Goal: Task Accomplishment & Management: Manage account settings

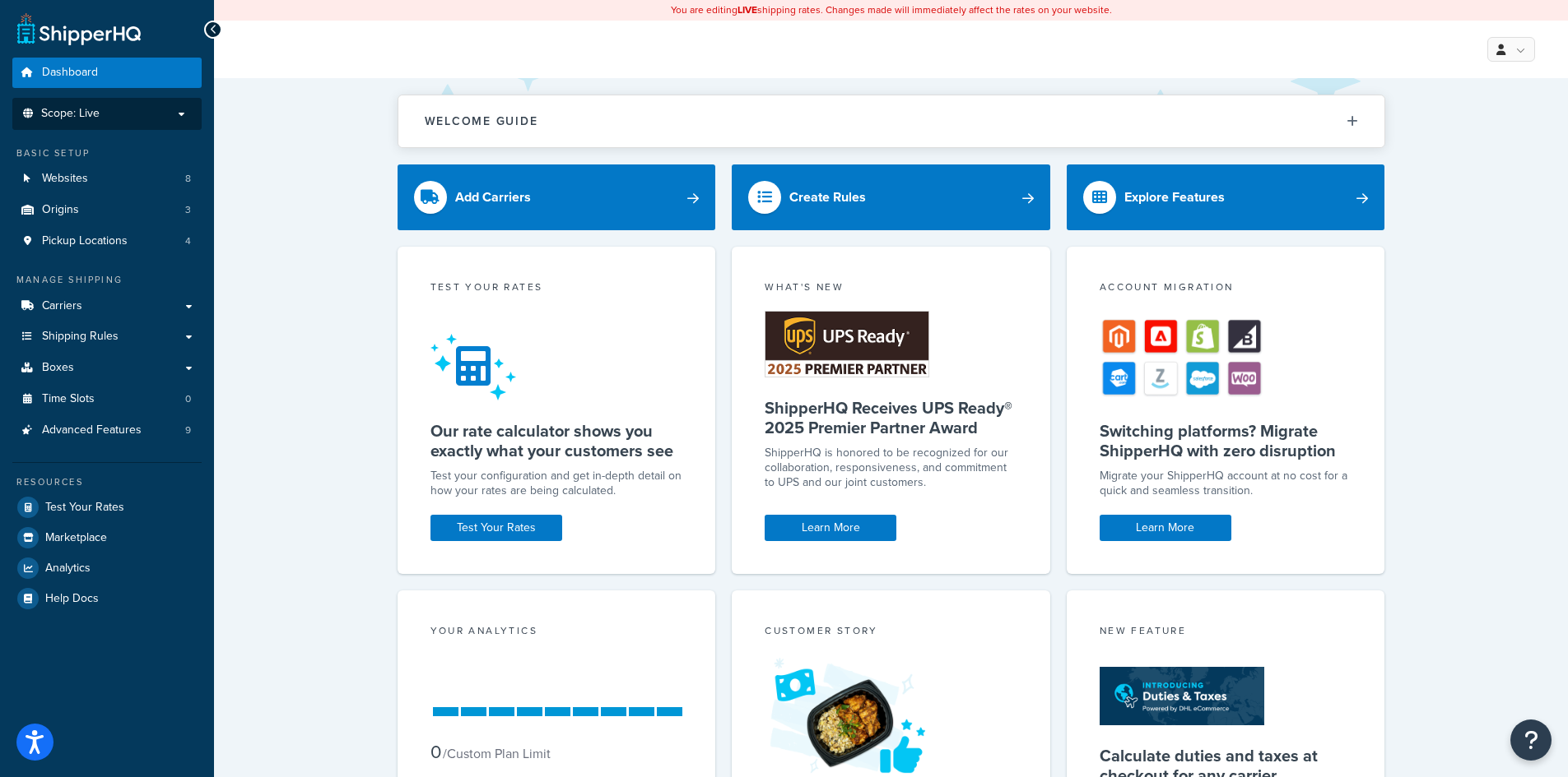
click at [123, 112] on p "Scope: Live" at bounding box center [107, 113] width 175 height 14
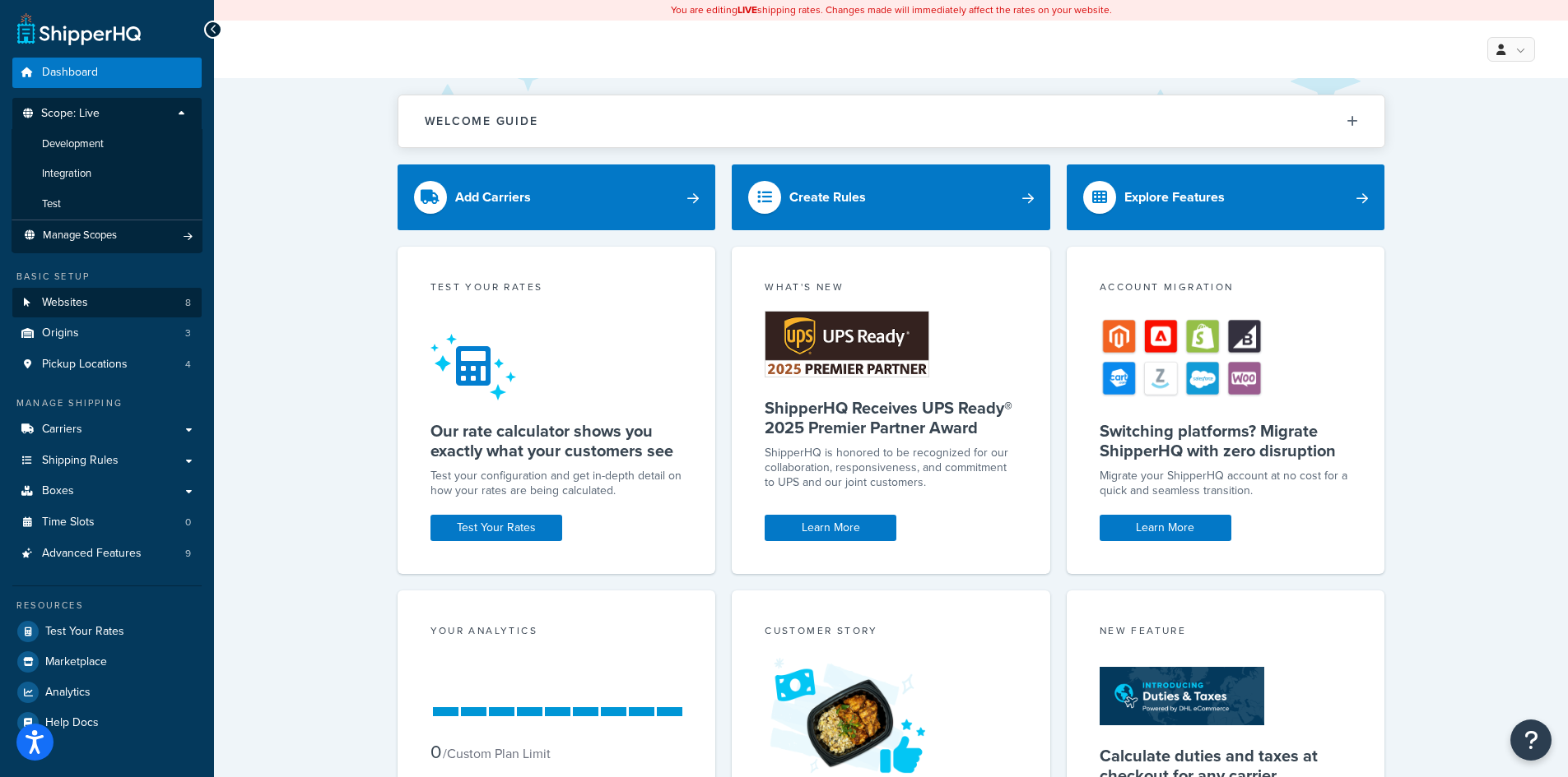
click at [94, 191] on li "Test" at bounding box center [107, 204] width 191 height 31
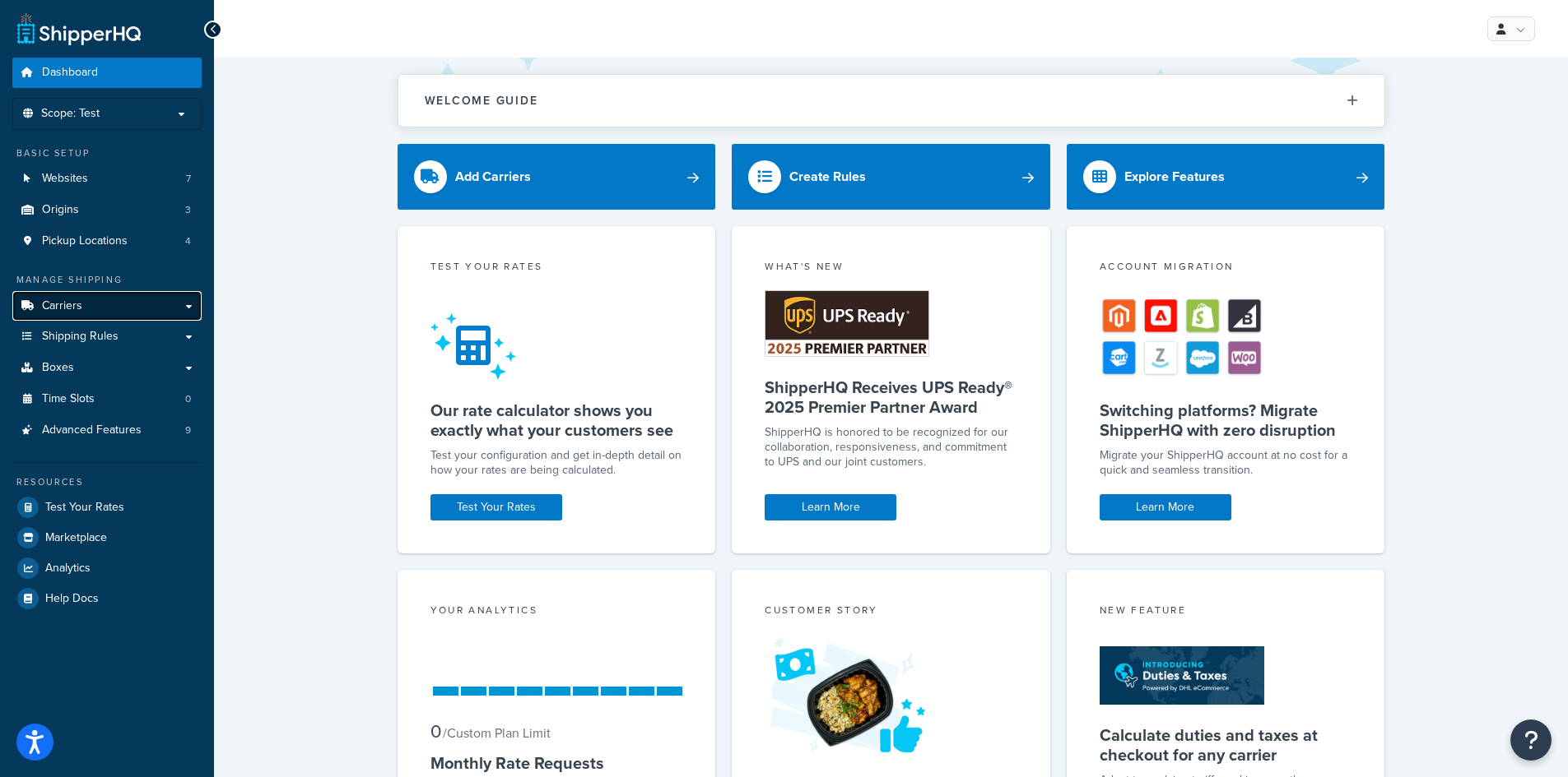
click at [59, 300] on span "Carriers" at bounding box center [61, 306] width 40 height 14
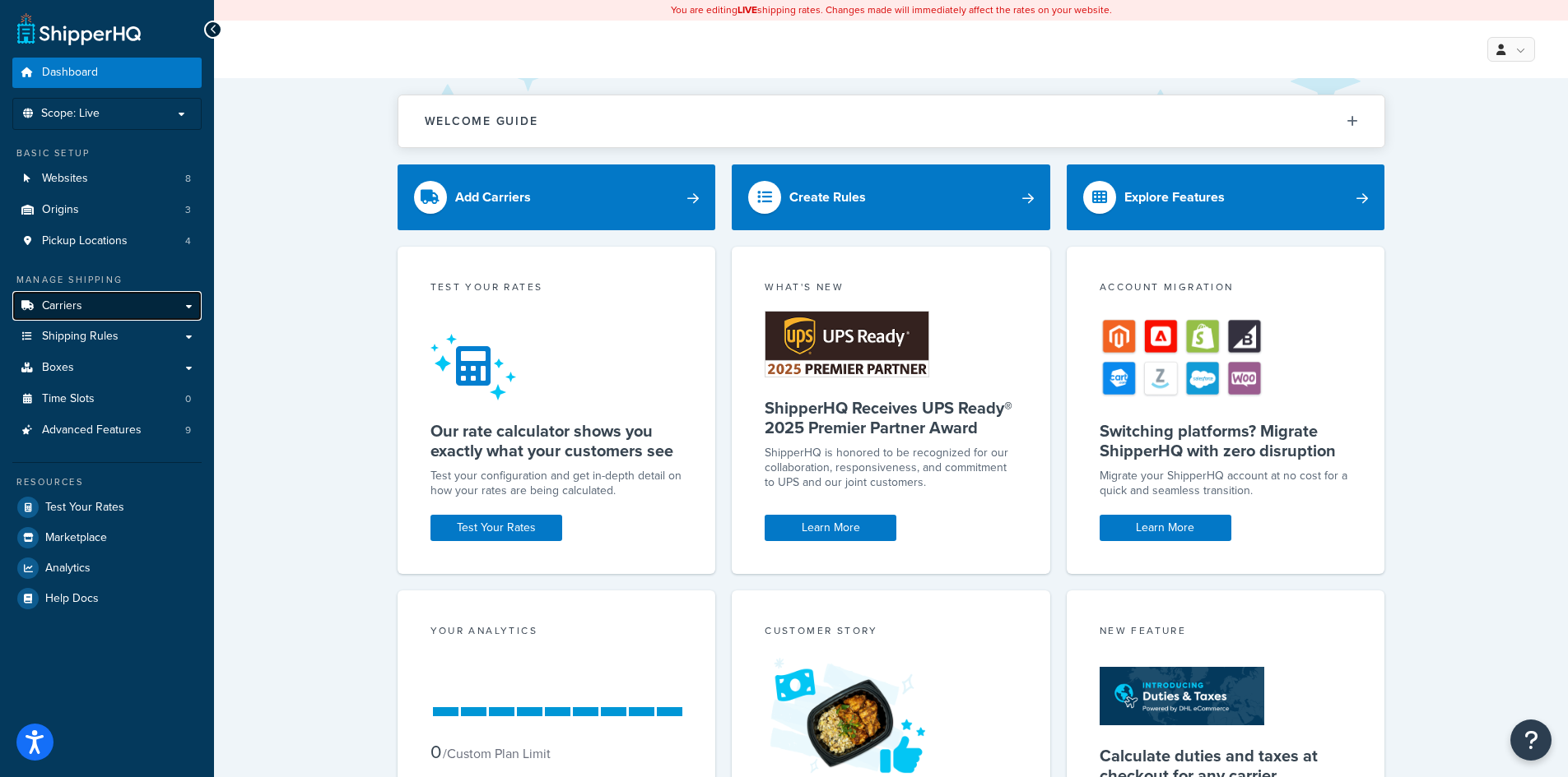
click at [72, 301] on span "Carriers" at bounding box center [61, 306] width 40 height 14
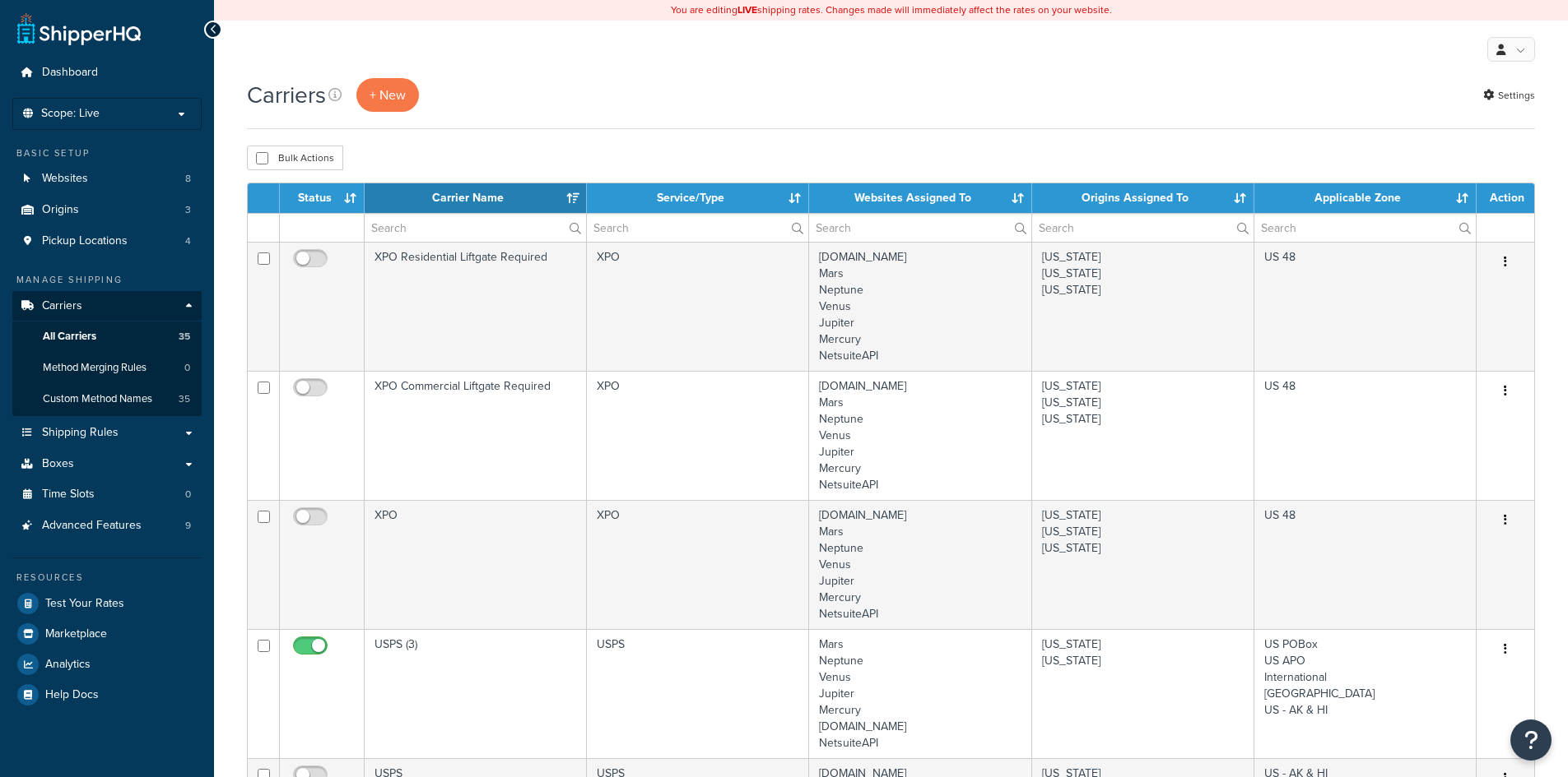
select select "15"
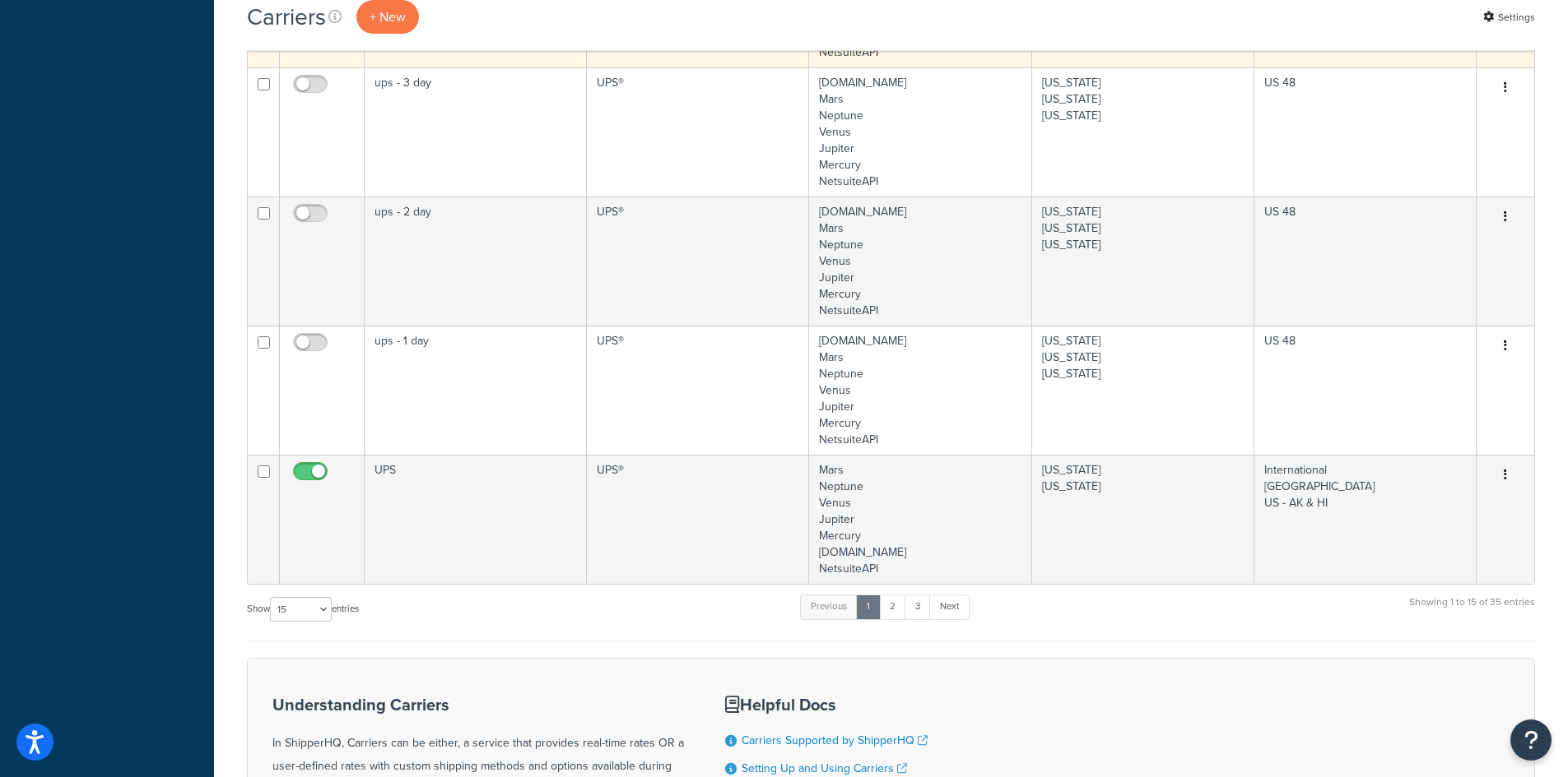
scroll to position [1809, 0]
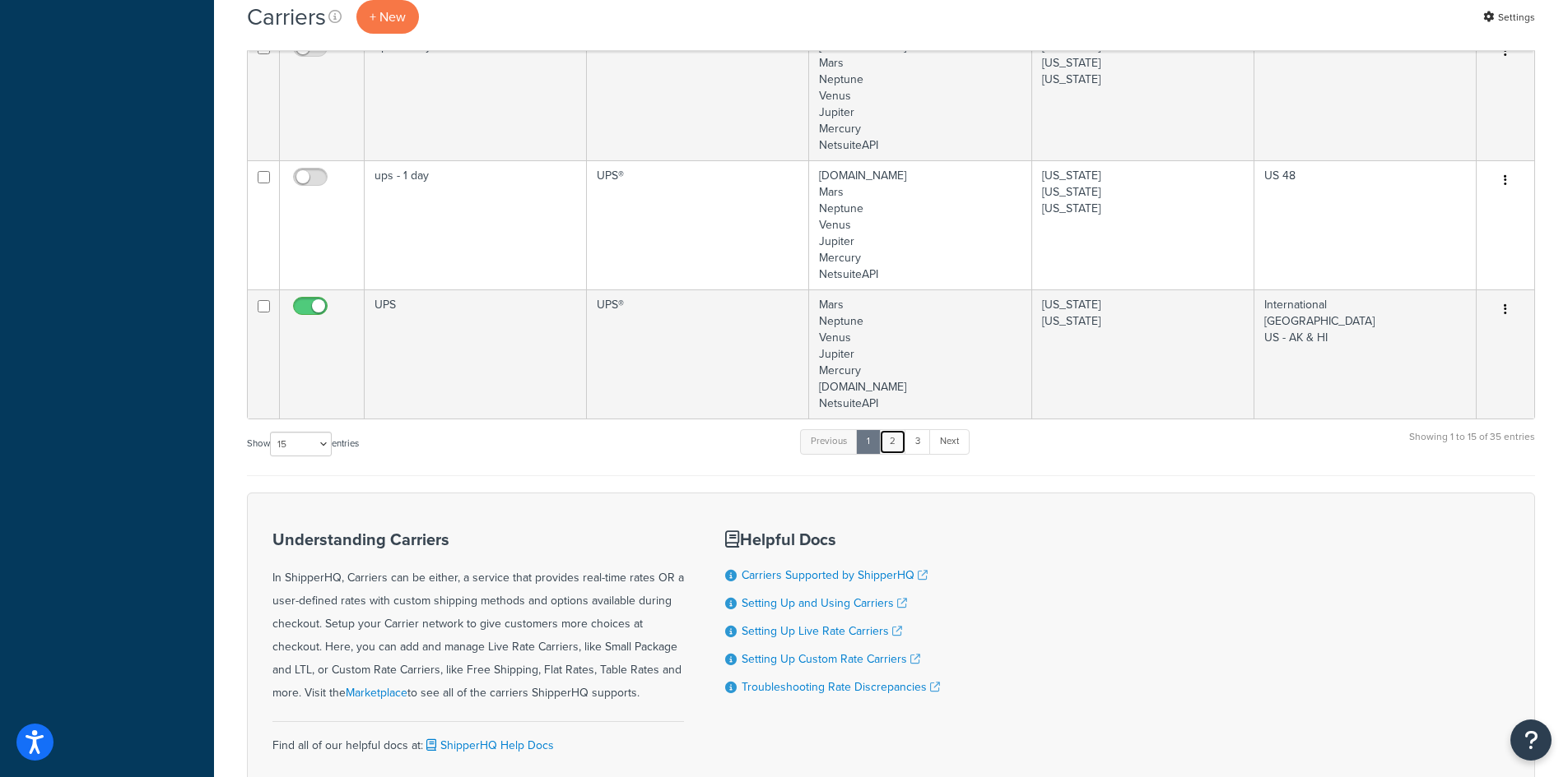
click at [893, 441] on link "2" at bounding box center [892, 442] width 27 height 25
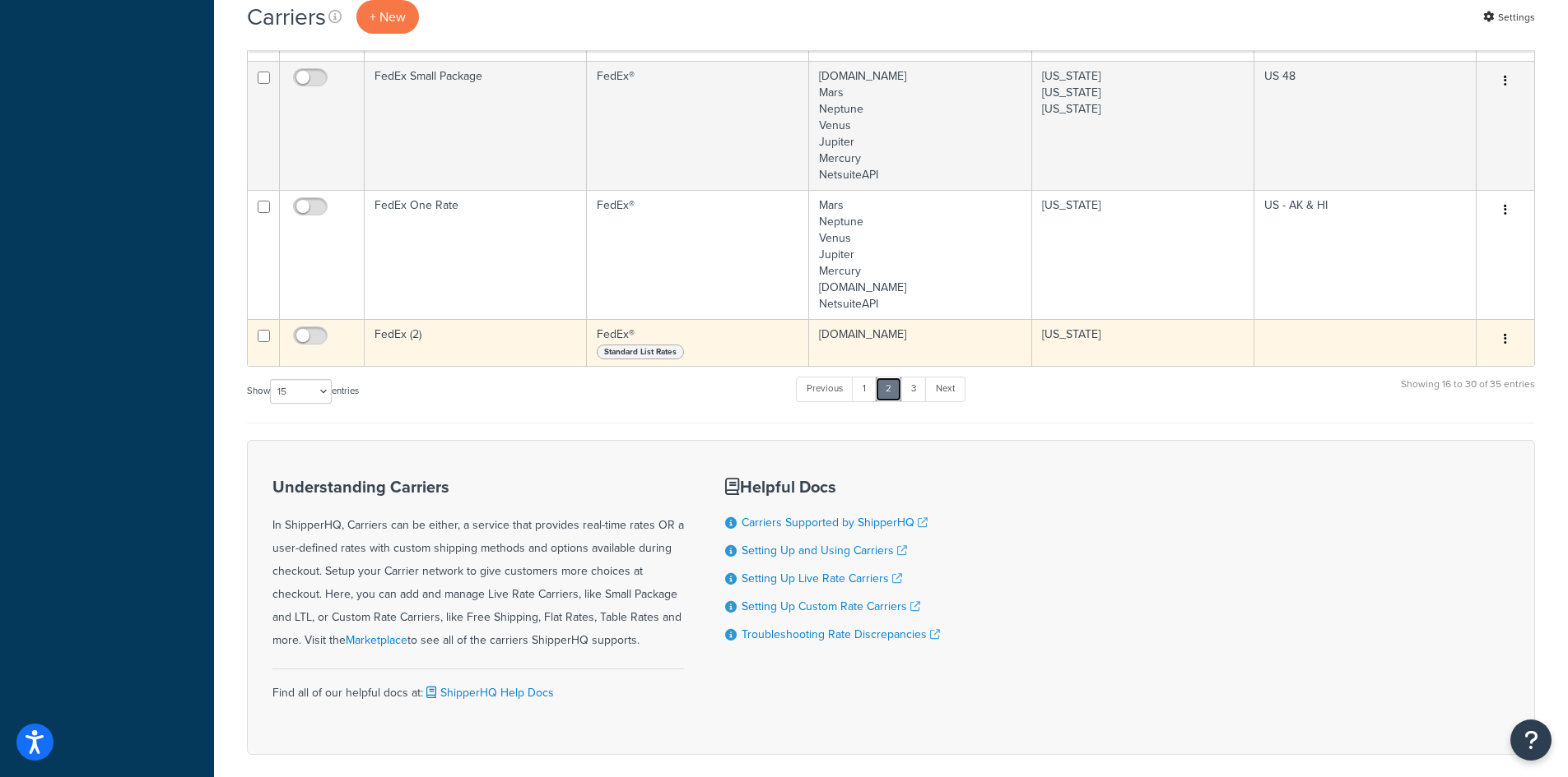
scroll to position [1719, 0]
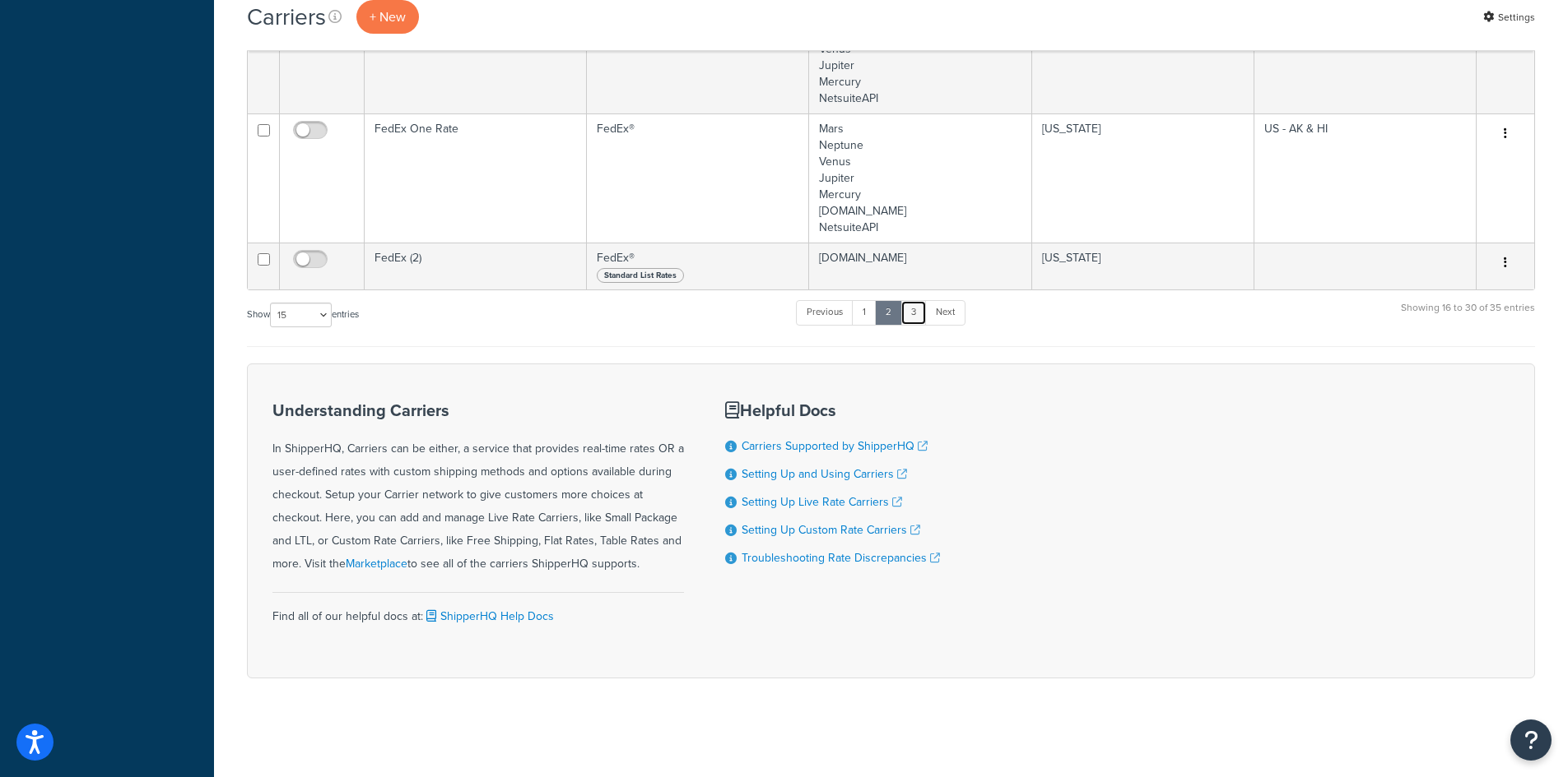
click at [916, 305] on link "3" at bounding box center [913, 312] width 26 height 25
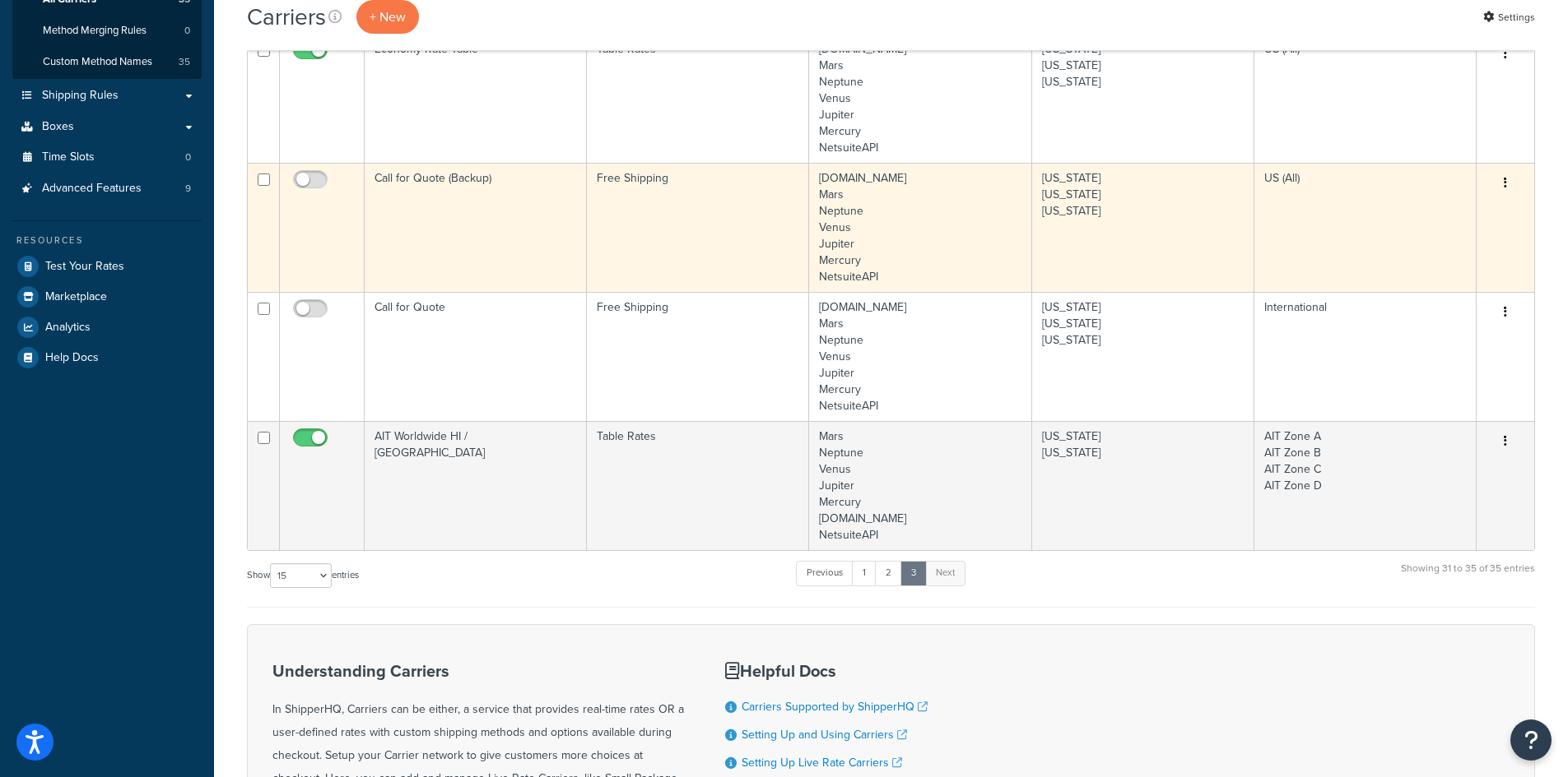
scroll to position [23, 0]
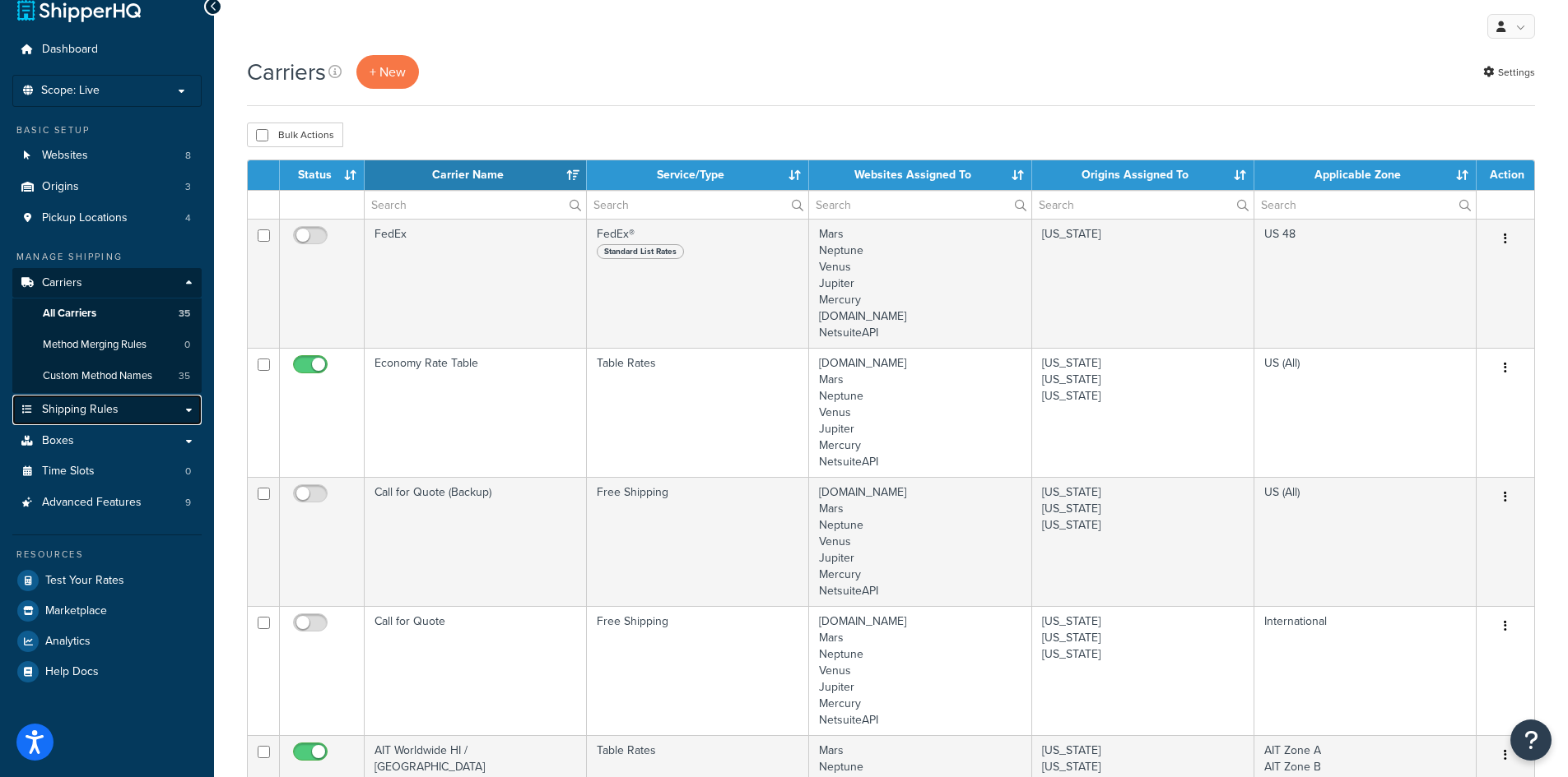
click at [86, 408] on span "Shipping Rules" at bounding box center [80, 409] width 76 height 14
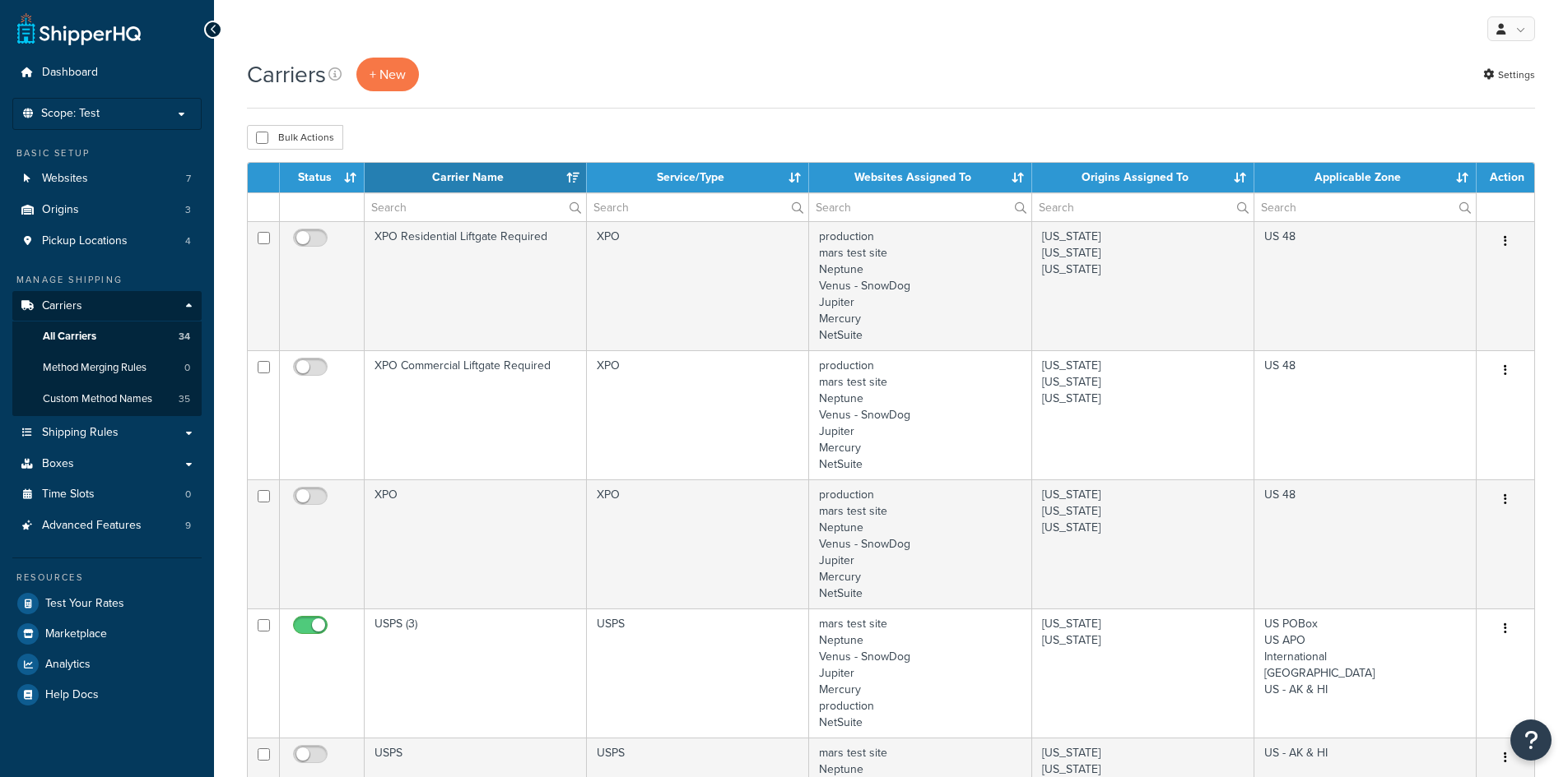
select select "15"
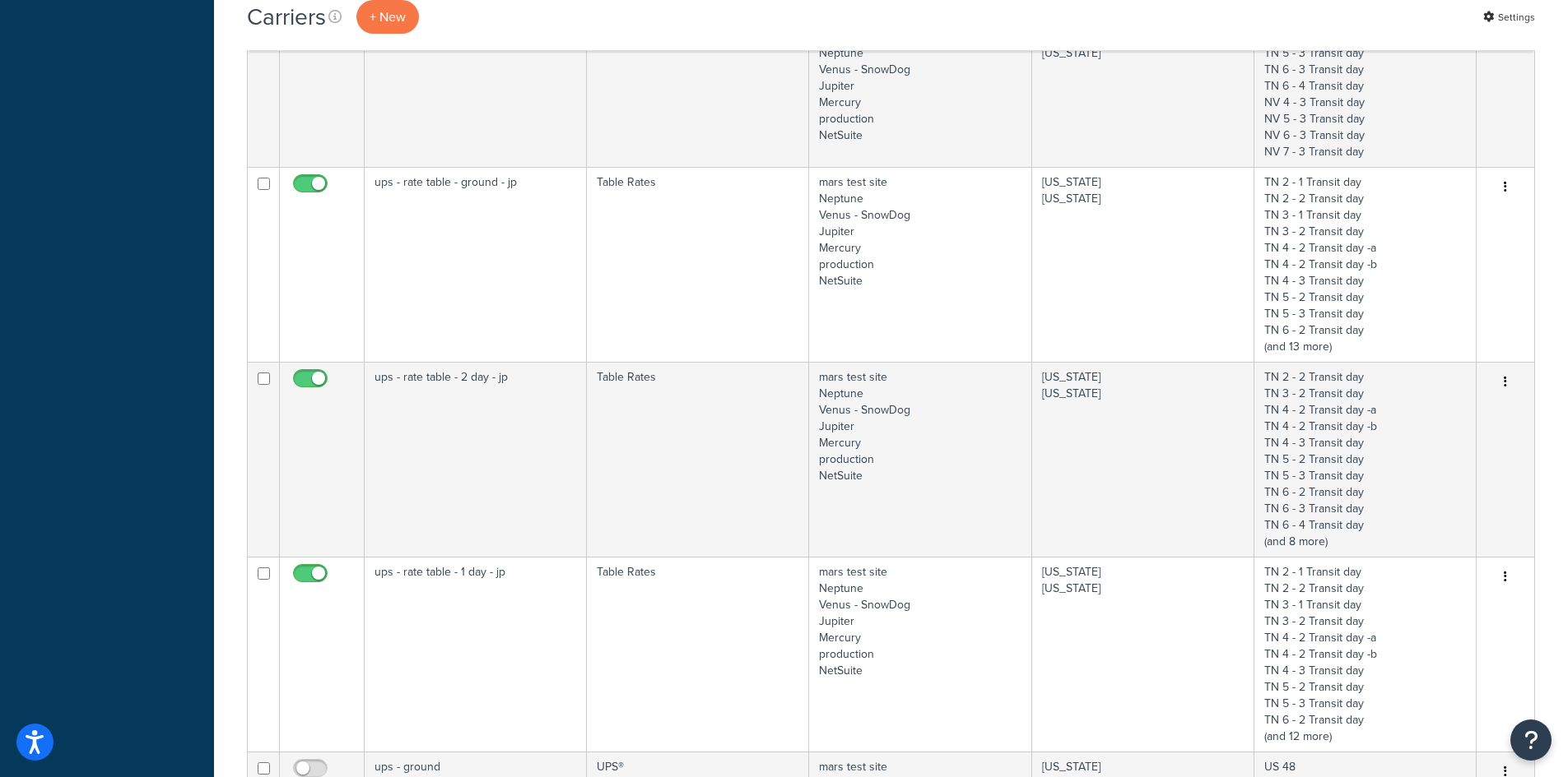
scroll to position [987, 0]
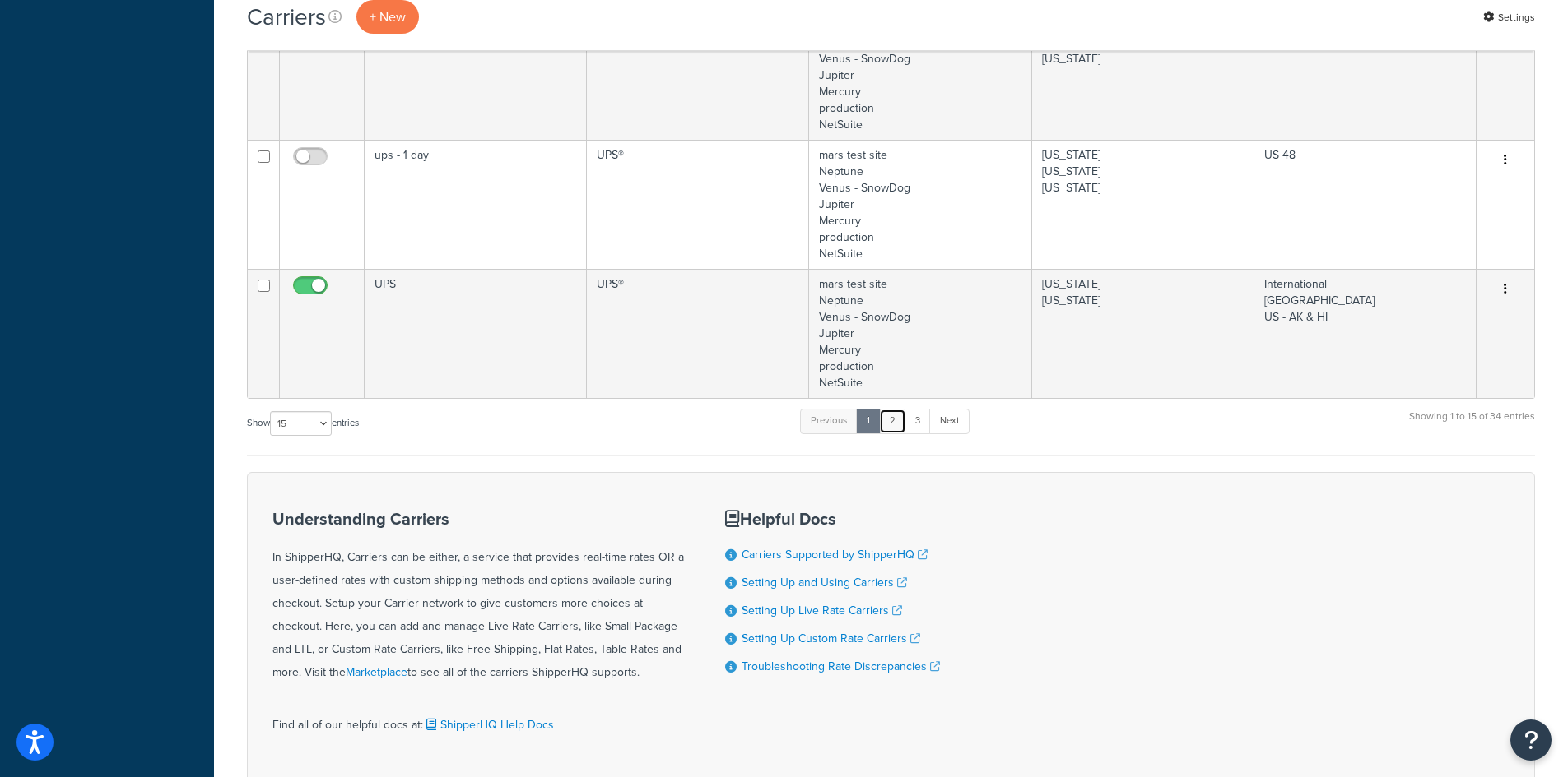
click at [894, 422] on link "2" at bounding box center [892, 421] width 27 height 25
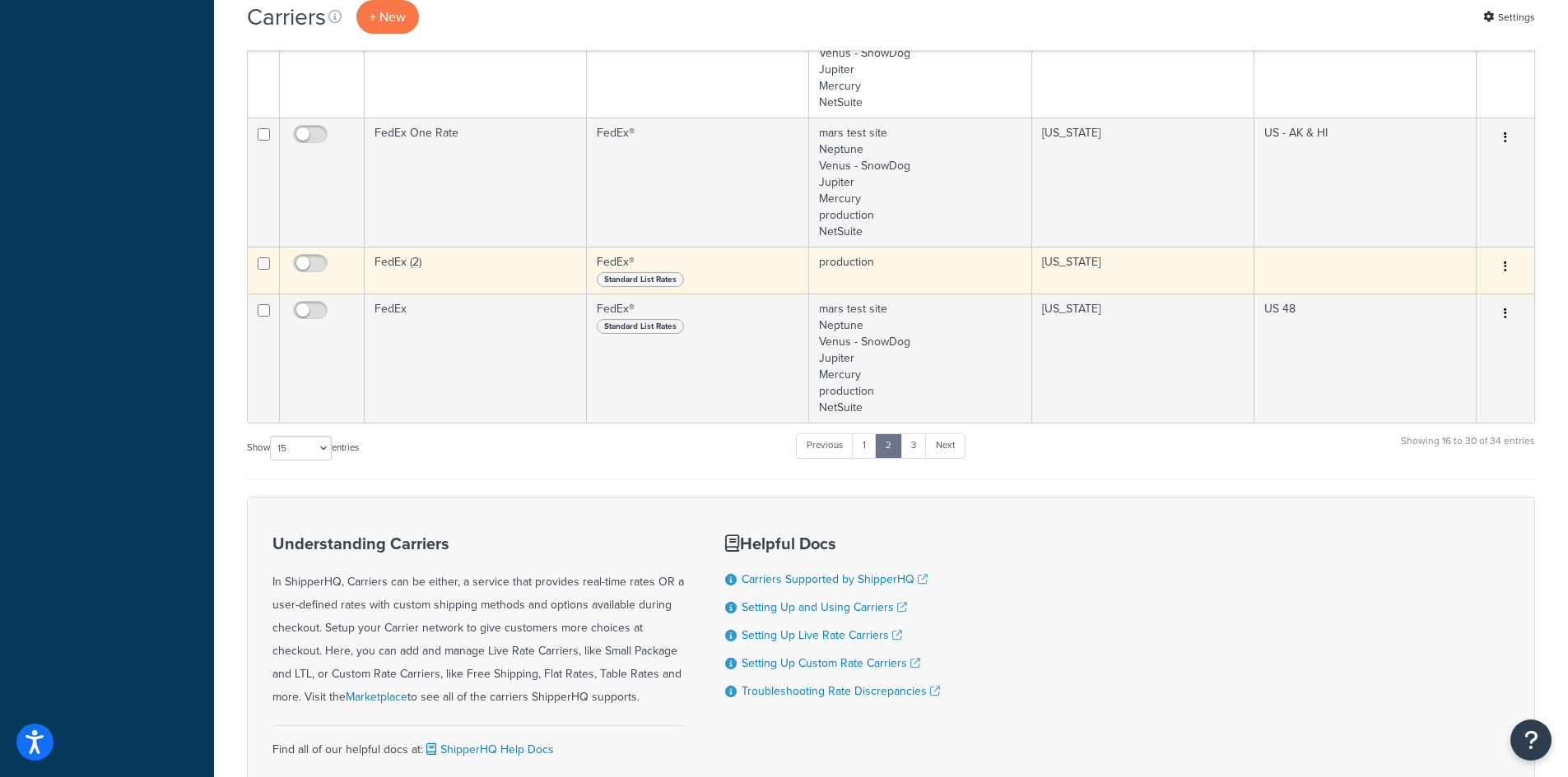
scroll to position [1609, 0]
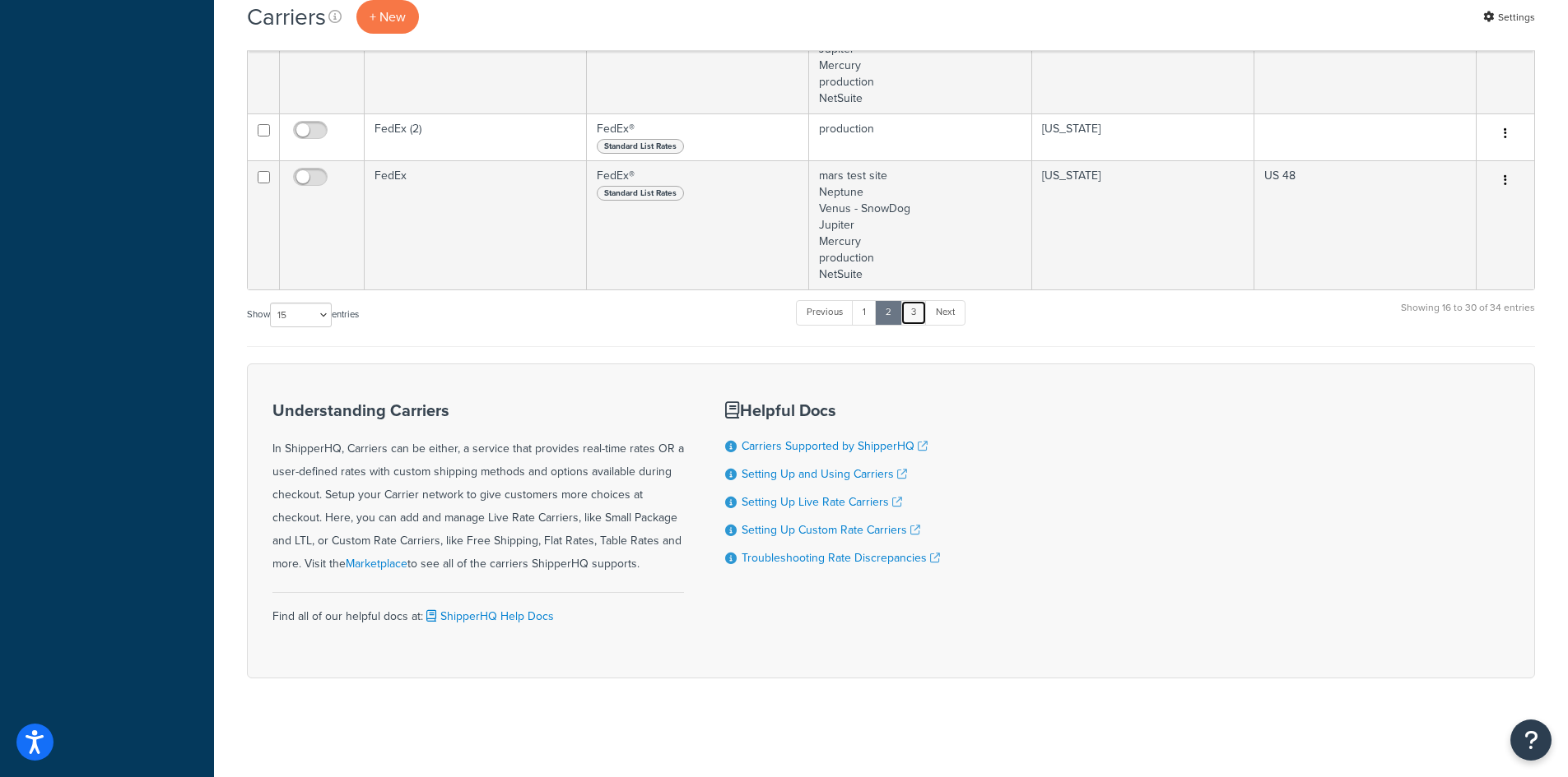
click at [924, 312] on link "3" at bounding box center [913, 312] width 26 height 25
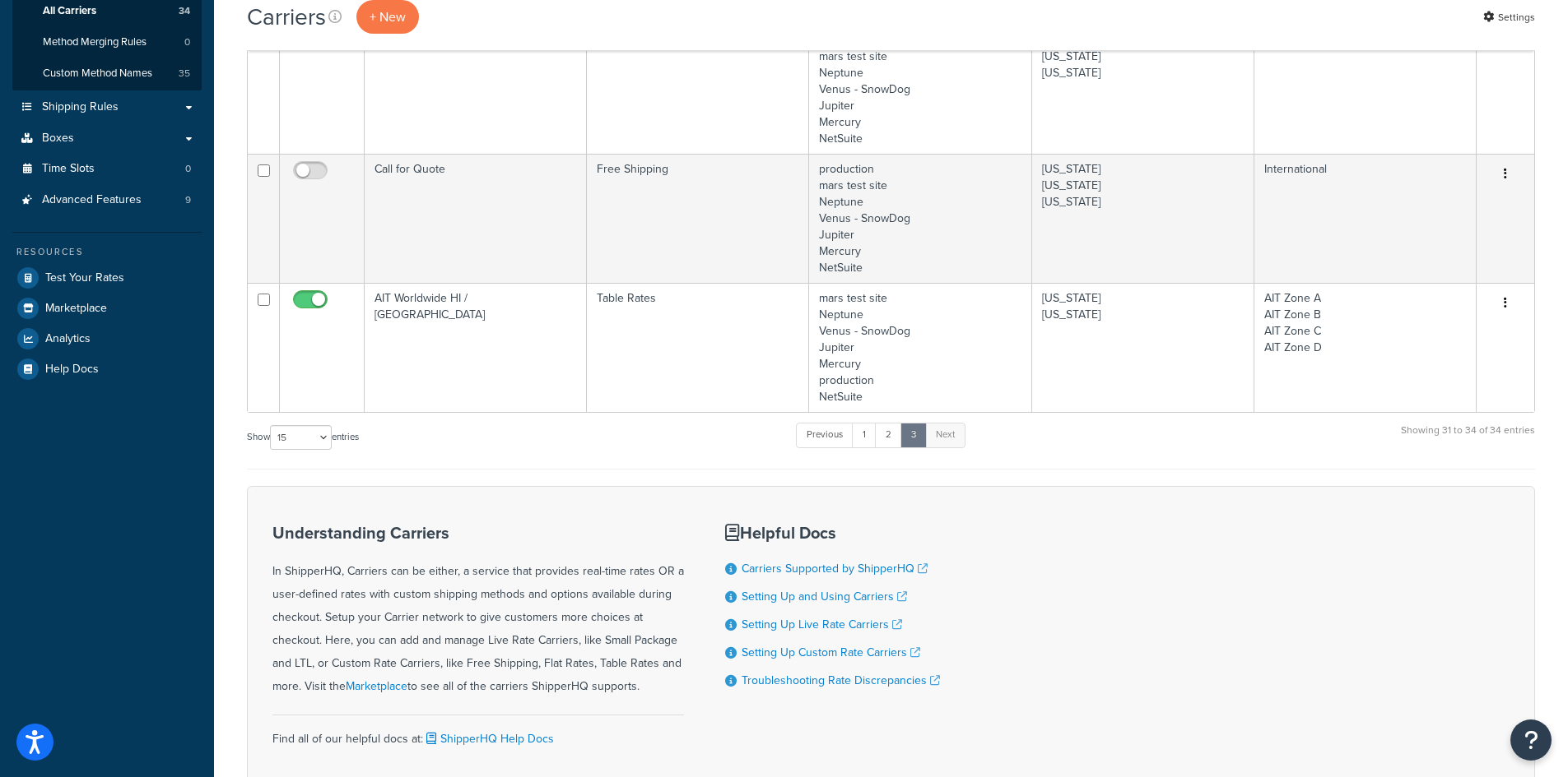
scroll to position [329, 0]
click at [93, 104] on span "Shipping Rules" at bounding box center [80, 104] width 76 height 14
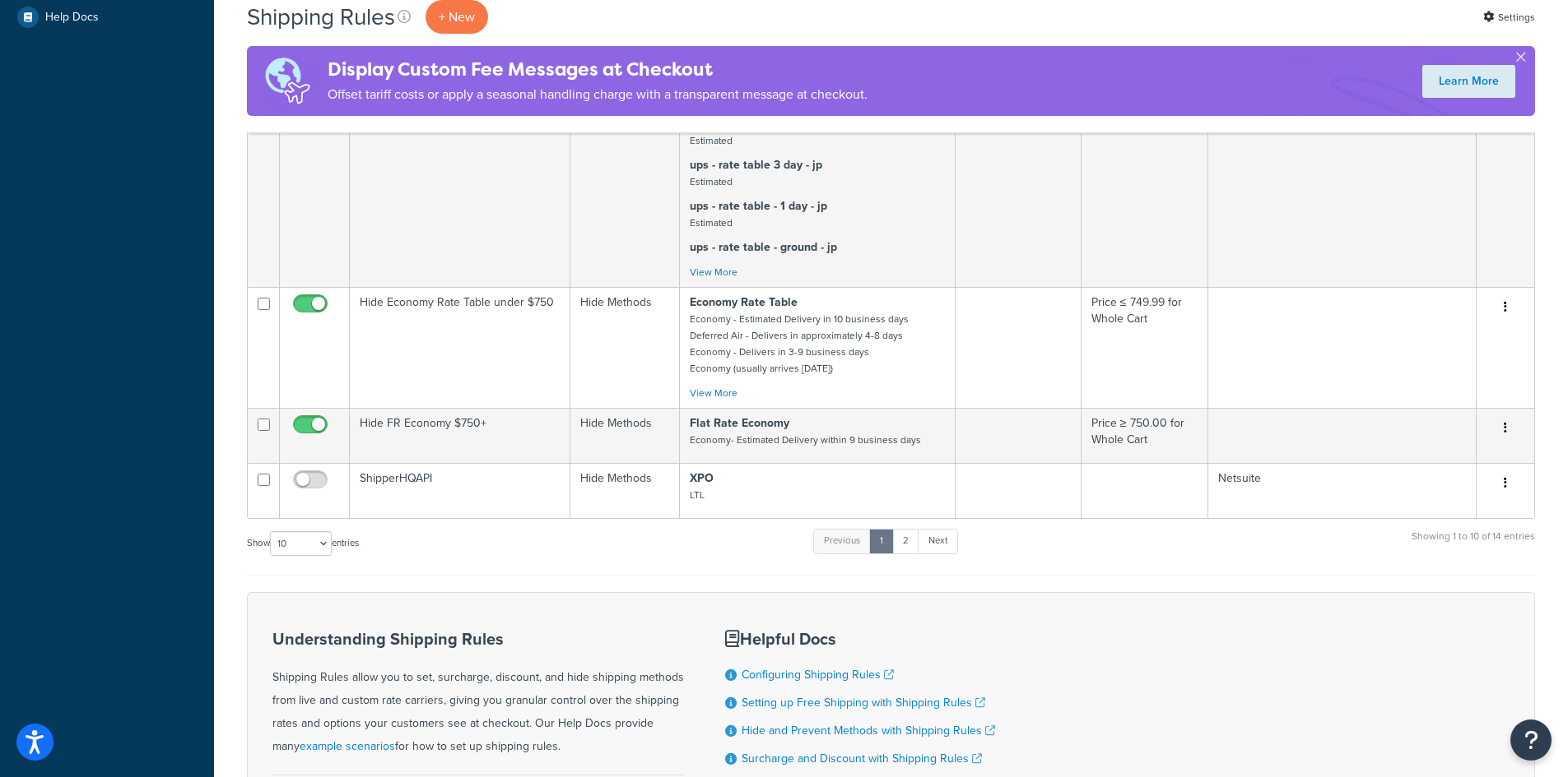
scroll to position [740, 0]
click at [910, 552] on link "2" at bounding box center [906, 540] width 27 height 25
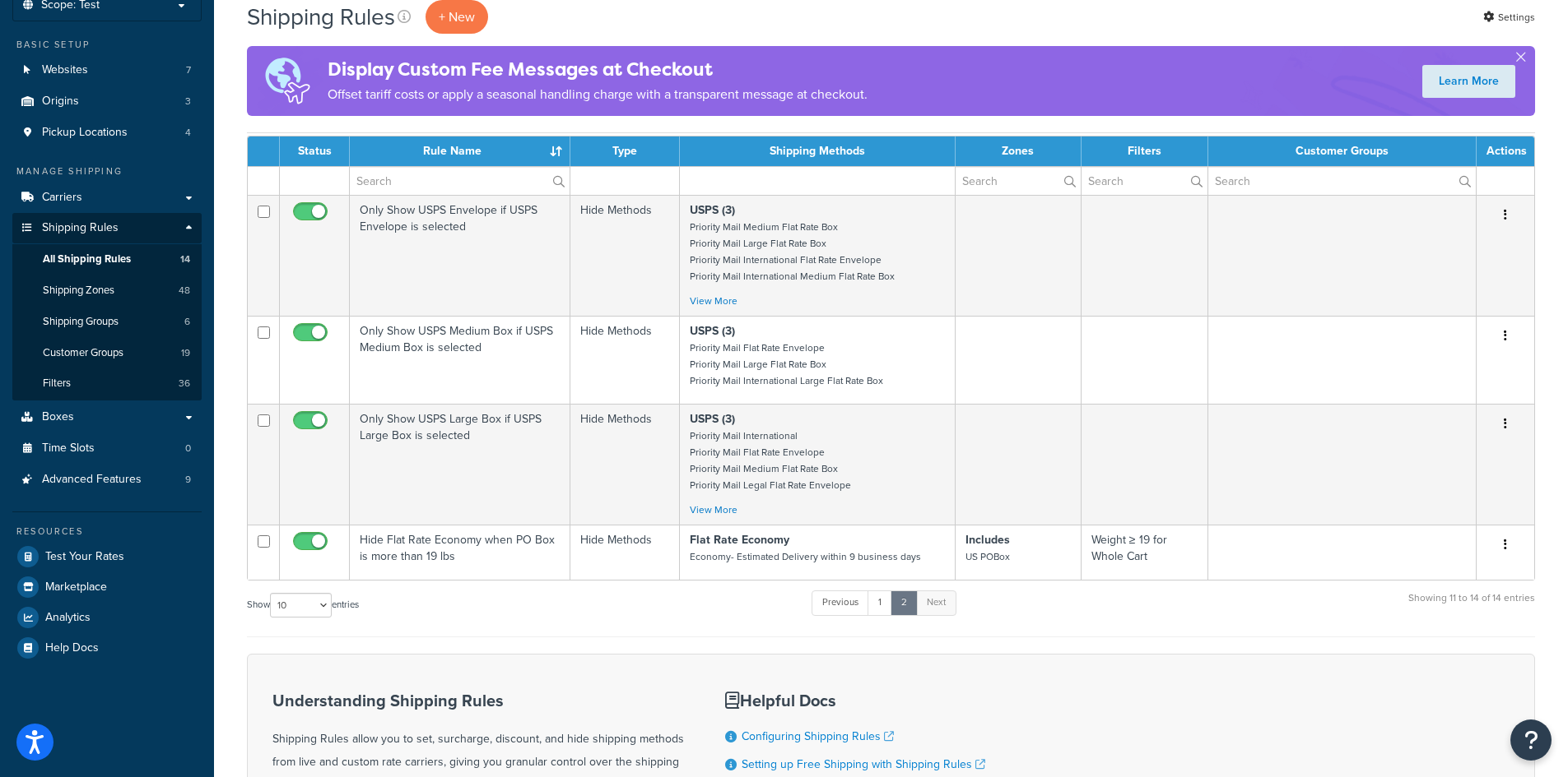
scroll to position [0, 0]
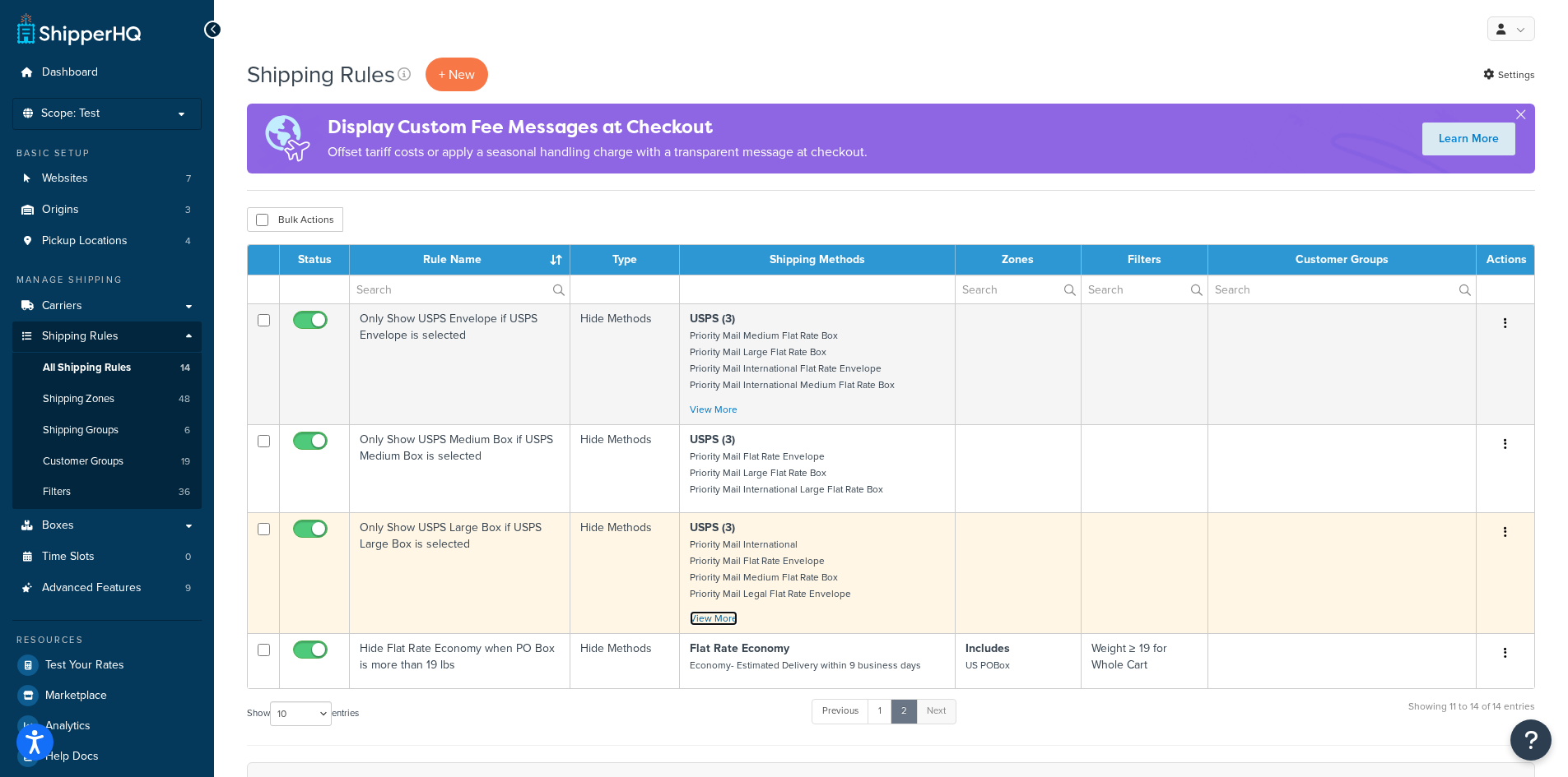
click at [706, 619] on link "View More" at bounding box center [713, 618] width 47 height 15
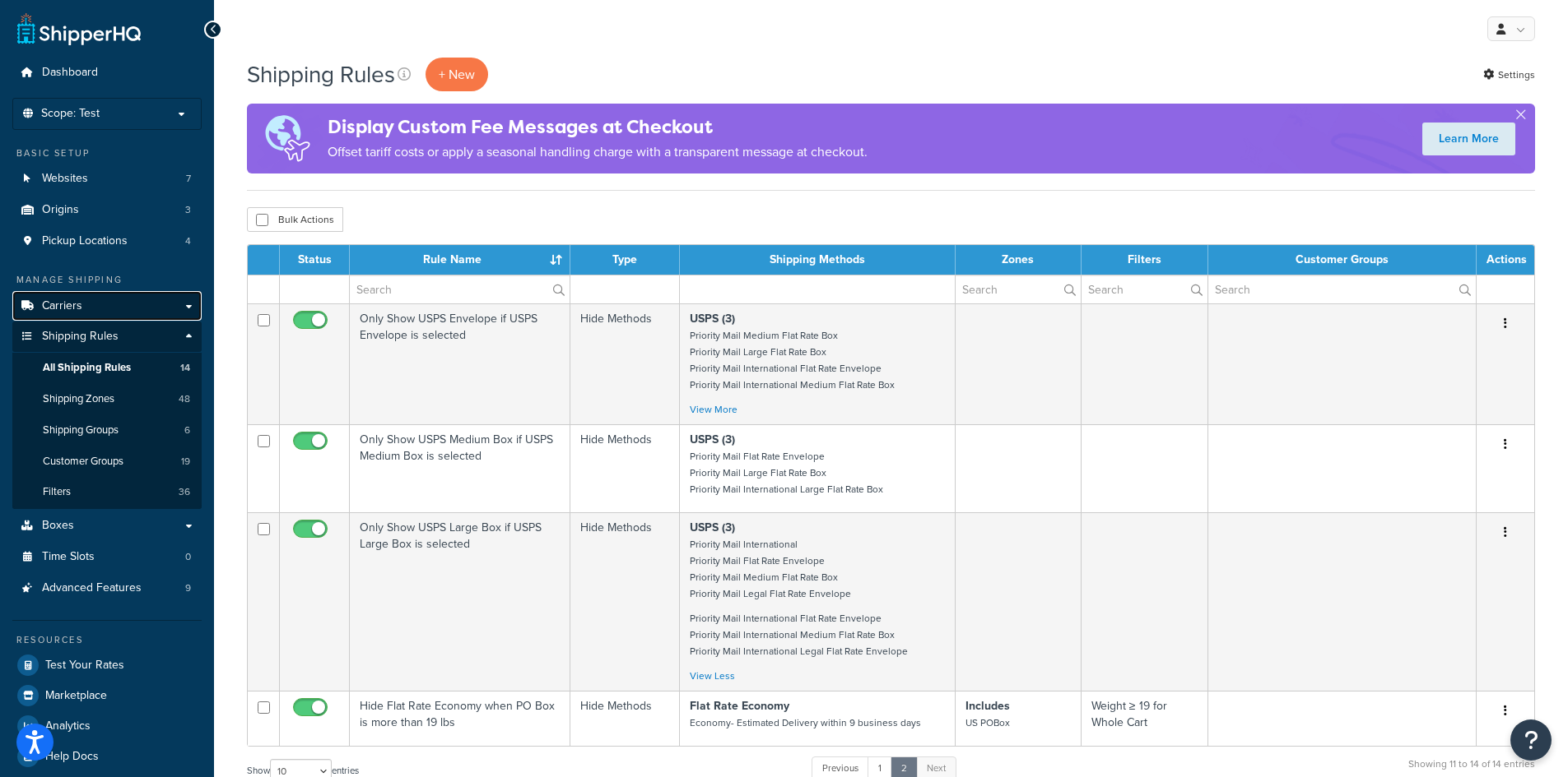
click at [75, 306] on span "Carriers" at bounding box center [61, 306] width 40 height 14
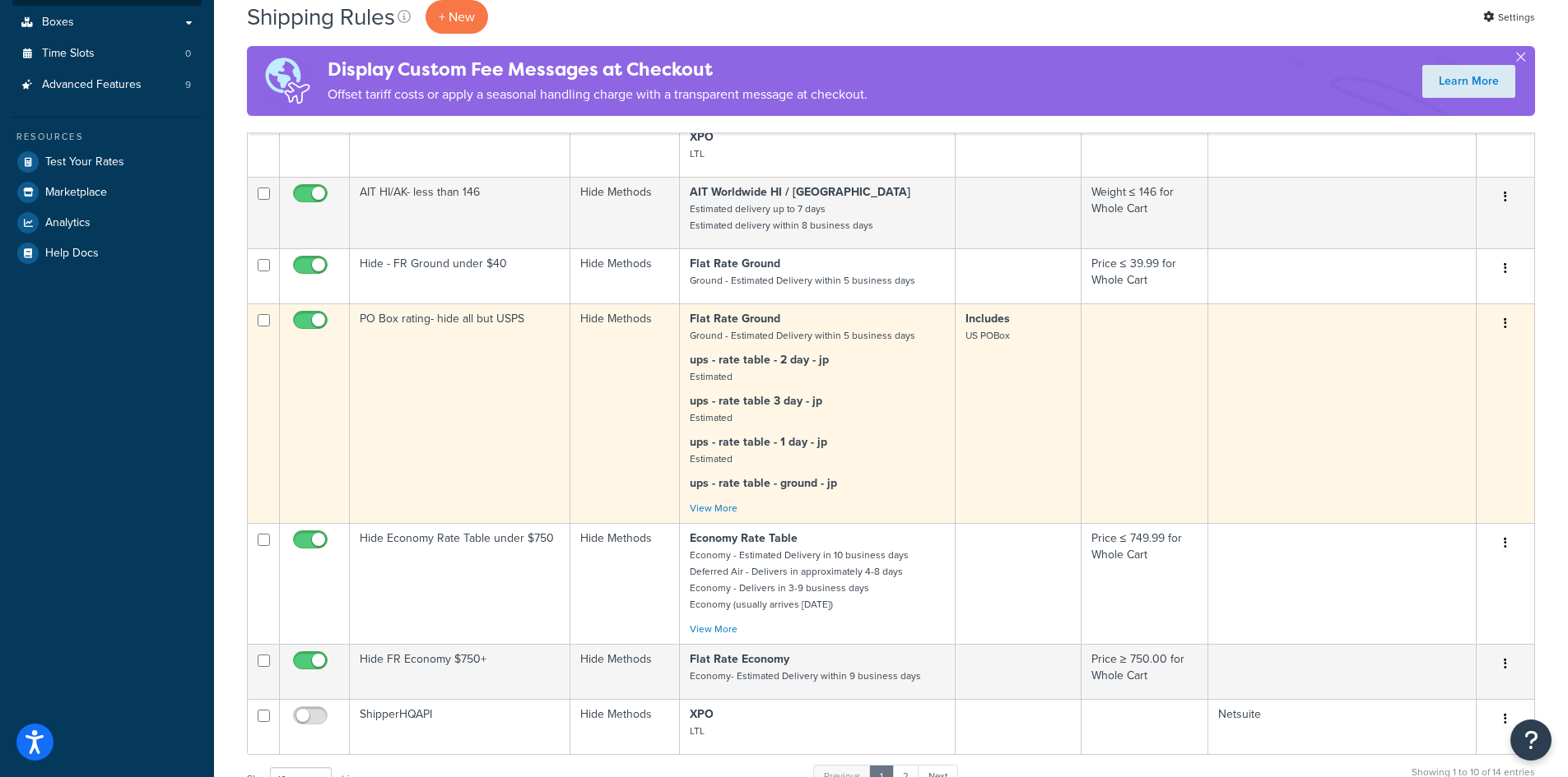
scroll to position [740, 0]
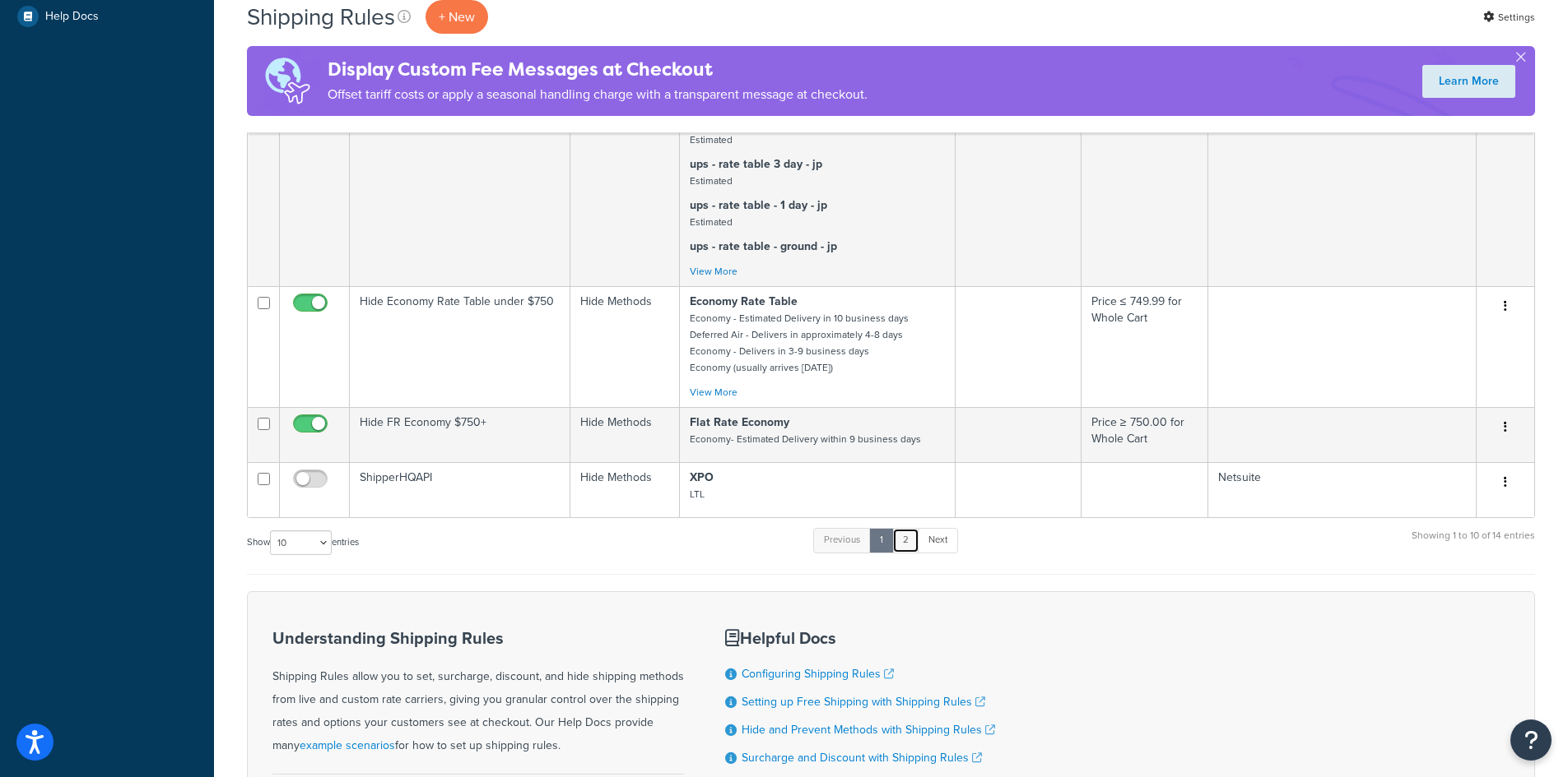
click at [908, 552] on link "2" at bounding box center [906, 540] width 27 height 25
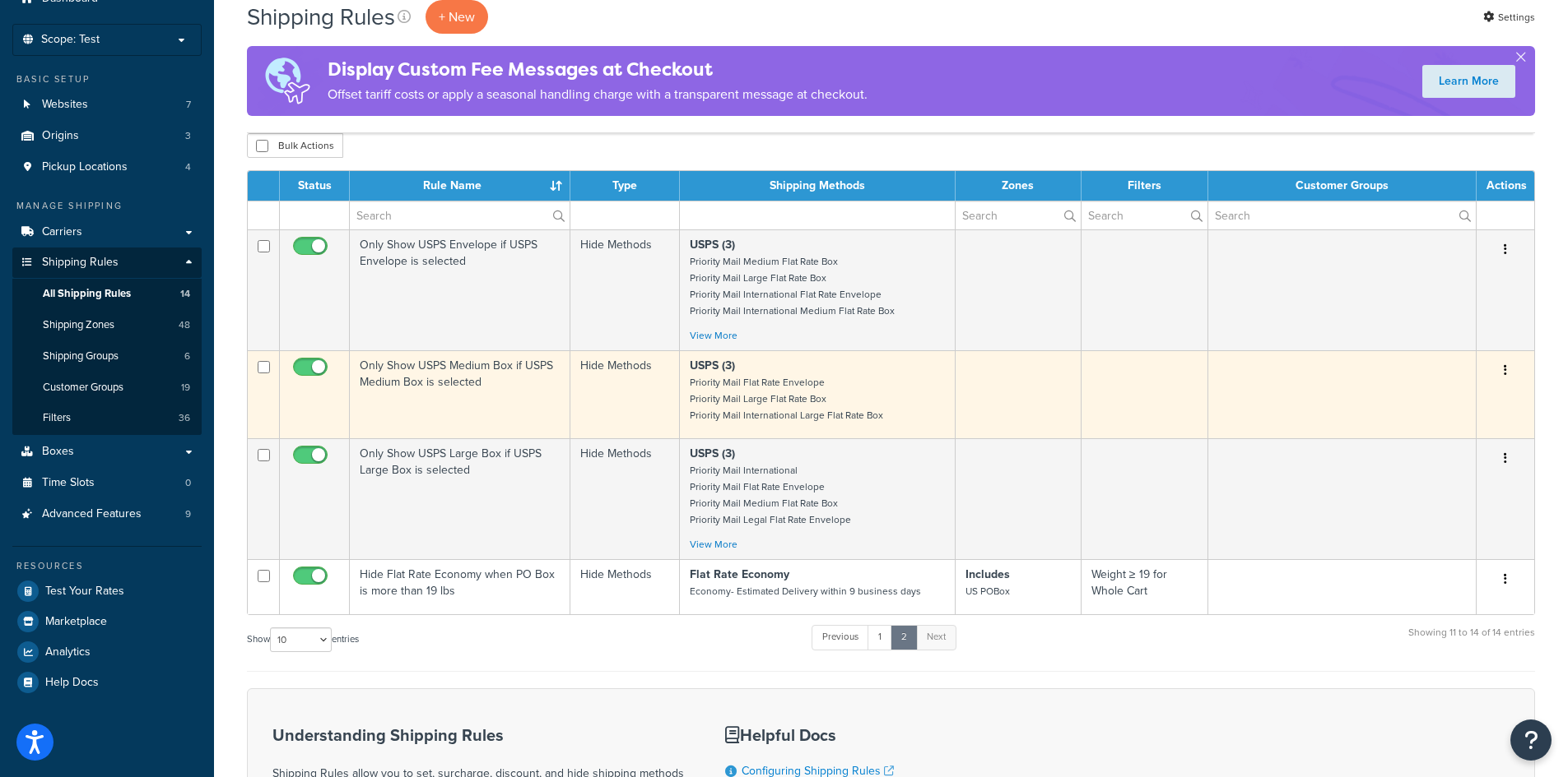
scroll to position [0, 0]
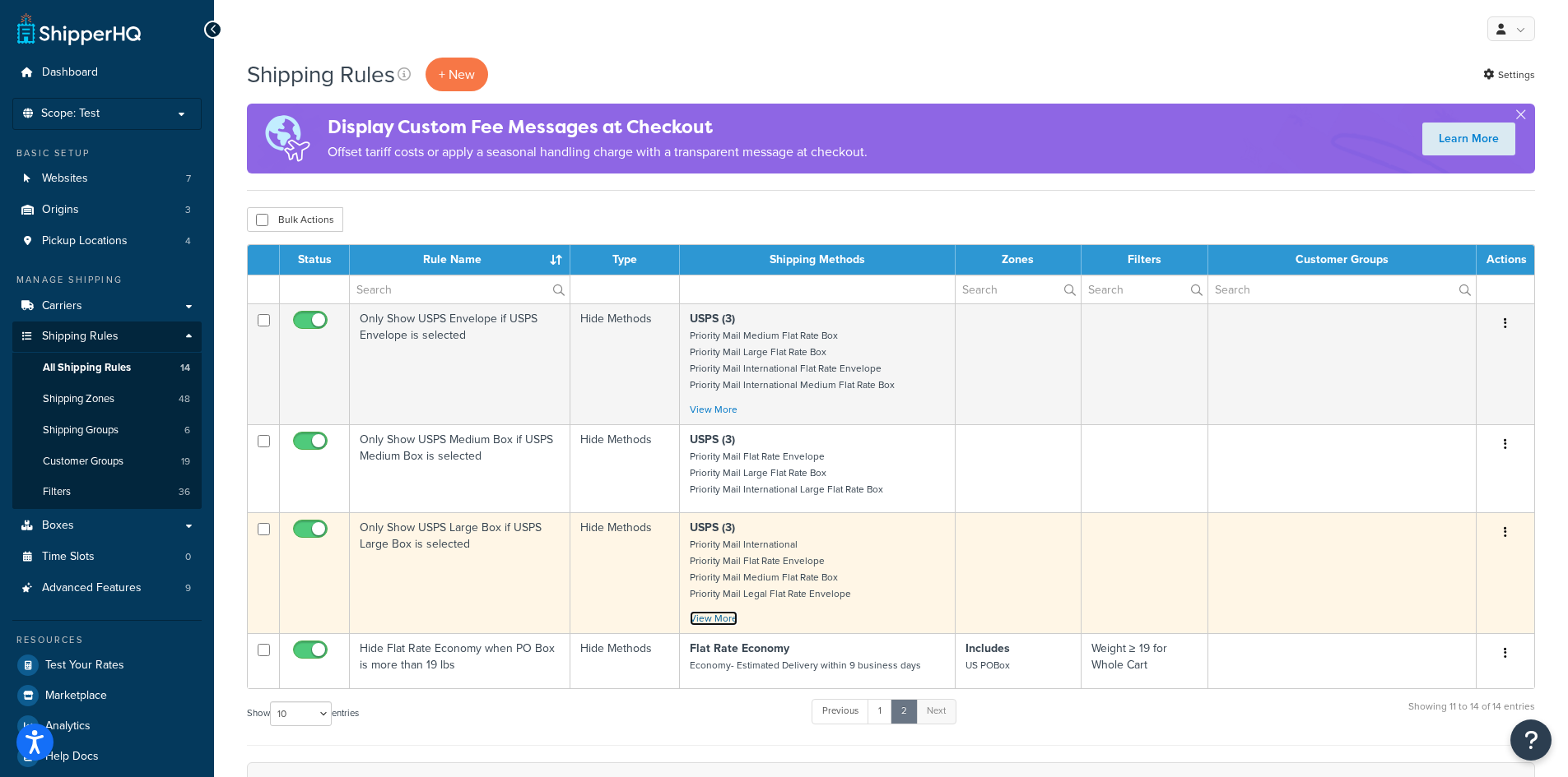
click at [721, 620] on link "View More" at bounding box center [713, 618] width 47 height 15
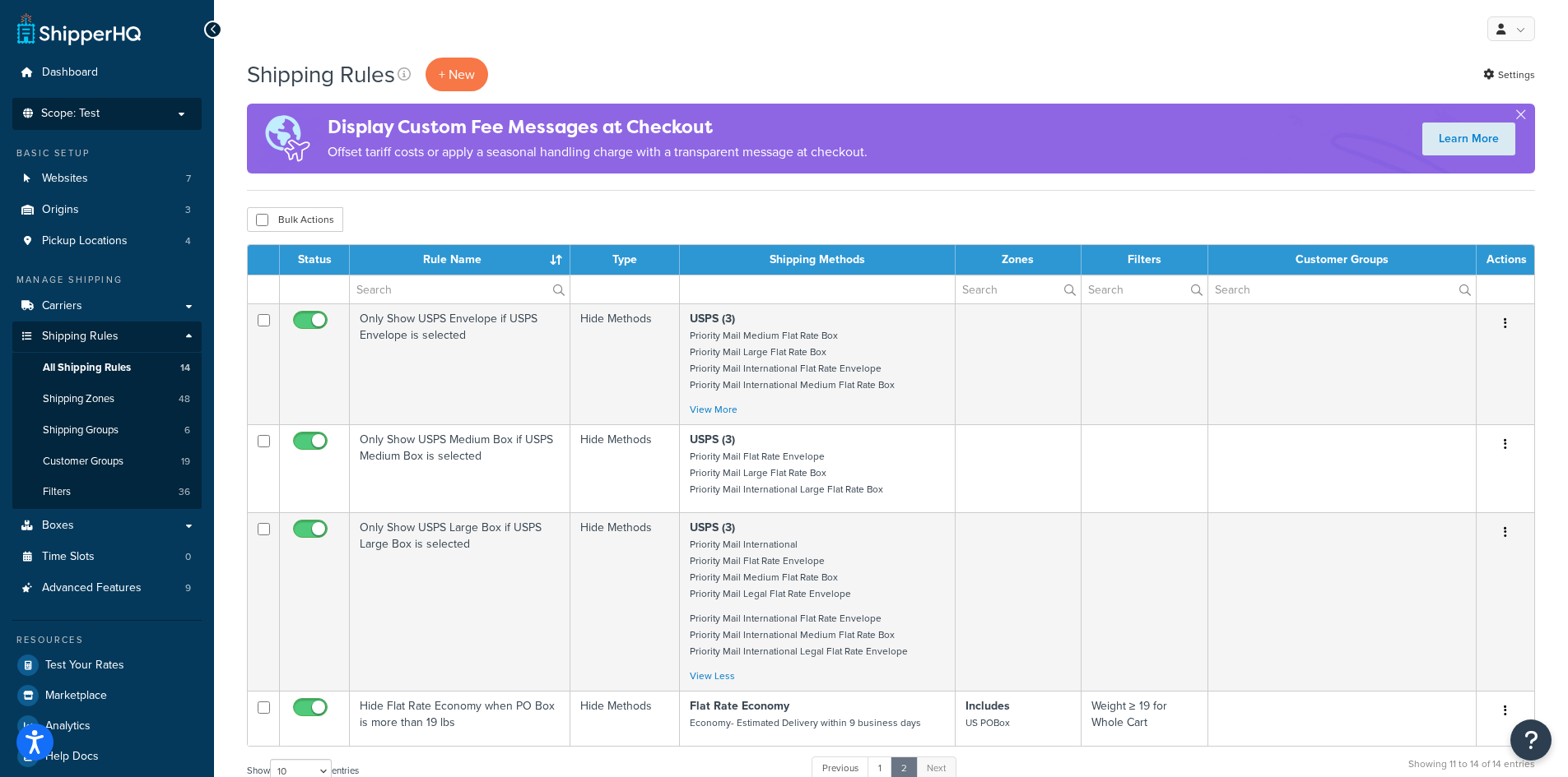
click at [166, 118] on p "Scope: Test" at bounding box center [107, 113] width 175 height 14
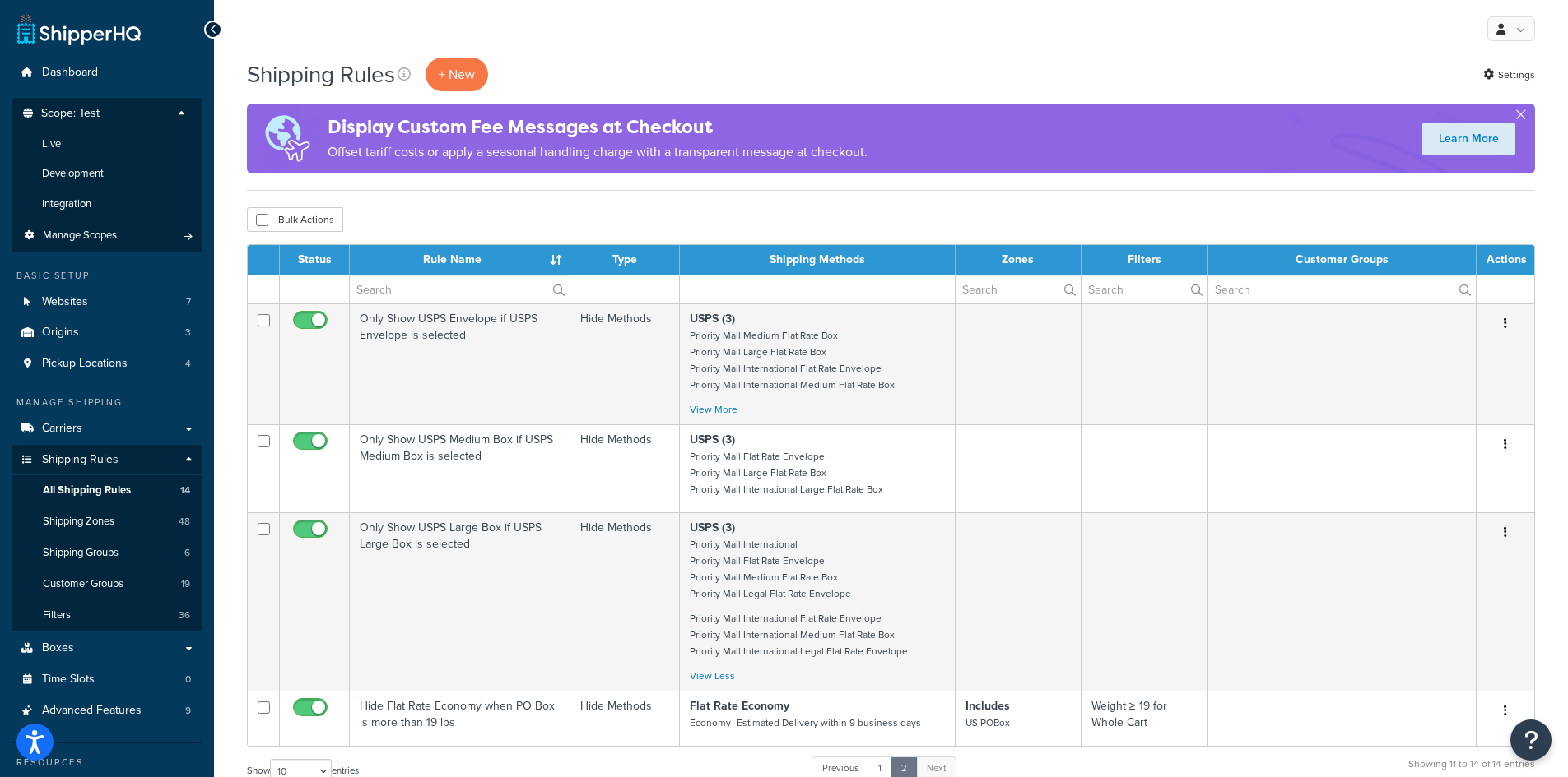
click at [98, 142] on li "Live" at bounding box center [107, 144] width 191 height 31
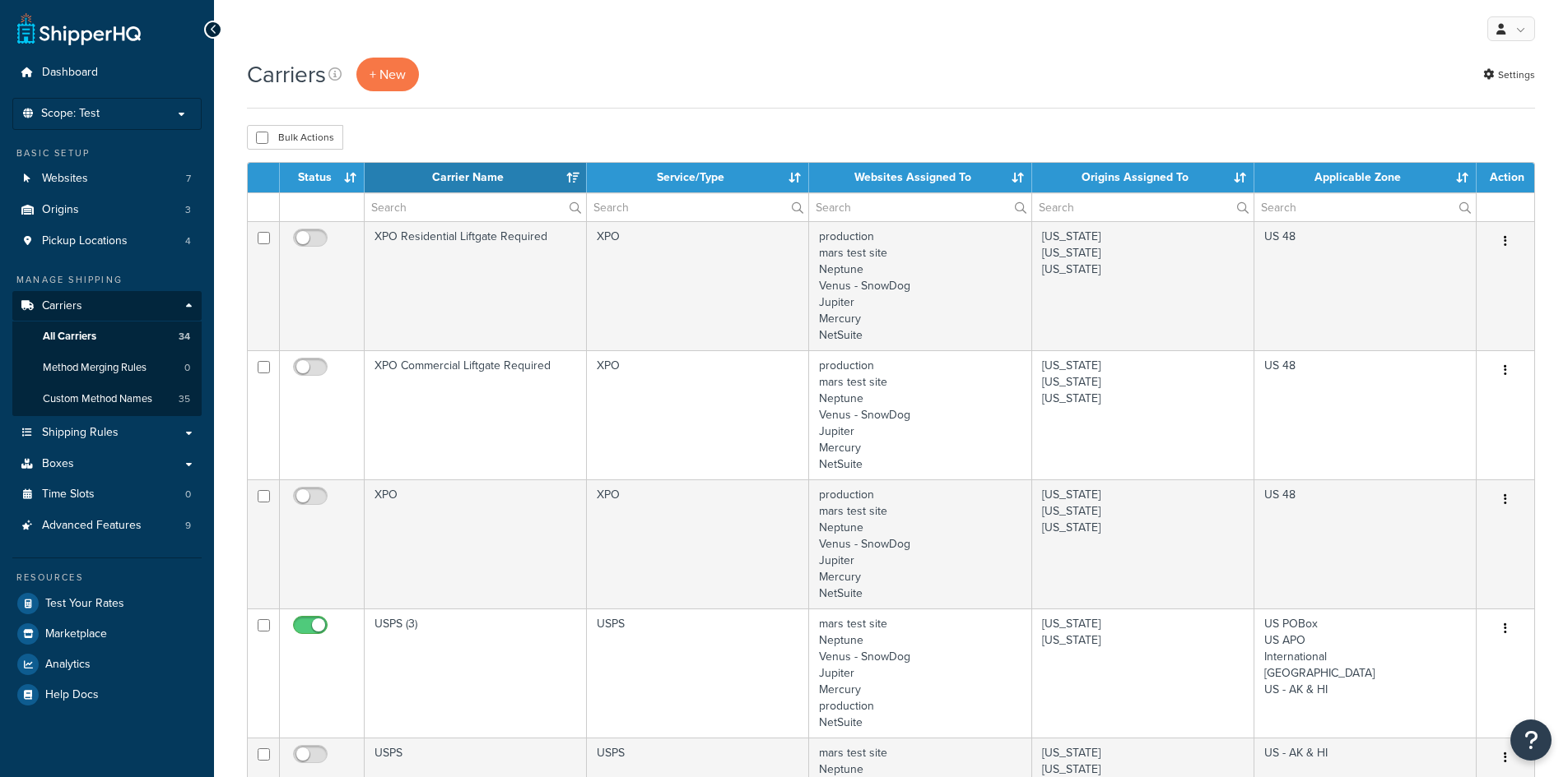
select select "15"
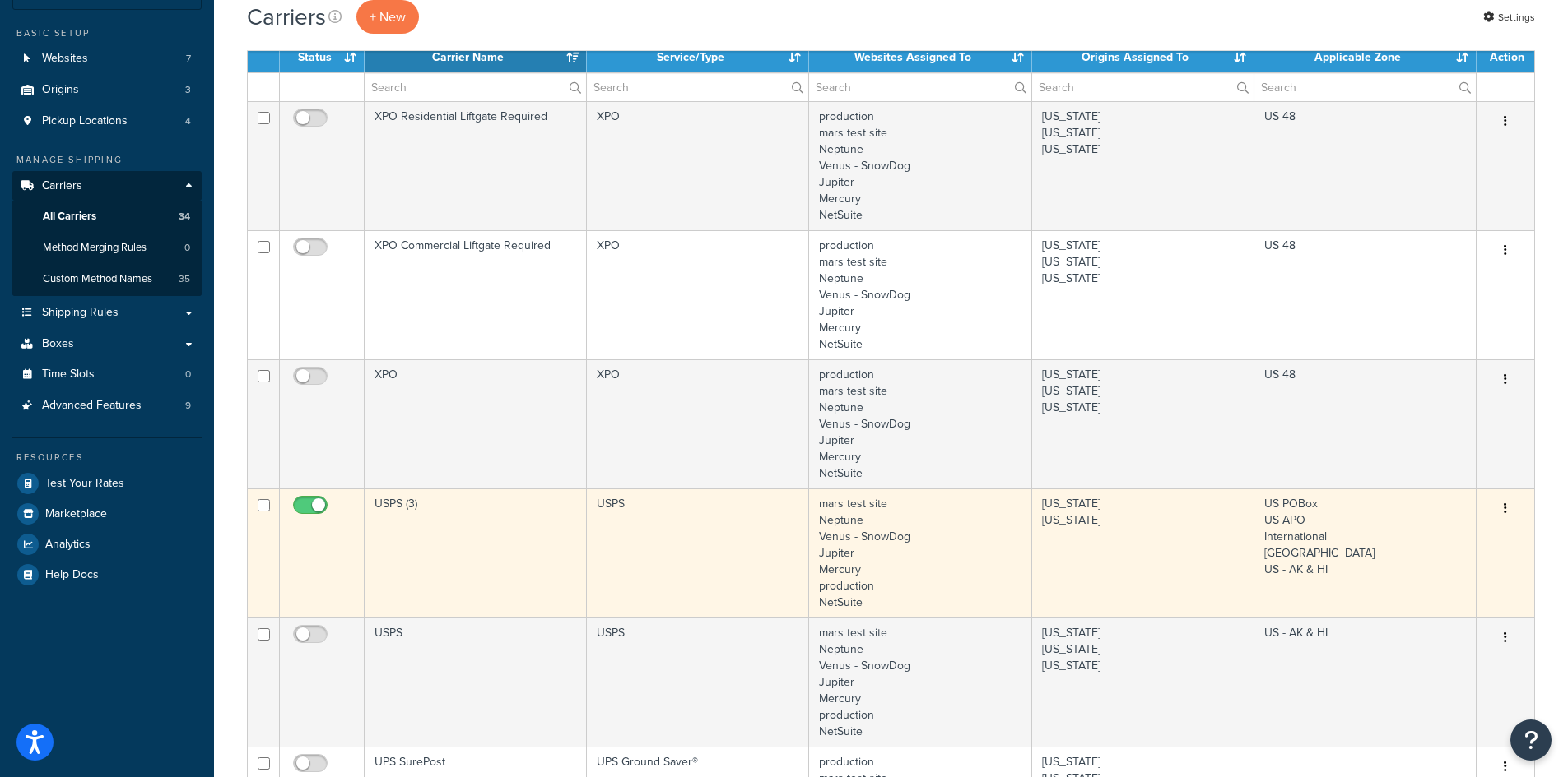
scroll to position [83, 0]
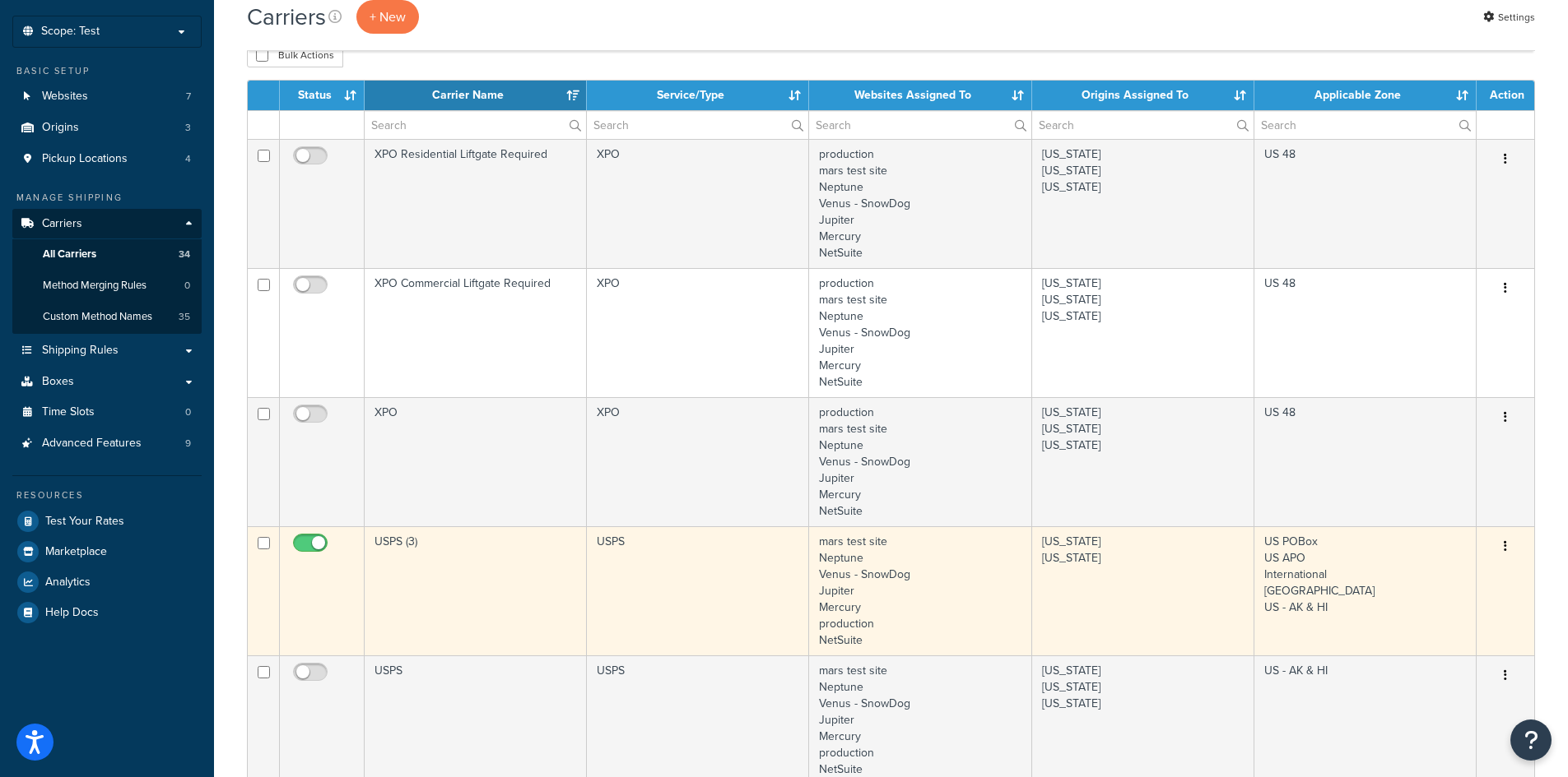
click at [492, 569] on td "USPS (3)" at bounding box center [476, 590] width 222 height 129
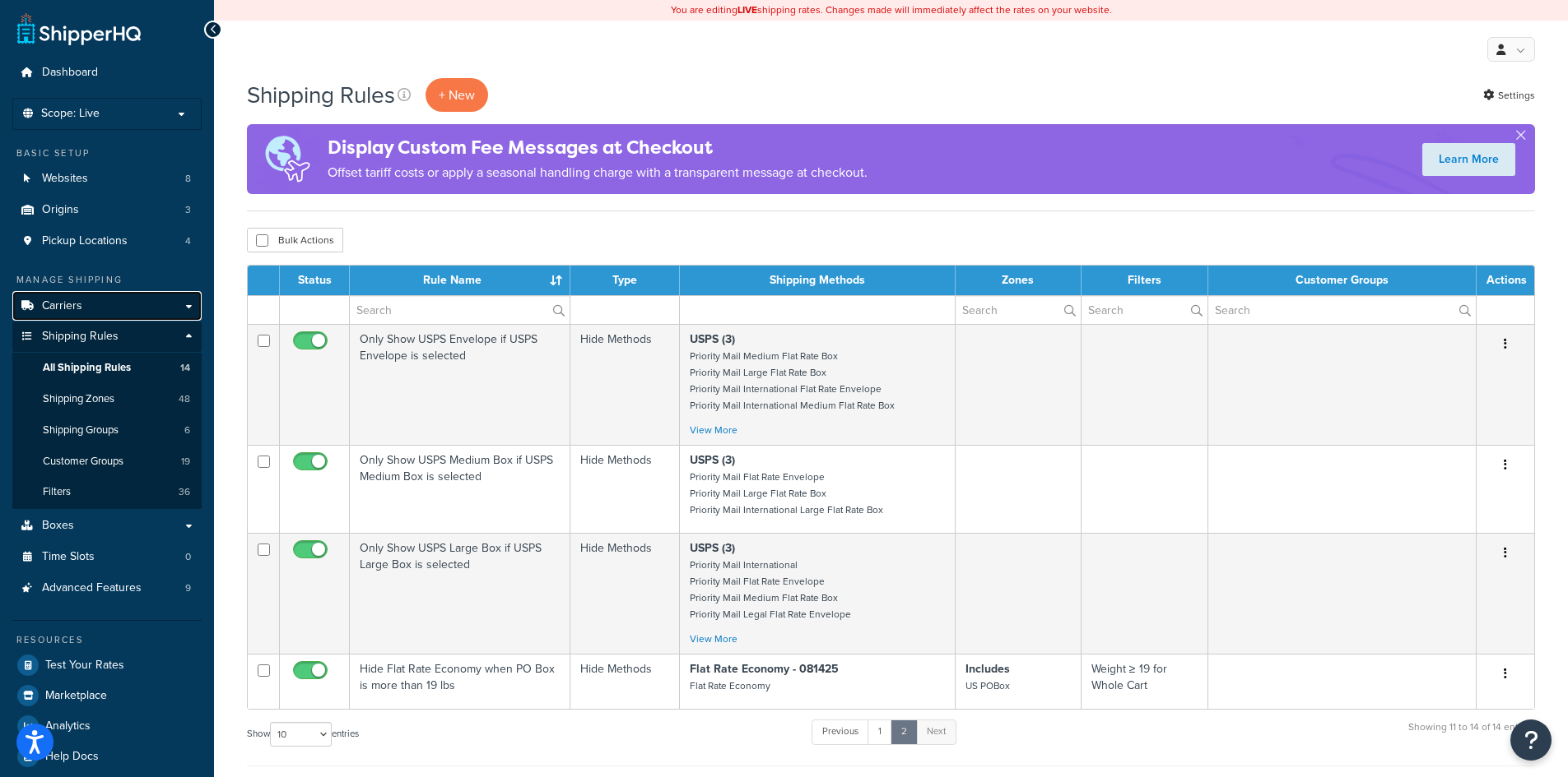
click at [56, 300] on span "Carriers" at bounding box center [61, 306] width 40 height 14
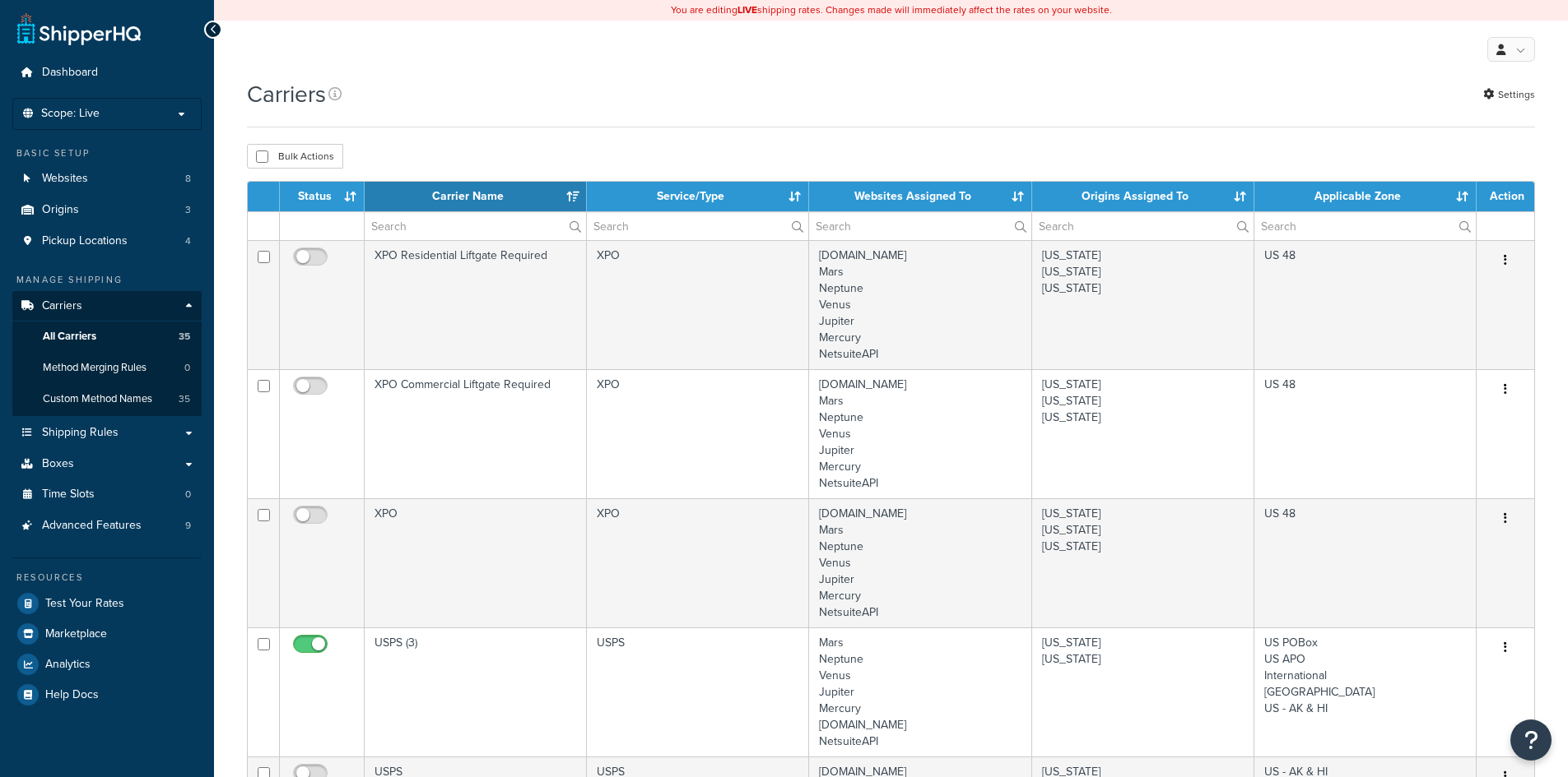
select select "15"
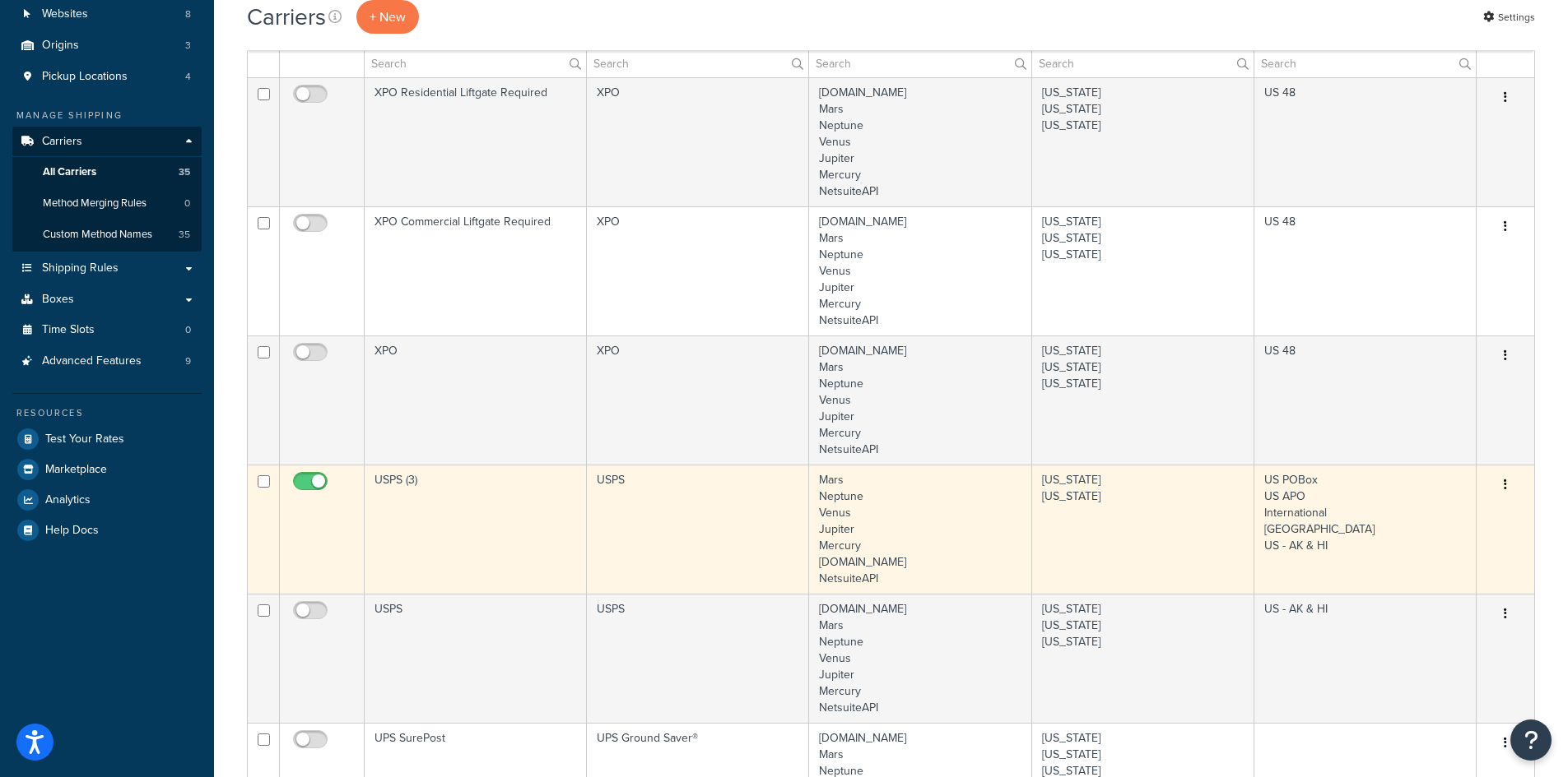
click at [466, 541] on td "USPS (3)" at bounding box center [476, 529] width 222 height 129
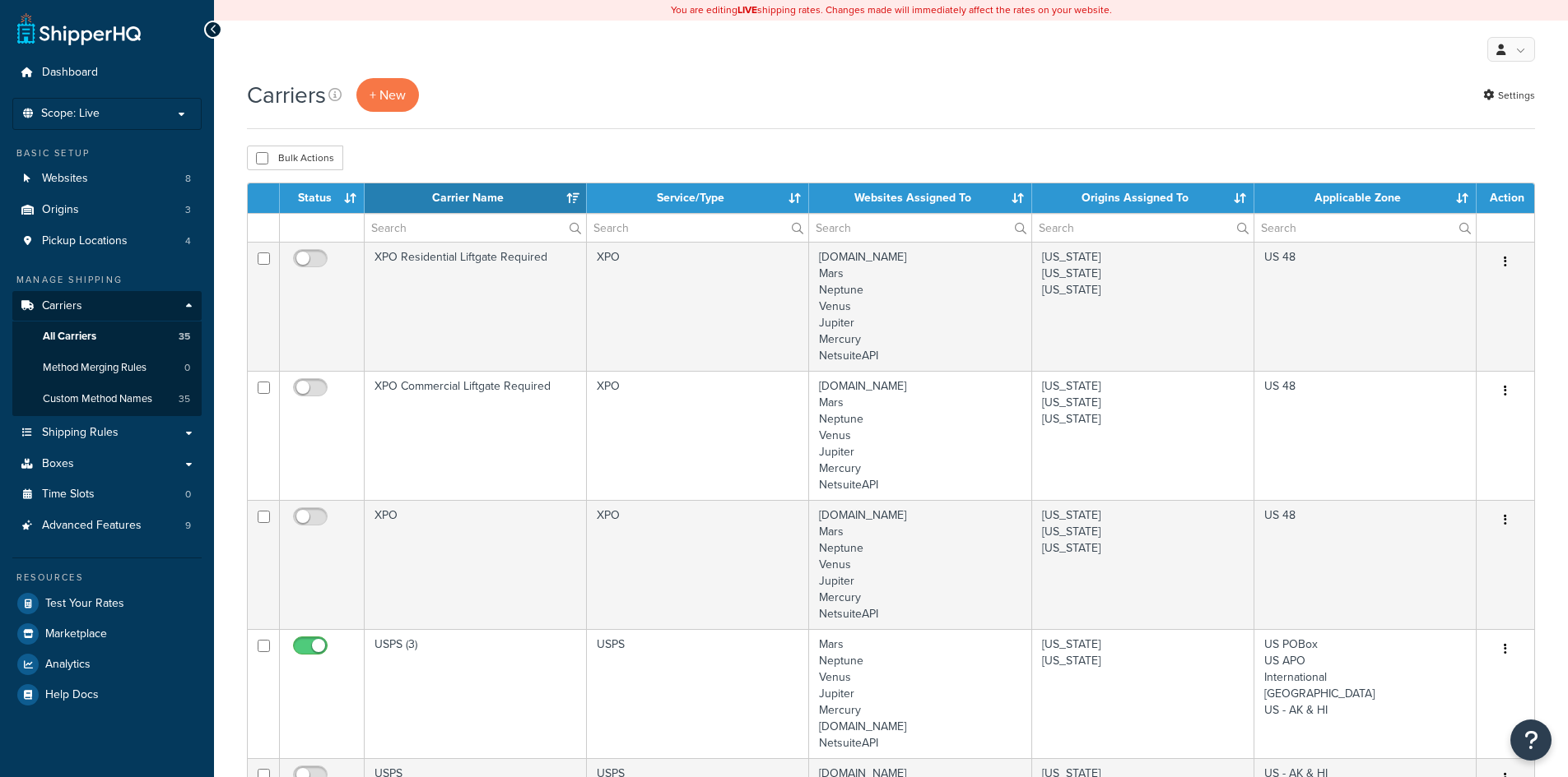
select select "15"
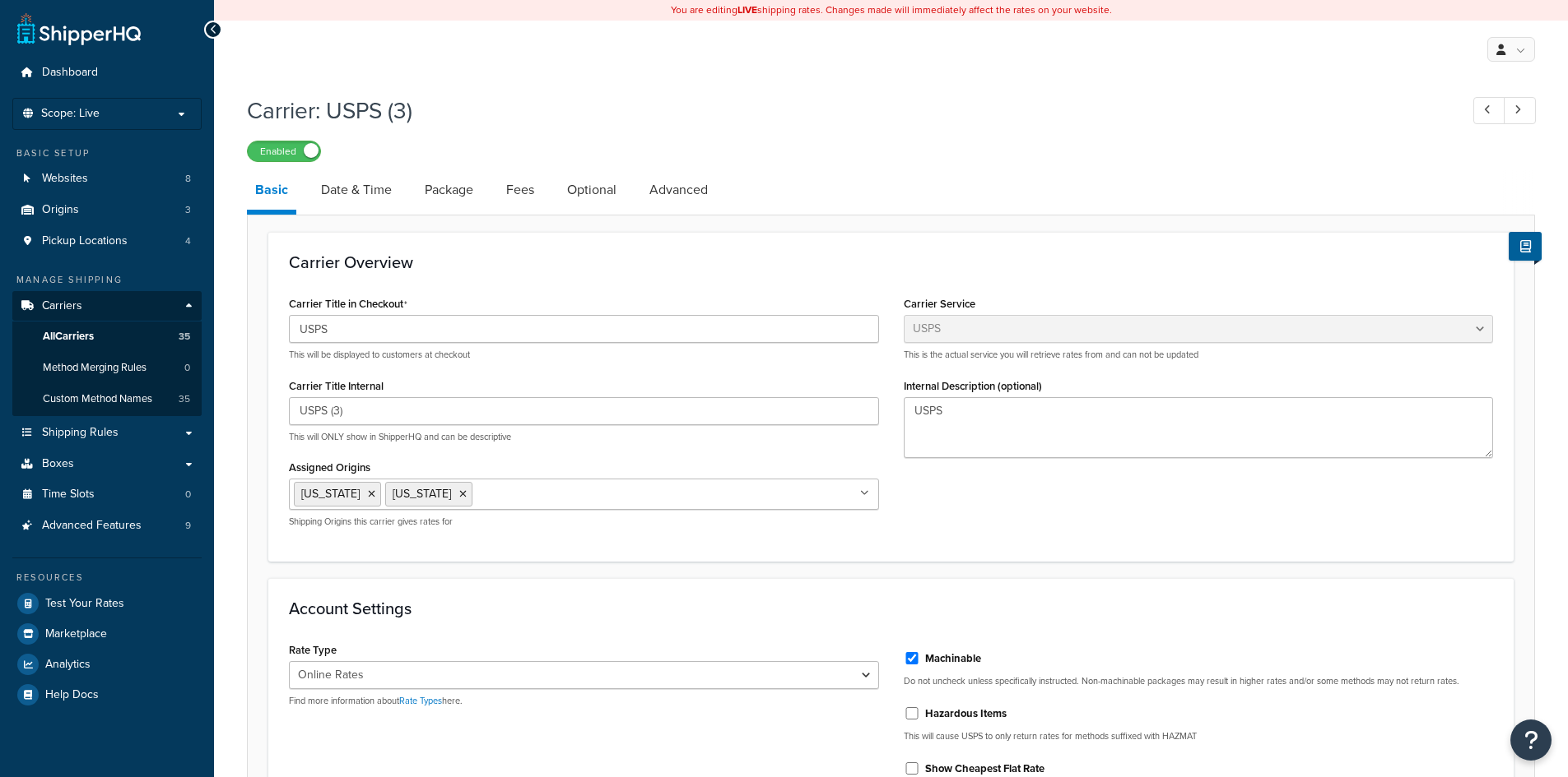
select select "usps"
select select "ONLINE"
click at [68, 74] on span "Dashboard" at bounding box center [70, 72] width 56 height 14
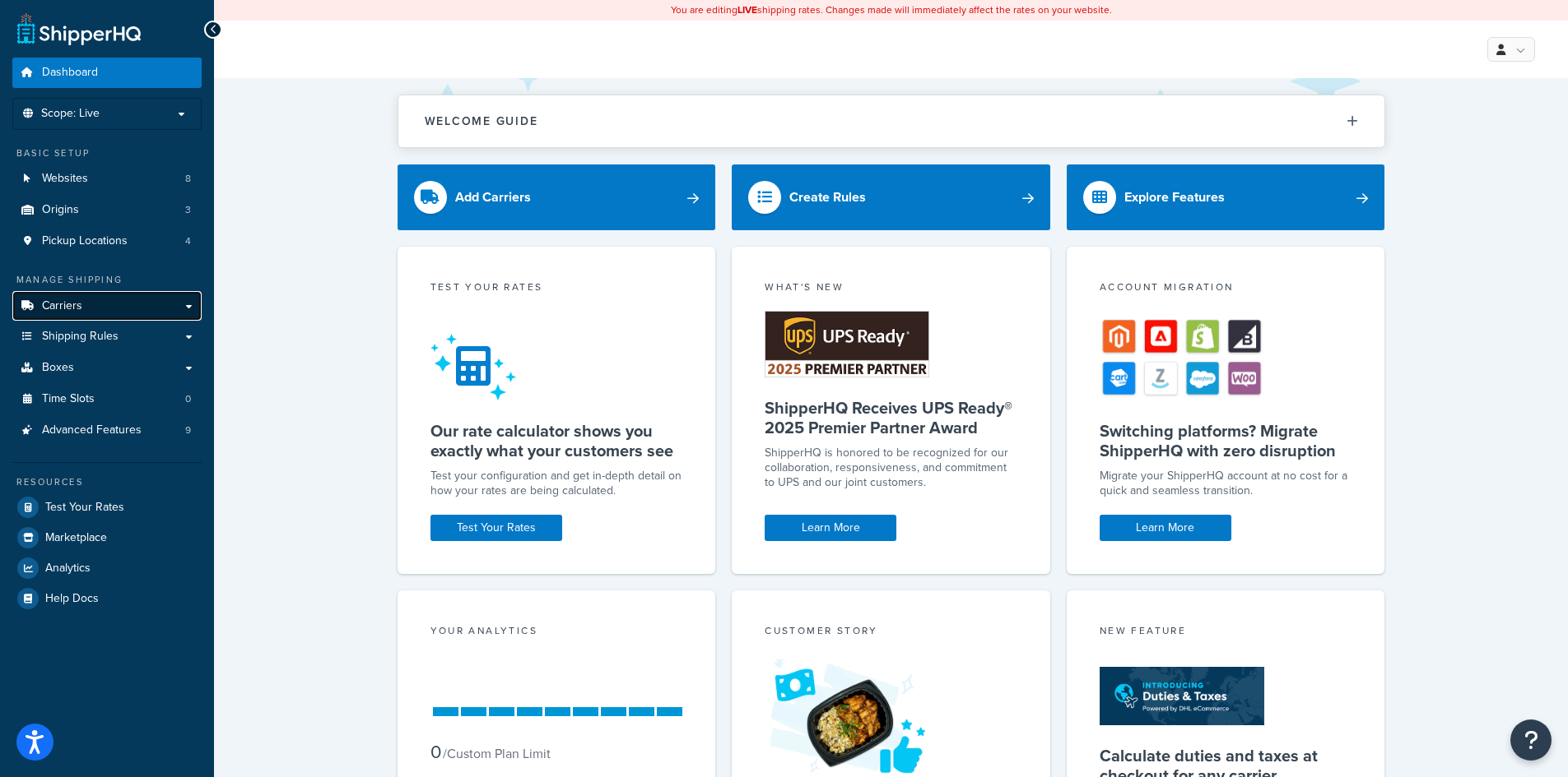
click at [64, 301] on span "Carriers" at bounding box center [61, 306] width 40 height 14
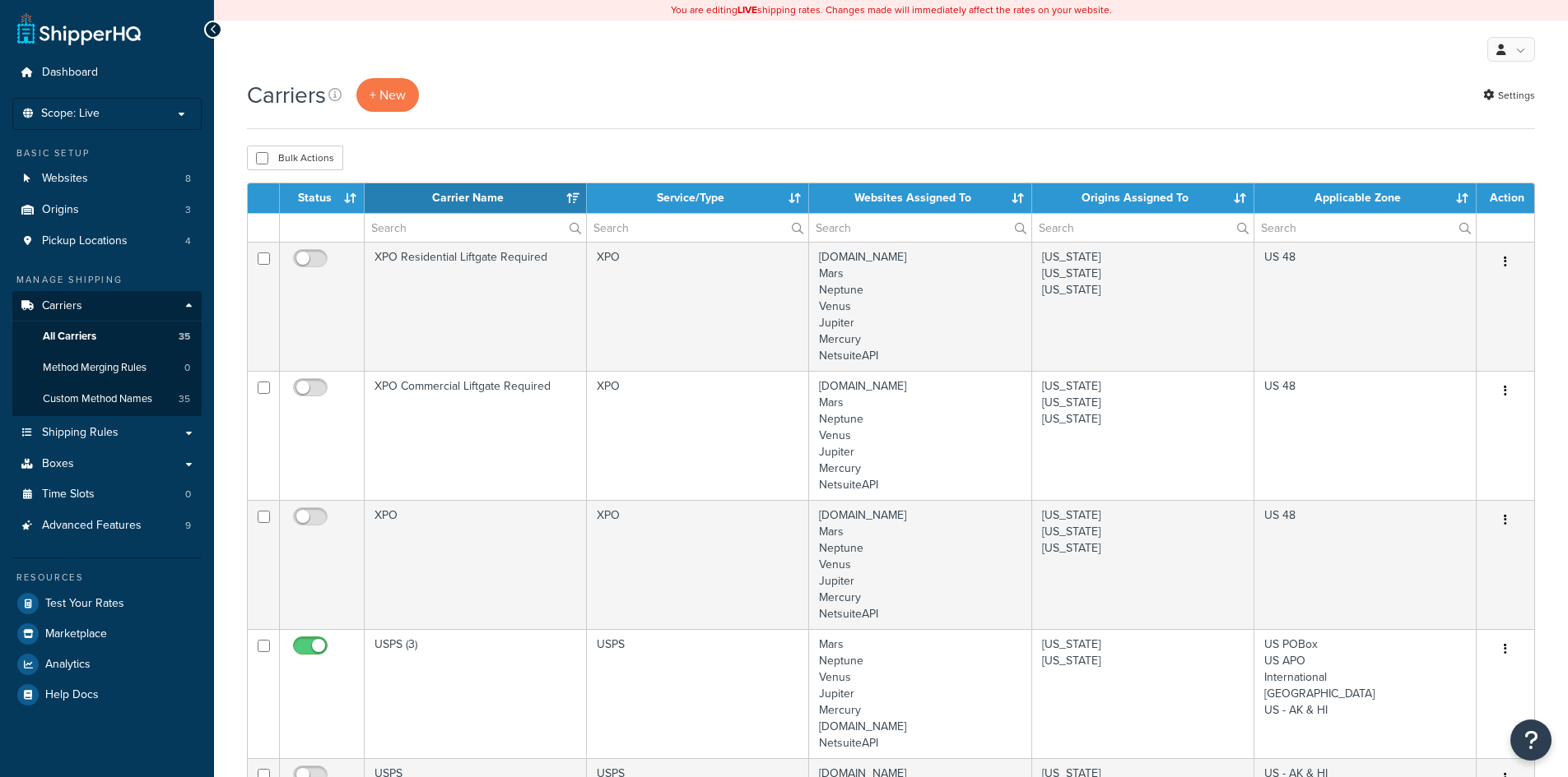
select select "15"
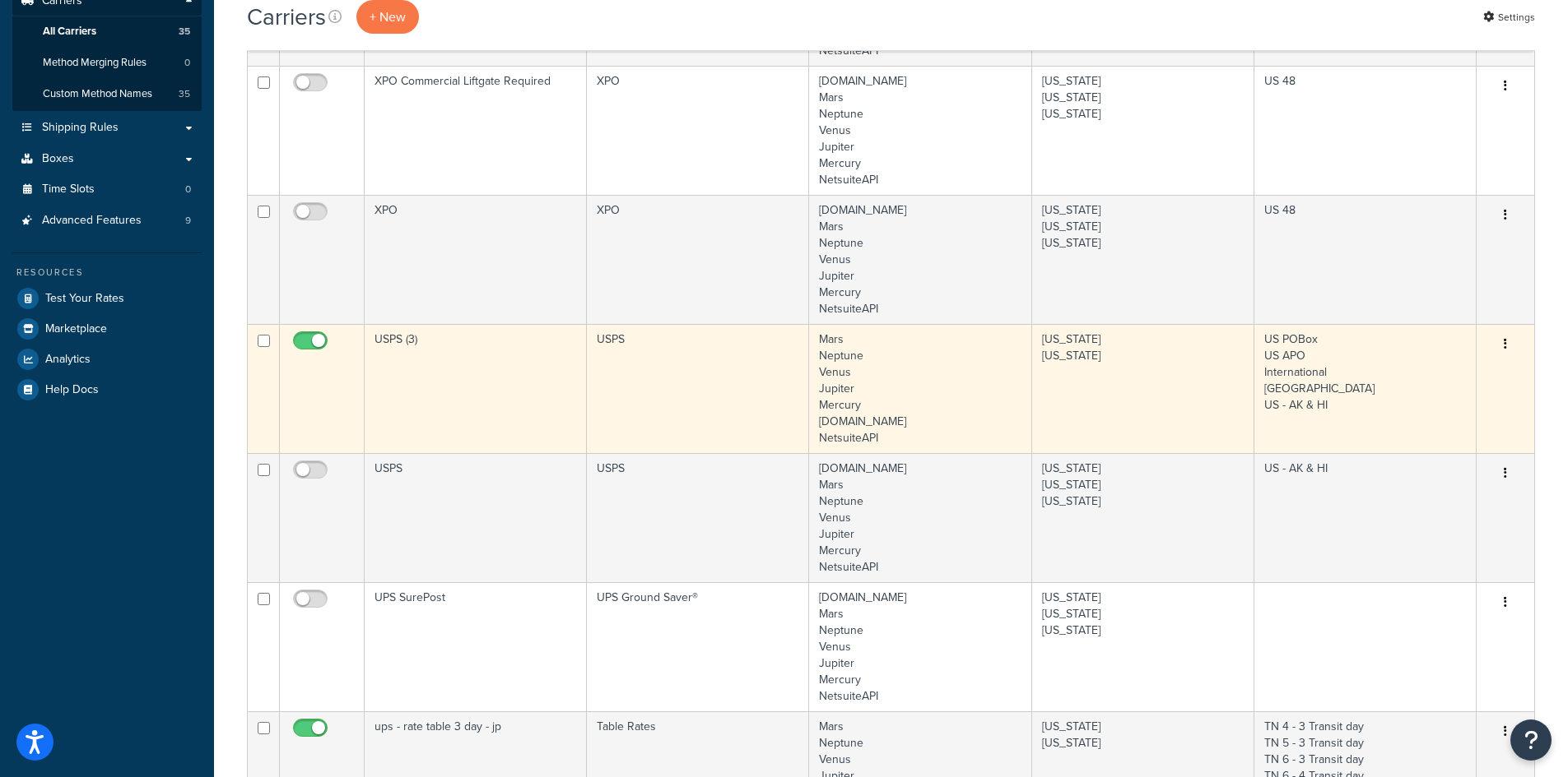
scroll to position [329, 0]
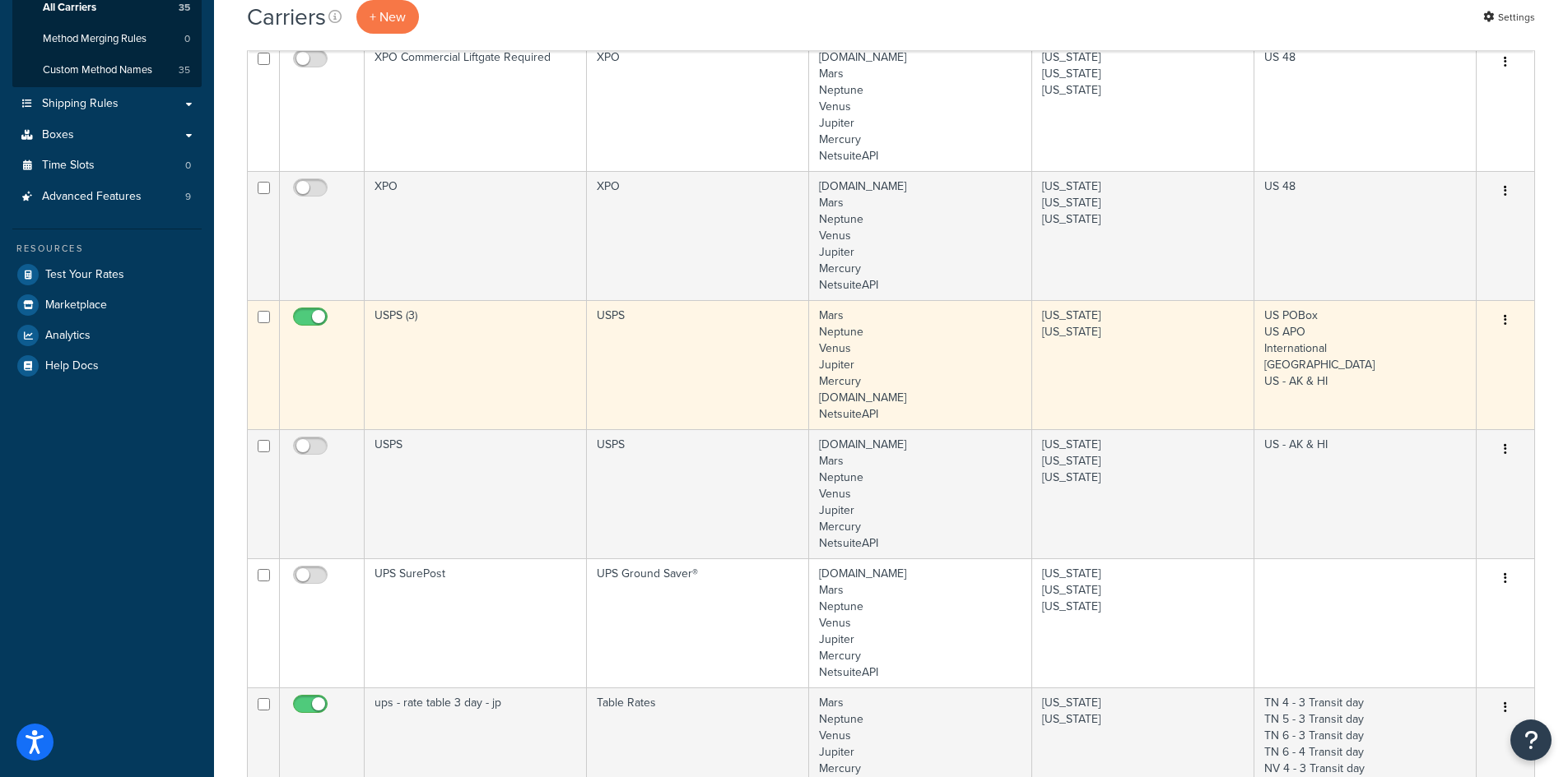
click at [458, 351] on td "USPS (3)" at bounding box center [476, 364] width 222 height 129
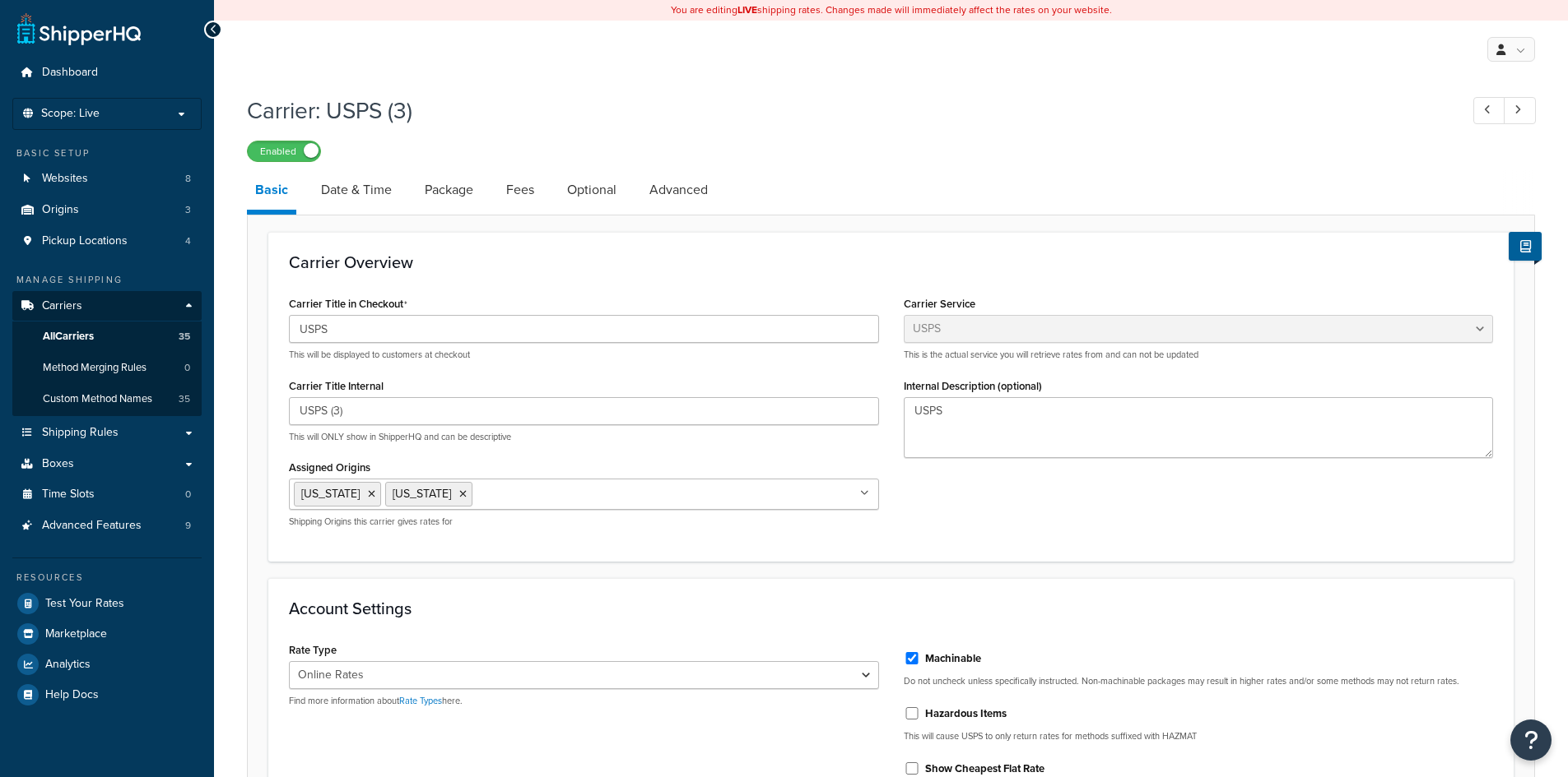
select select "usps"
select select "ONLINE"
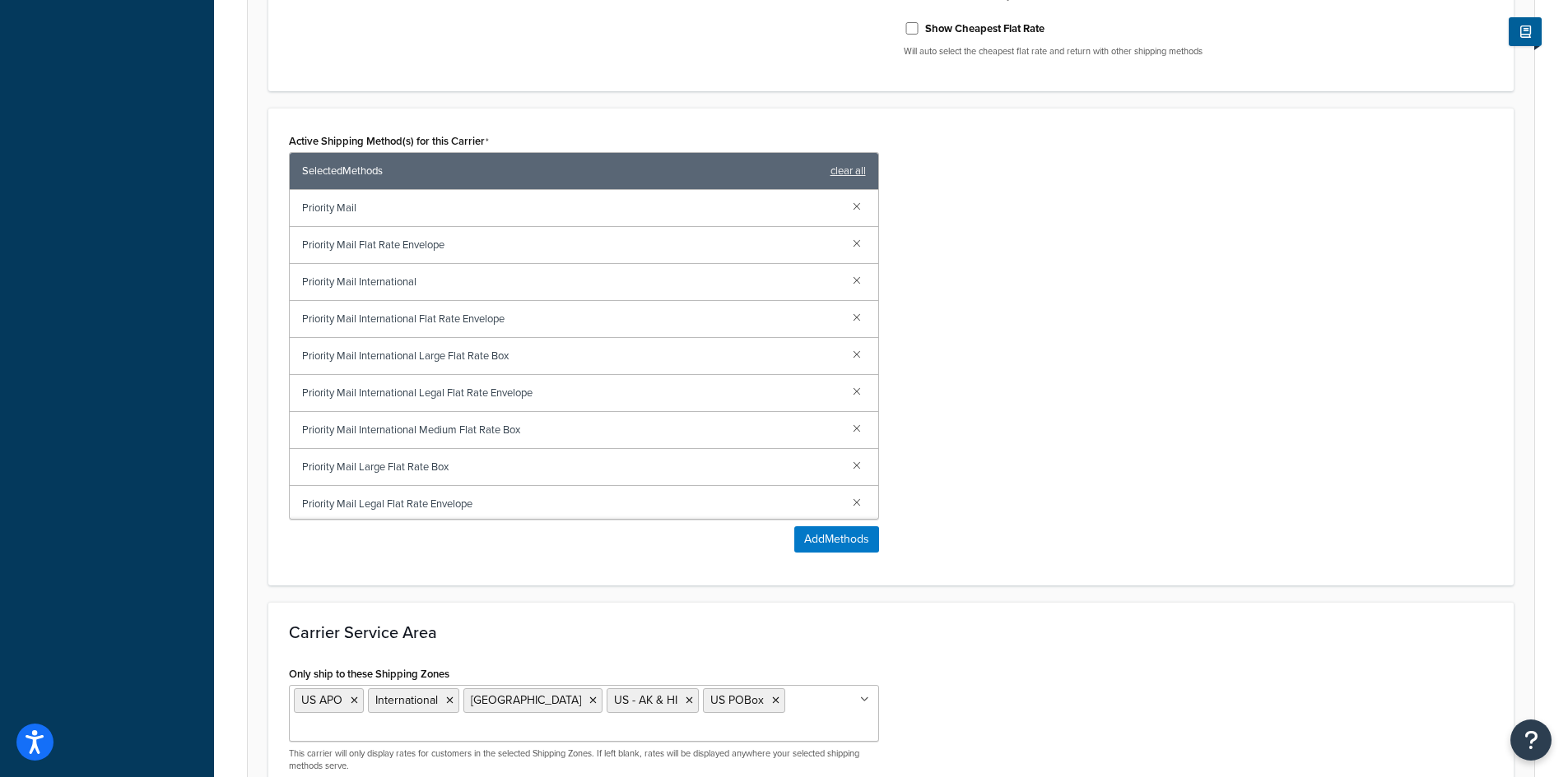
click at [1173, 366] on div "Active Shipping Method(s) for this Carrier Selected Methods clear all Priority …" at bounding box center [891, 347] width 1229 height 436
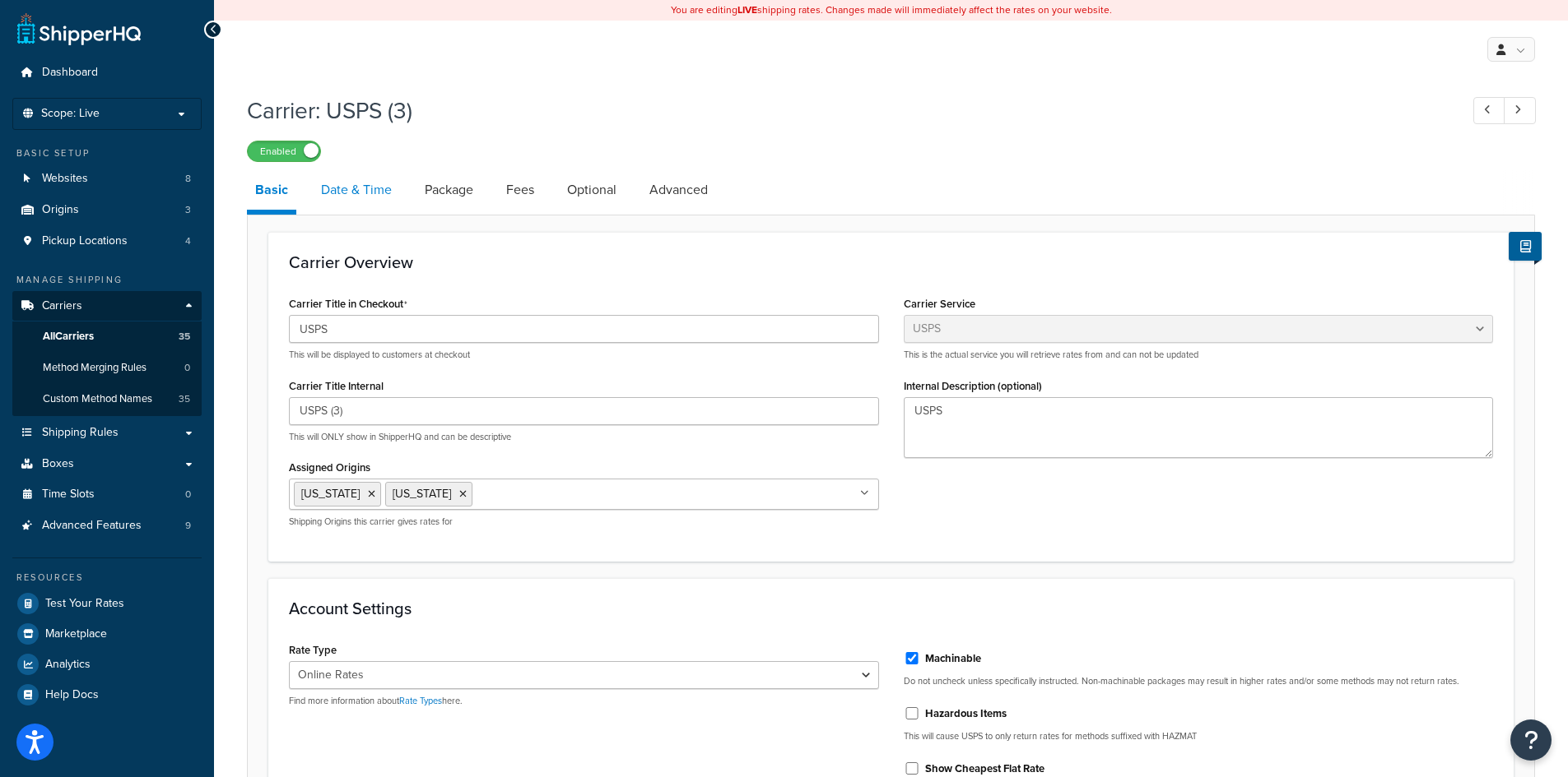
click at [367, 189] on link "Date & Time" at bounding box center [357, 189] width 87 height 40
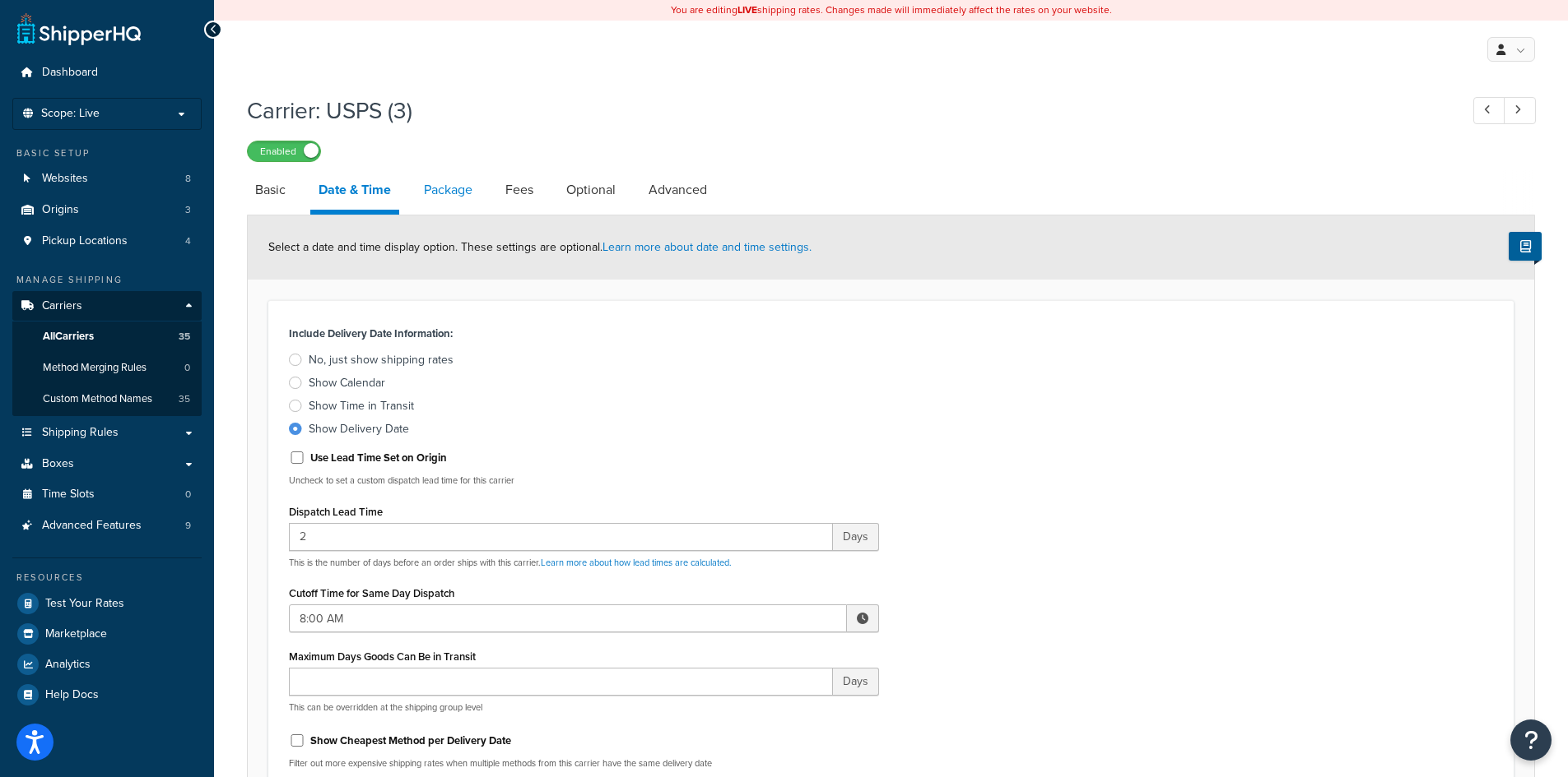
click at [456, 188] on link "Package" at bounding box center [448, 189] width 65 height 40
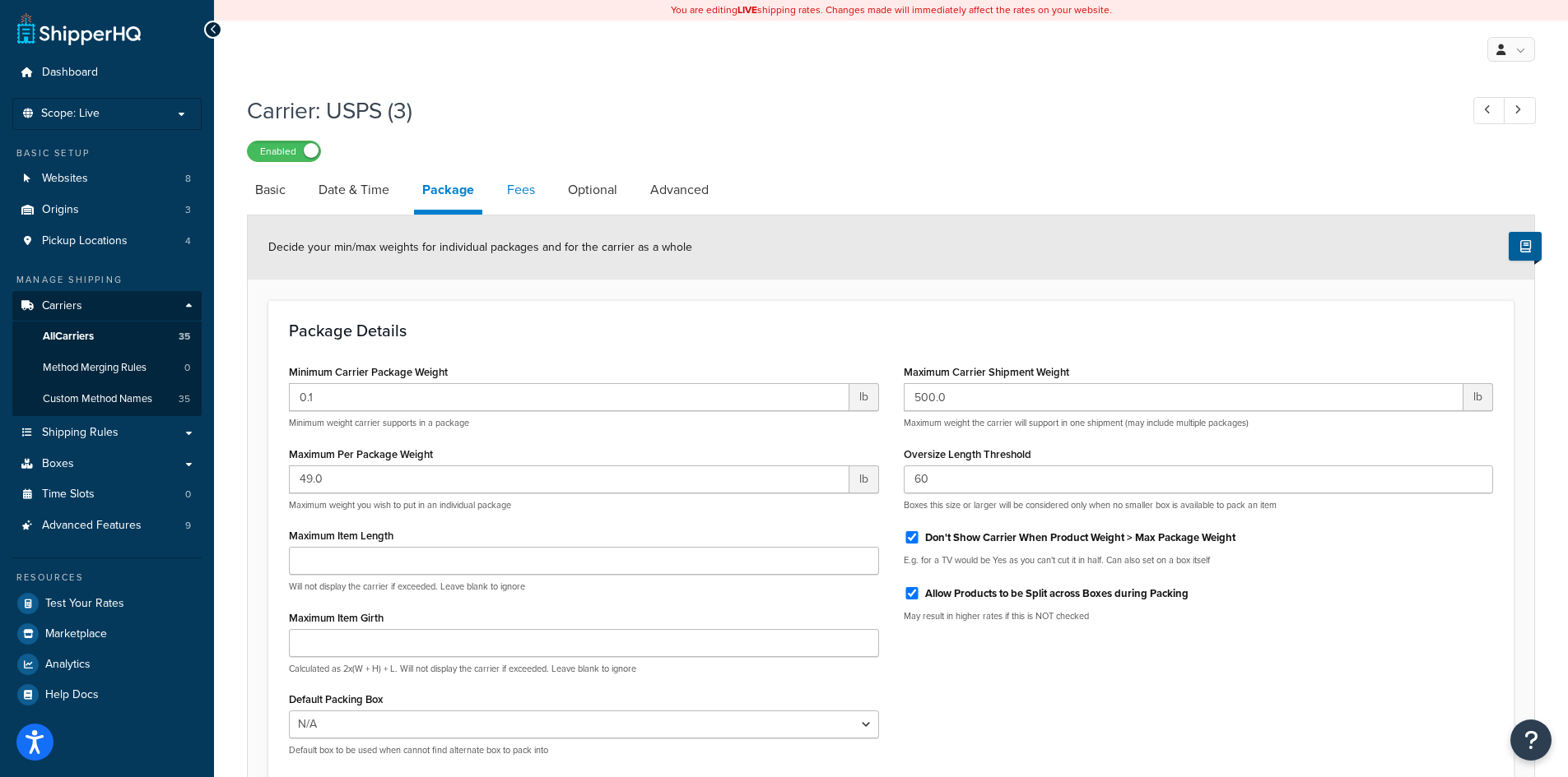
click at [518, 187] on link "Fees" at bounding box center [521, 189] width 45 height 40
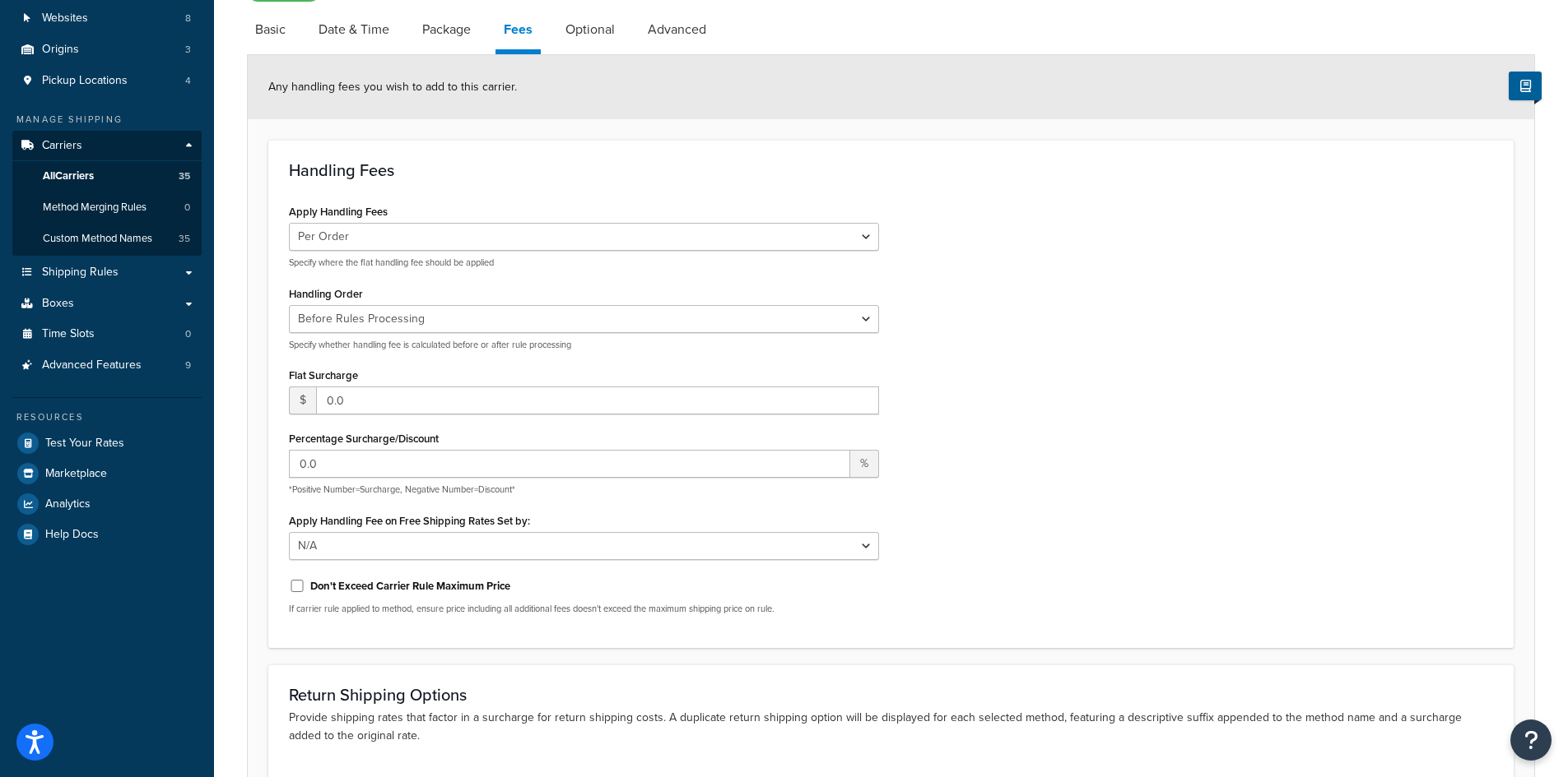
scroll to position [54, 0]
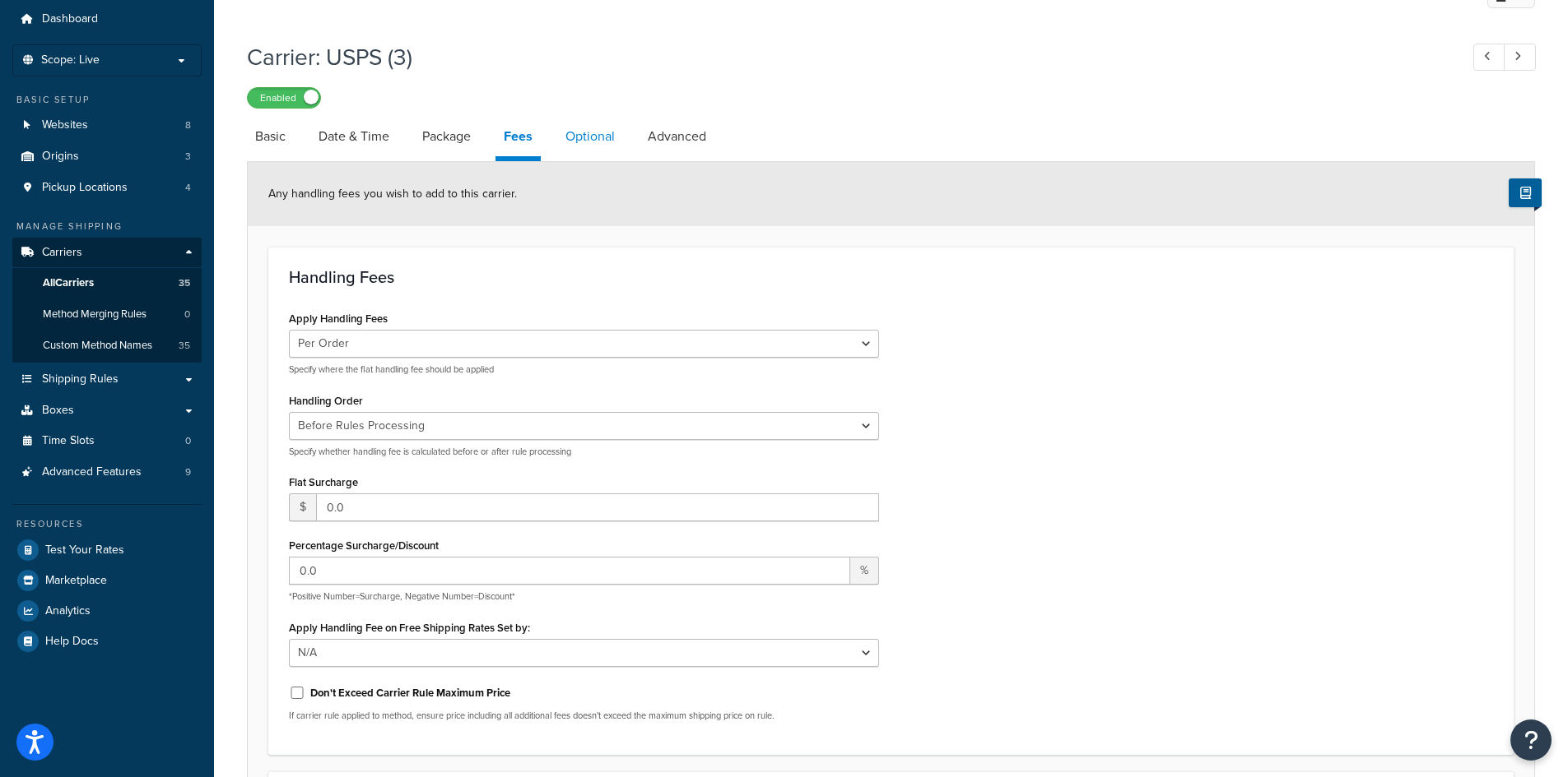
click at [578, 141] on link "Optional" at bounding box center [590, 136] width 66 height 40
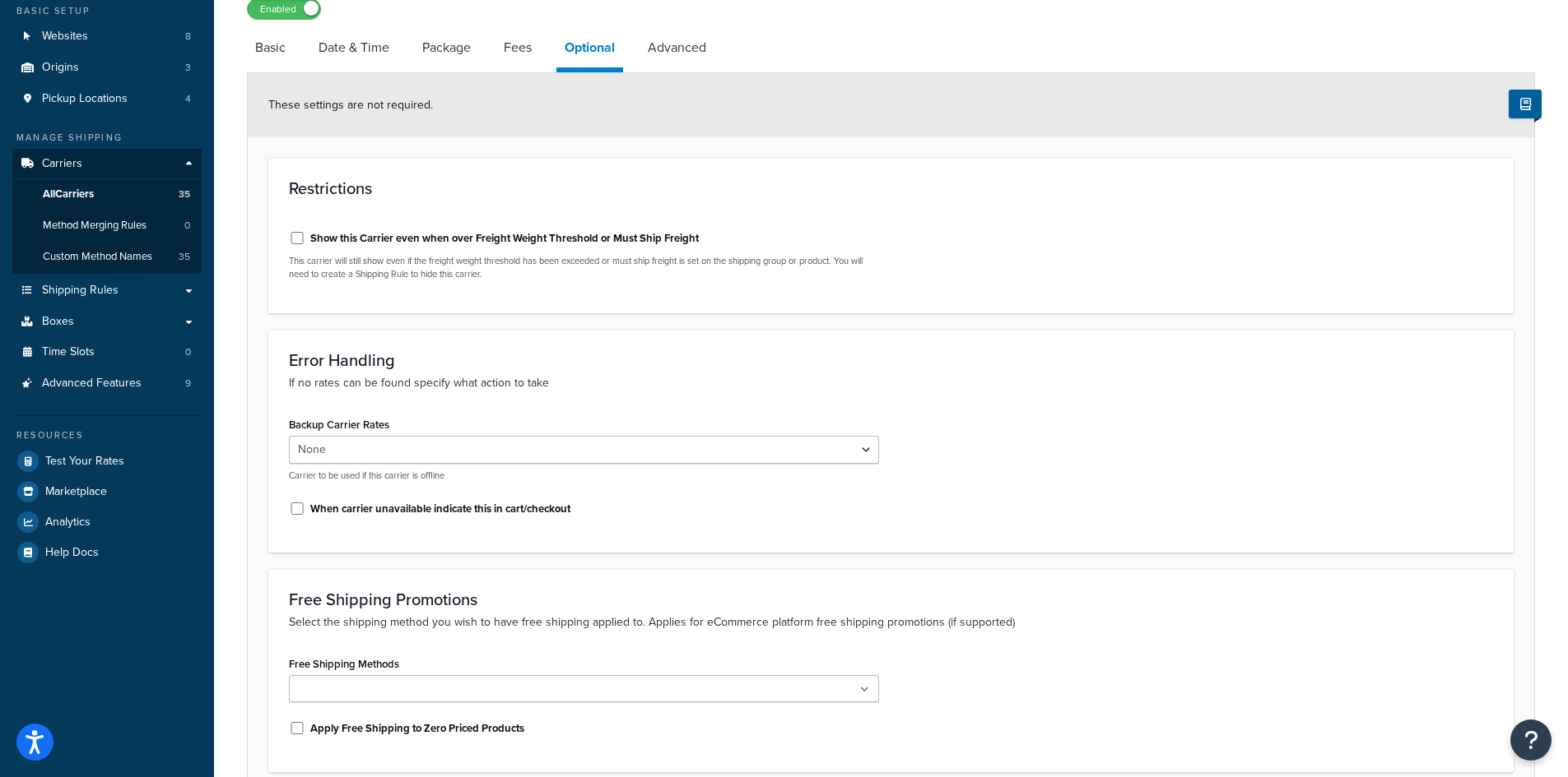
scroll to position [124, 0]
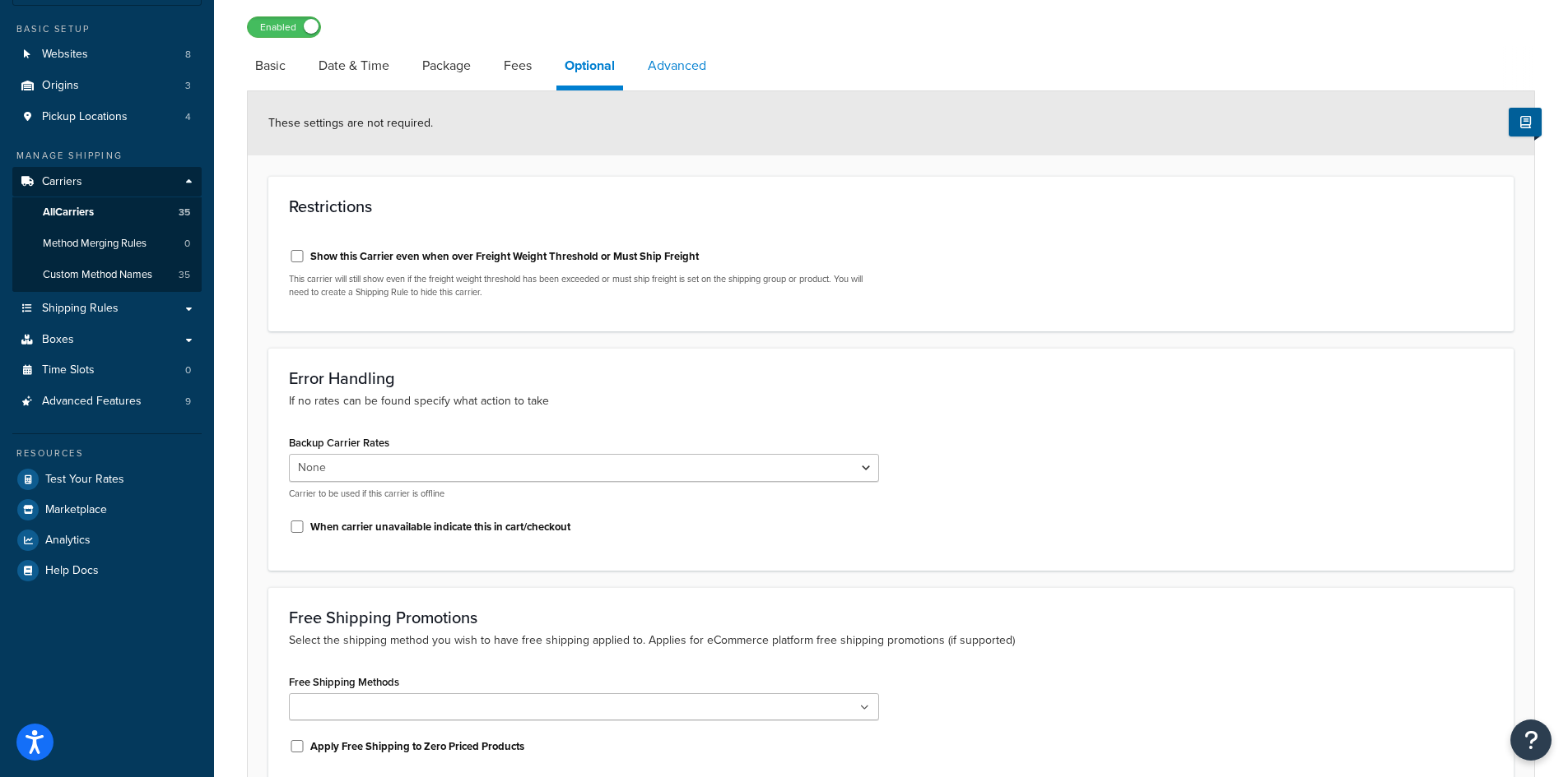
click at [705, 65] on link "Advanced" at bounding box center [676, 66] width 75 height 40
select select "false"
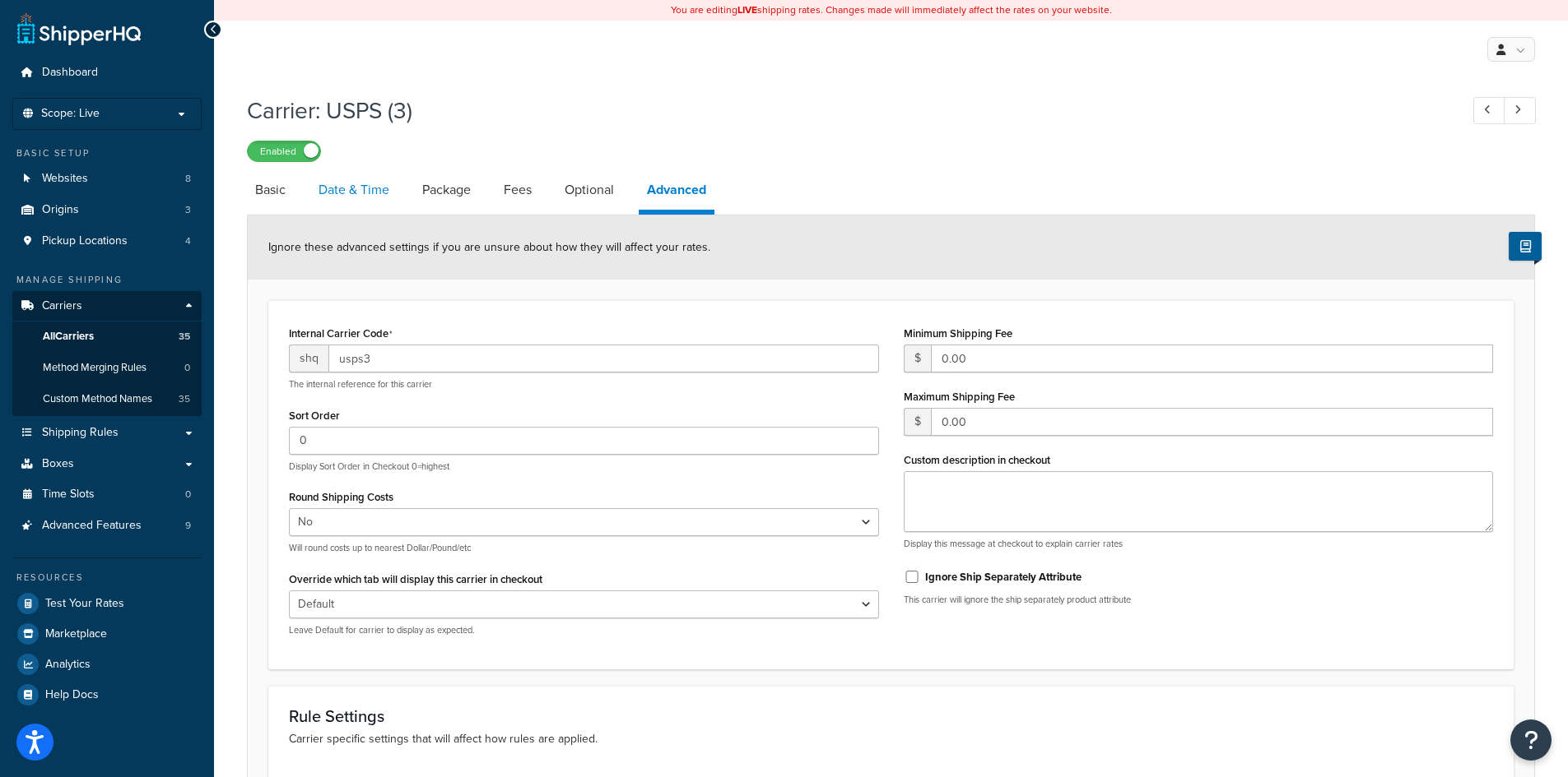
click at [379, 194] on link "Date & Time" at bounding box center [354, 189] width 87 height 40
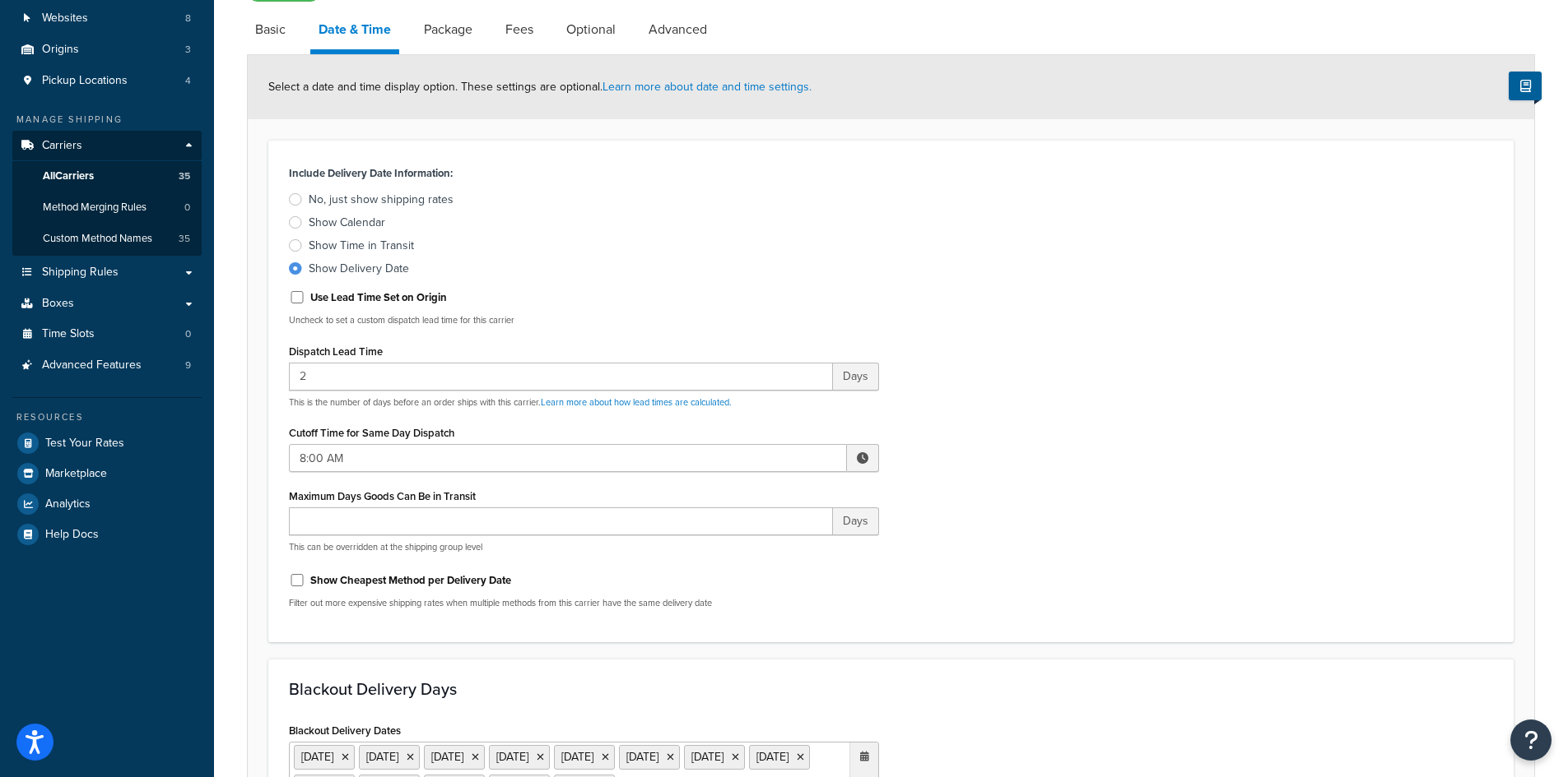
scroll to position [164, 0]
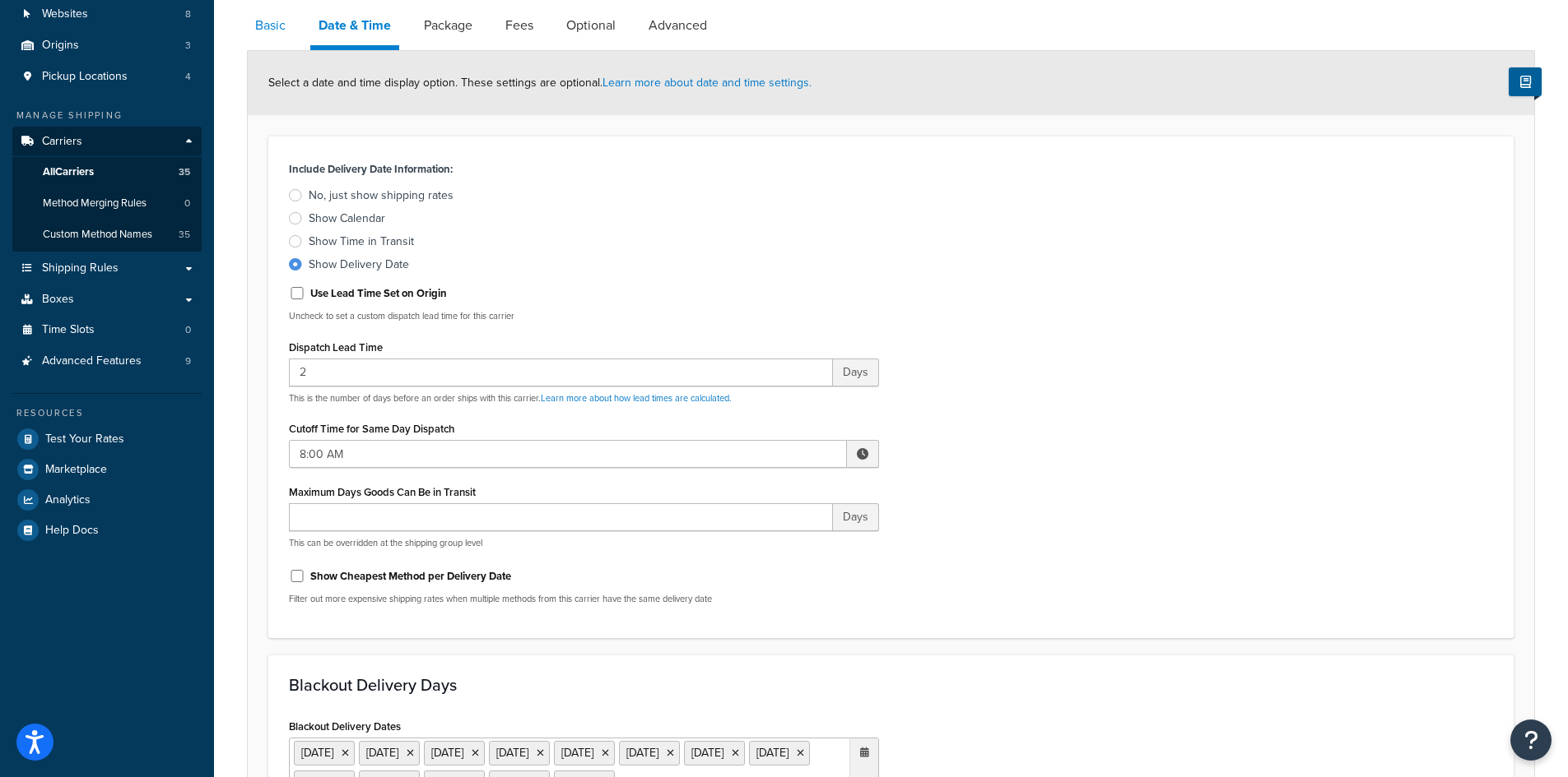
click at [287, 27] on link "Basic" at bounding box center [270, 25] width 47 height 40
select select "usps"
select select "ONLINE"
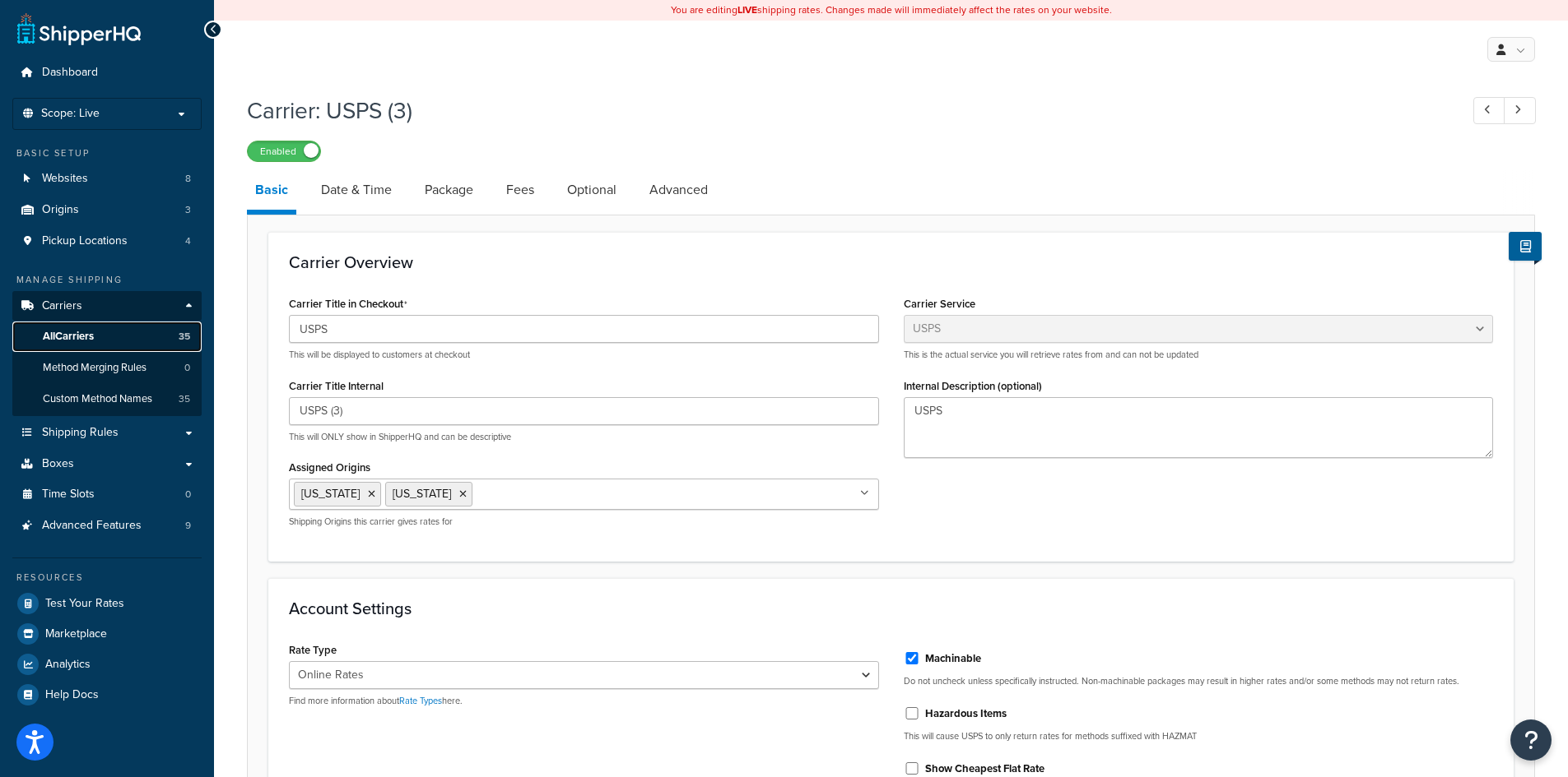
click at [66, 332] on span "All Carriers" at bounding box center [68, 336] width 51 height 14
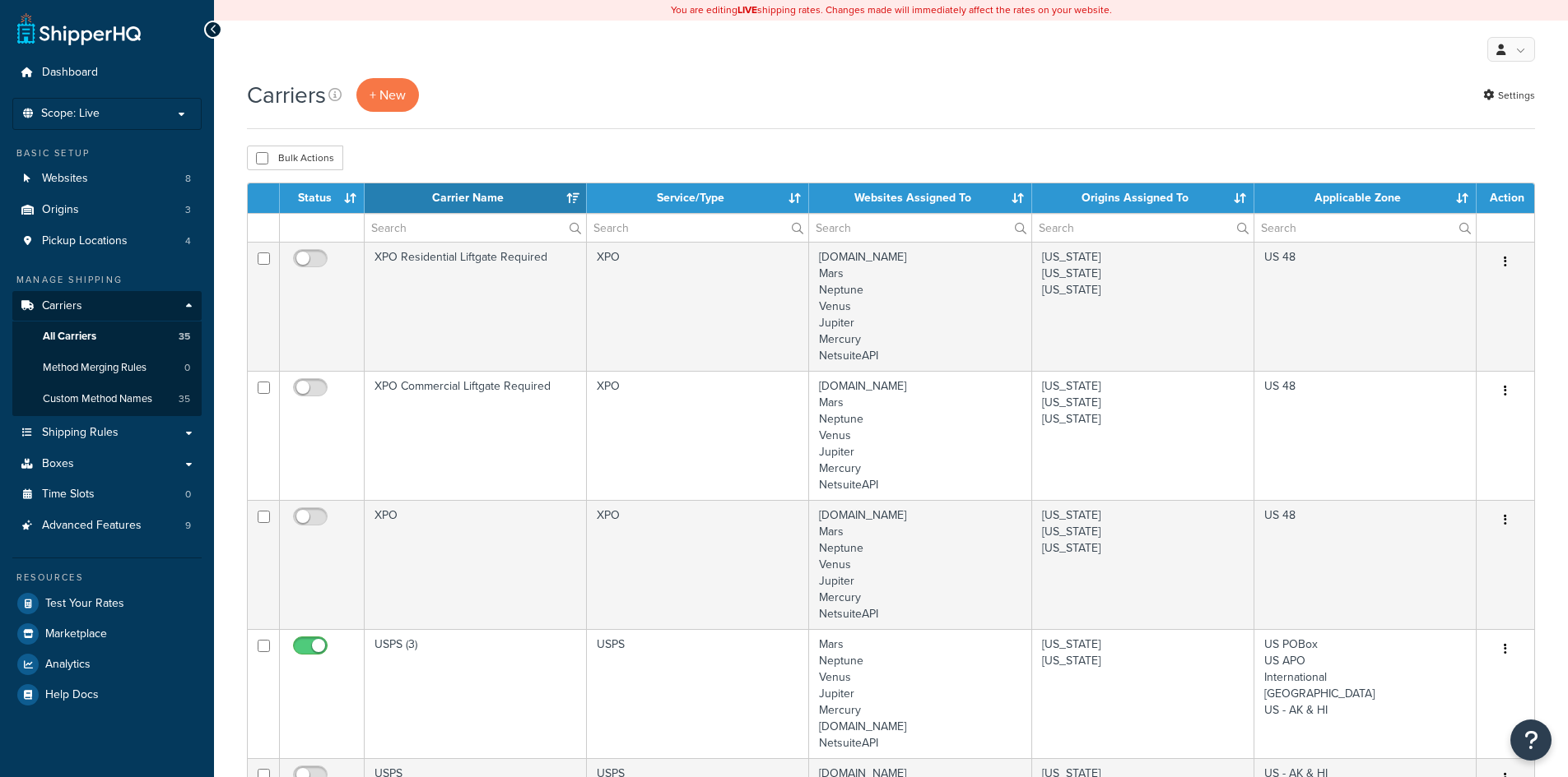
select select "15"
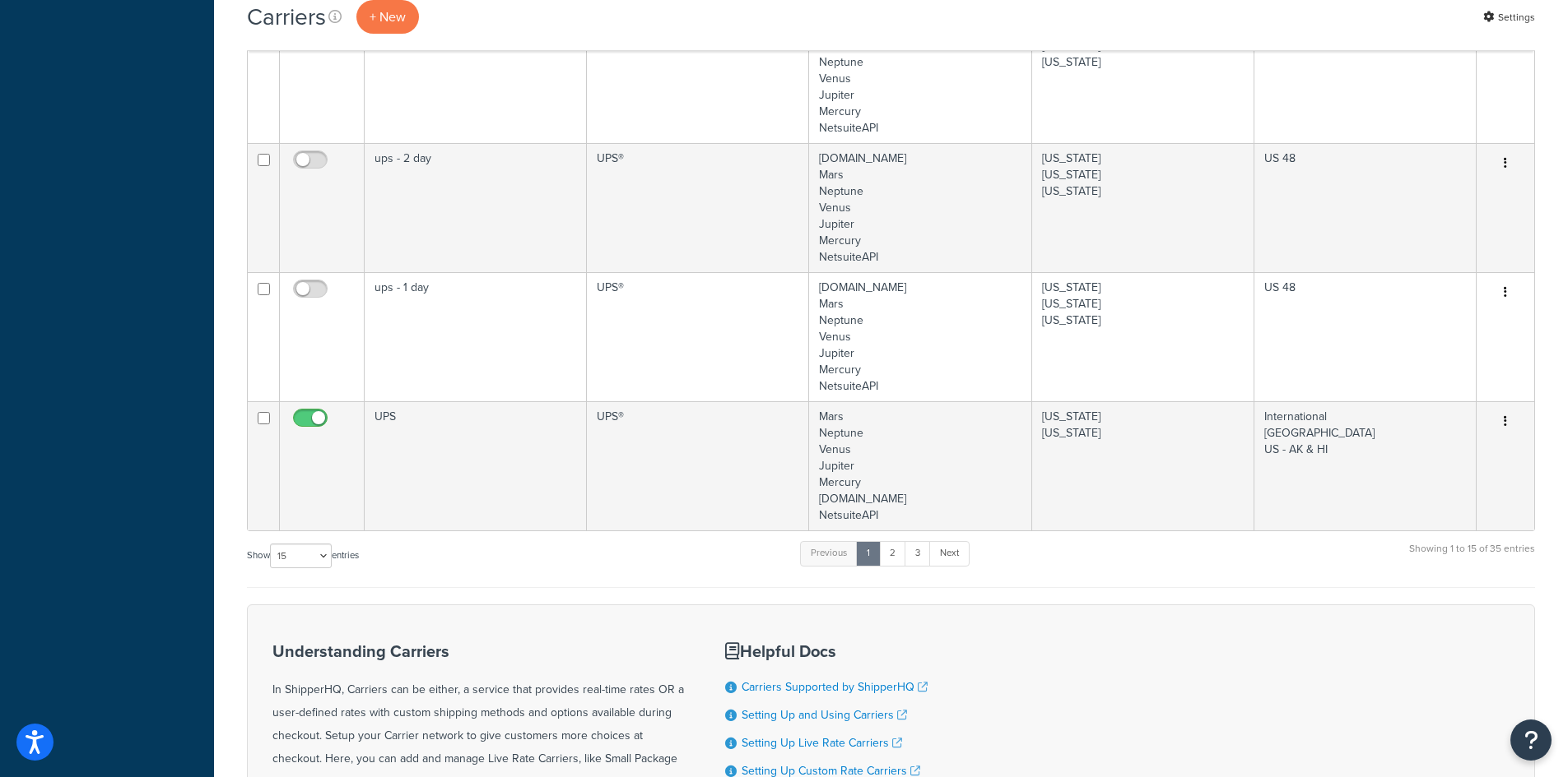
scroll to position [1892, 0]
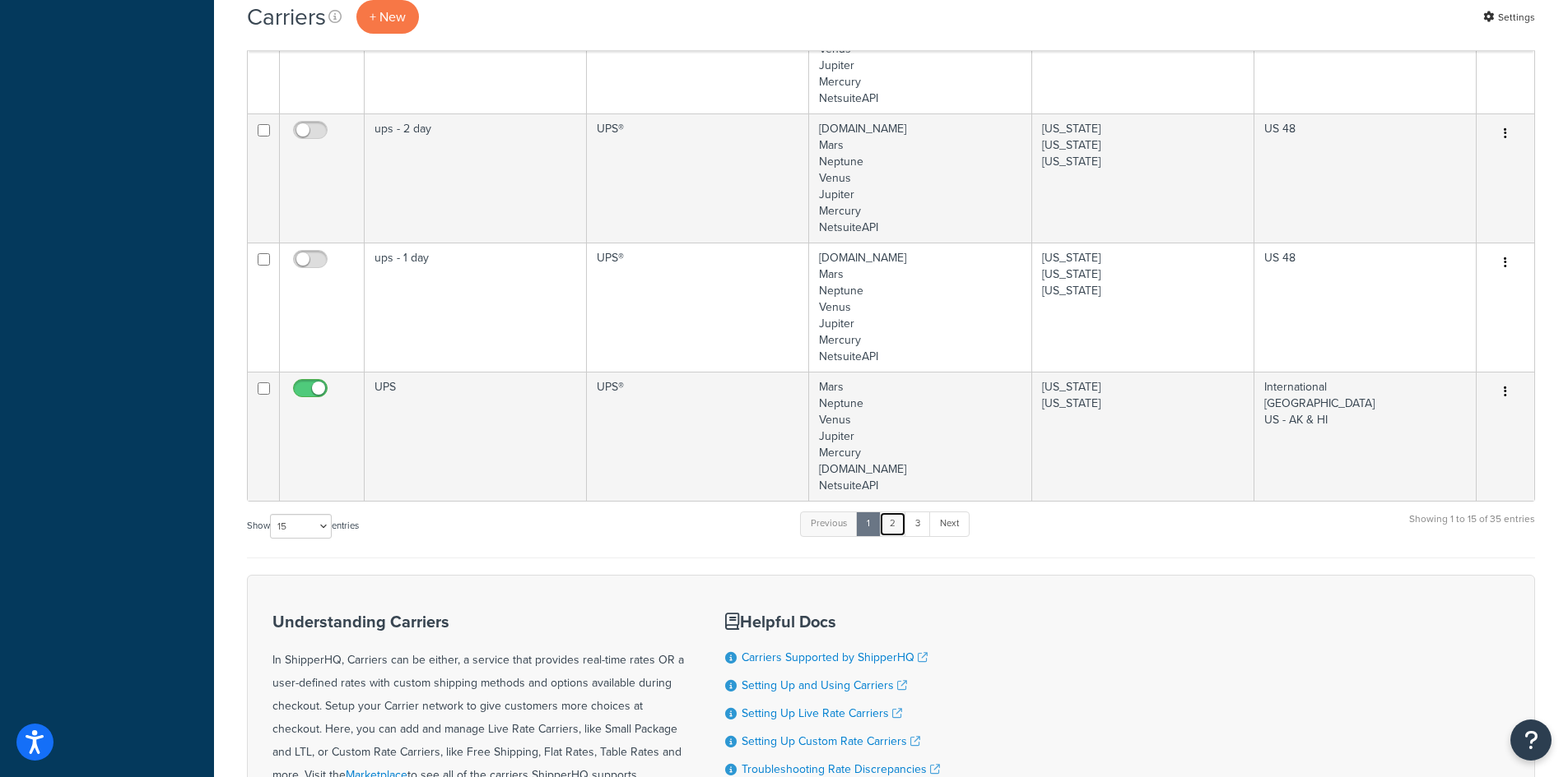
click at [895, 527] on link "2" at bounding box center [892, 524] width 27 height 25
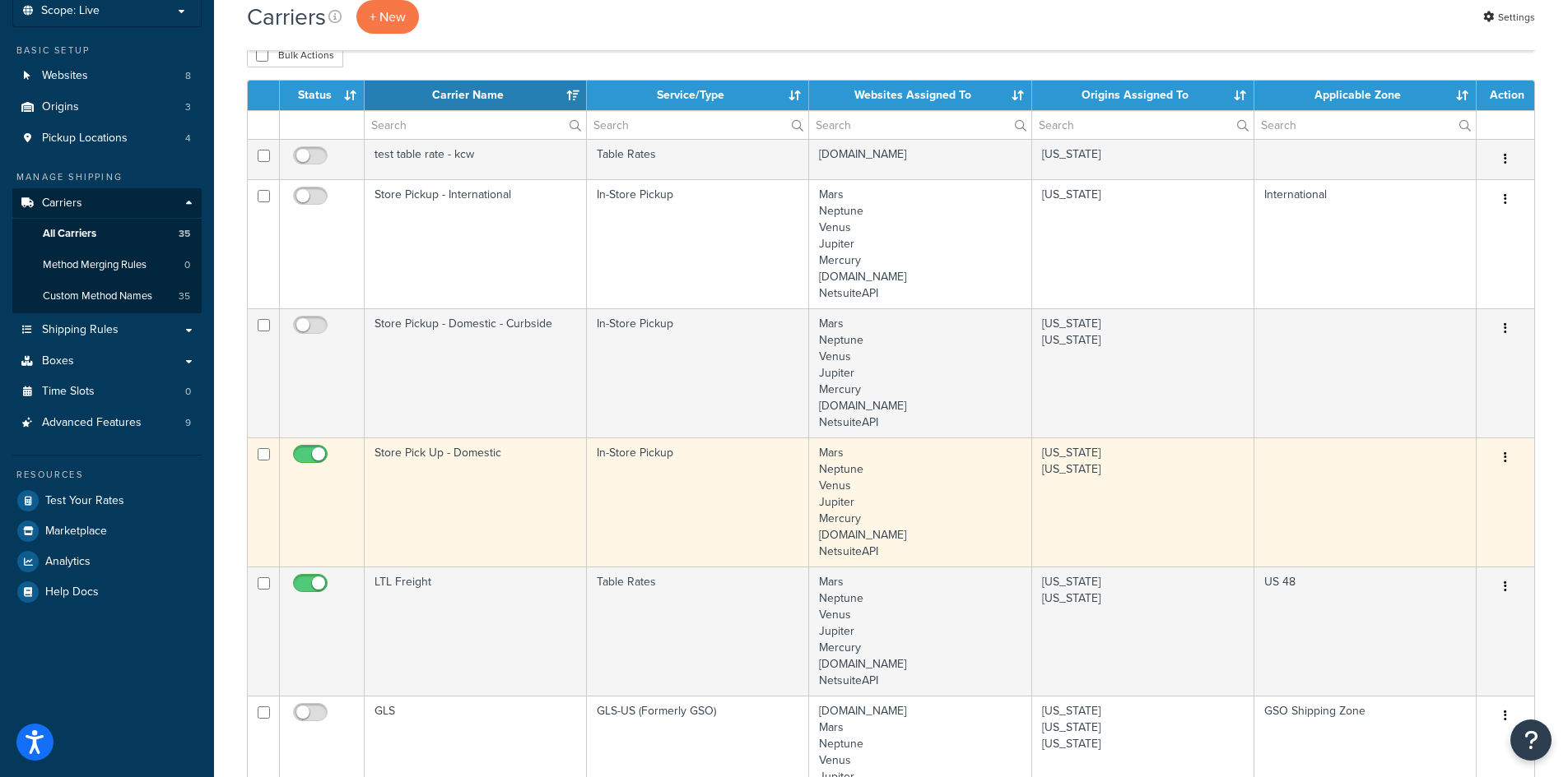
scroll to position [74, 0]
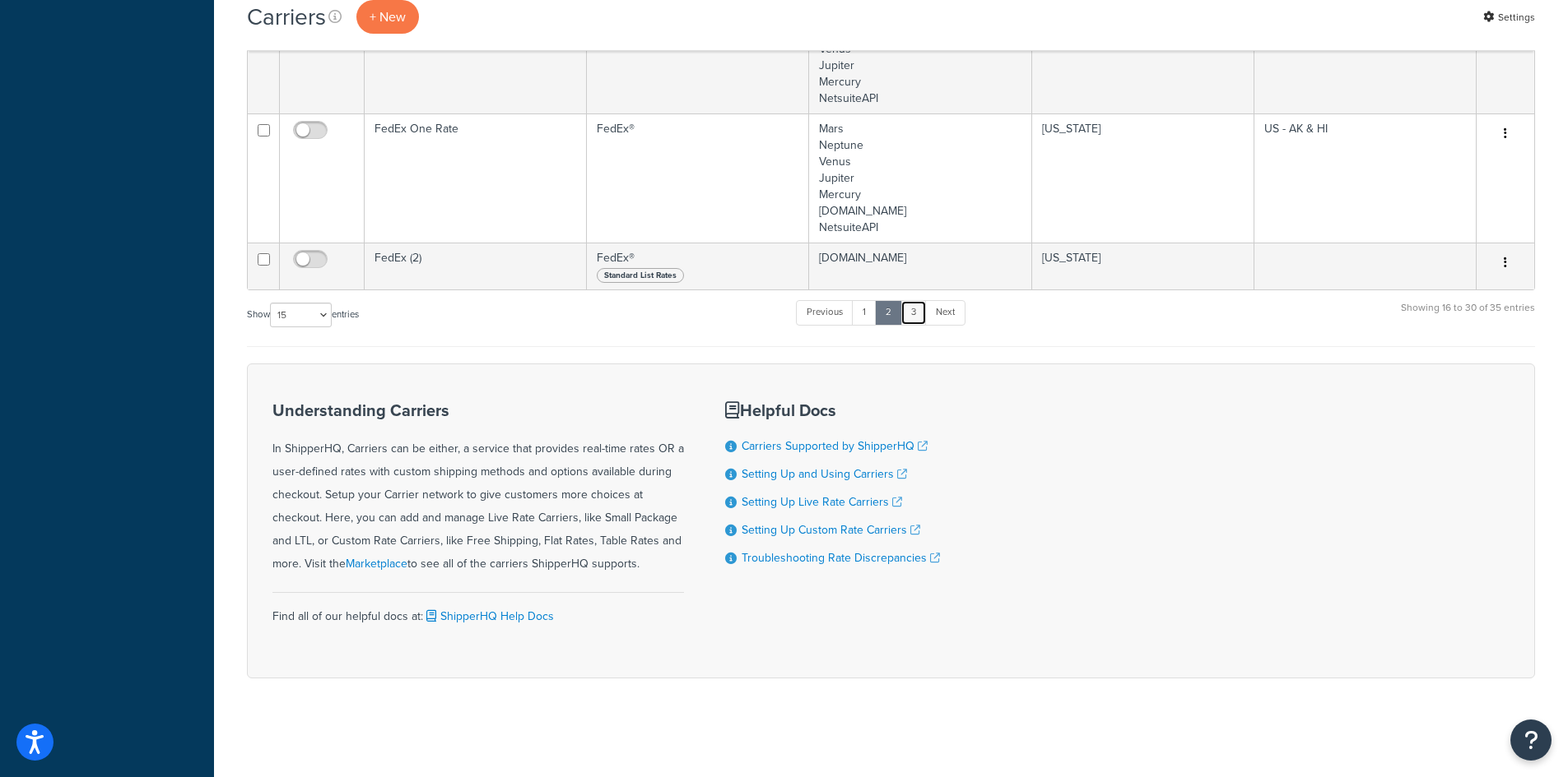
click at [918, 314] on link "3" at bounding box center [913, 312] width 26 height 25
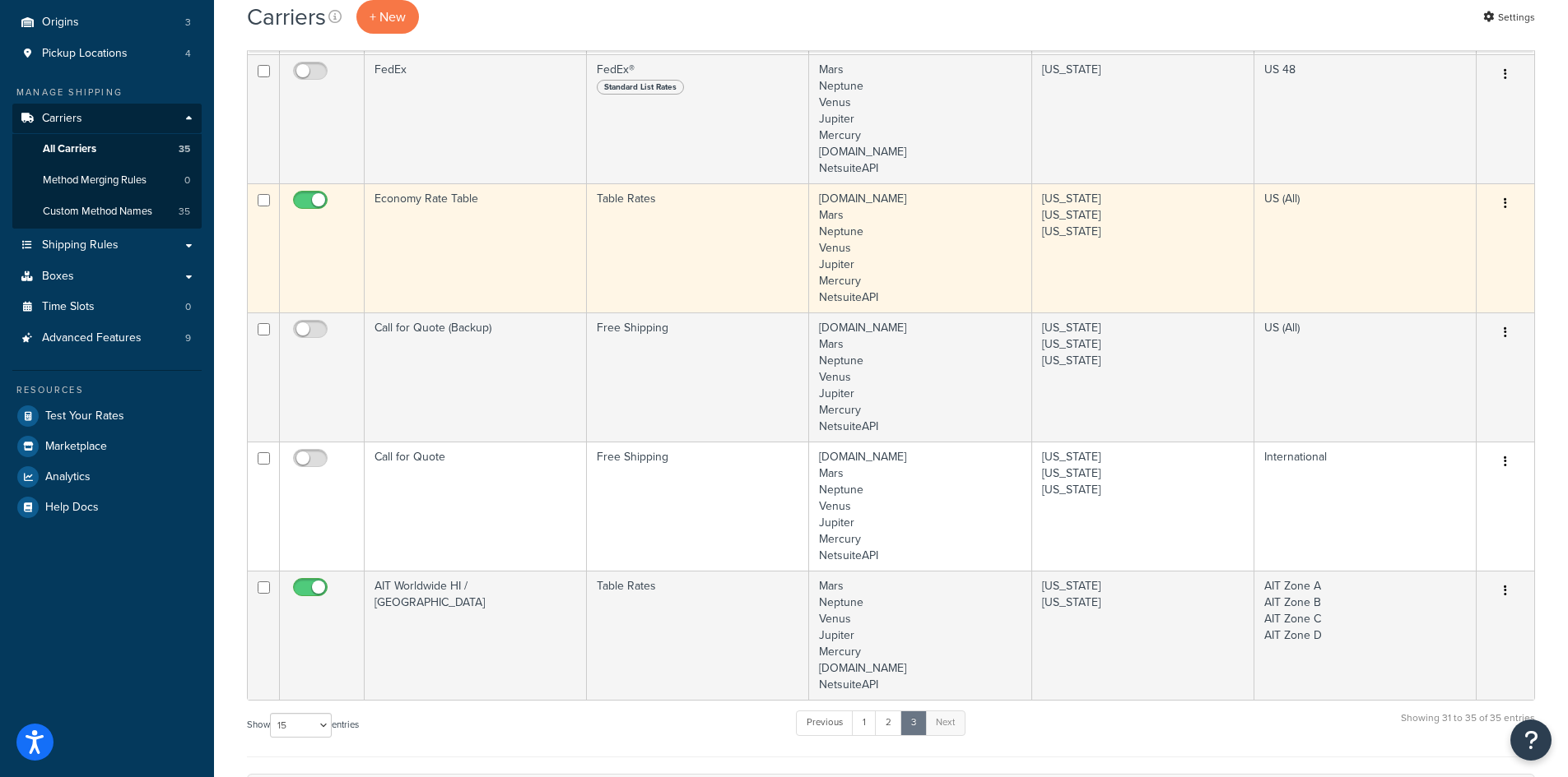
scroll to position [0, 0]
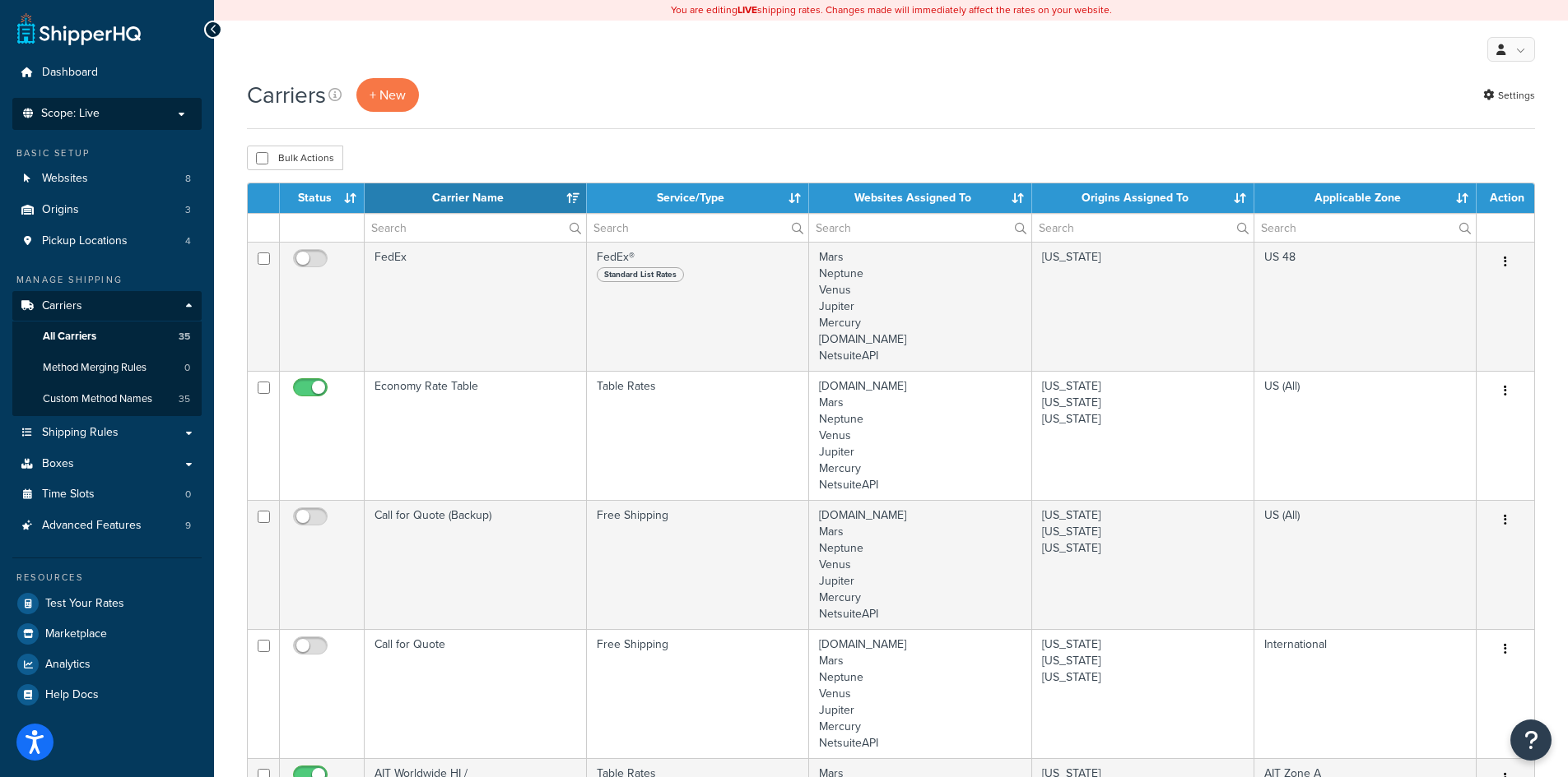
click at [158, 105] on li "Scope: Live Development Integration Test Manage Scopes" at bounding box center [107, 113] width 189 height 32
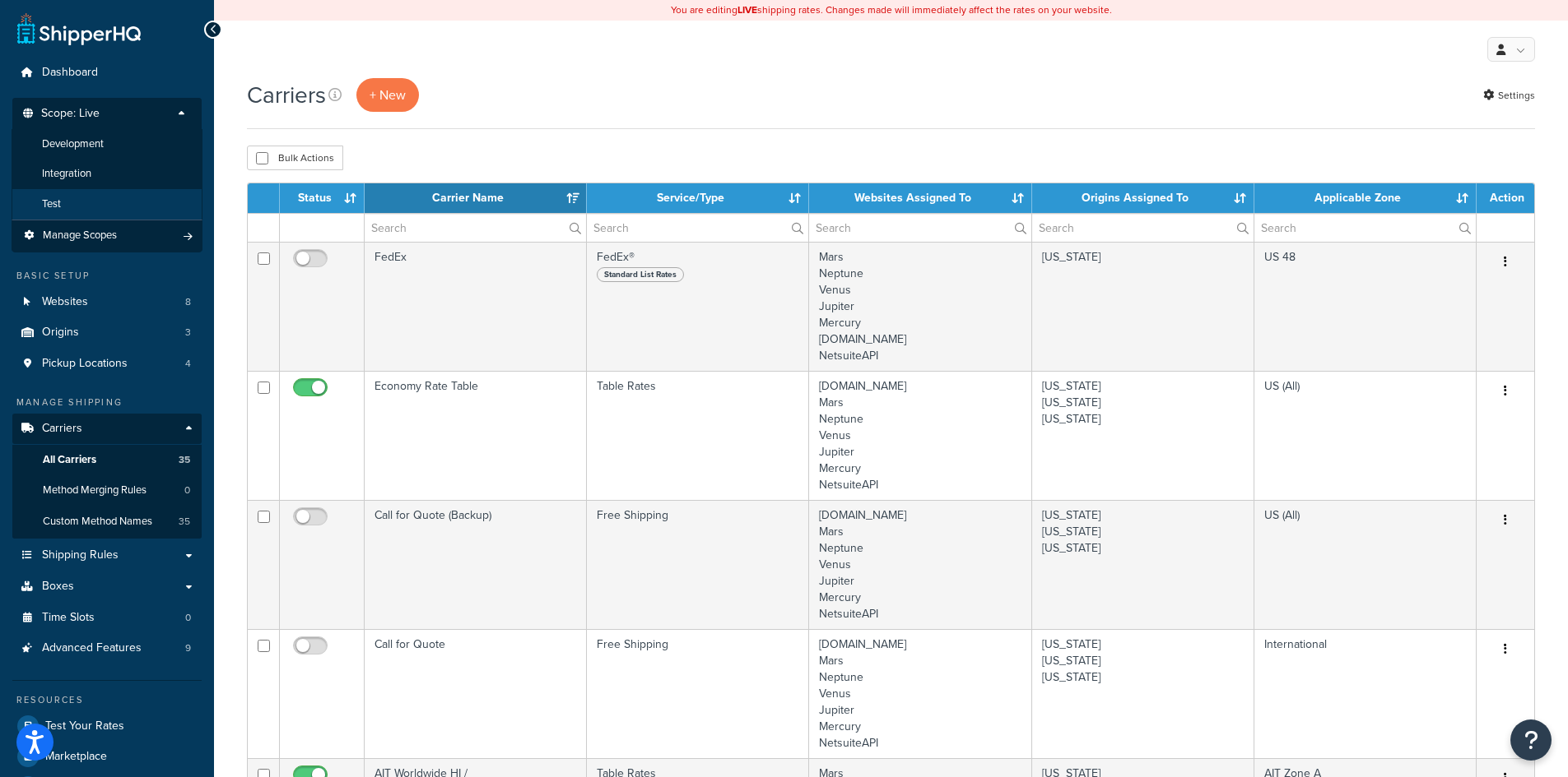
click at [59, 202] on span "Test" at bounding box center [51, 204] width 19 height 14
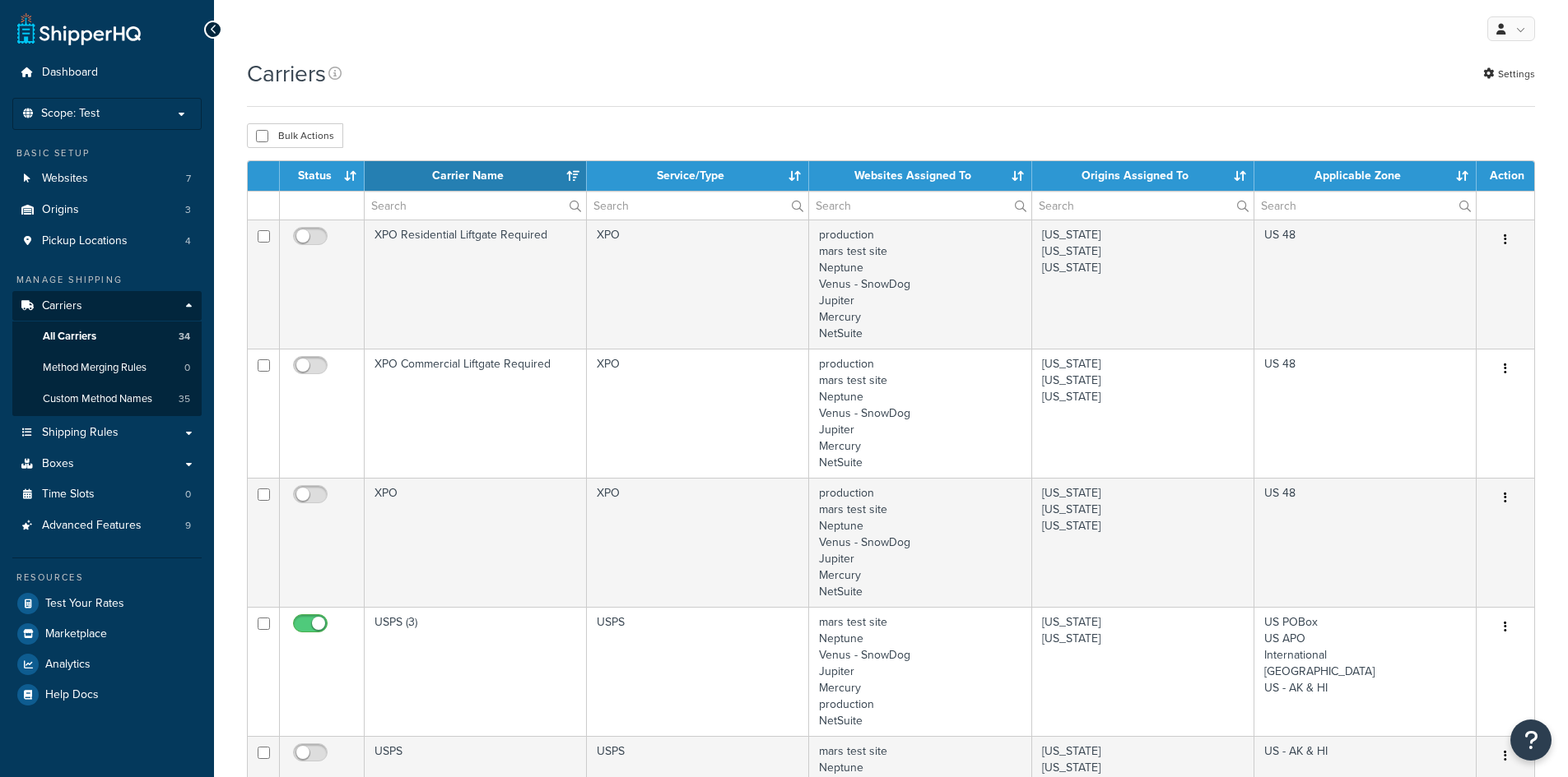
select select "15"
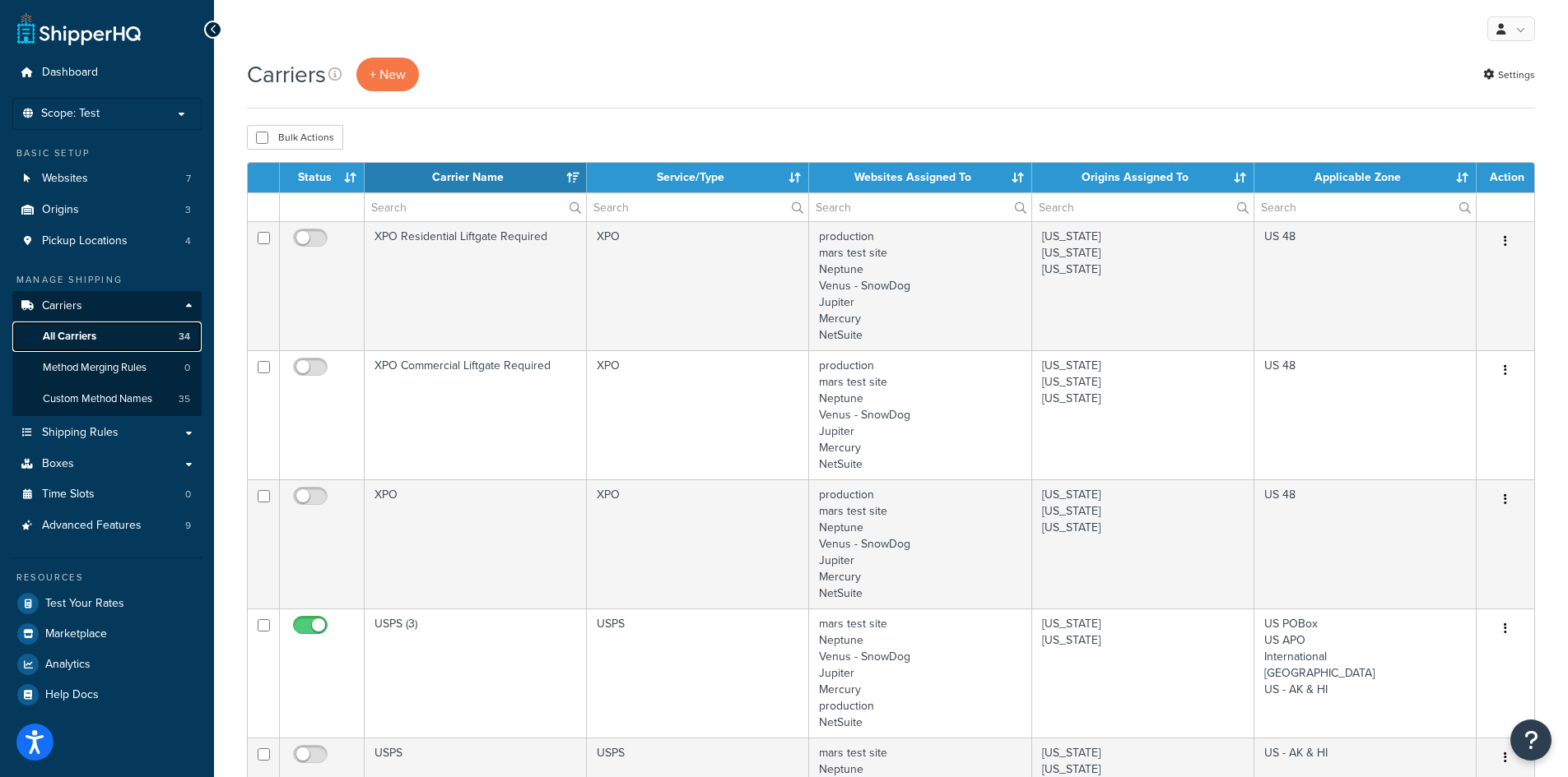
drag, startPoint x: 0, startPoint y: 0, endPoint x: 83, endPoint y: 336, distance: 346.1
click at [83, 336] on span "All Carriers" at bounding box center [70, 336] width 54 height 14
select select "15"
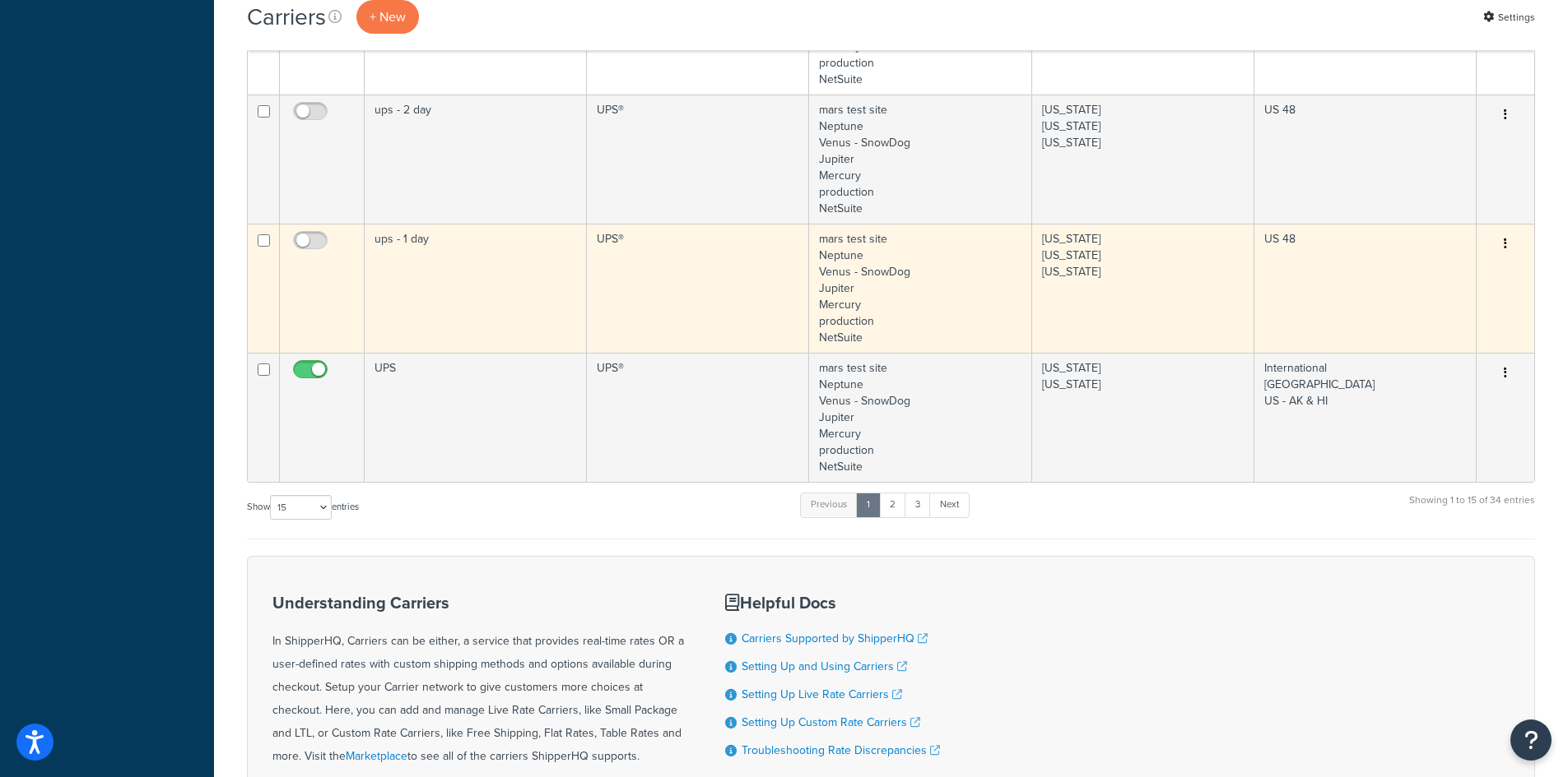
scroll to position [1892, 0]
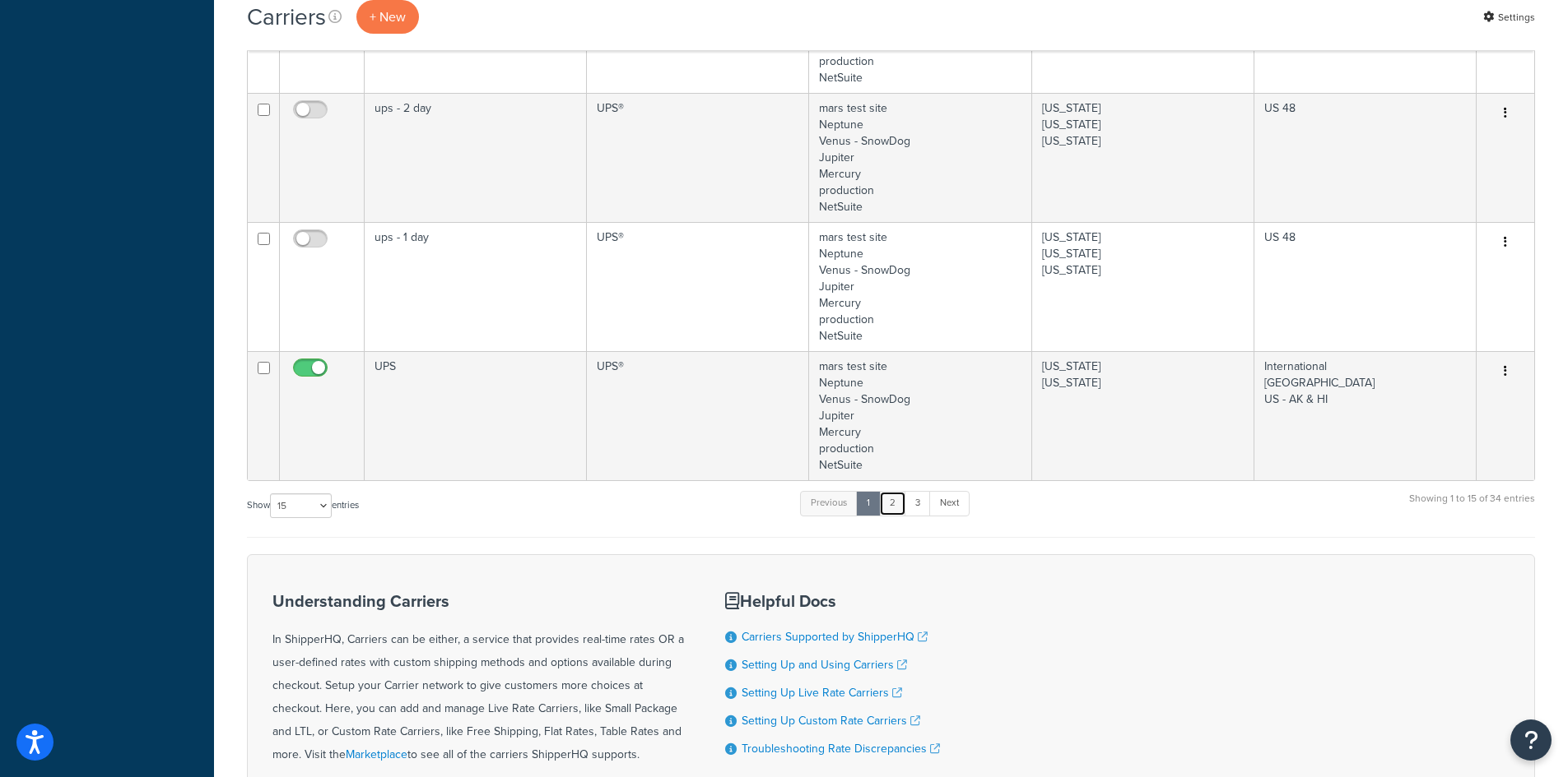
click at [901, 502] on link "2" at bounding box center [892, 503] width 27 height 25
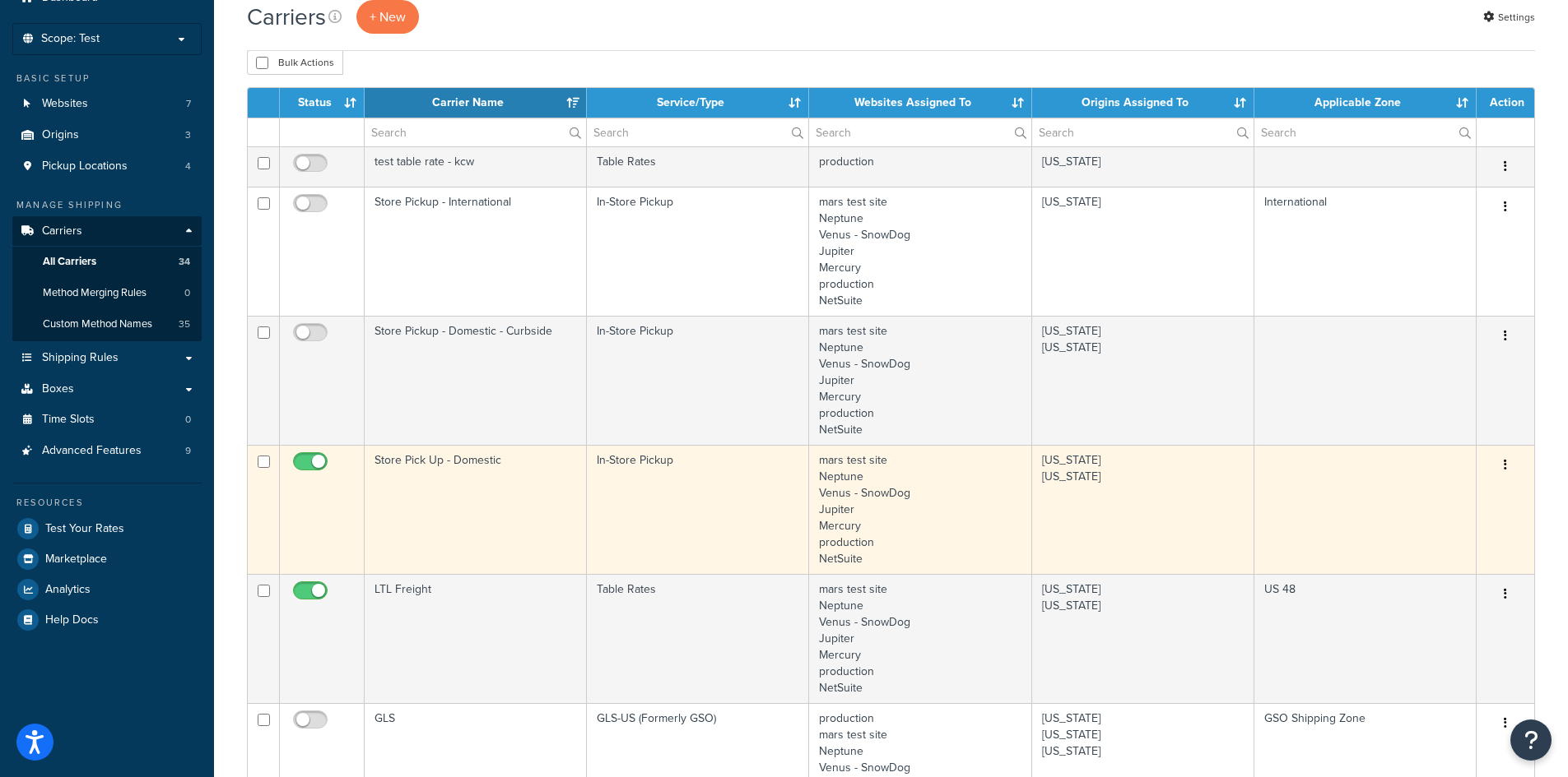
scroll to position [46, 0]
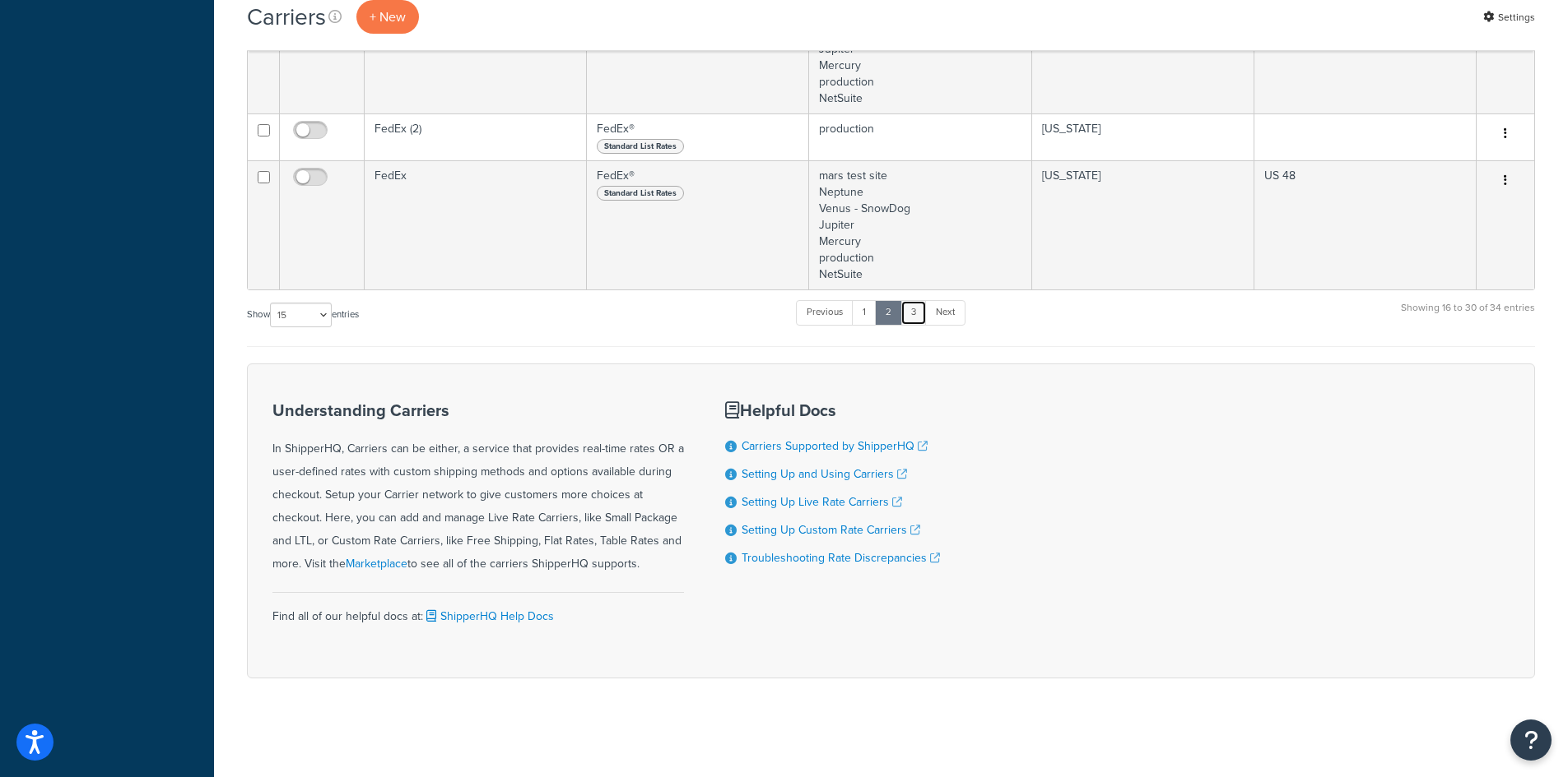
click at [921, 312] on link "3" at bounding box center [913, 312] width 26 height 25
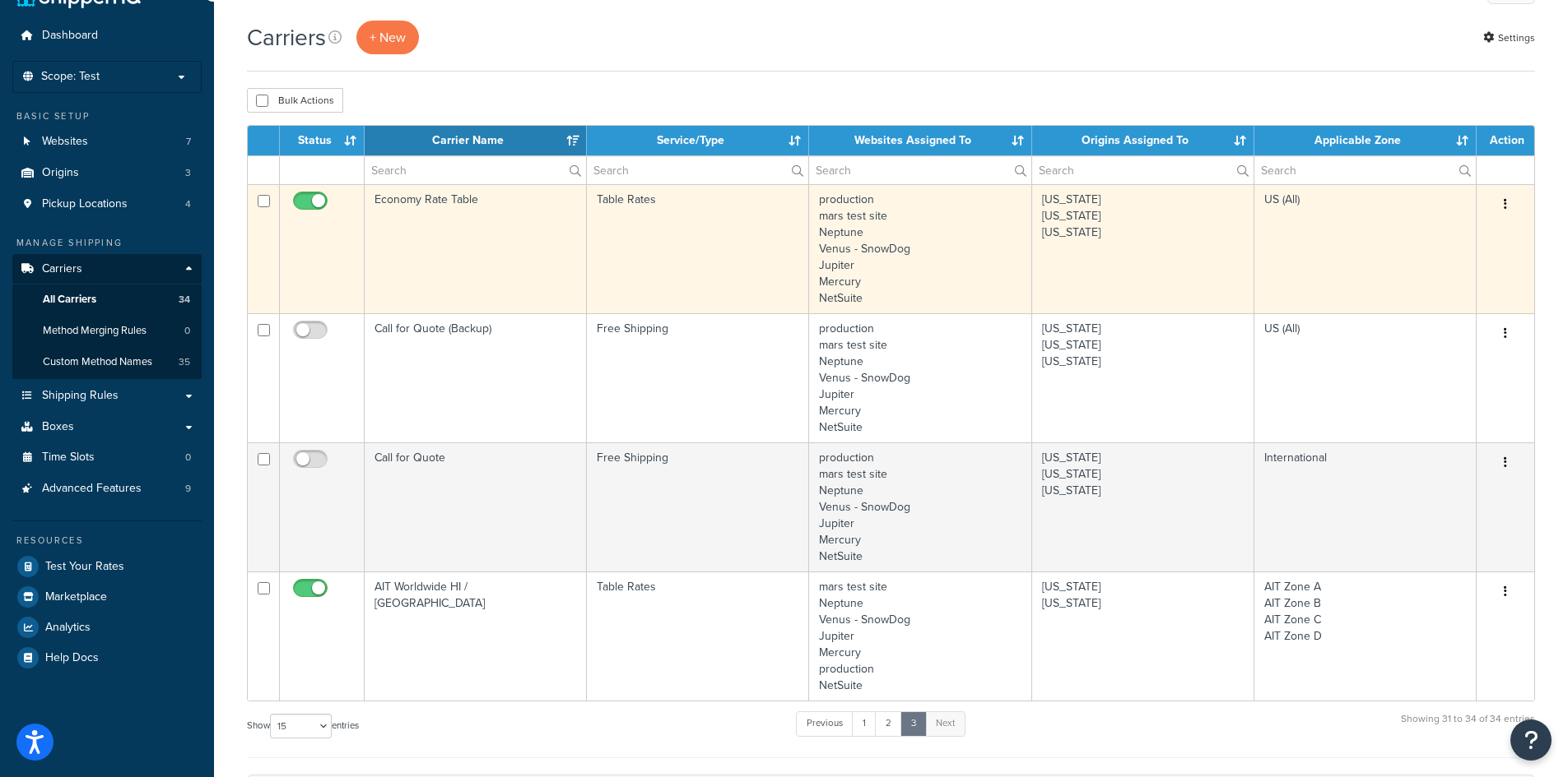
scroll to position [0, 0]
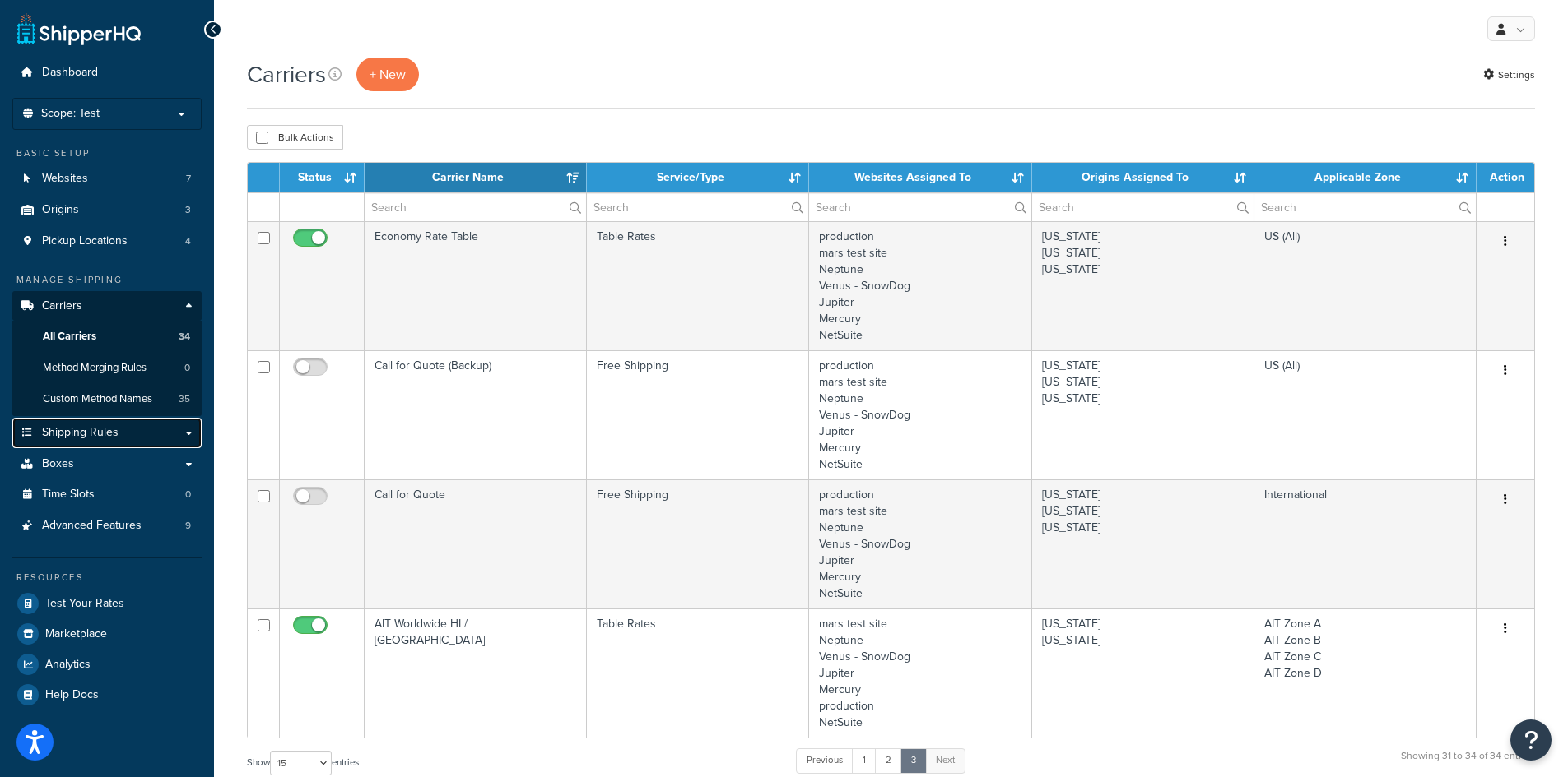
click at [85, 431] on span "Shipping Rules" at bounding box center [80, 433] width 76 height 14
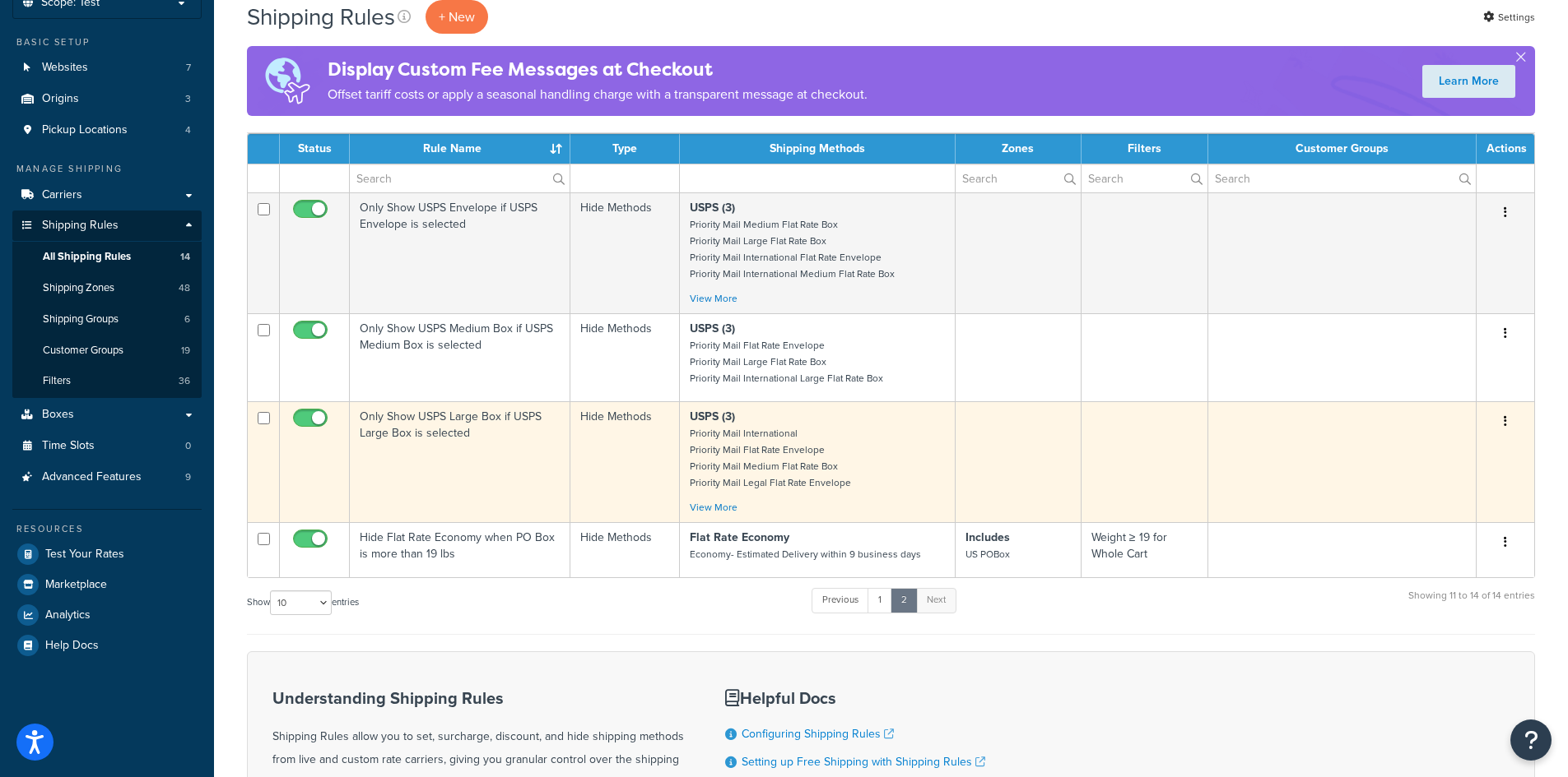
scroll to position [83, 0]
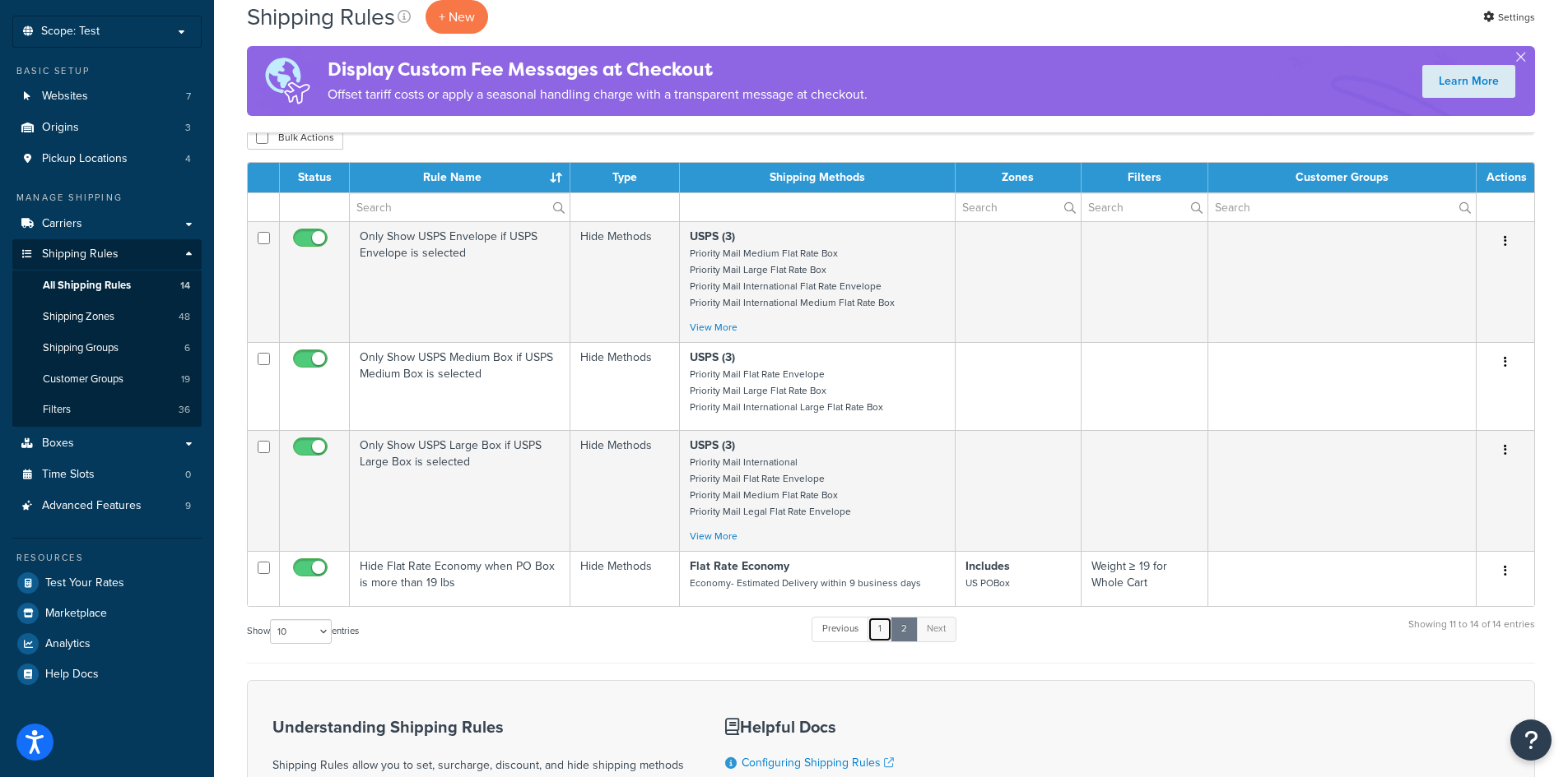
click at [881, 635] on link "1" at bounding box center [880, 629] width 25 height 25
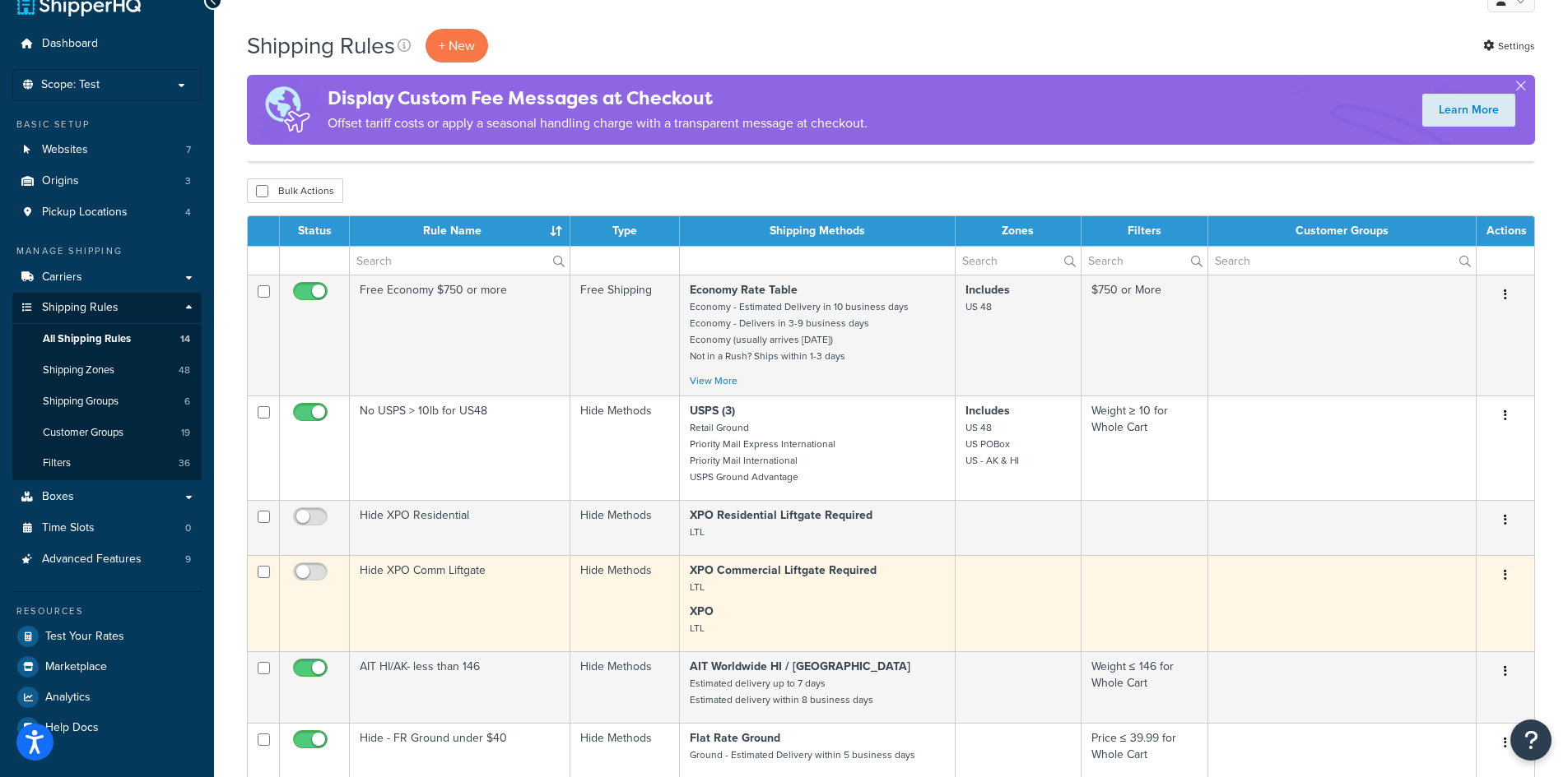
scroll to position [0, 0]
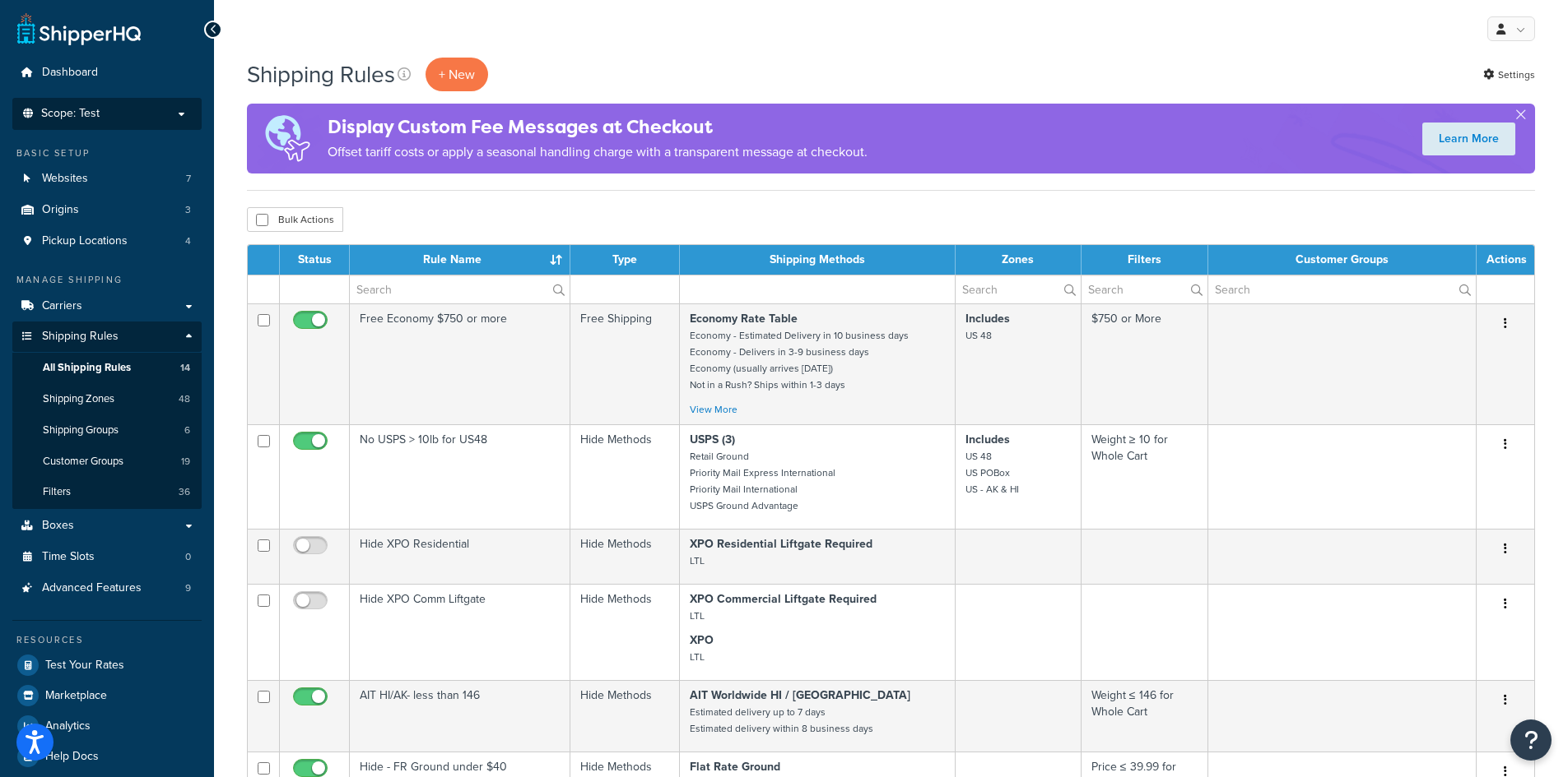
click at [137, 118] on p "Scope: Test" at bounding box center [107, 113] width 175 height 14
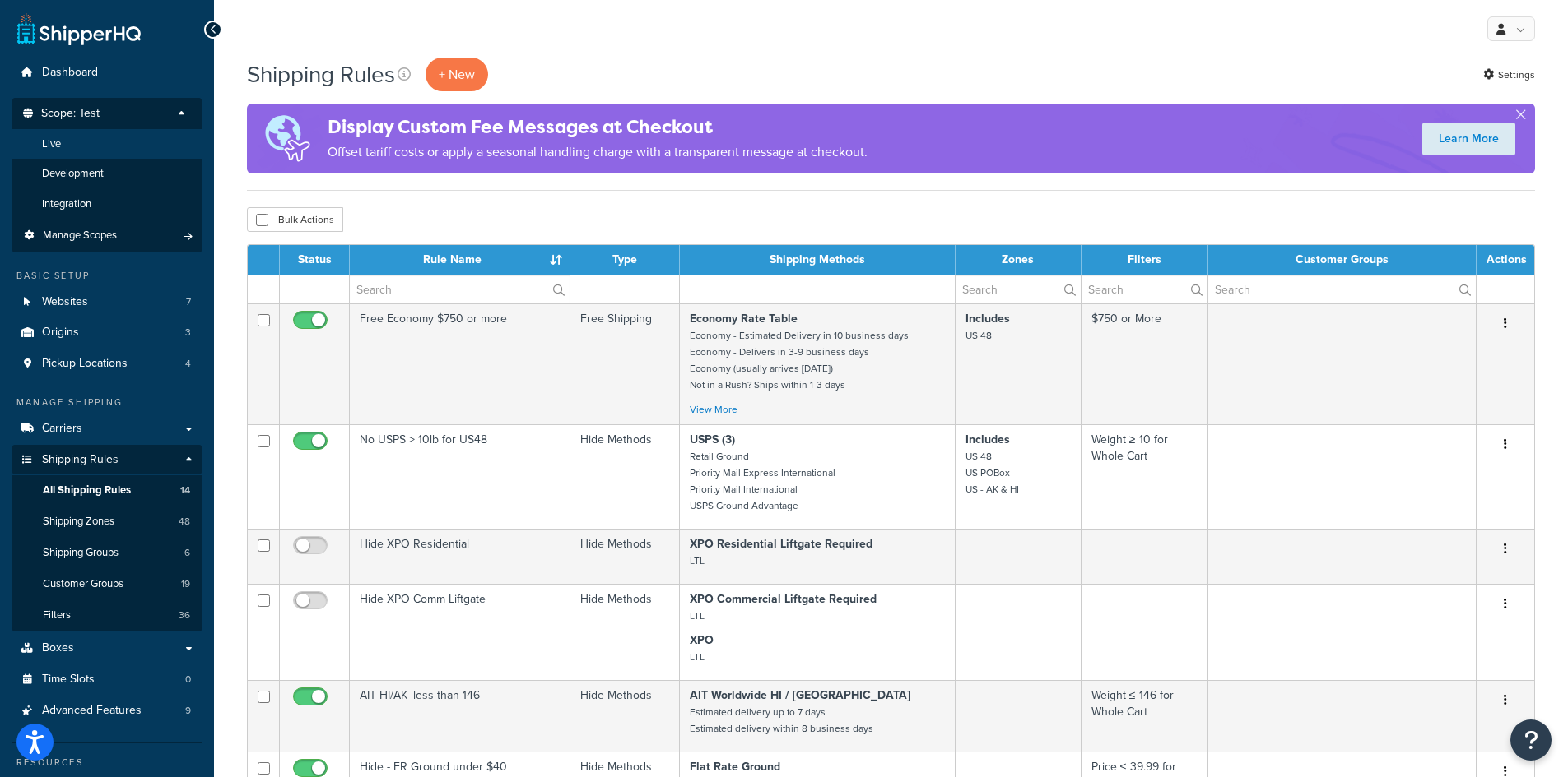
click at [92, 147] on li "Live" at bounding box center [107, 144] width 191 height 31
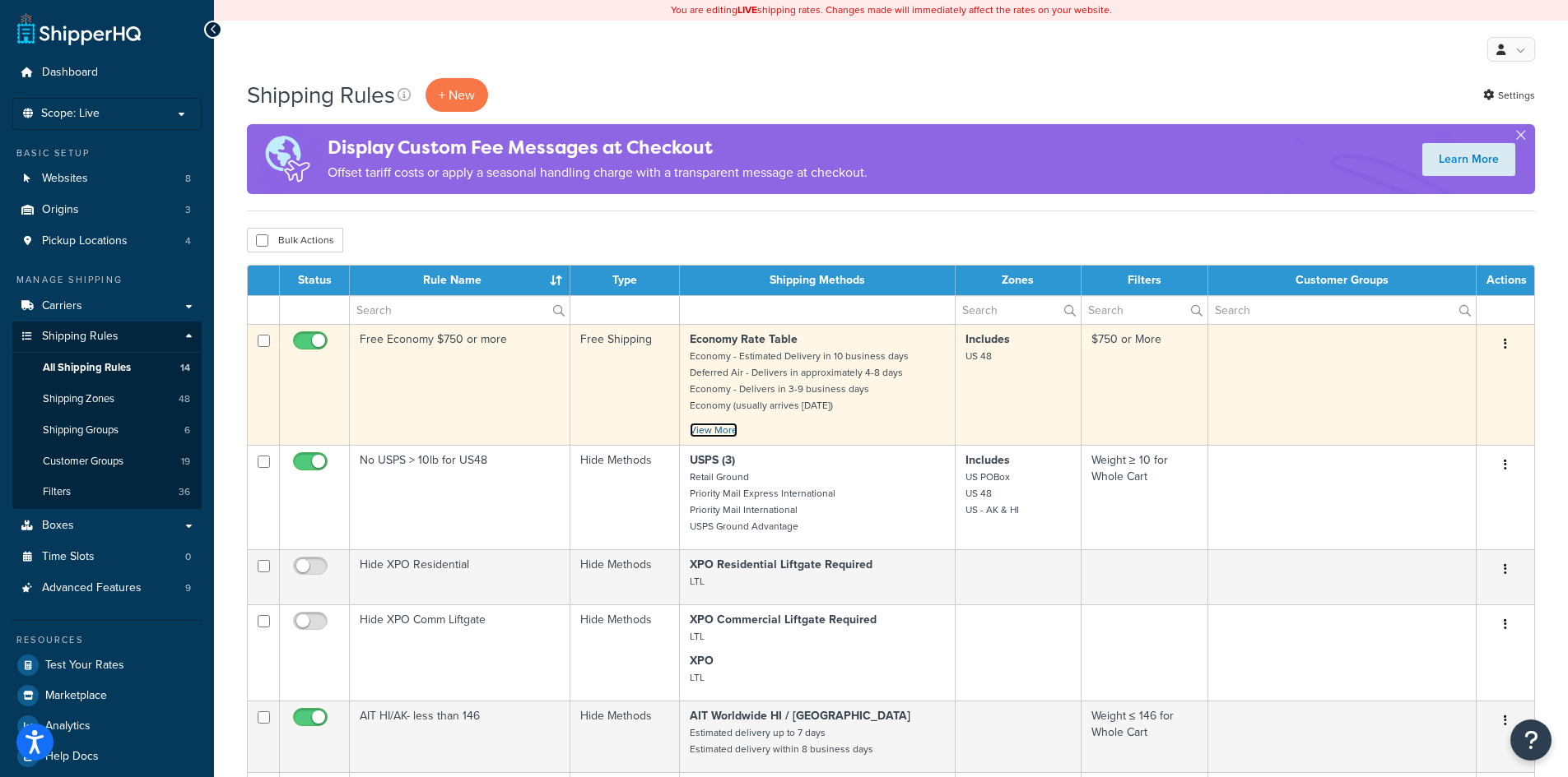
click at [725, 434] on link "View More" at bounding box center [713, 430] width 47 height 15
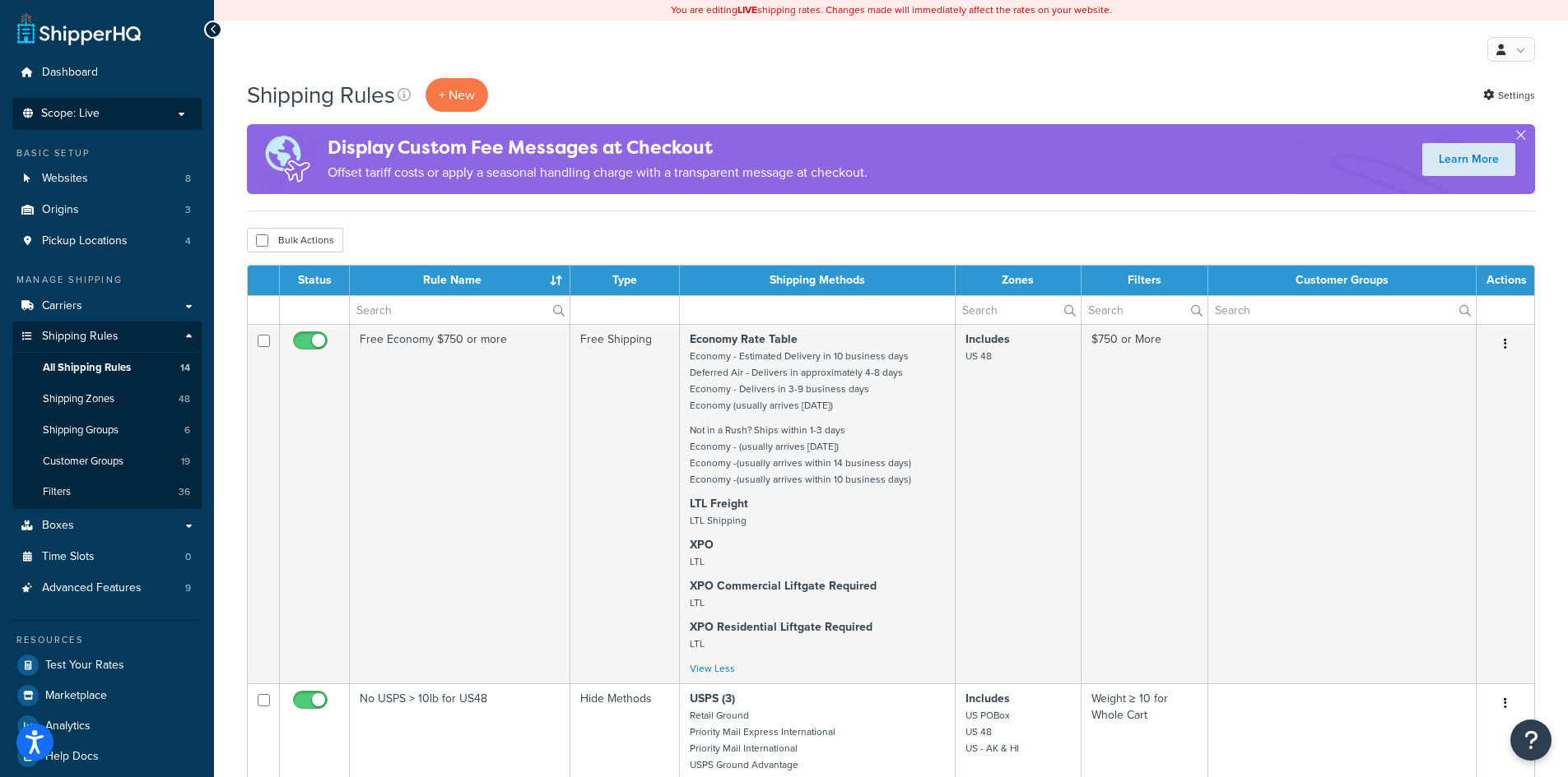
click at [119, 112] on p "Scope: Live" at bounding box center [107, 113] width 175 height 14
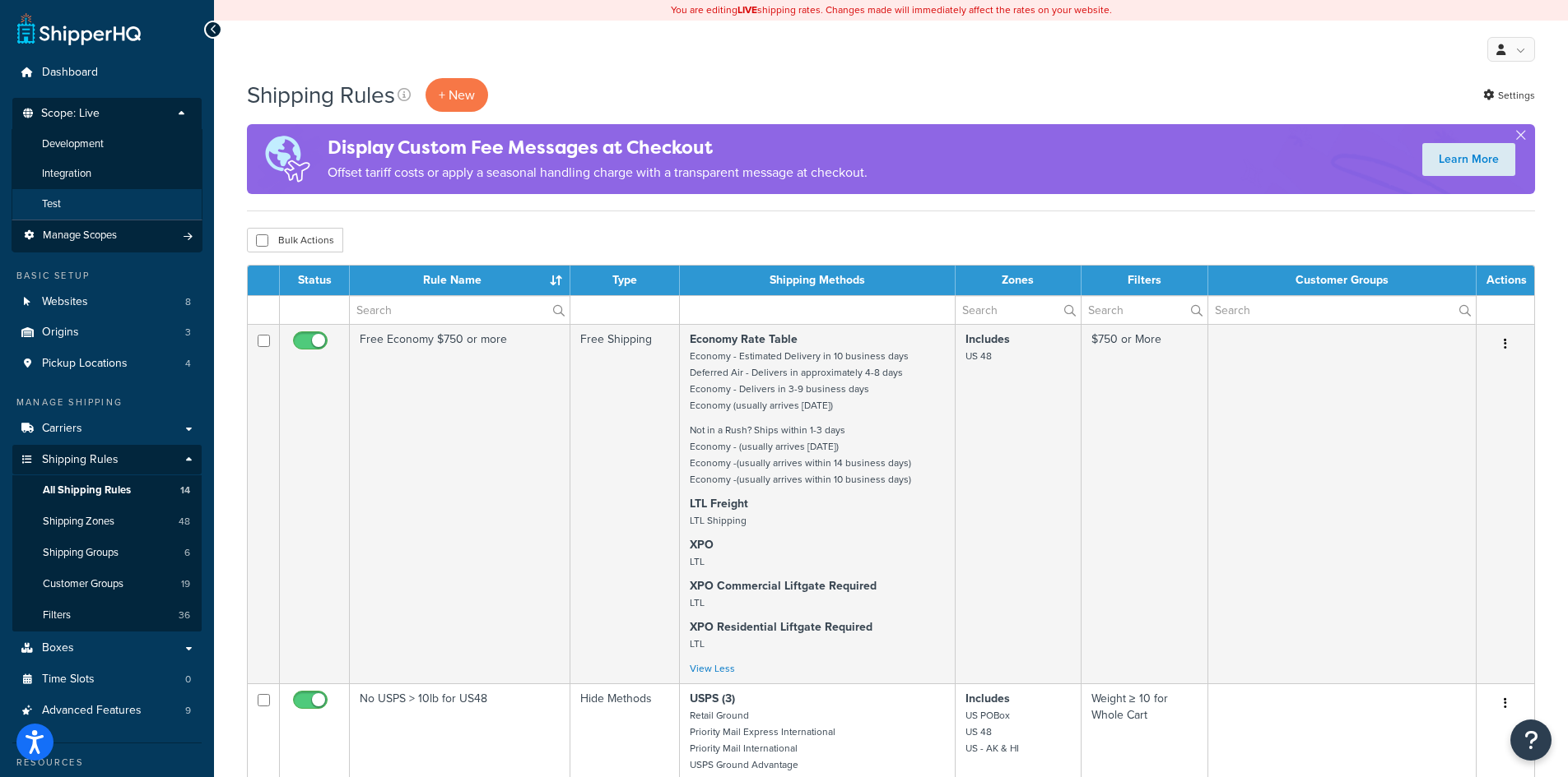
click at [78, 195] on li "Test" at bounding box center [107, 204] width 191 height 31
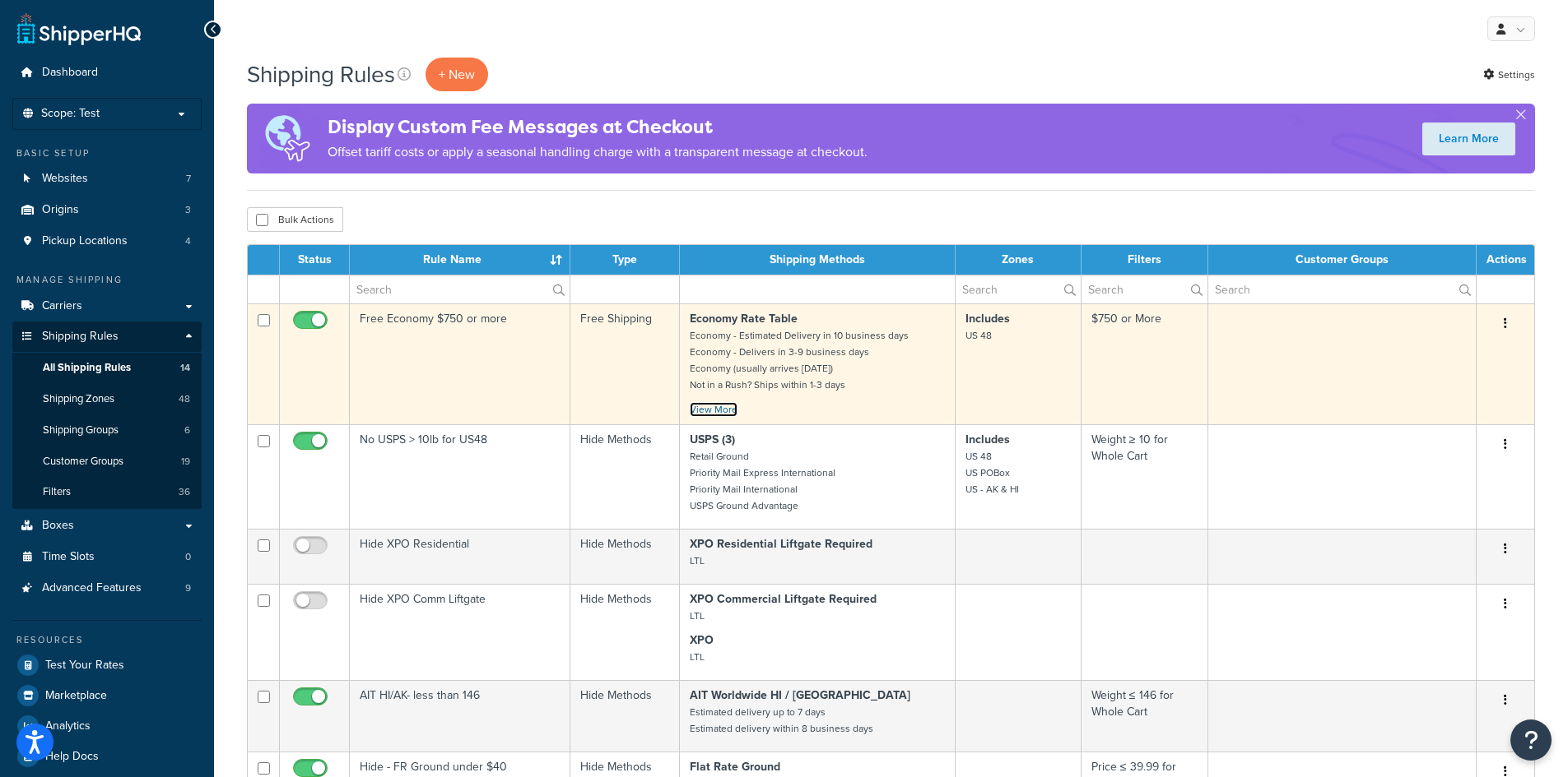
click at [710, 415] on link "View More" at bounding box center [713, 409] width 47 height 15
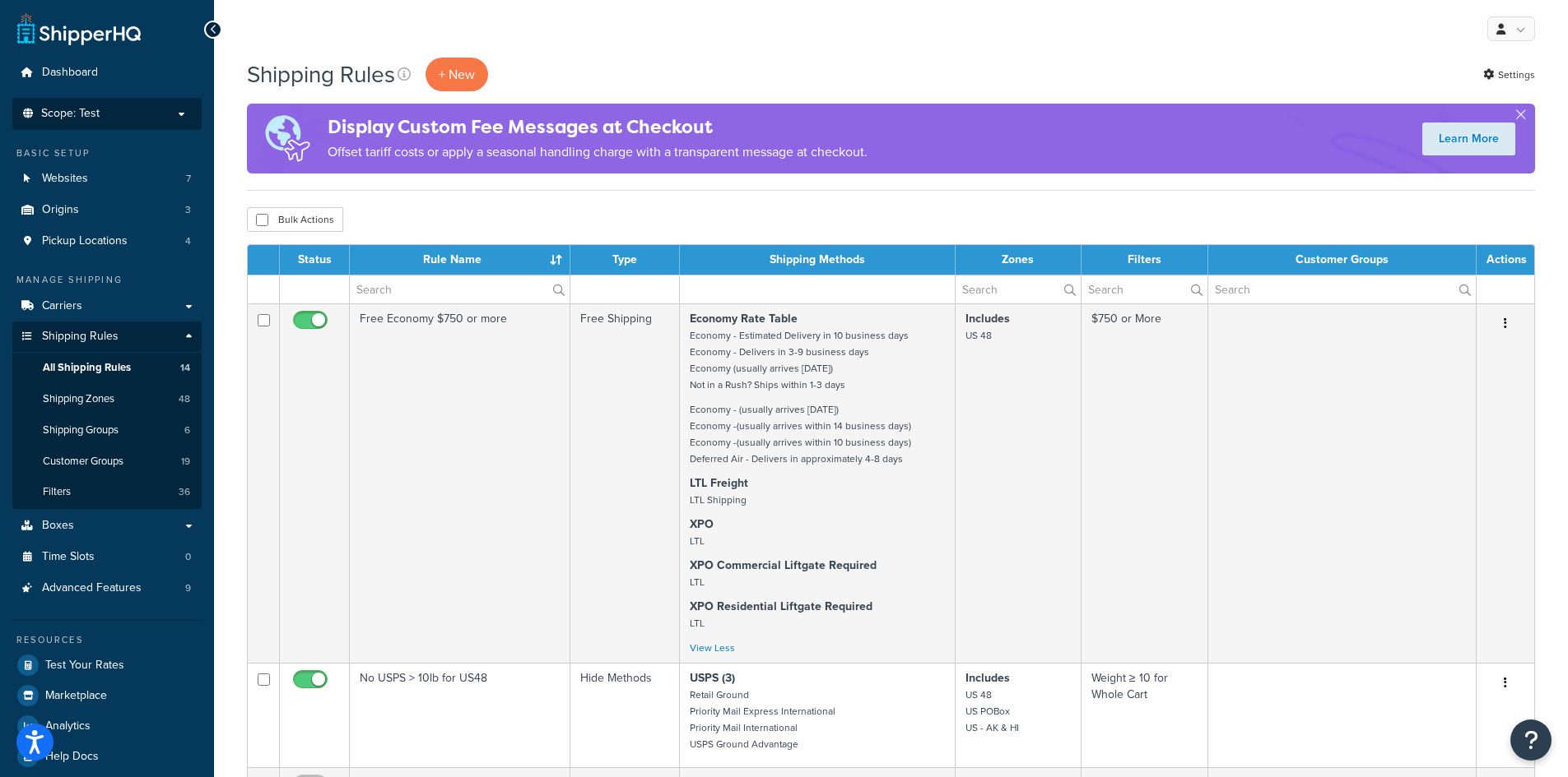
click at [161, 114] on p "Scope: Test" at bounding box center [107, 113] width 175 height 14
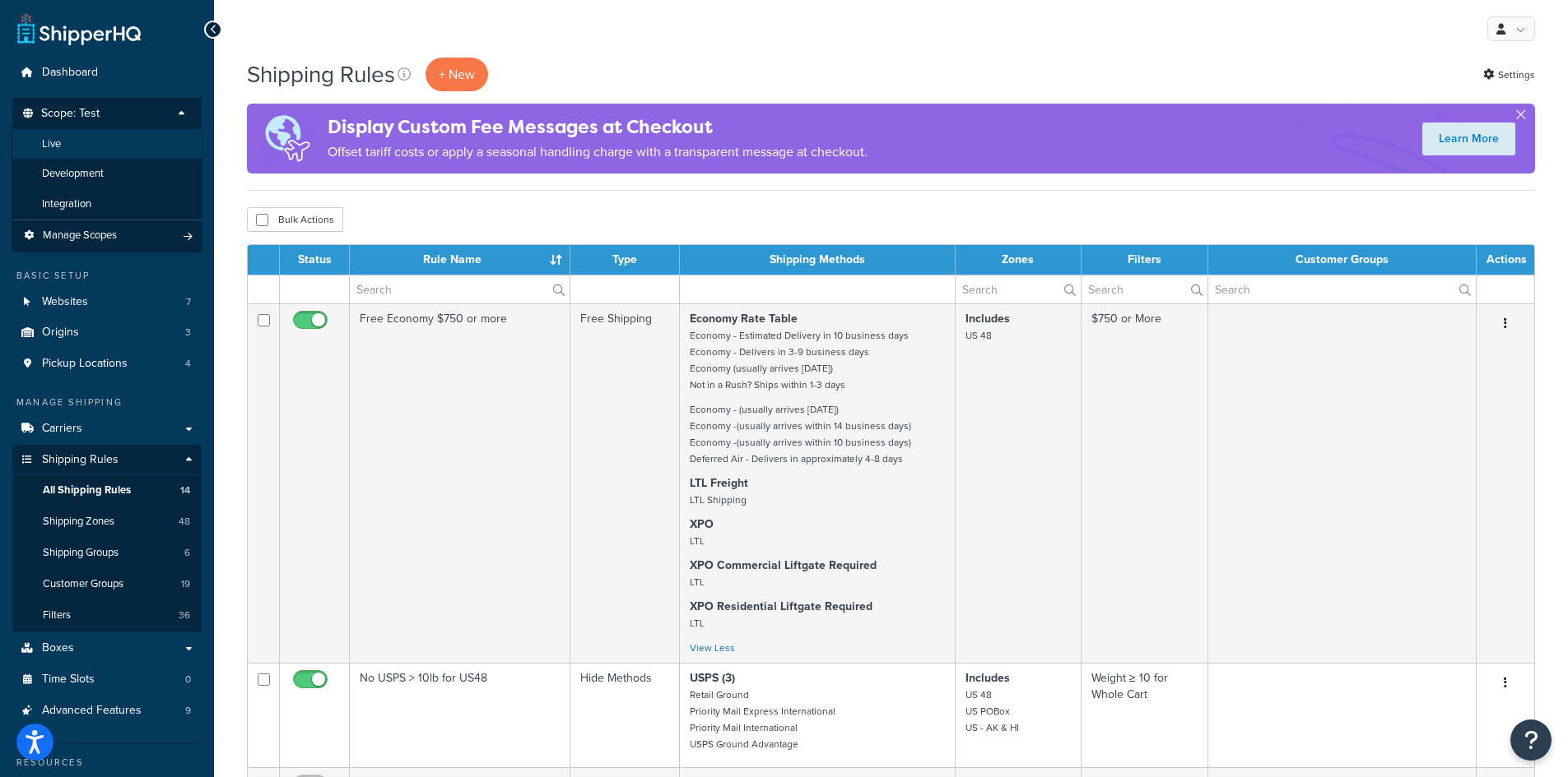
click at [128, 149] on li "Live" at bounding box center [107, 144] width 191 height 31
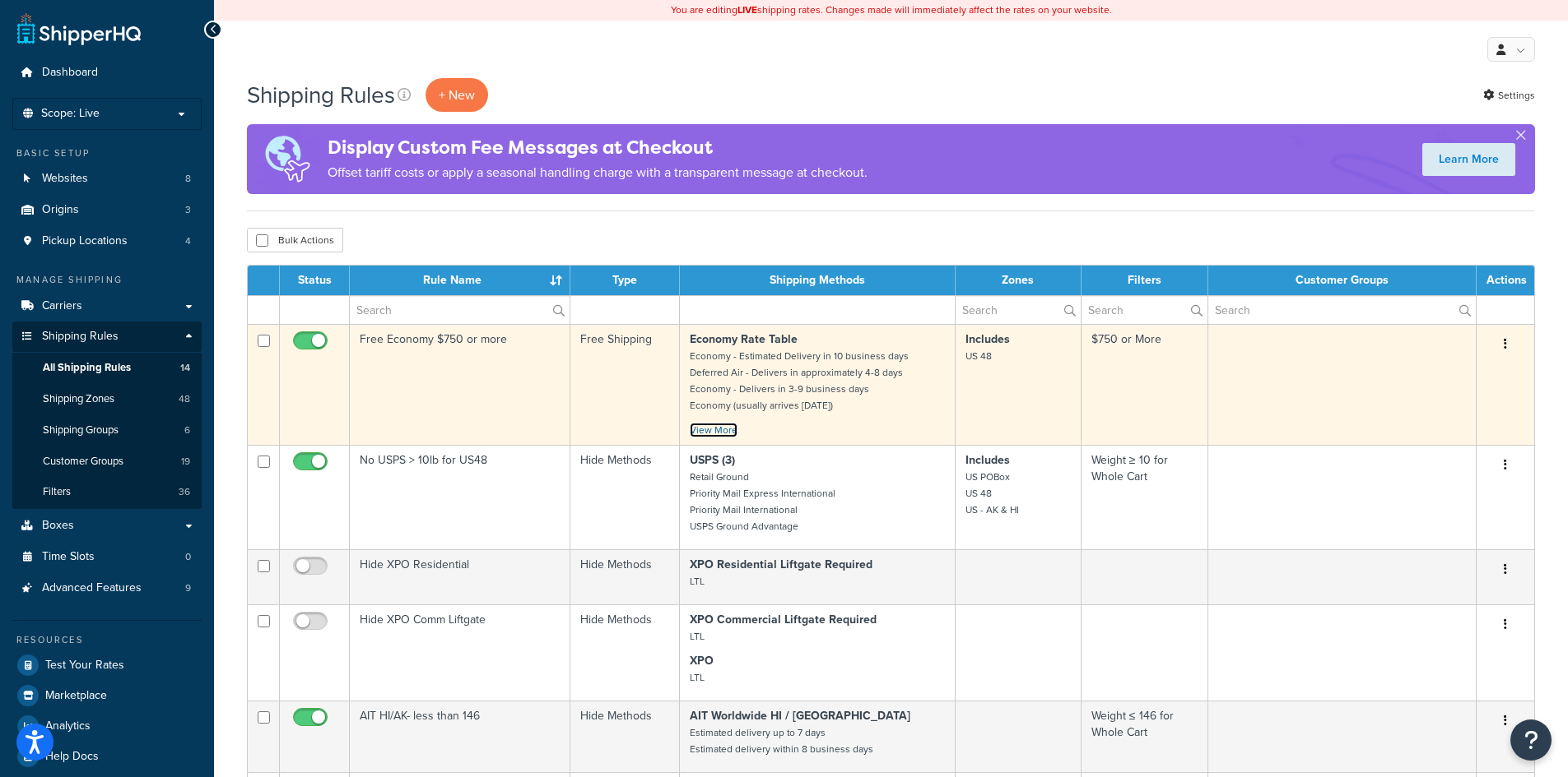
click at [704, 430] on link "View More" at bounding box center [713, 430] width 47 height 15
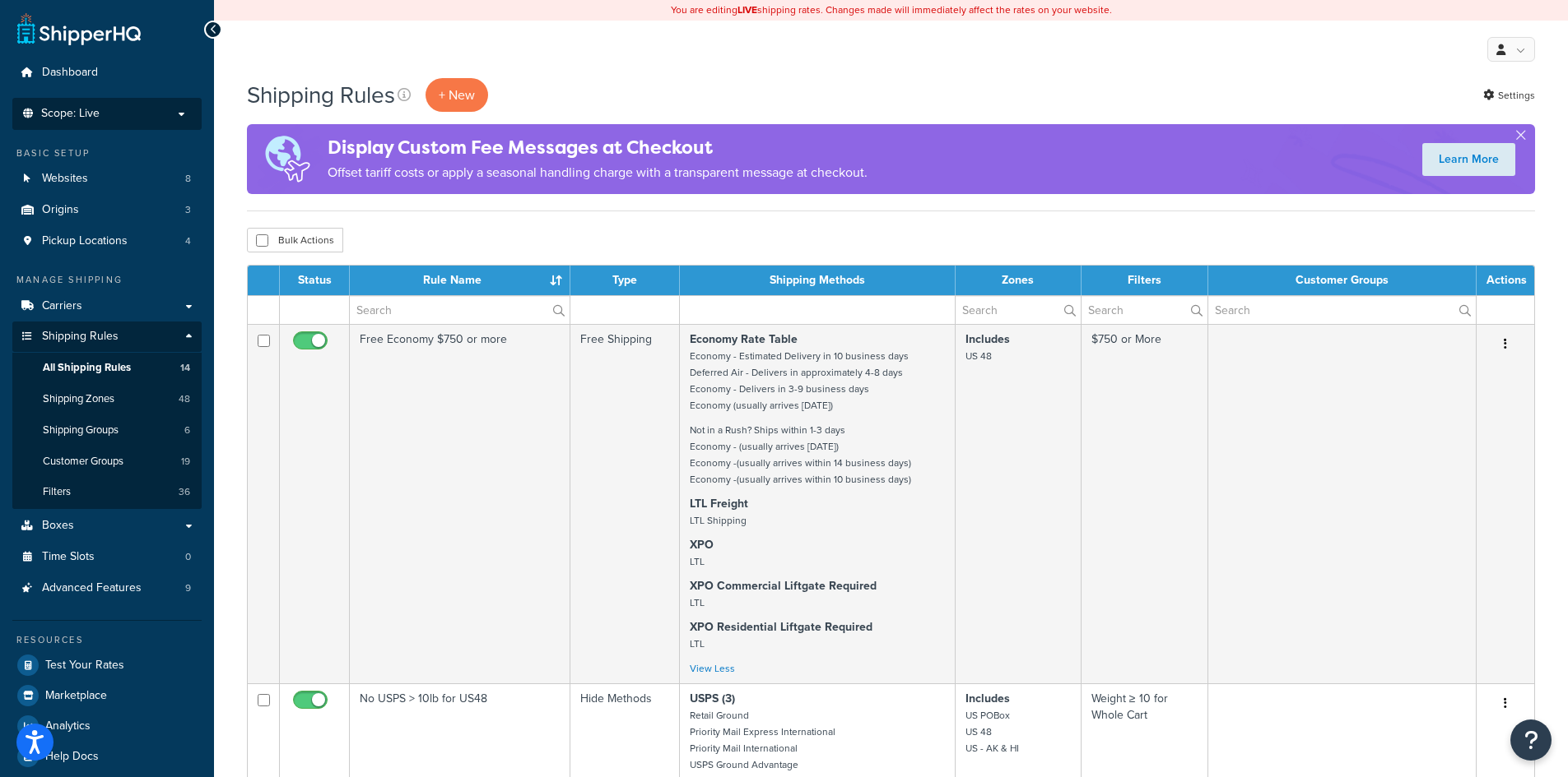
click at [104, 111] on p "Scope: Live" at bounding box center [107, 113] width 175 height 14
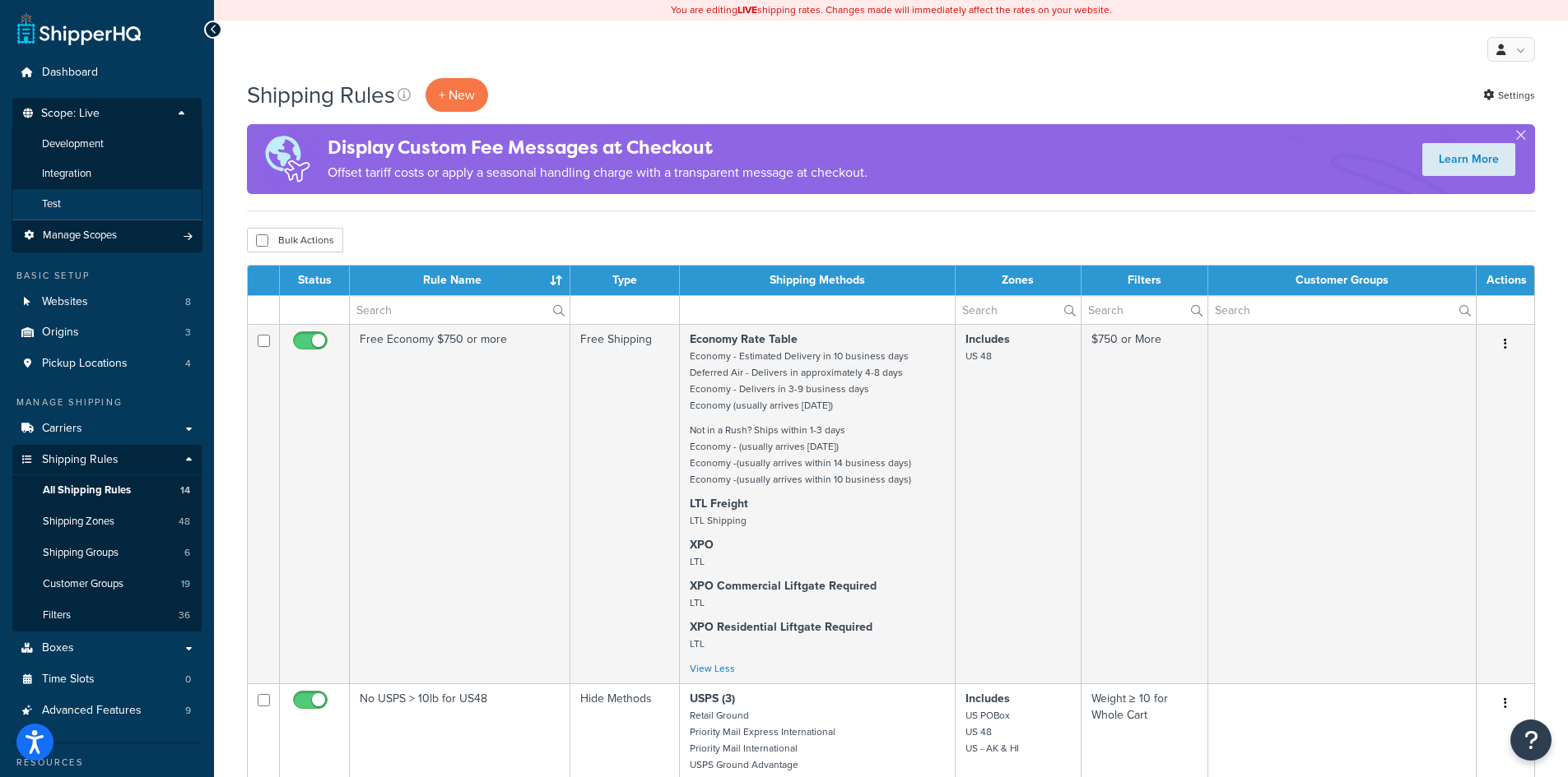
click at [96, 198] on li "Test" at bounding box center [107, 204] width 191 height 31
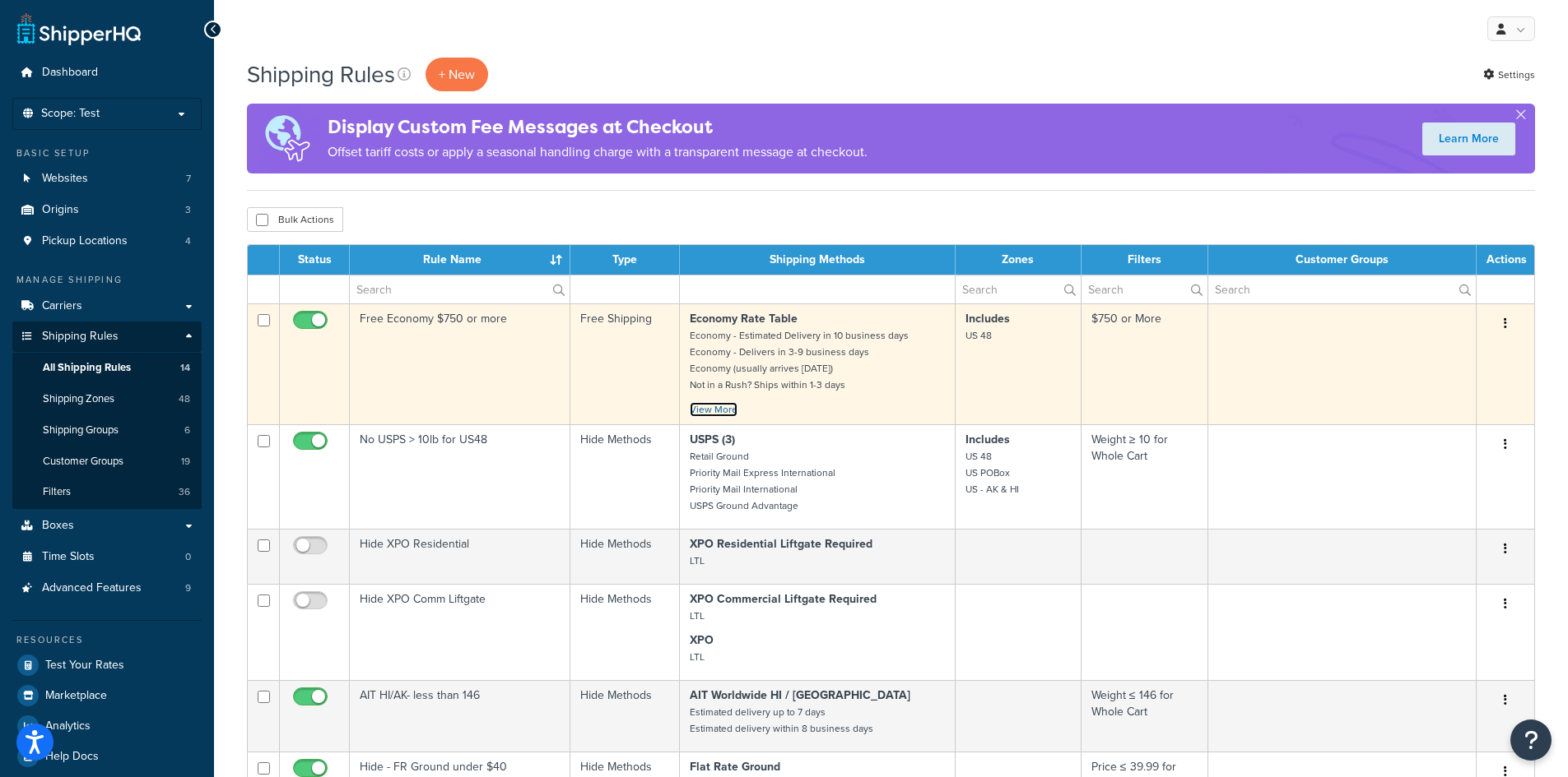
click at [710, 410] on link "View More" at bounding box center [713, 409] width 47 height 15
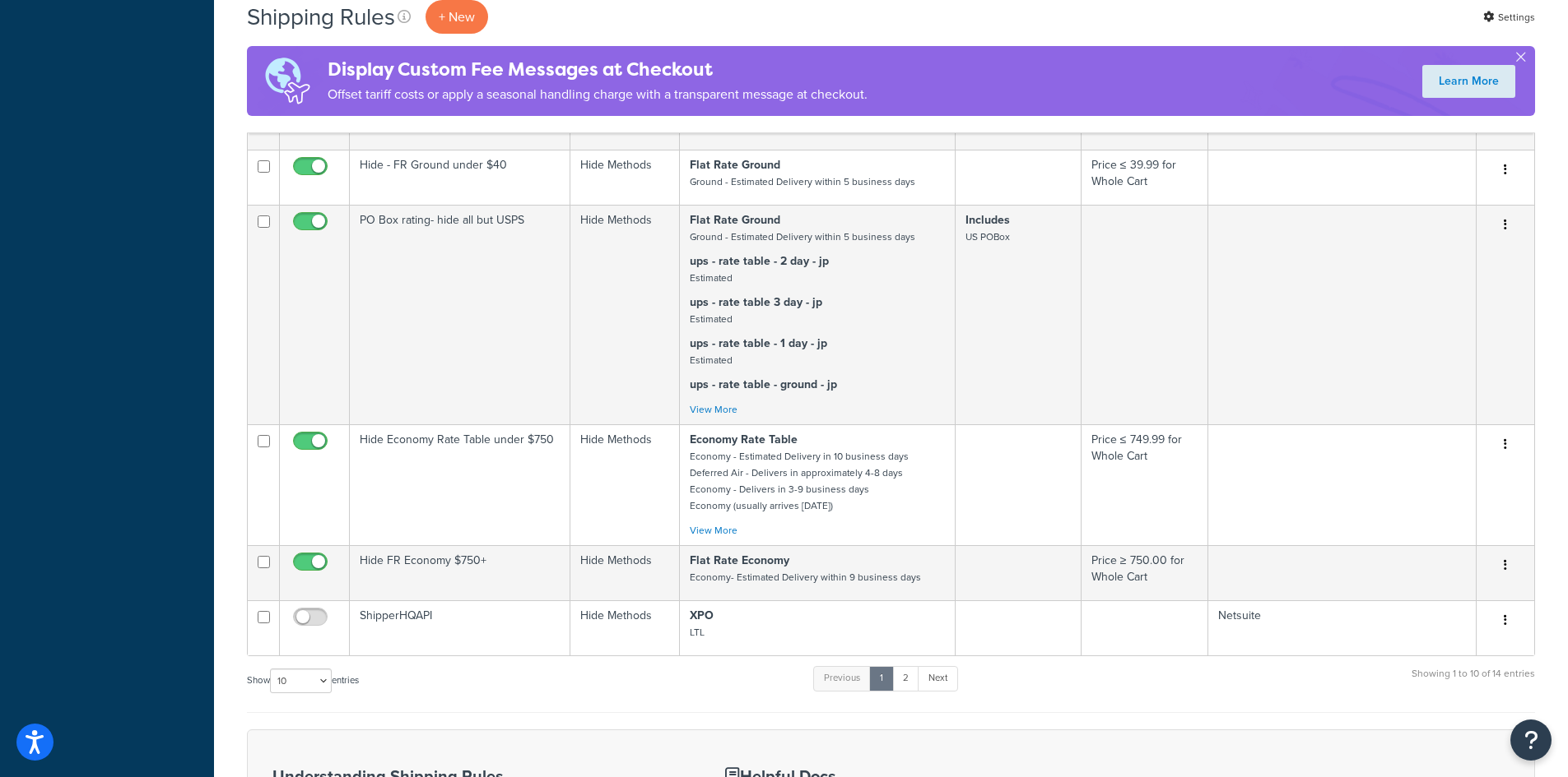
scroll to position [987, 0]
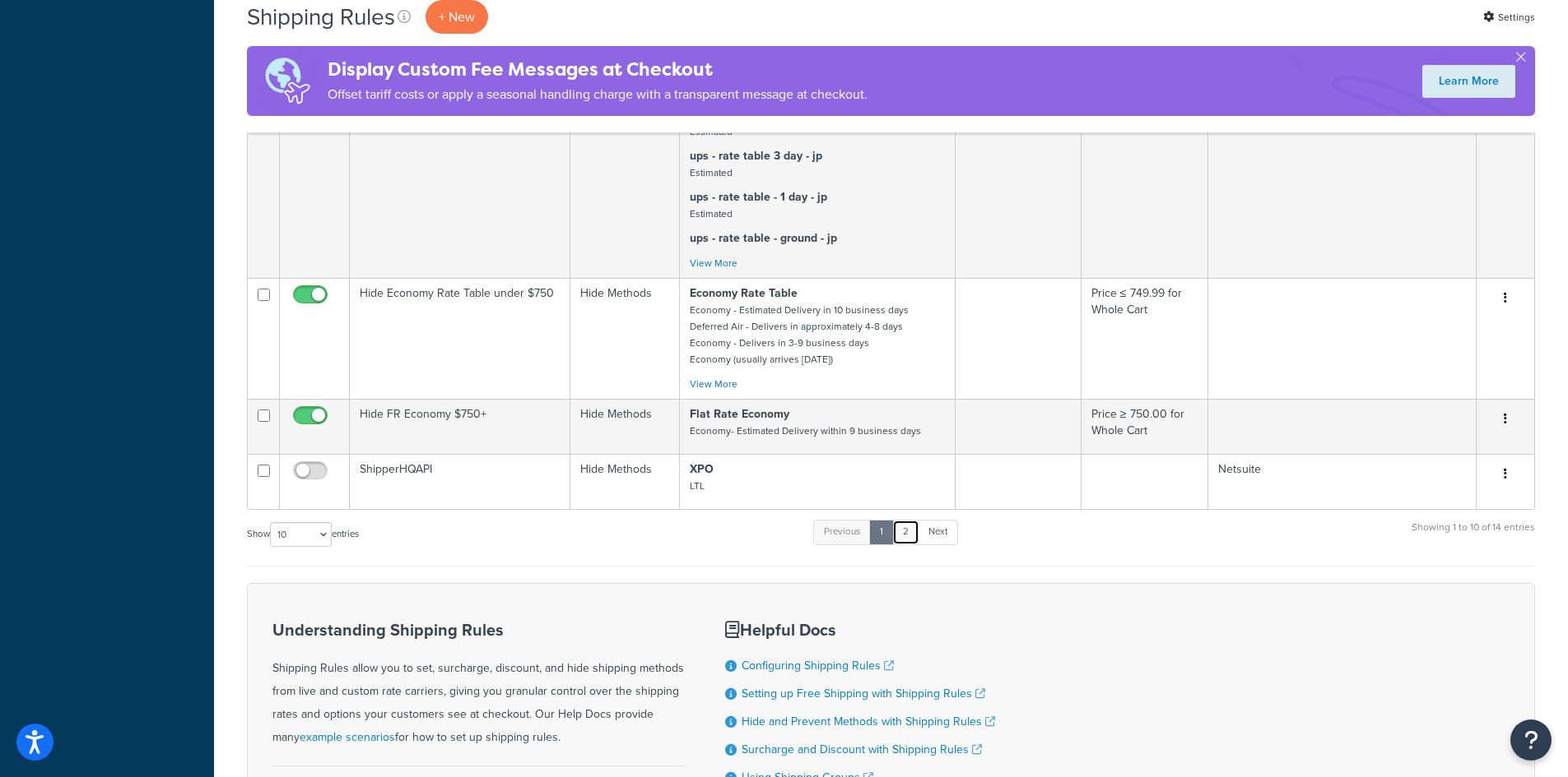
click at [911, 545] on link "2" at bounding box center [906, 532] width 27 height 25
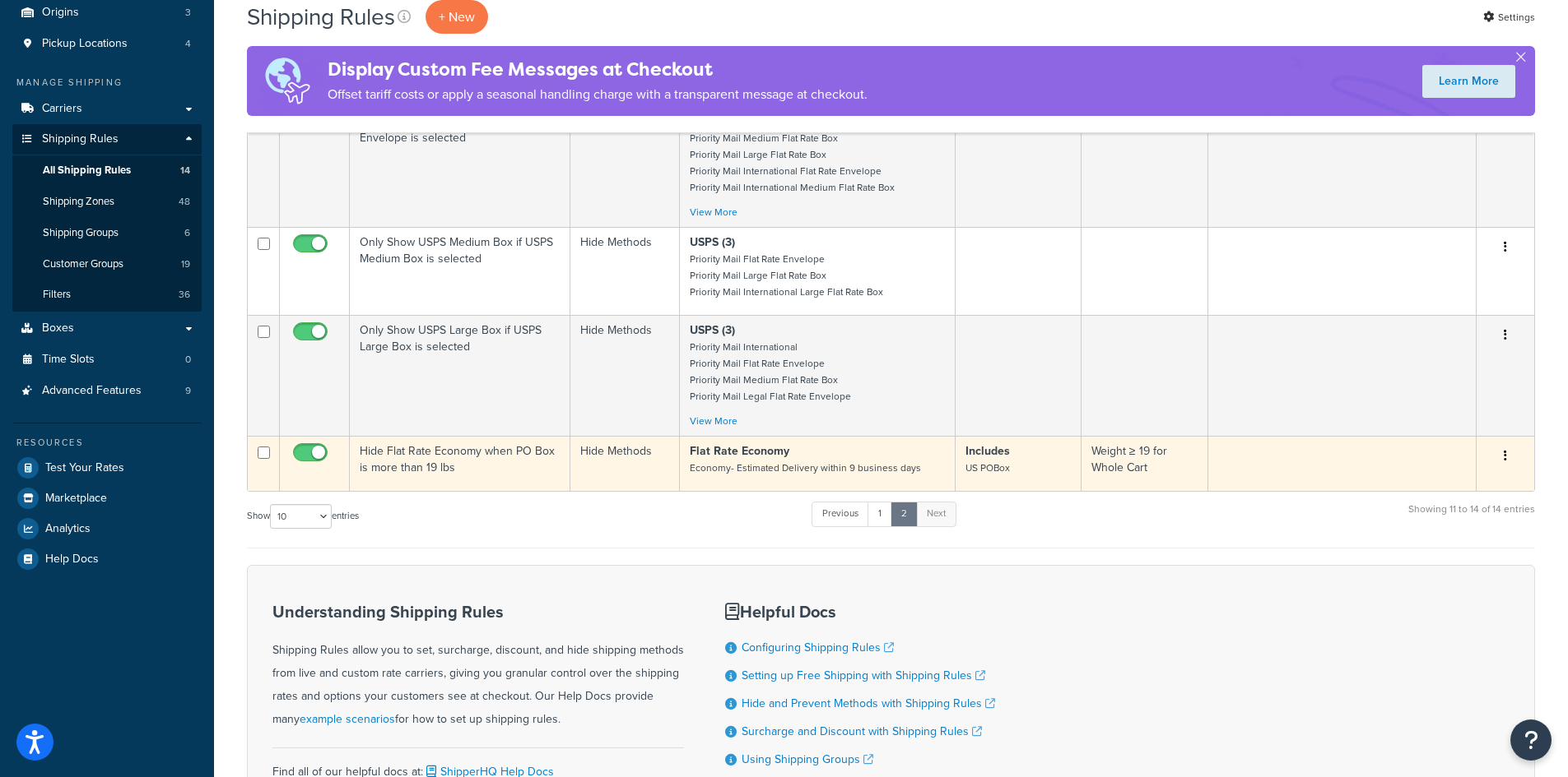
scroll to position [136, 0]
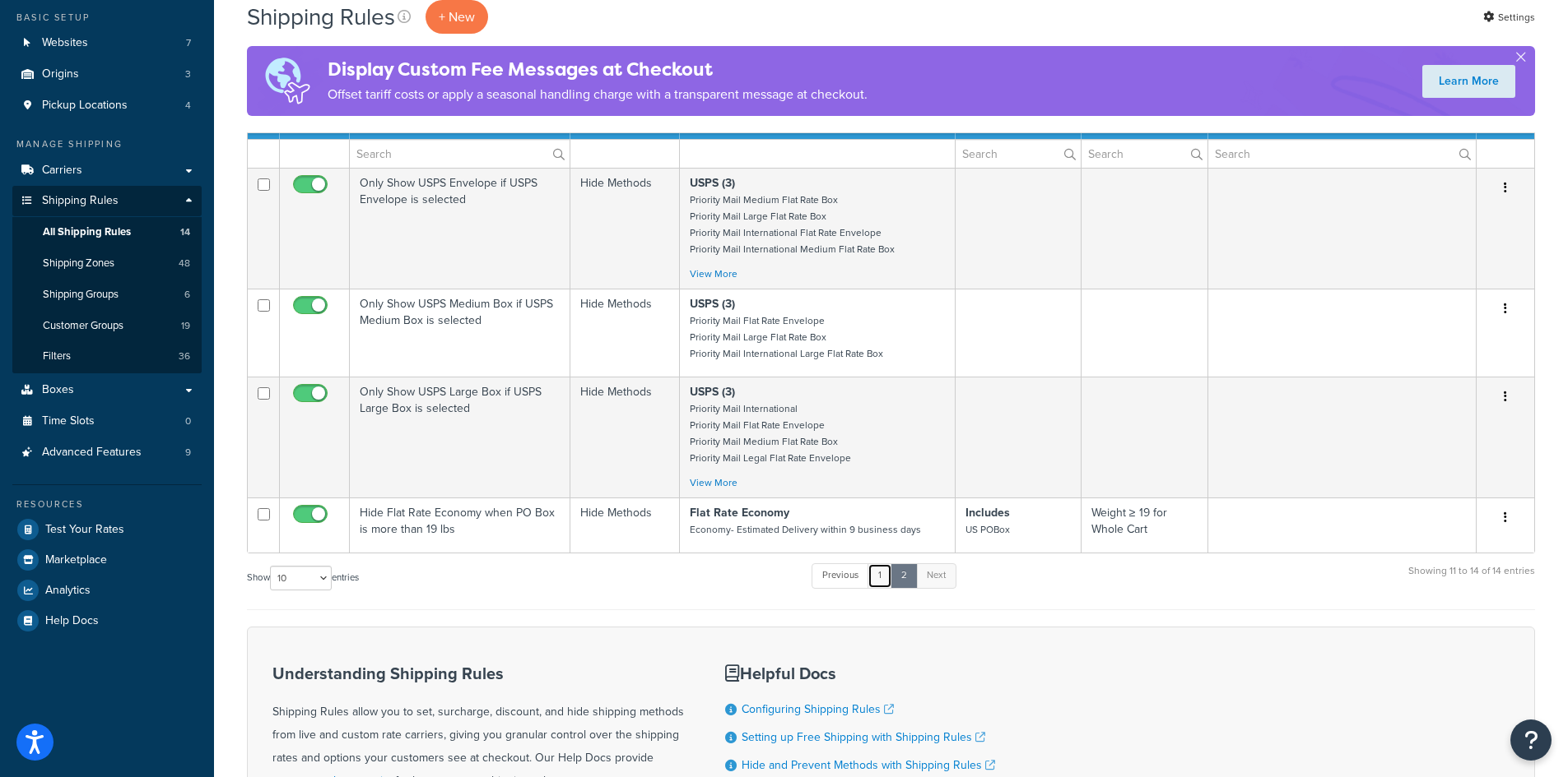
click at [892, 580] on link "1" at bounding box center [880, 576] width 25 height 25
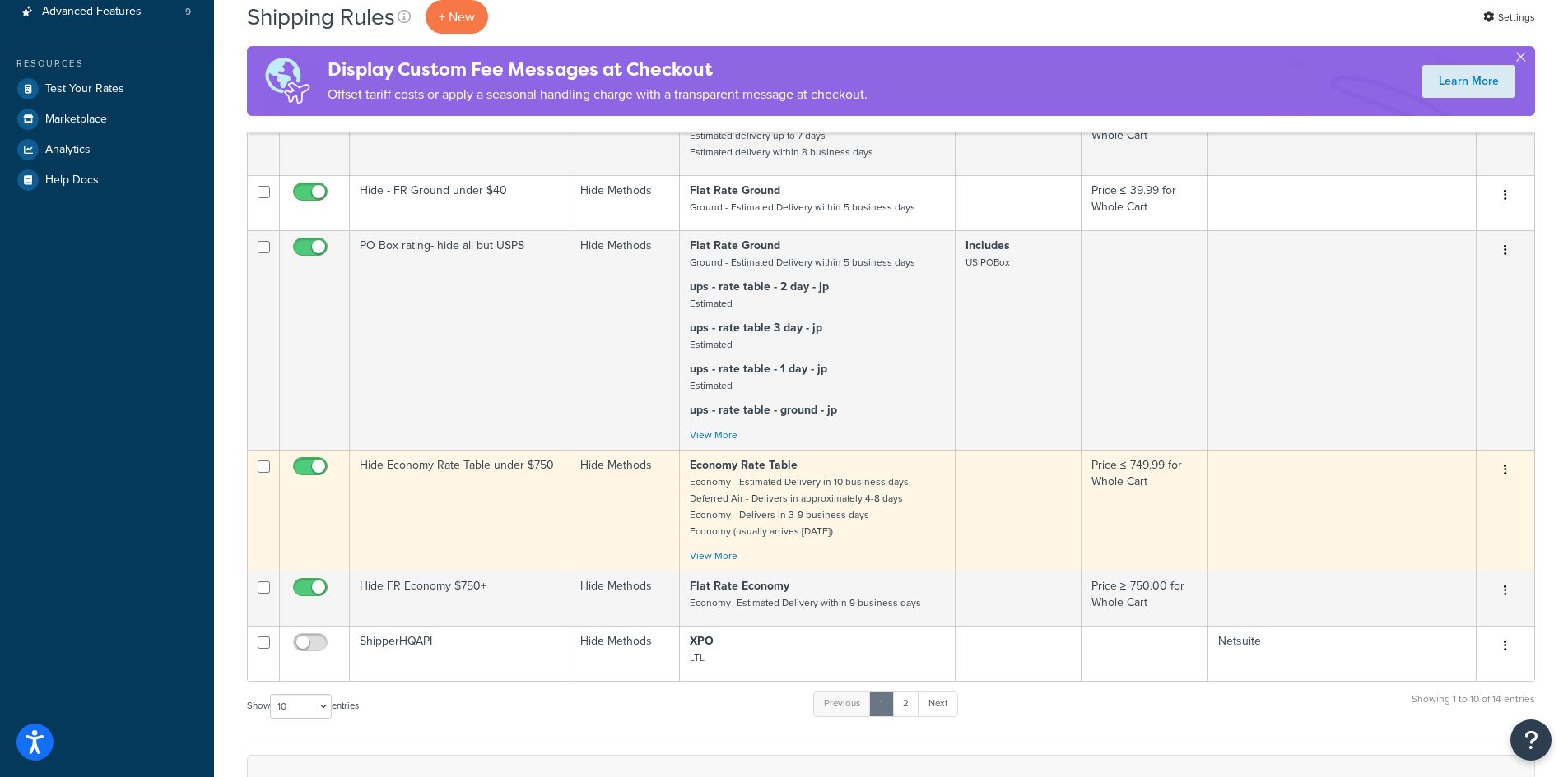
scroll to position [961, 0]
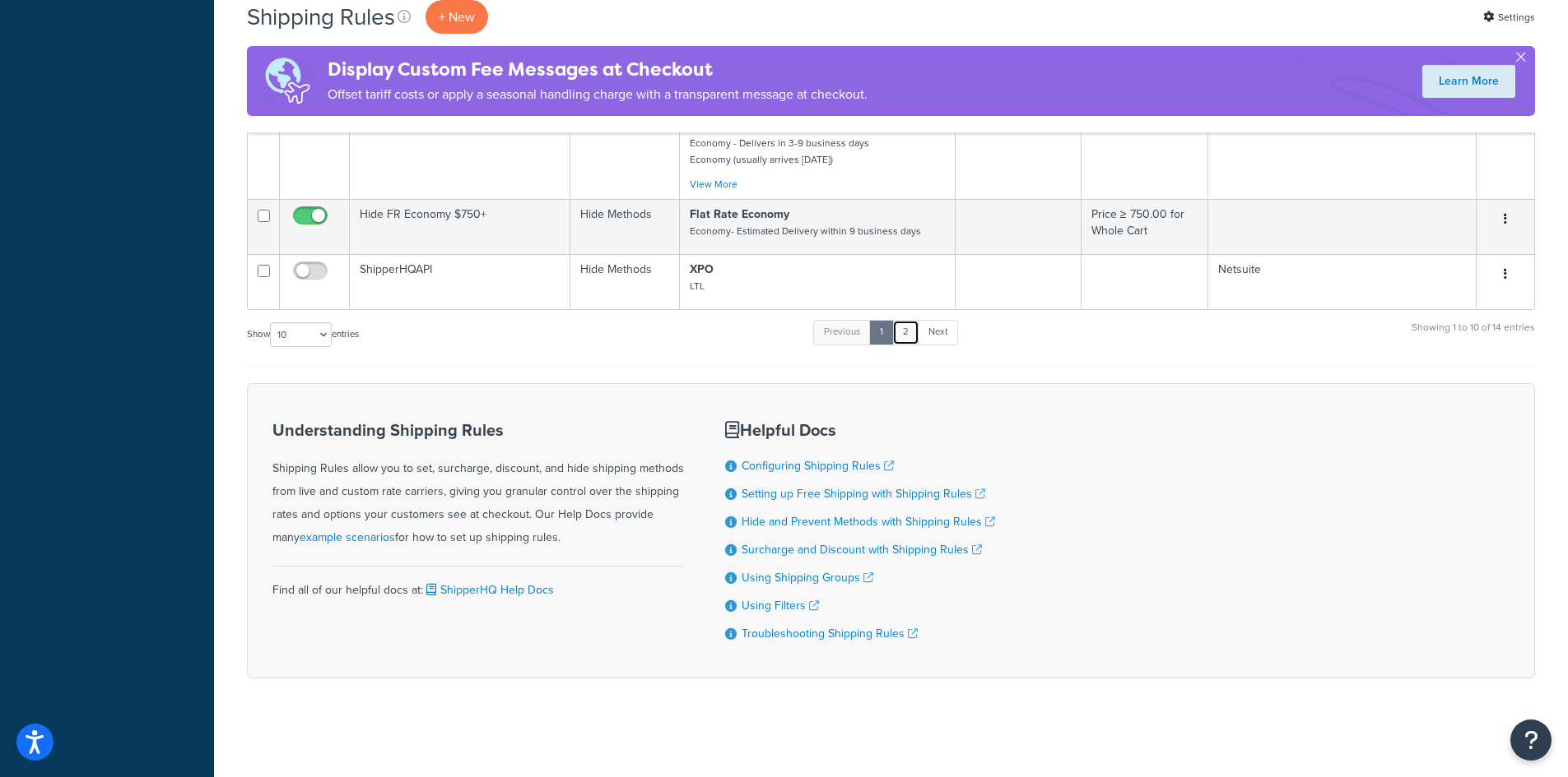
click at [905, 338] on link "2" at bounding box center [906, 332] width 27 height 25
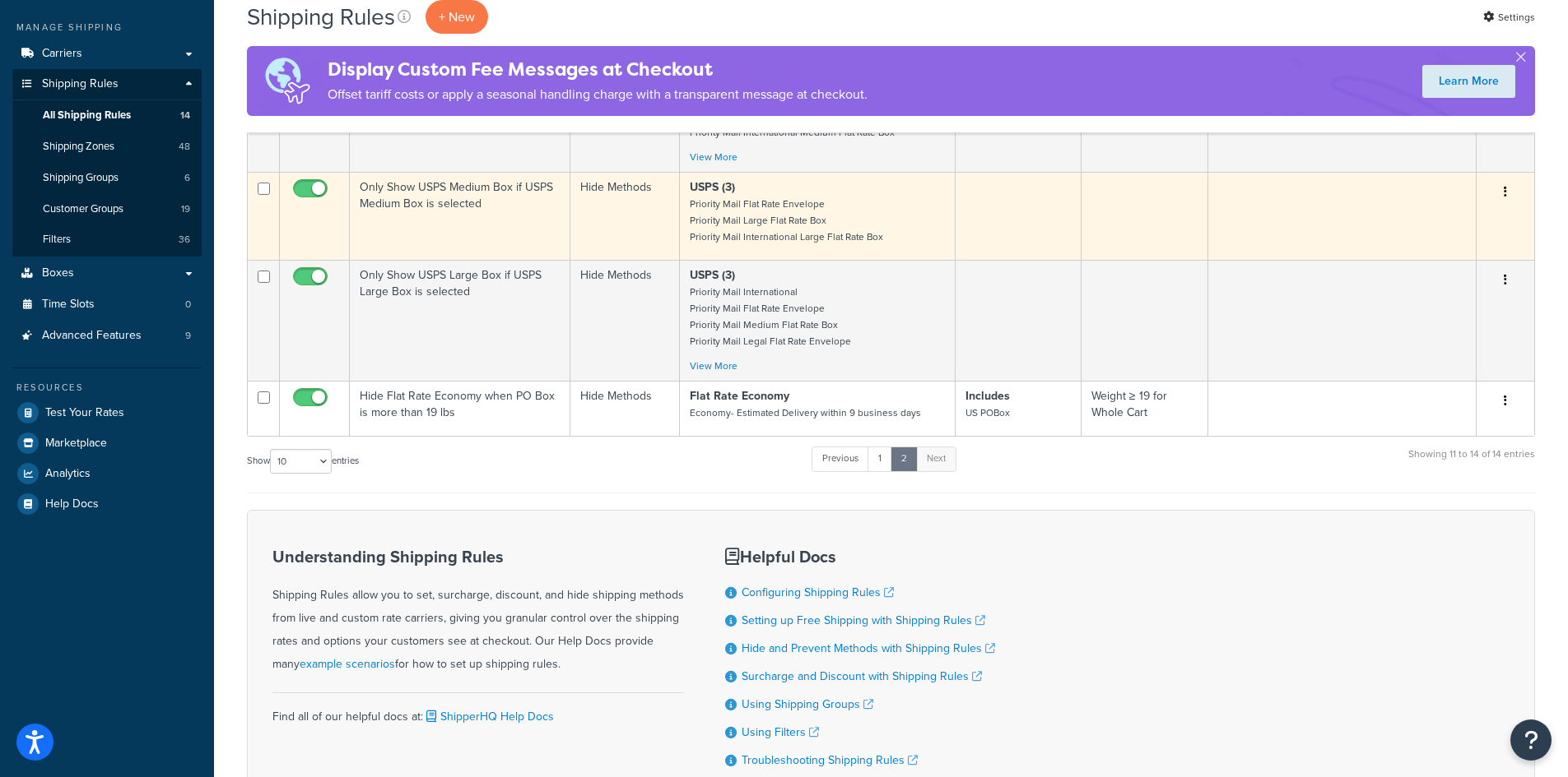
scroll to position [54, 0]
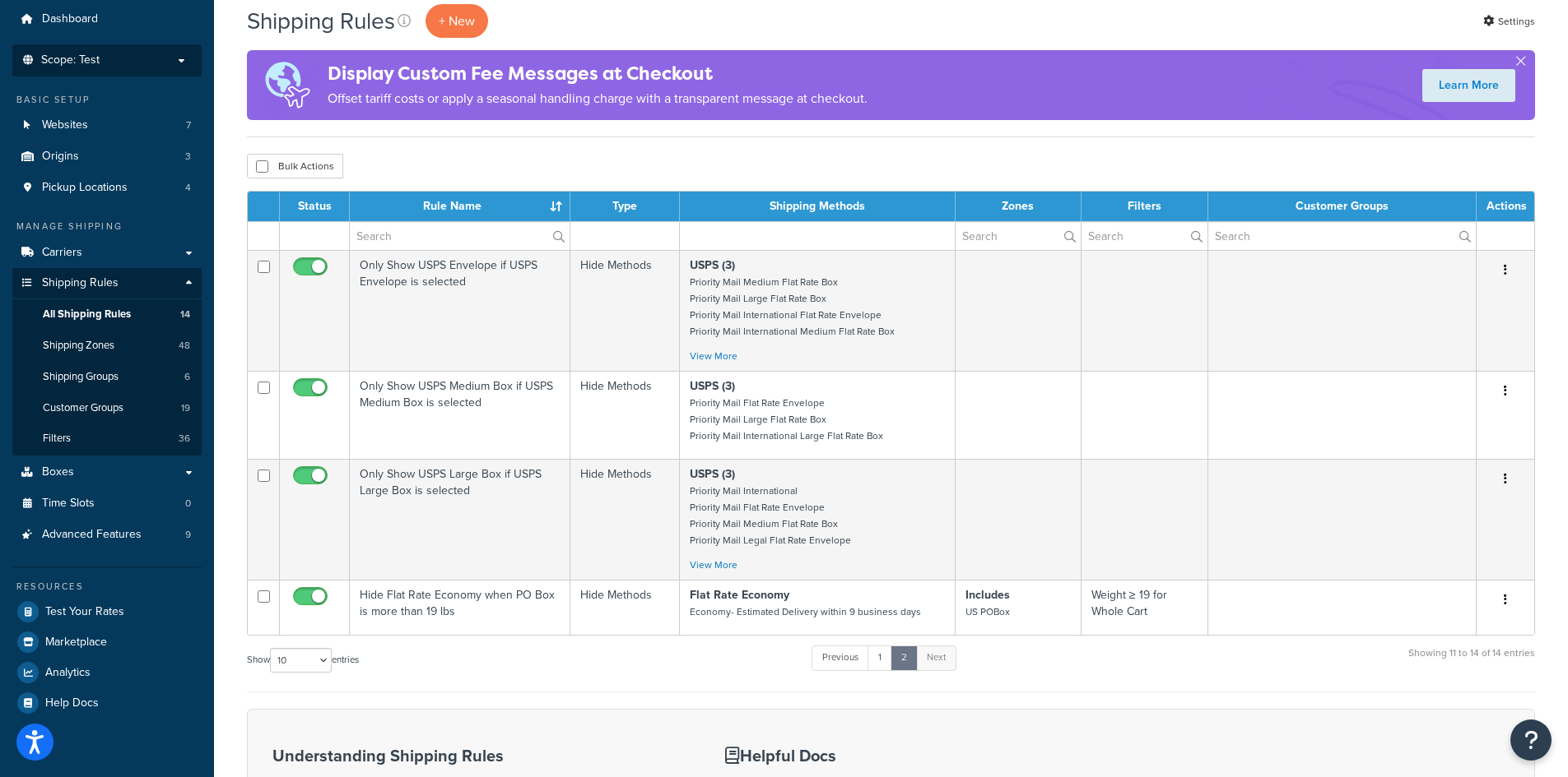
click at [187, 55] on p "Scope: Test" at bounding box center [107, 60] width 175 height 14
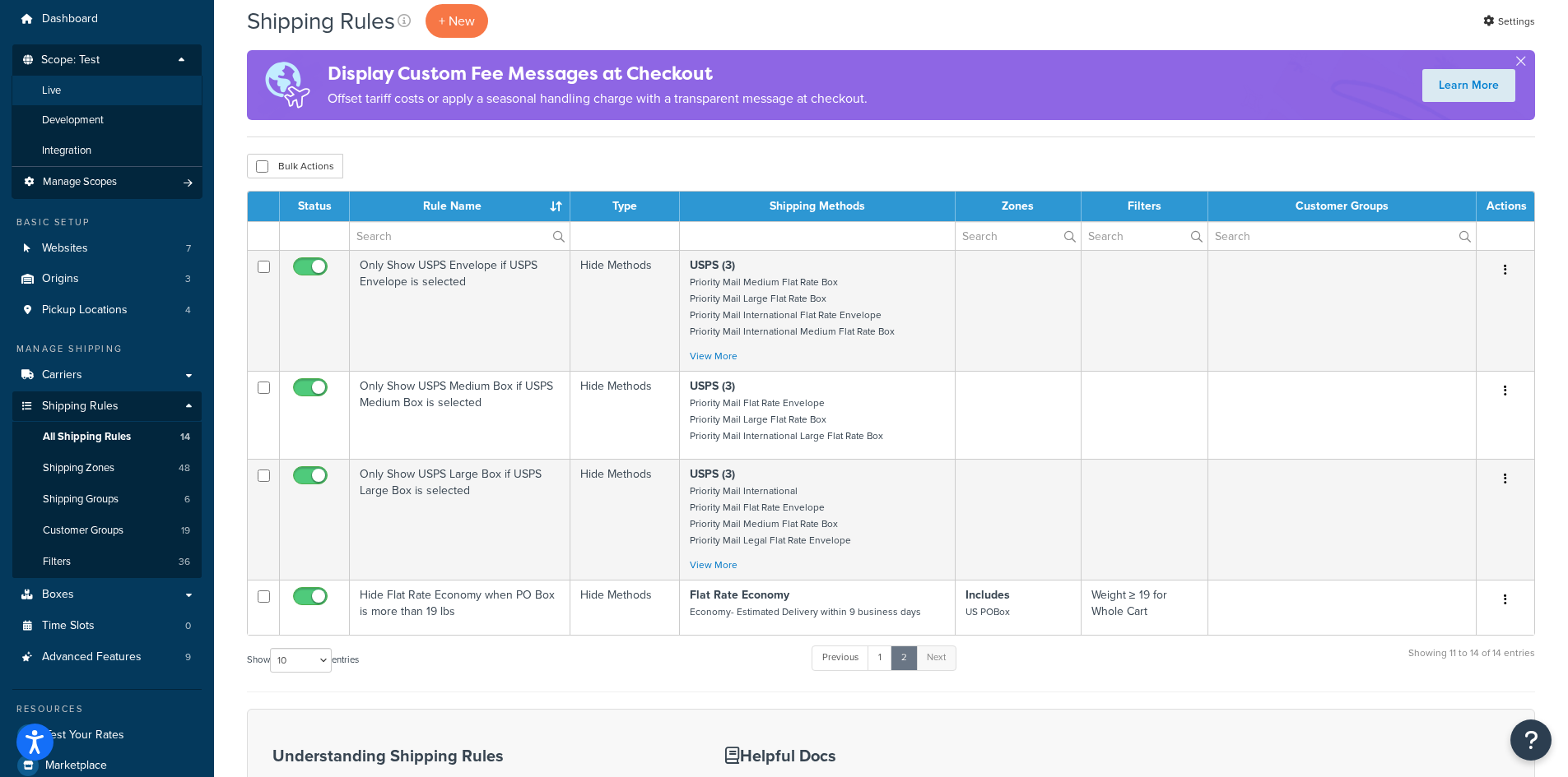
click at [112, 84] on li "Live" at bounding box center [107, 91] width 191 height 31
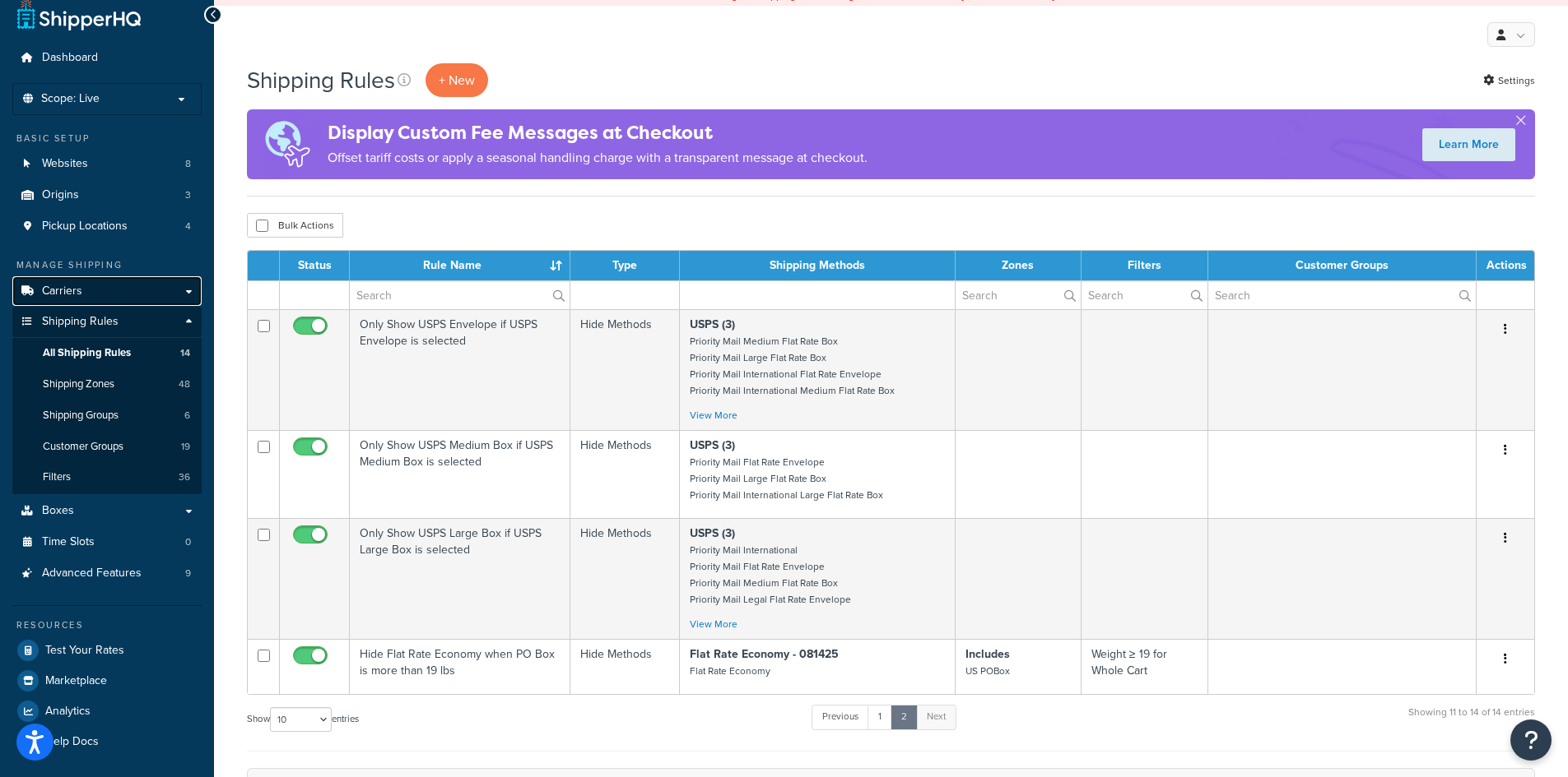
click at [71, 285] on span "Carriers" at bounding box center [61, 291] width 40 height 14
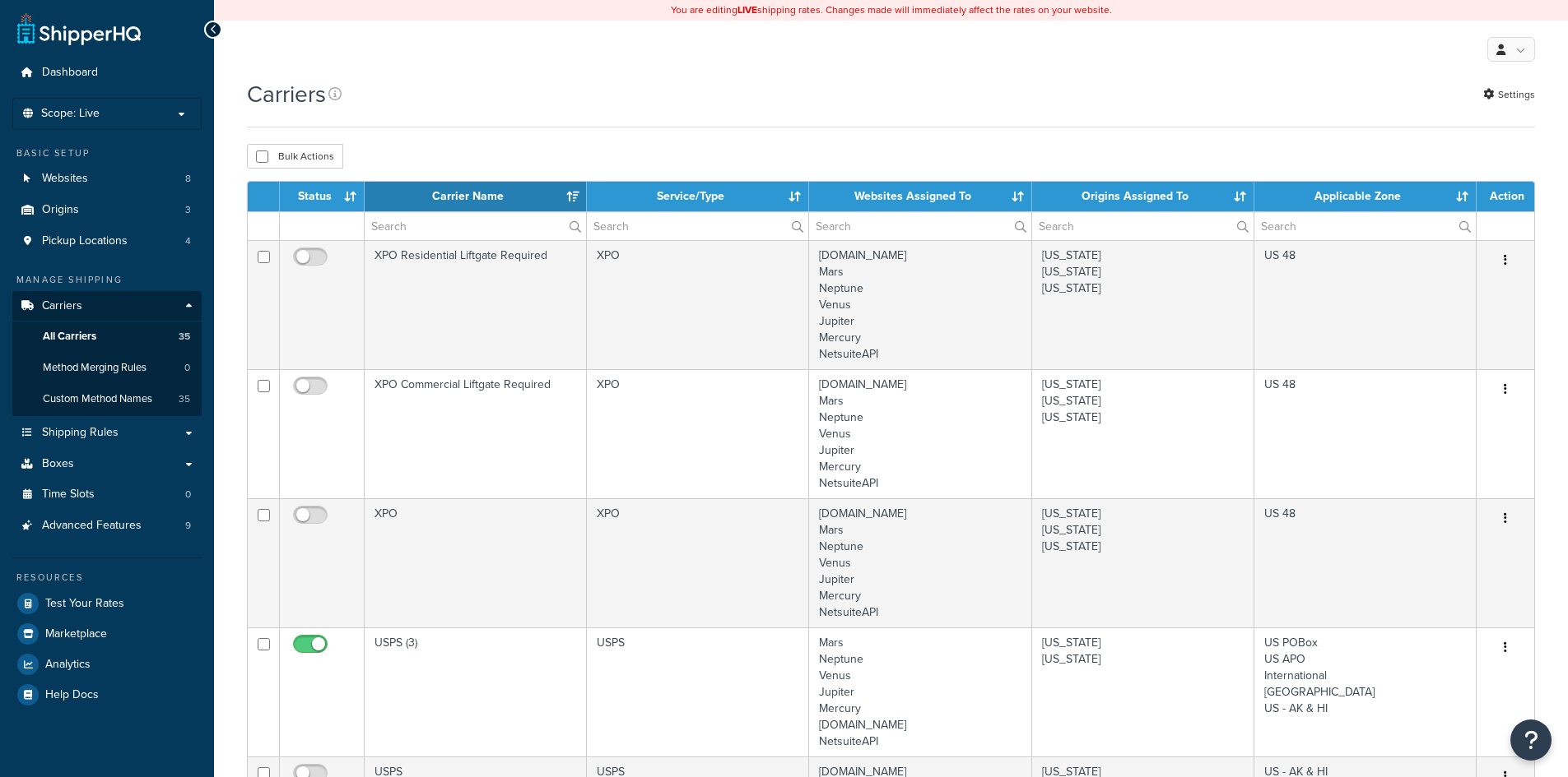
select select "15"
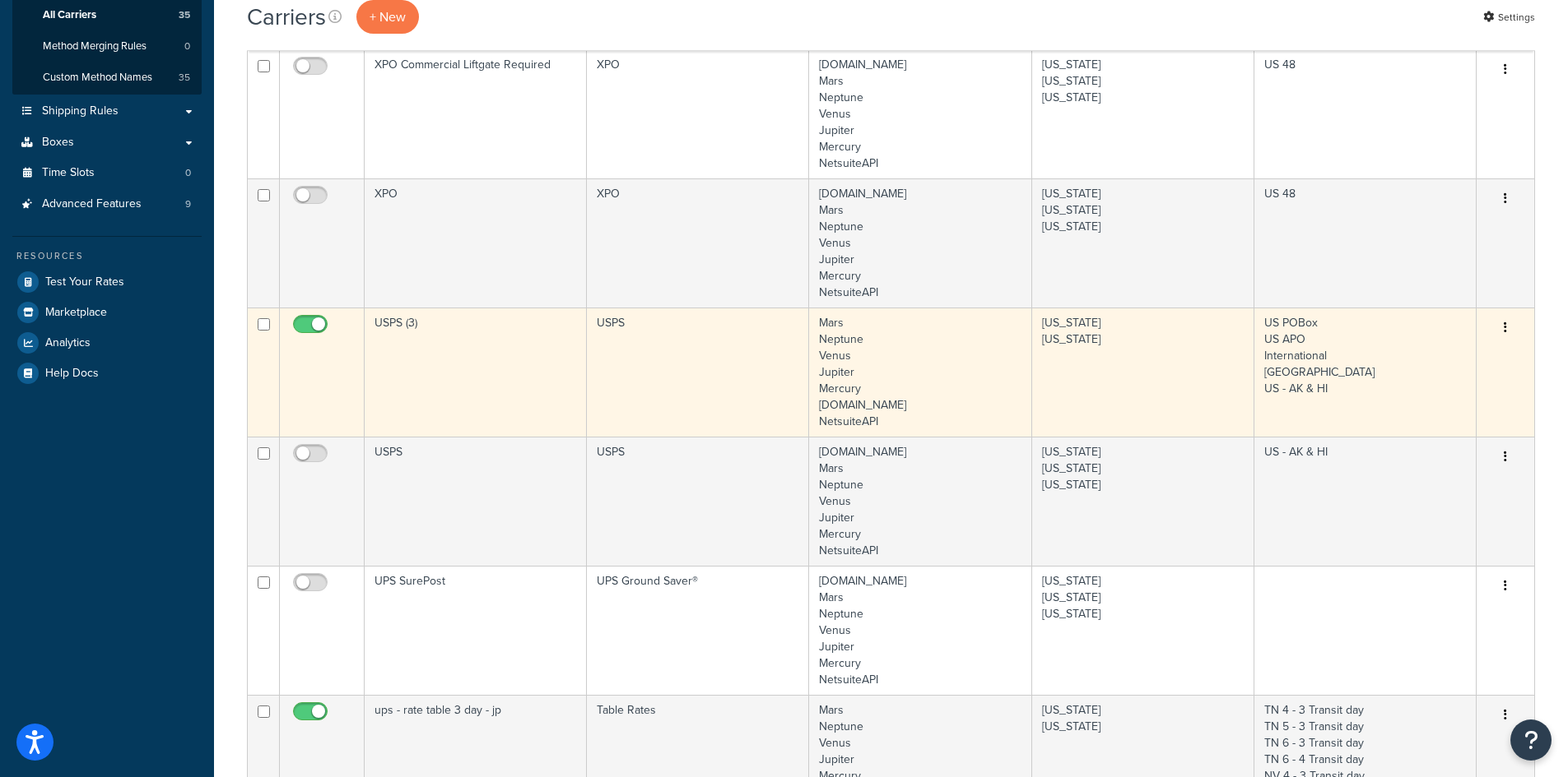
scroll to position [329, 0]
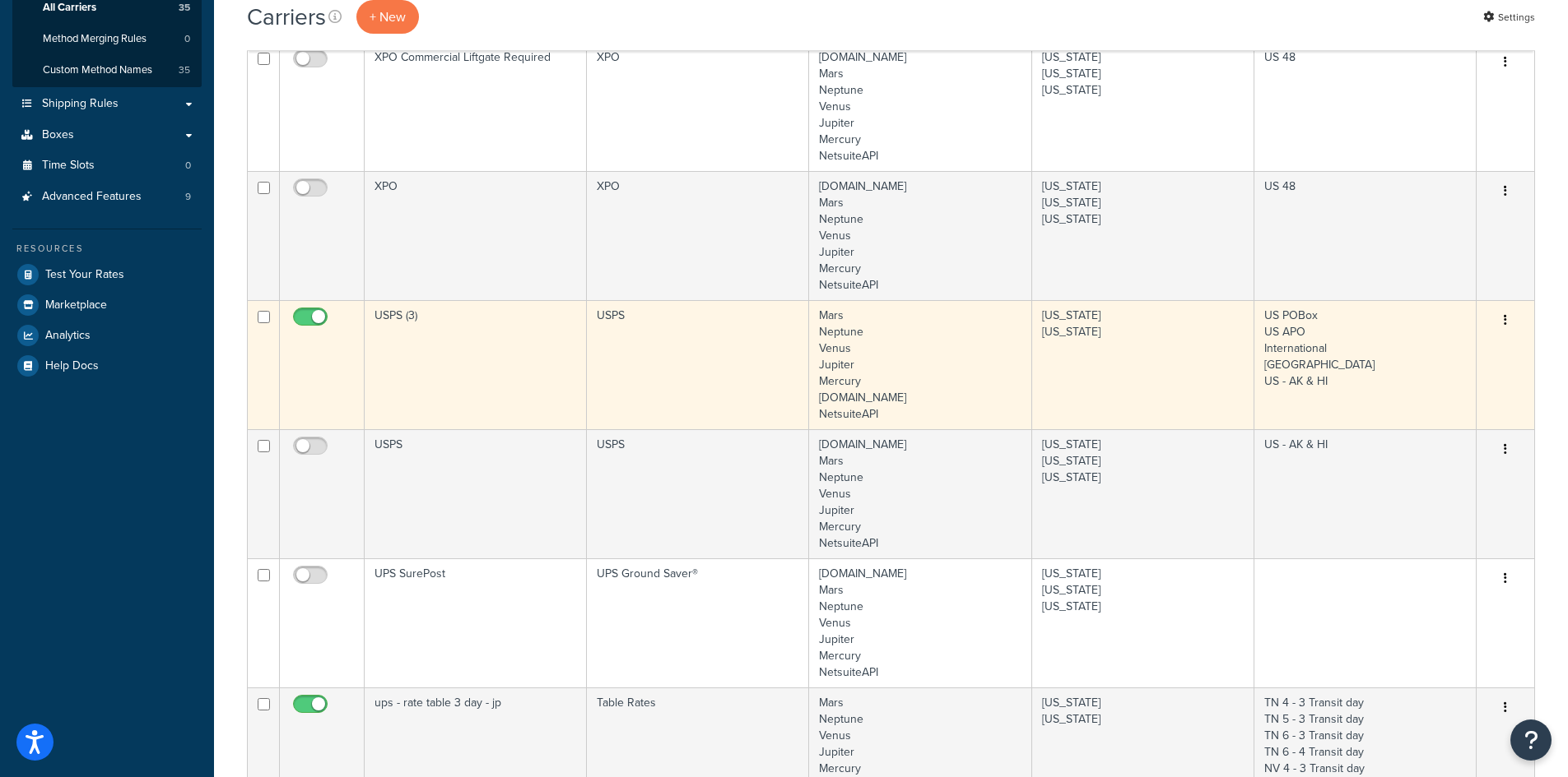
click at [458, 360] on td "USPS (3)" at bounding box center [476, 364] width 222 height 129
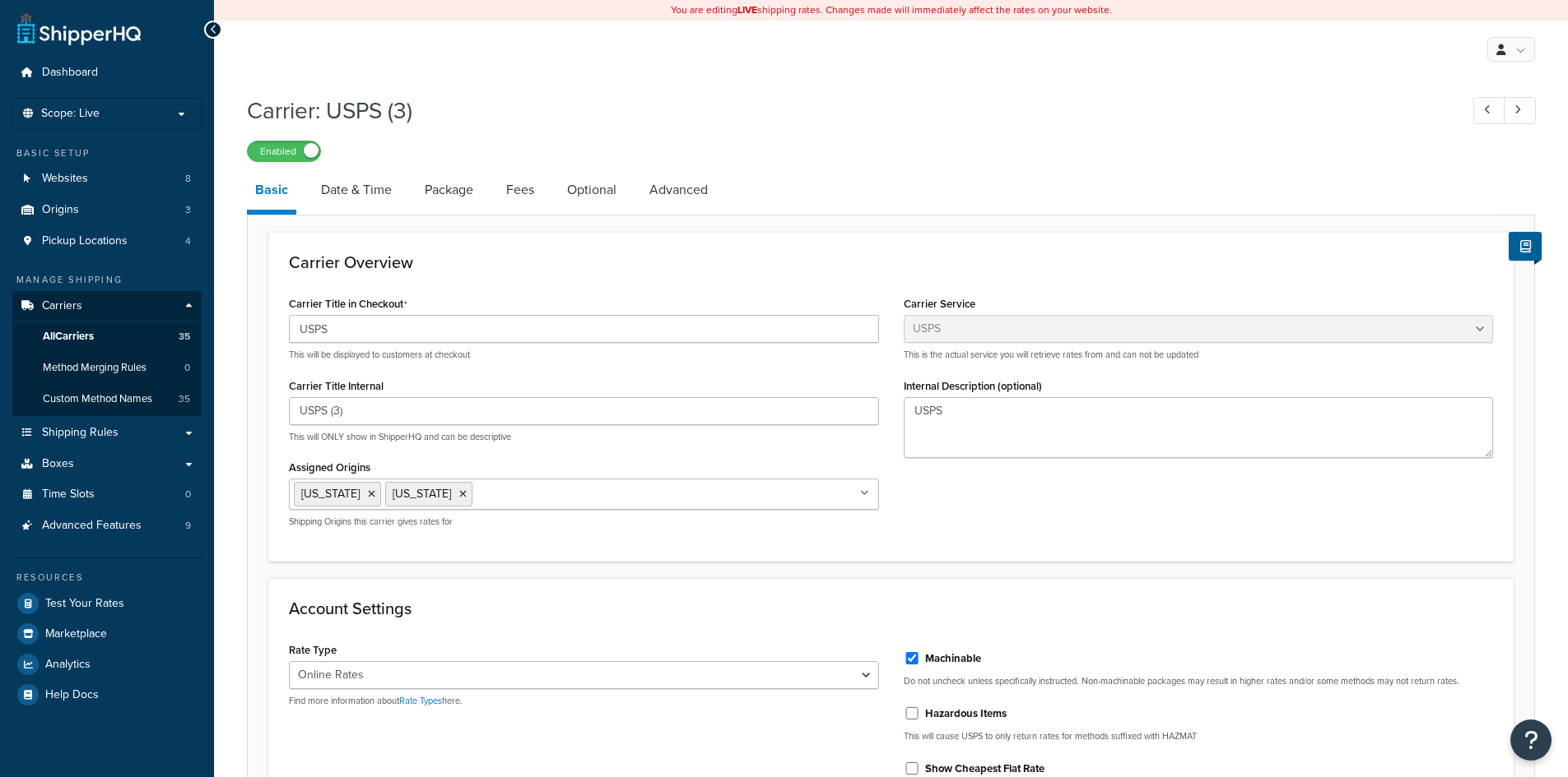
select select "usps"
select select "ONLINE"
click at [365, 188] on link "Date & Time" at bounding box center [357, 189] width 87 height 40
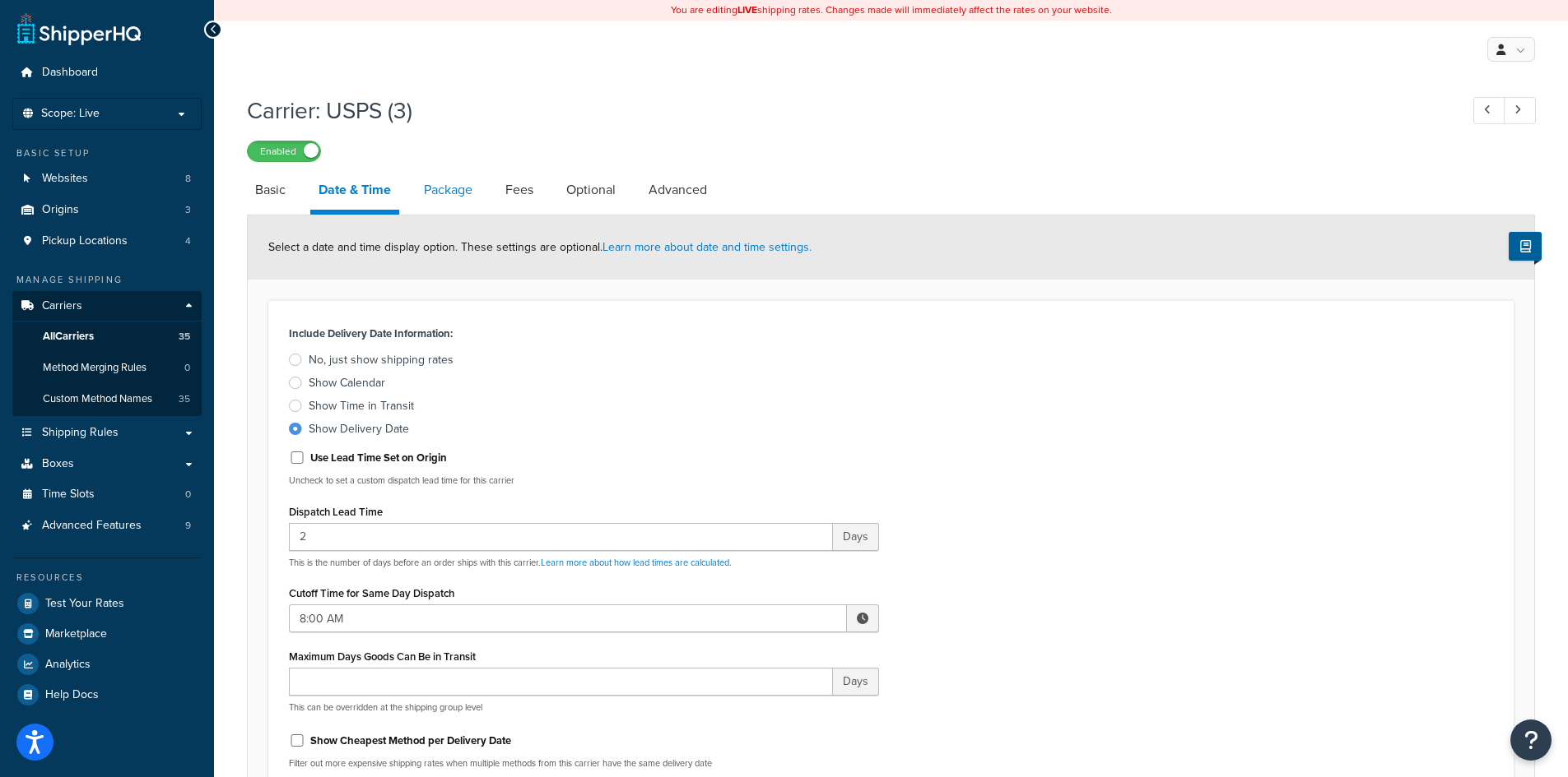
click at [451, 194] on link "Package" at bounding box center [448, 189] width 65 height 40
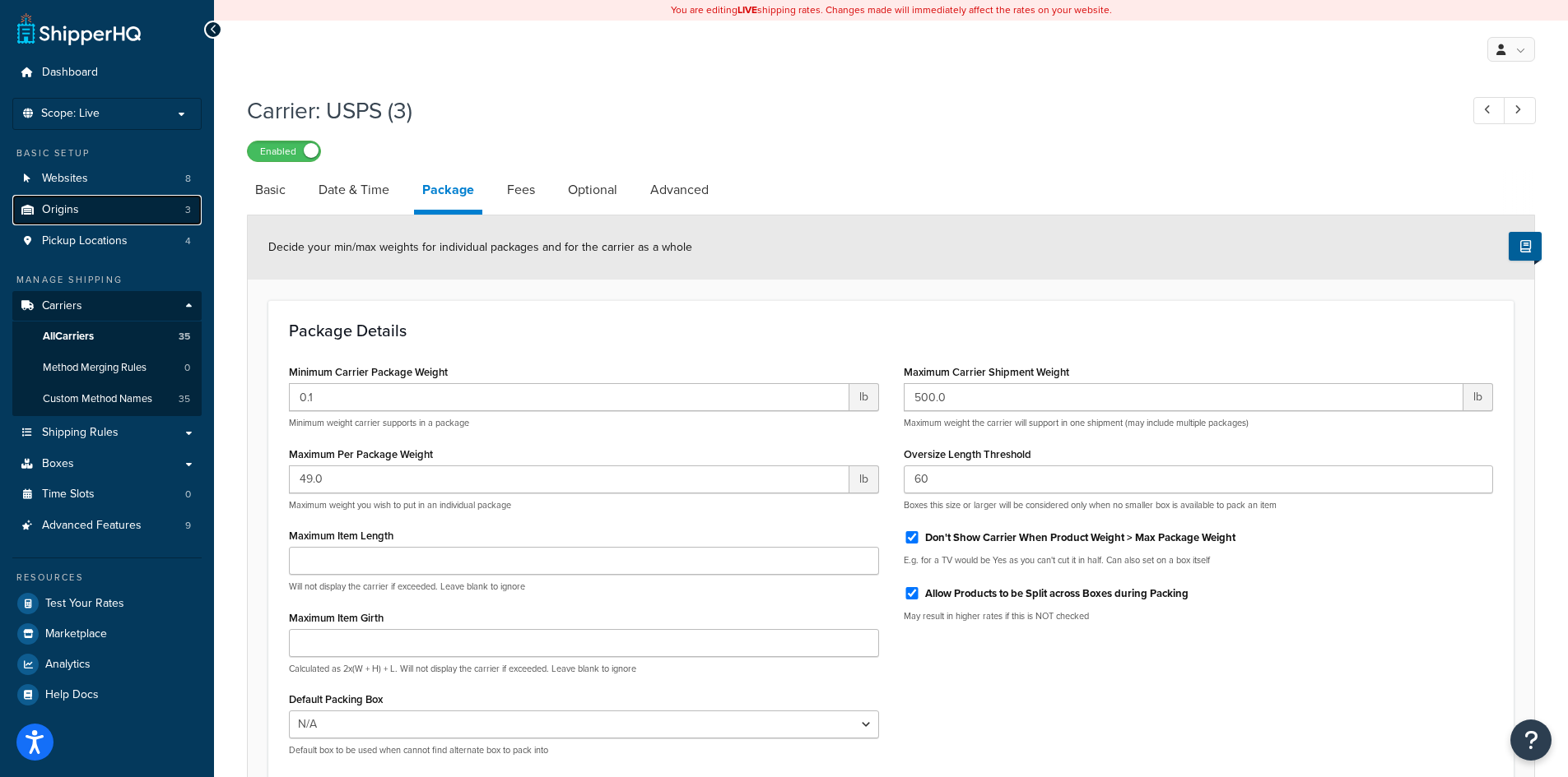
click at [67, 203] on span "Origins" at bounding box center [60, 210] width 37 height 14
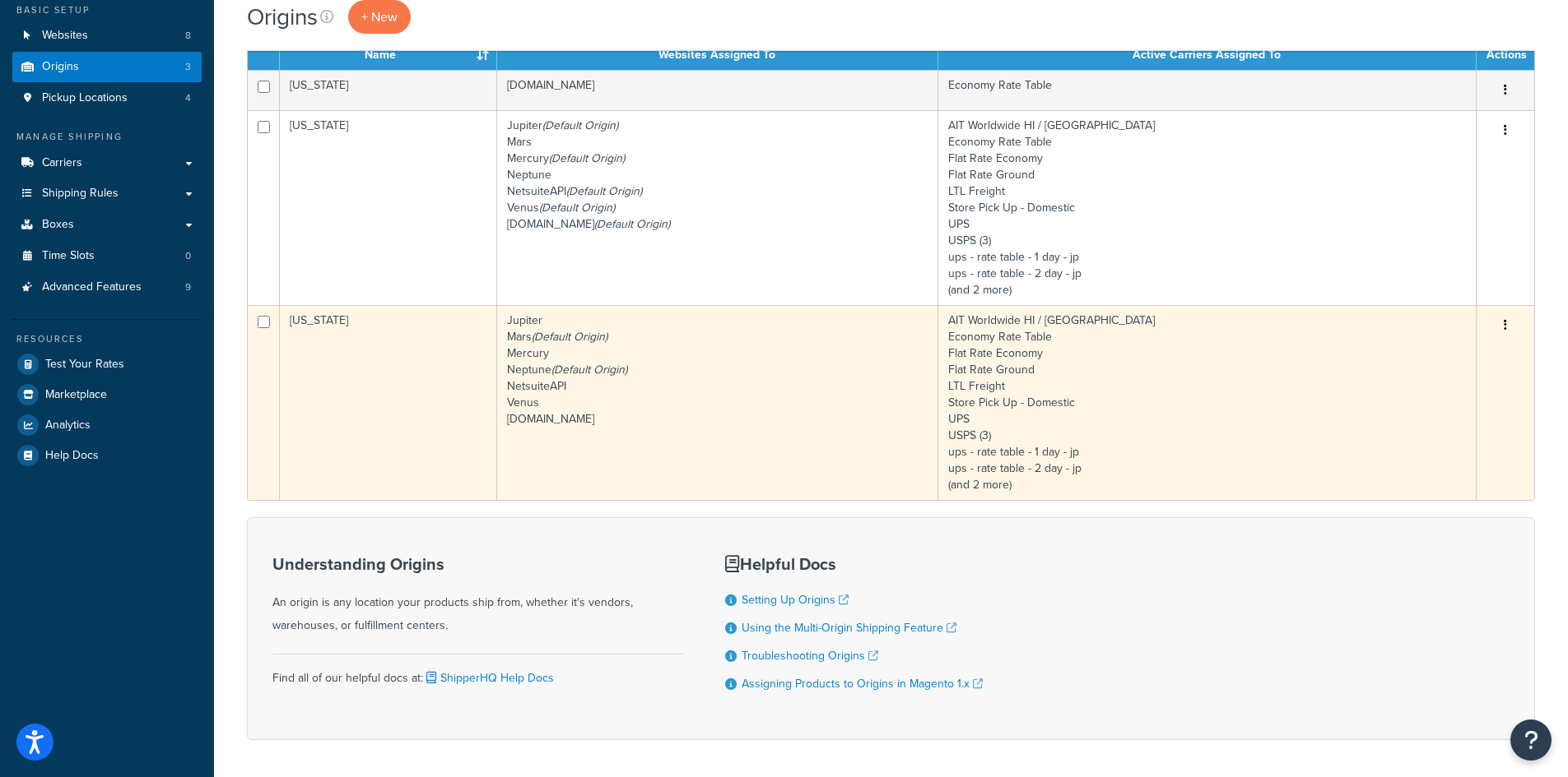
scroll to position [164, 0]
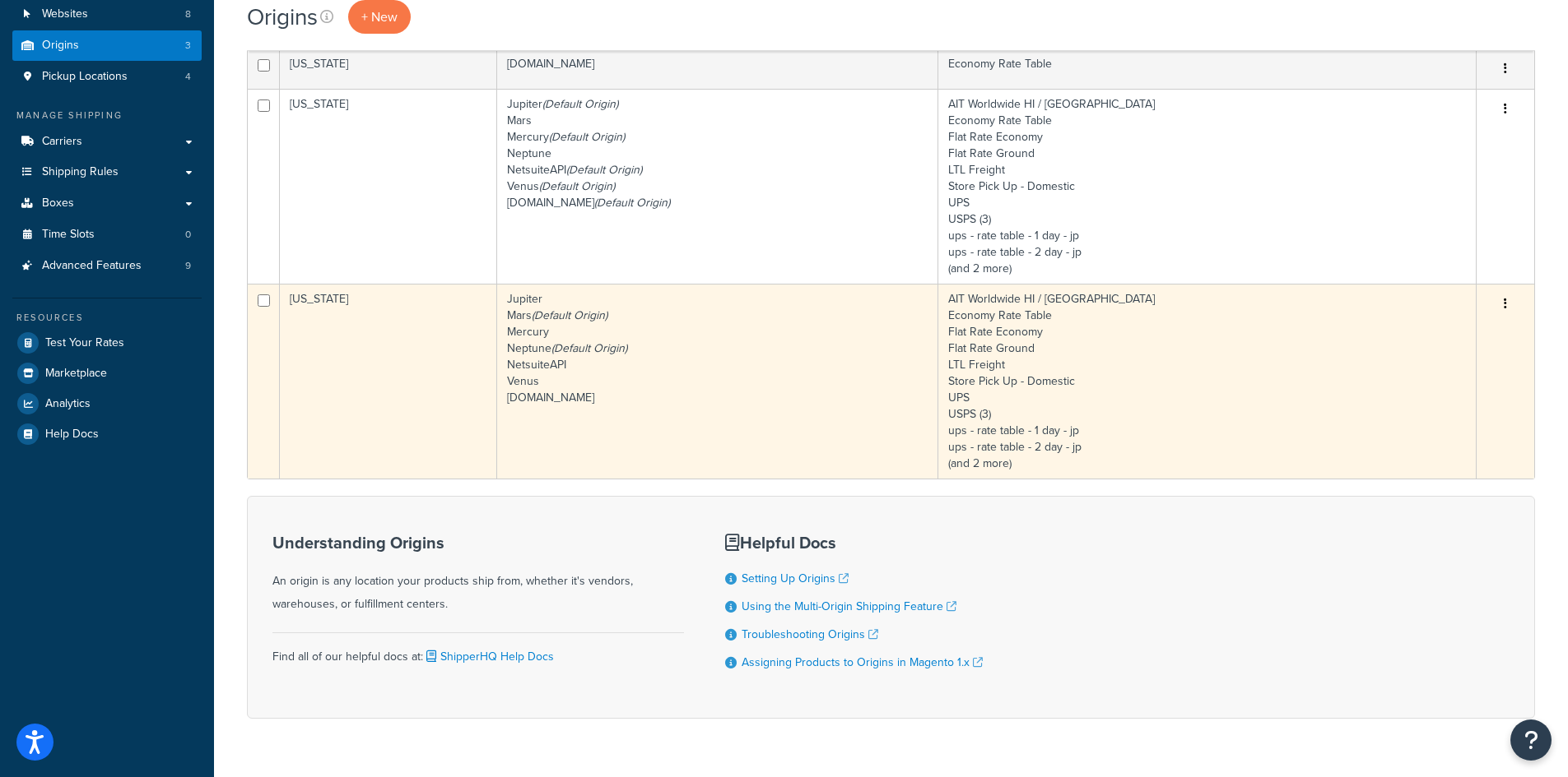
click at [714, 395] on td "Jupiter Mars (Default Origin) Mercury Neptune (Default Origin) NetsuiteAPI Venu…" at bounding box center [717, 382] width 441 height 195
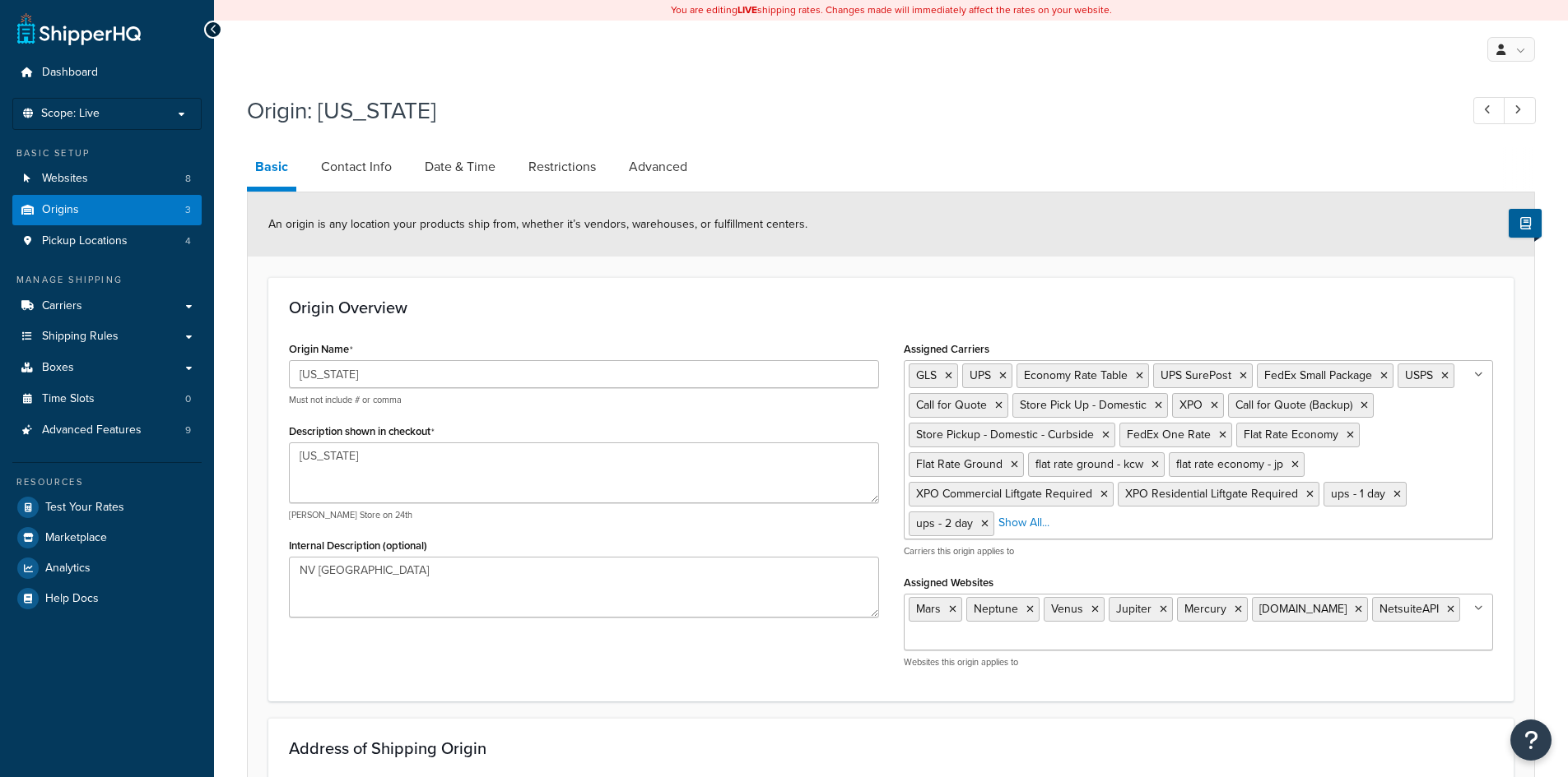
select select "28"
click at [489, 169] on link "Date & Time" at bounding box center [460, 167] width 87 height 40
select select "PER_SHIPPING_METHOD_TYPE"
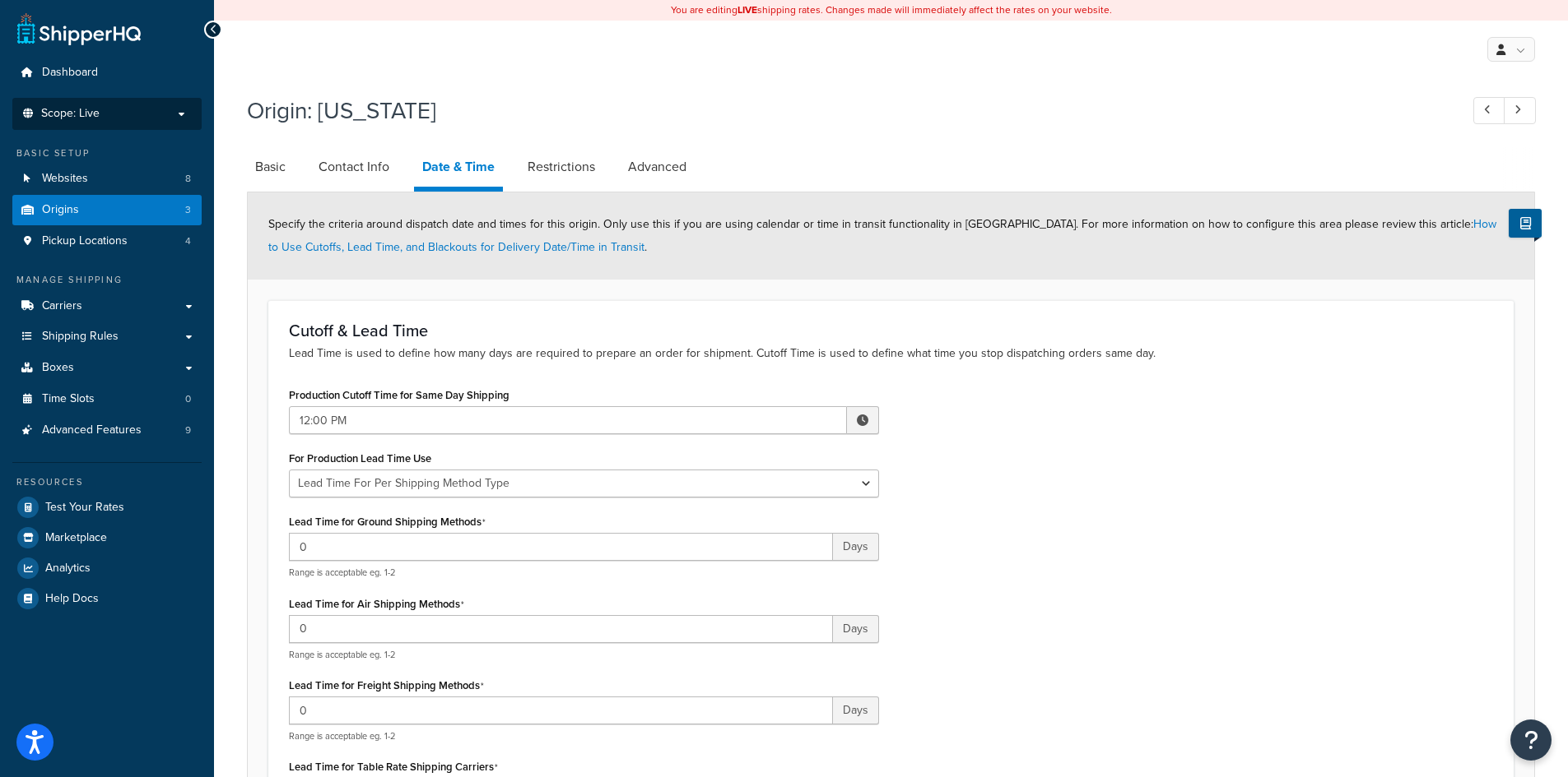
click at [140, 110] on p "Scope: Live" at bounding box center [107, 113] width 175 height 14
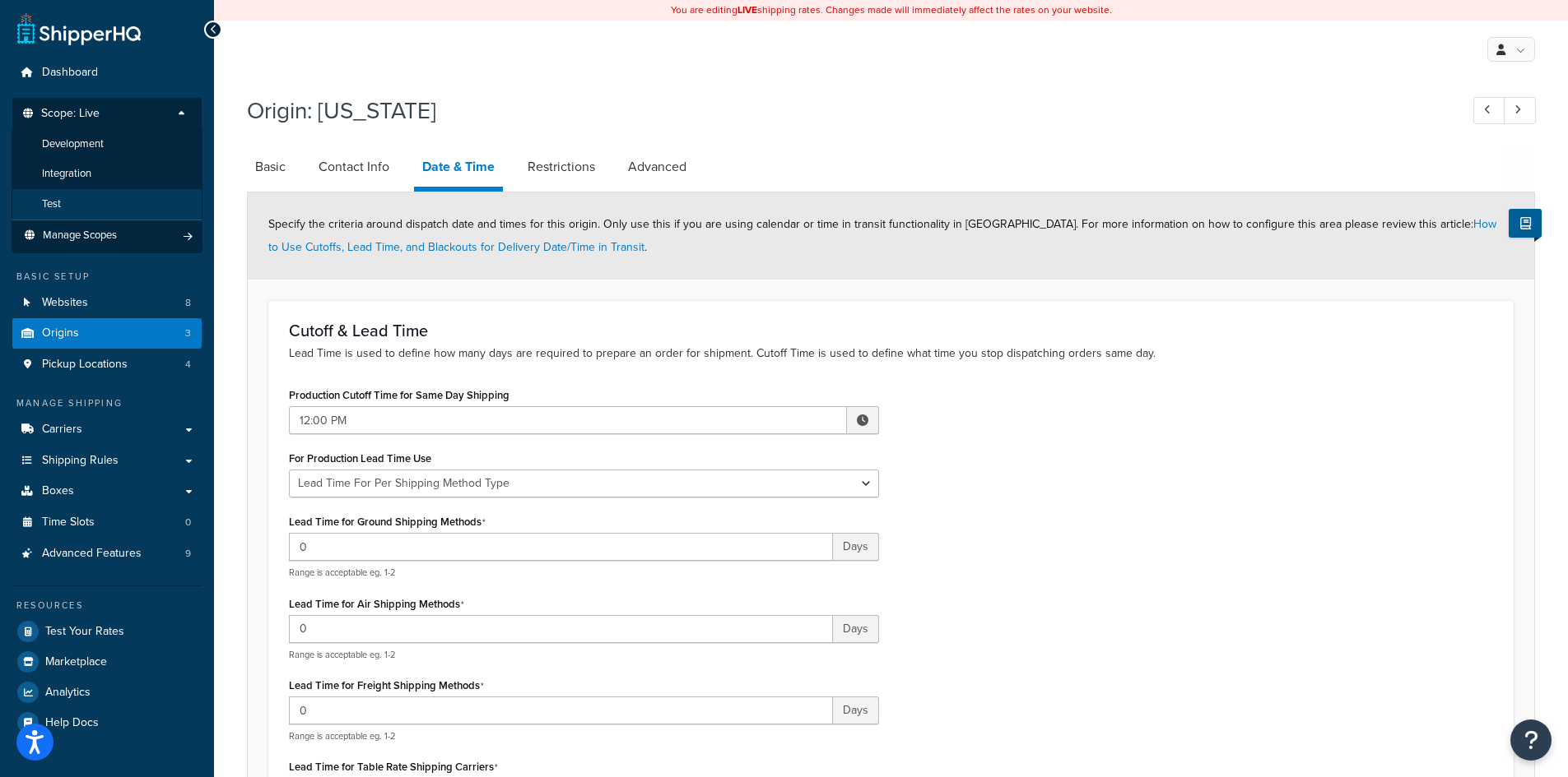
click at [104, 201] on li "Test" at bounding box center [107, 204] width 191 height 31
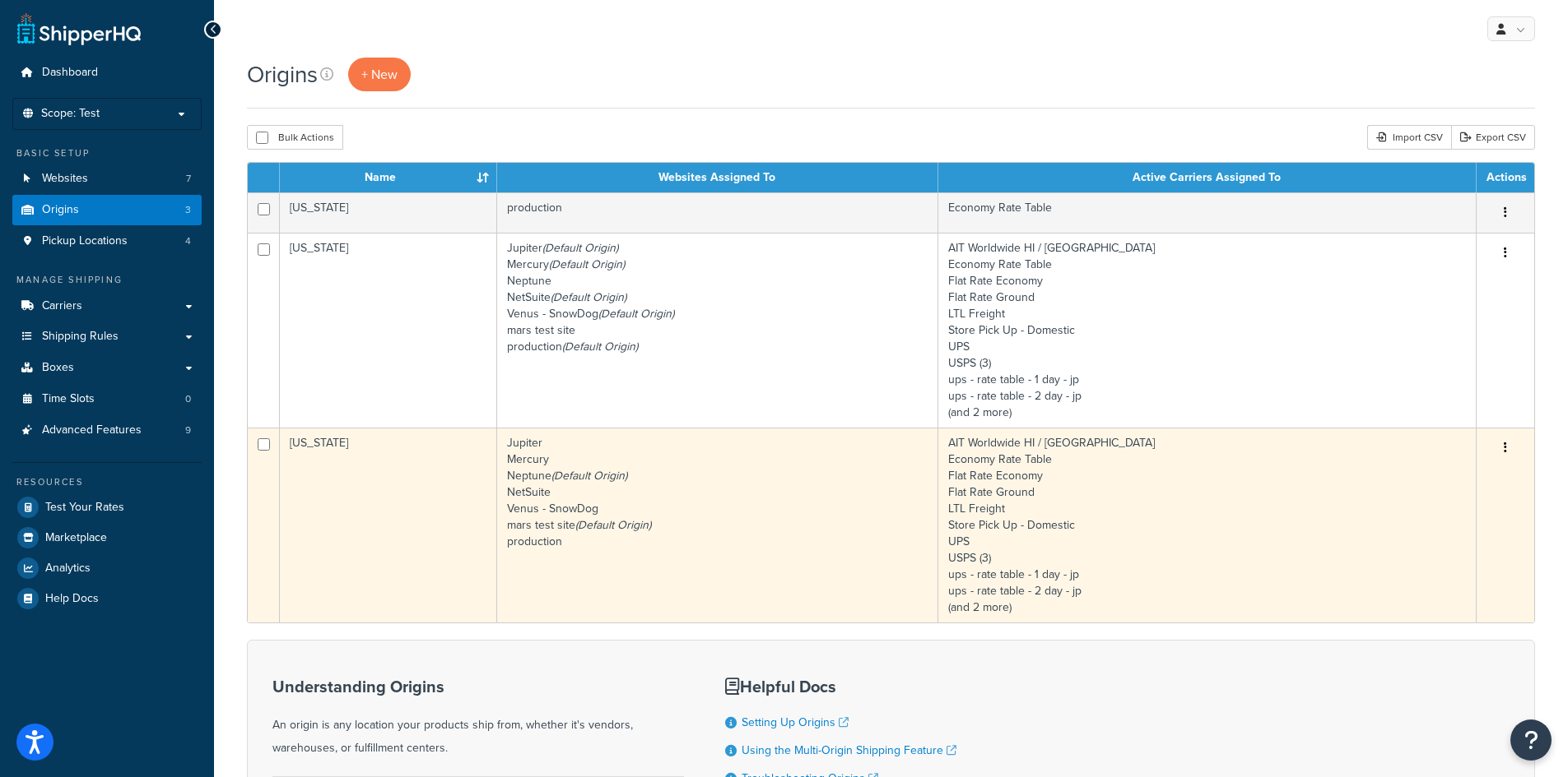
click at [415, 488] on td "[US_STATE]" at bounding box center [388, 525] width 217 height 195
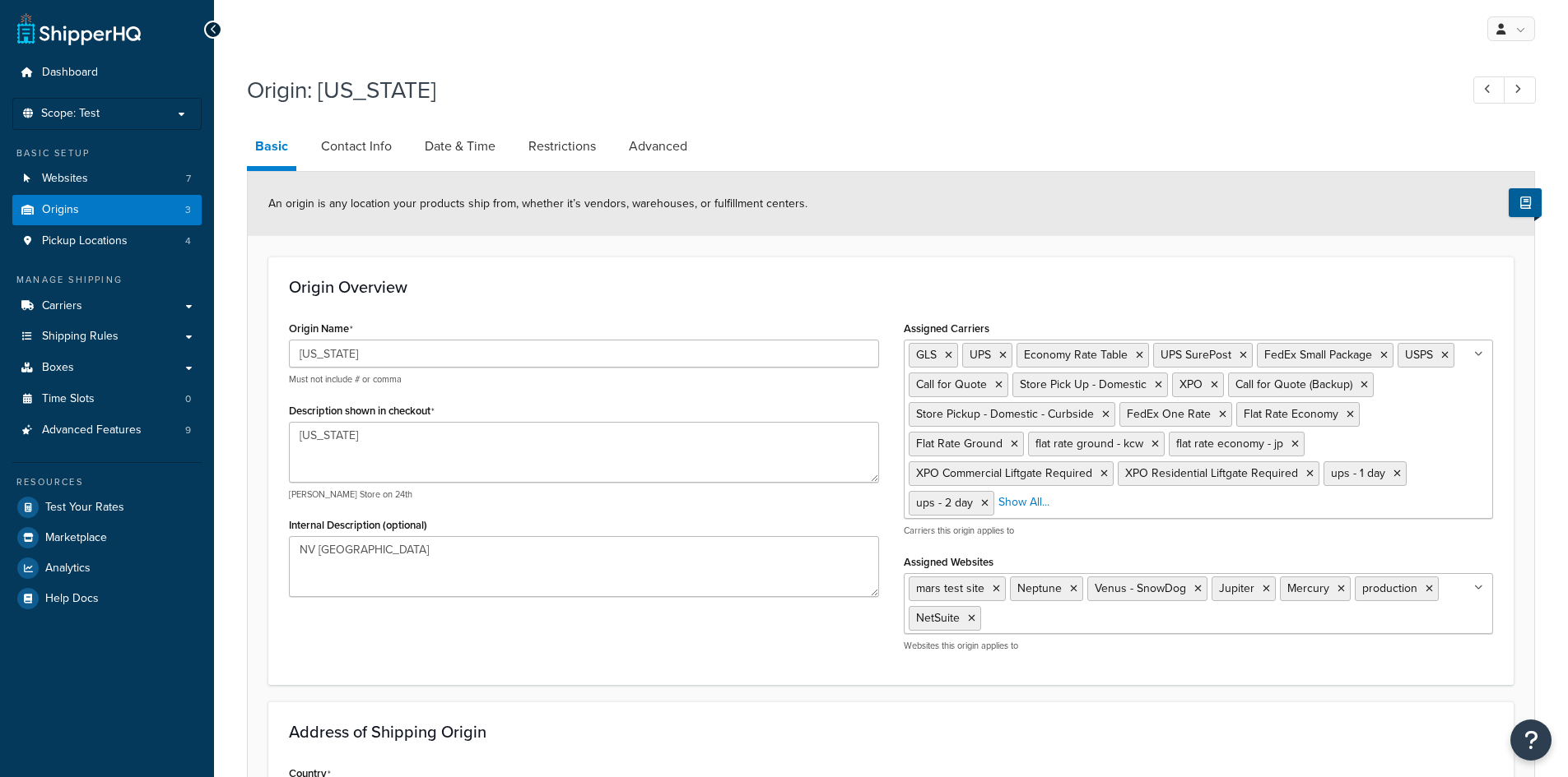
select select "28"
click at [464, 148] on link "Date & Time" at bounding box center [460, 146] width 87 height 40
select select "PER_SHIPPING_METHOD_TYPE"
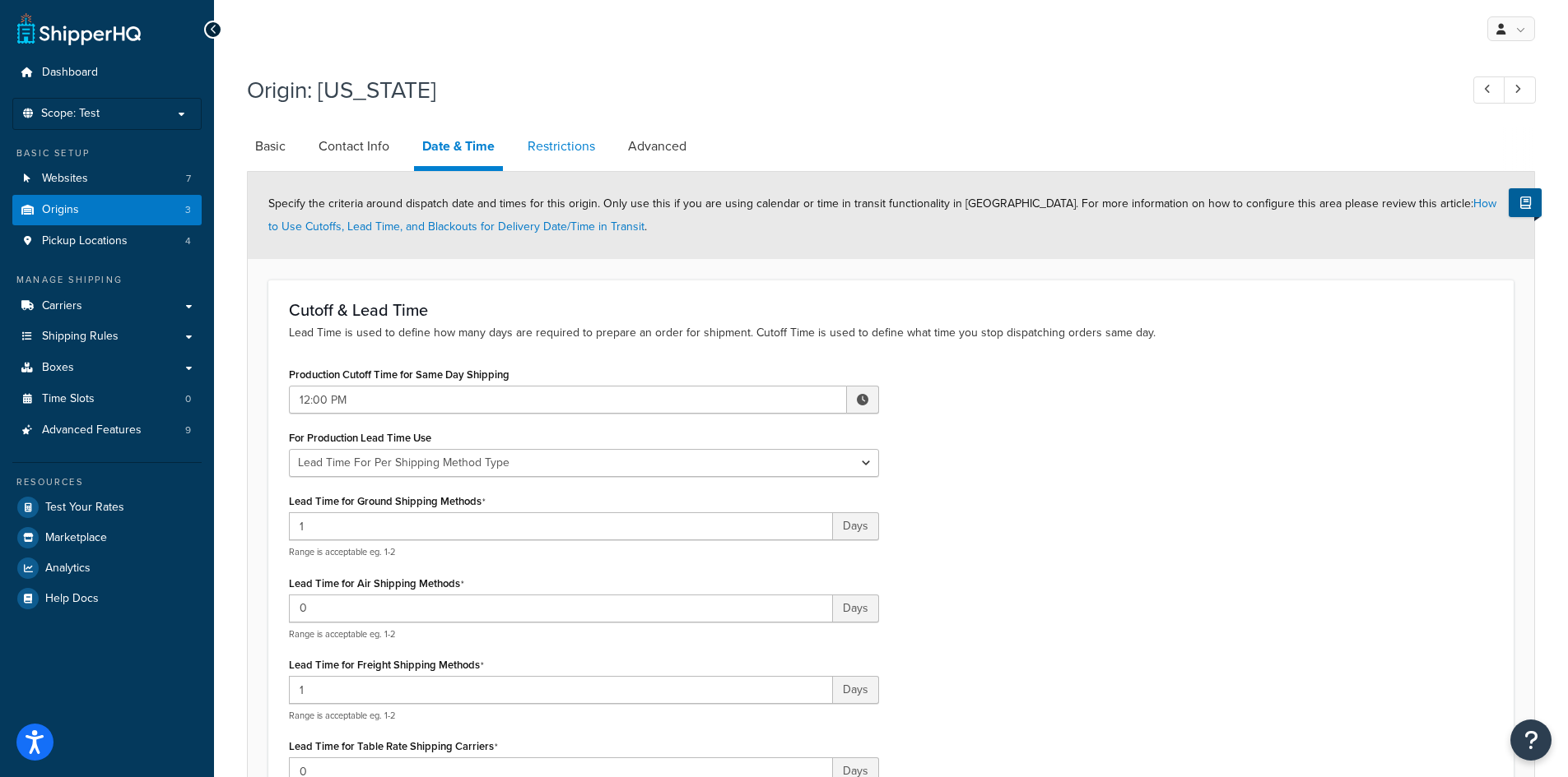
click at [563, 137] on link "Restrictions" at bounding box center [561, 146] width 84 height 40
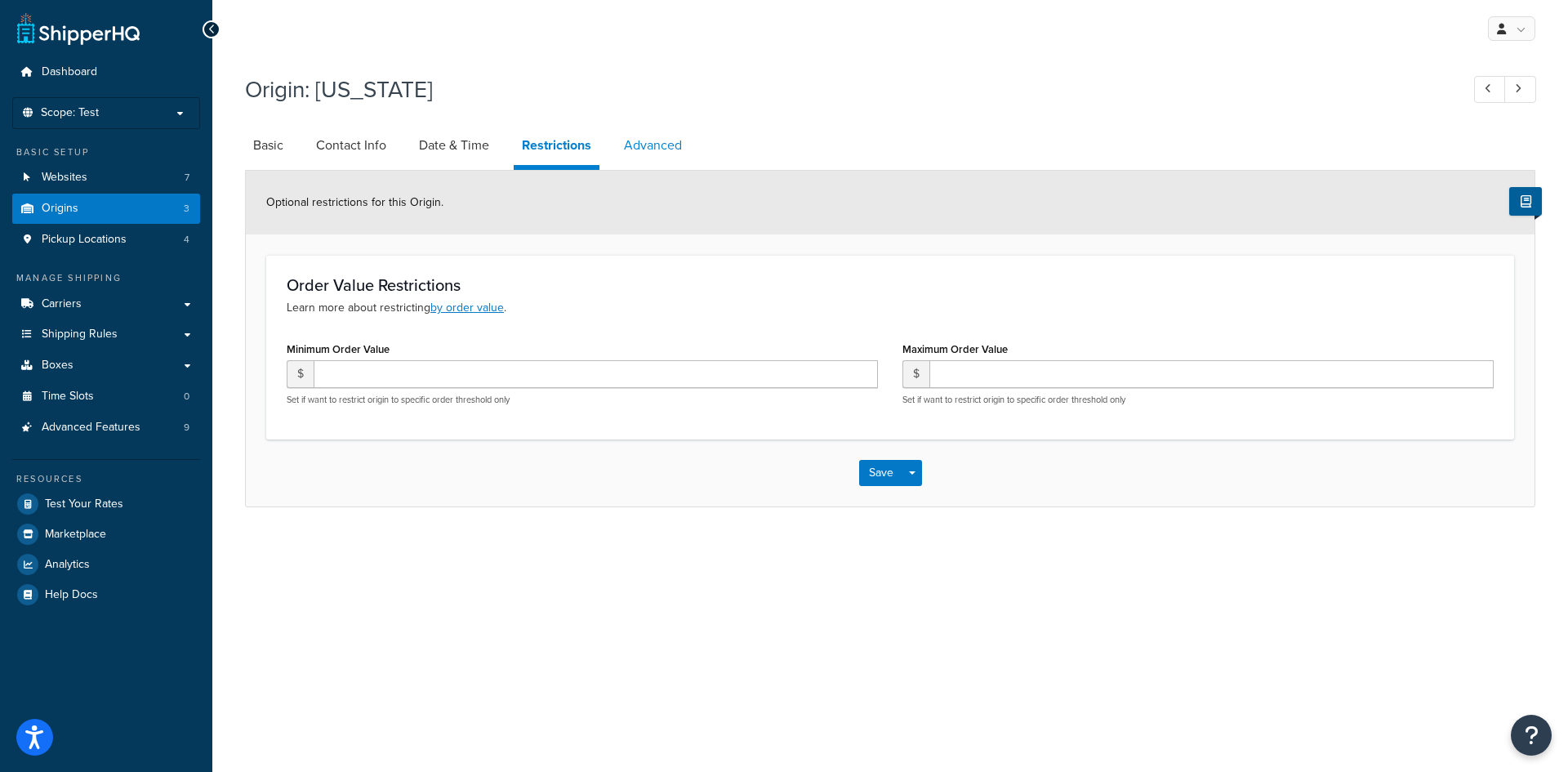
click at [655, 143] on link "Advanced" at bounding box center [653, 145] width 75 height 40
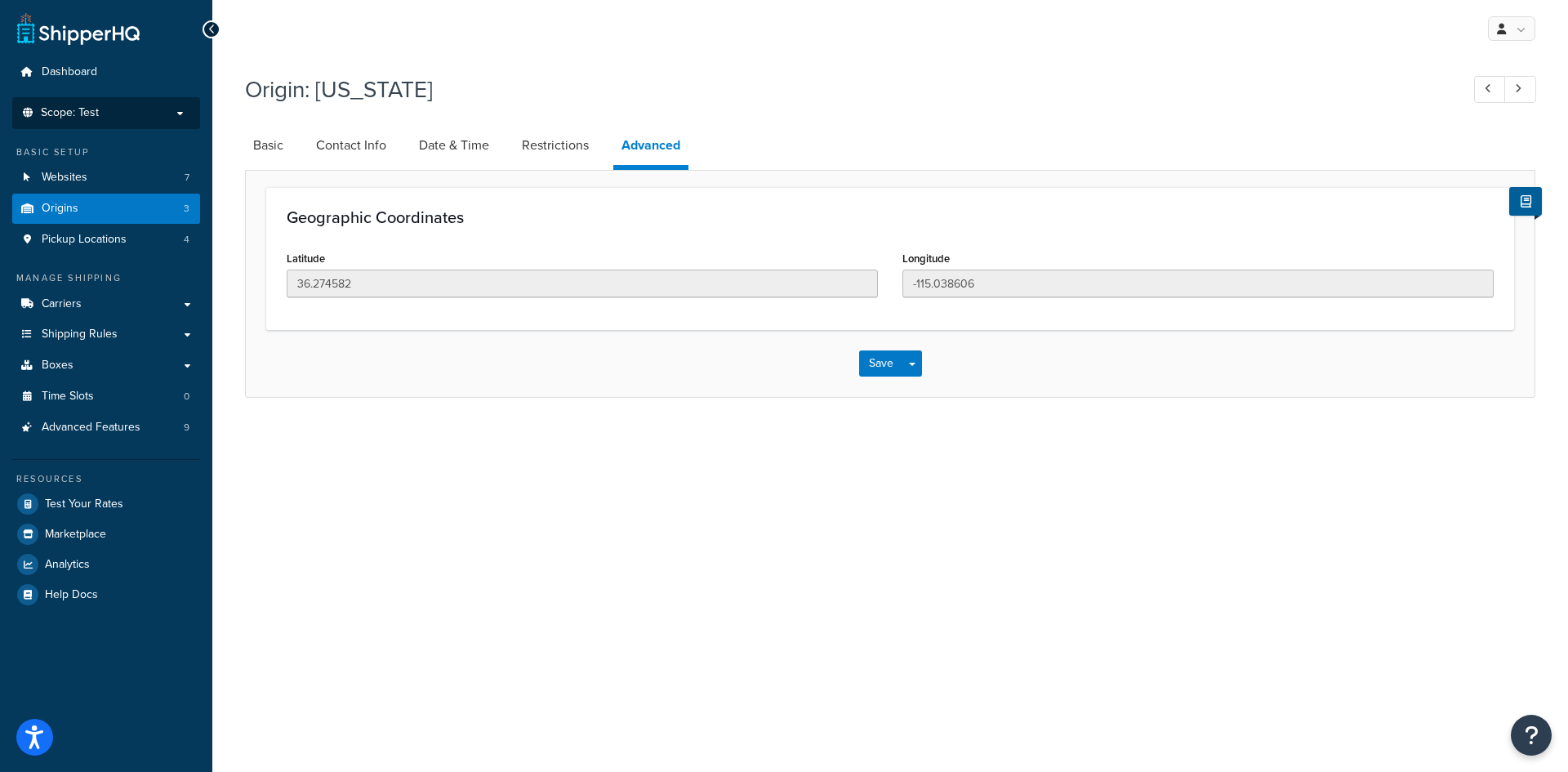
click at [103, 107] on p "Scope: Test" at bounding box center [106, 113] width 173 height 14
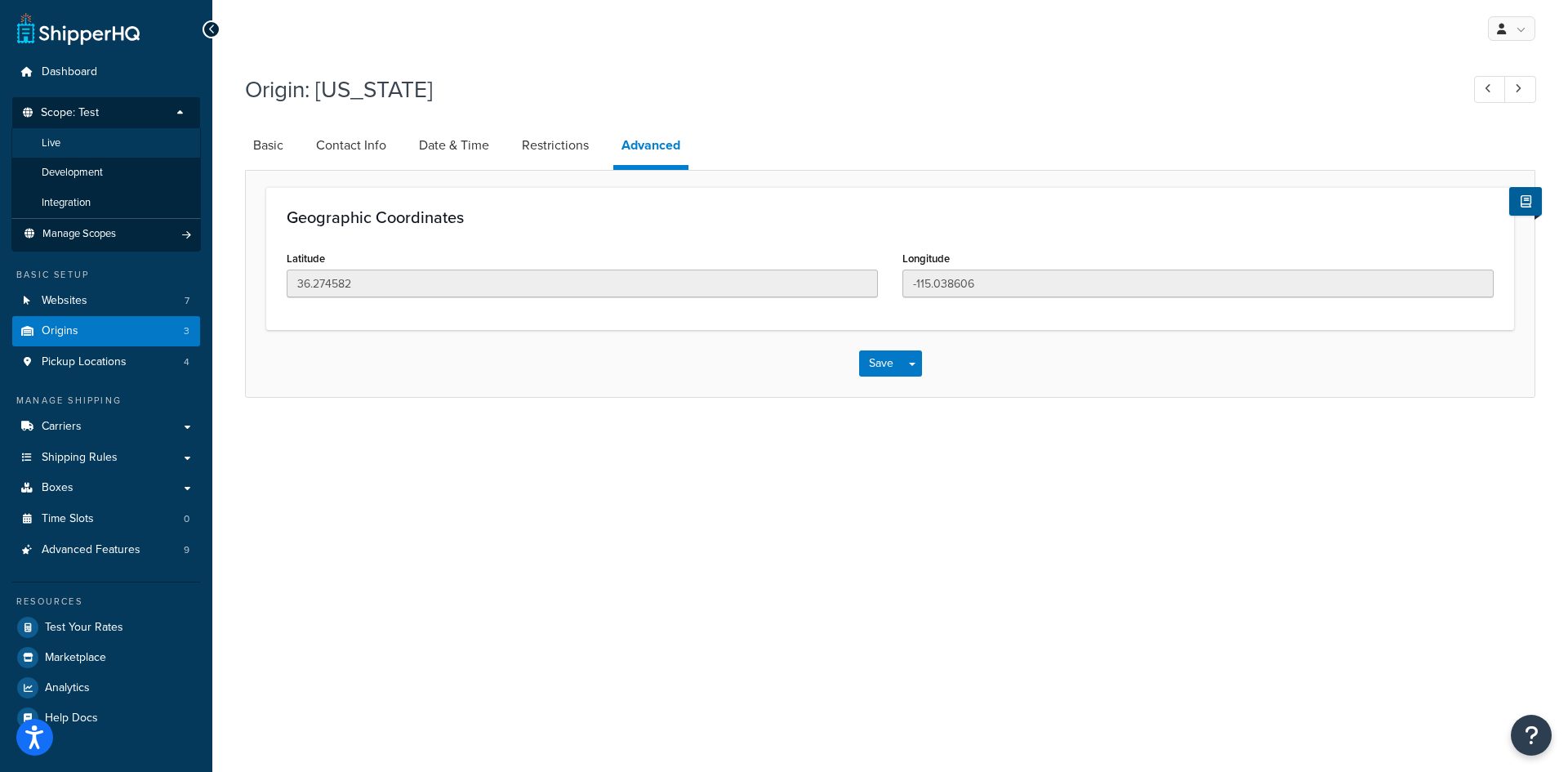
click at [90, 146] on li "Live" at bounding box center [106, 143] width 190 height 30
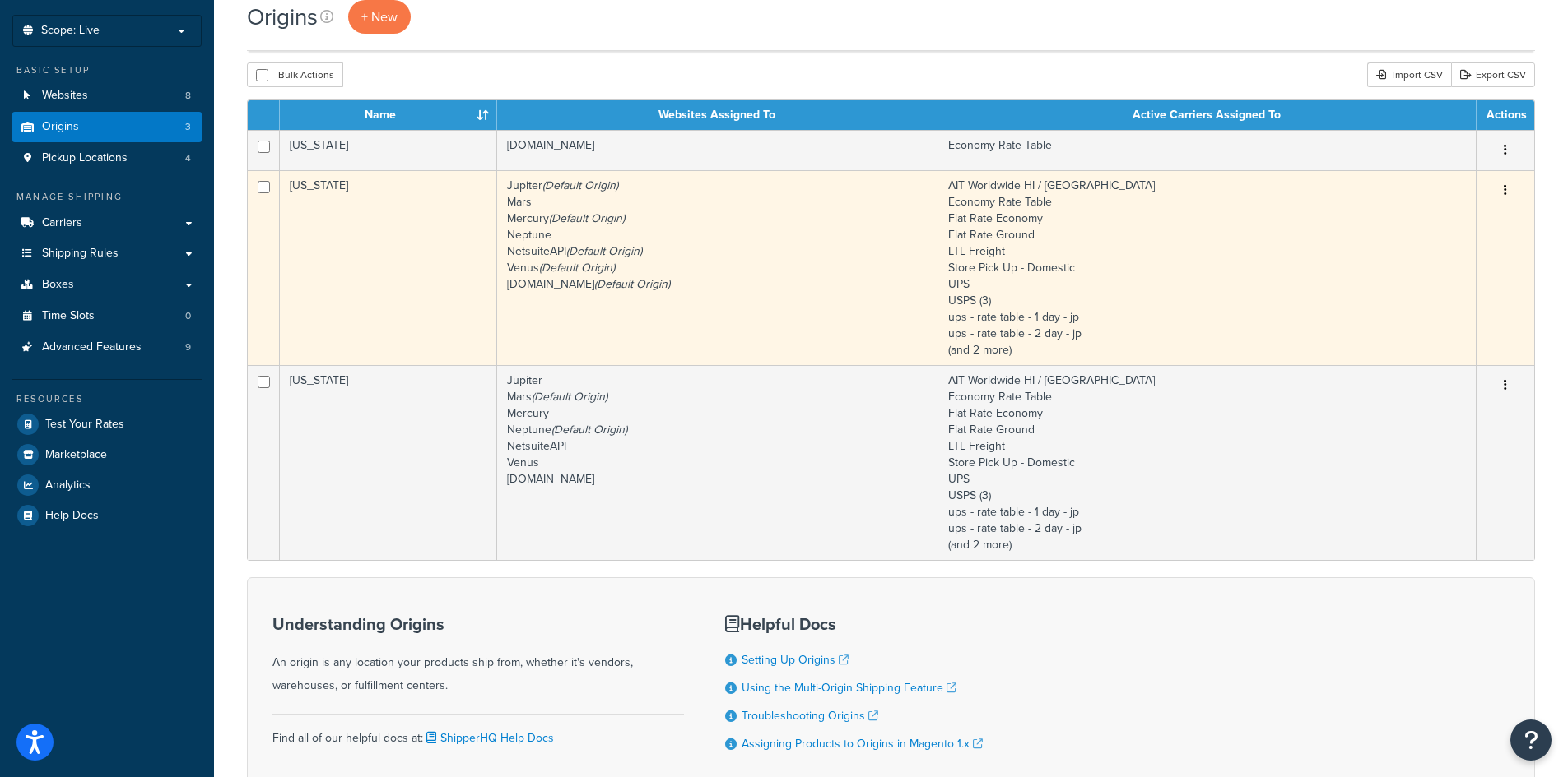
scroll to position [206, 0]
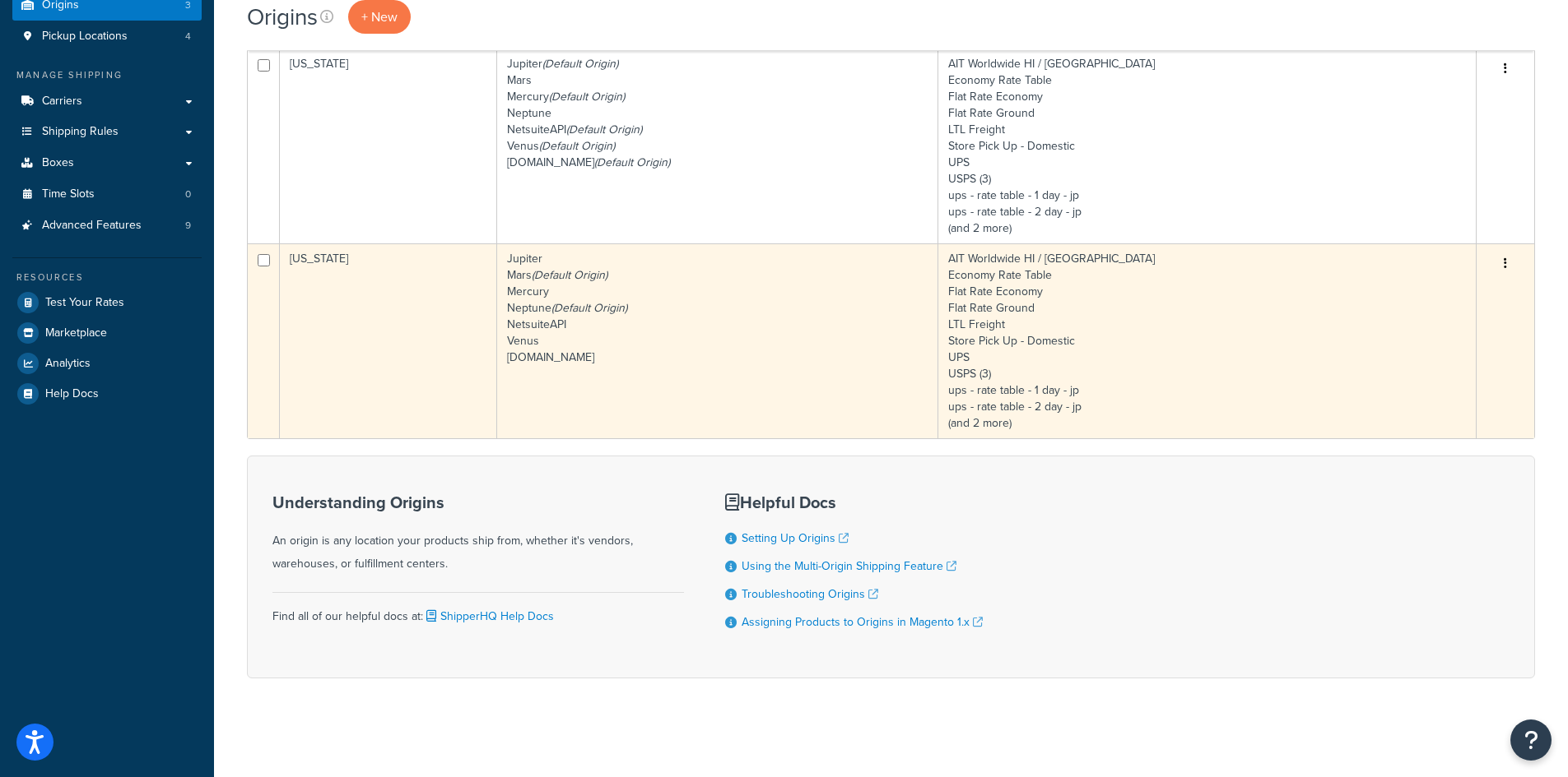
click at [408, 322] on td "[US_STATE]" at bounding box center [388, 341] width 217 height 195
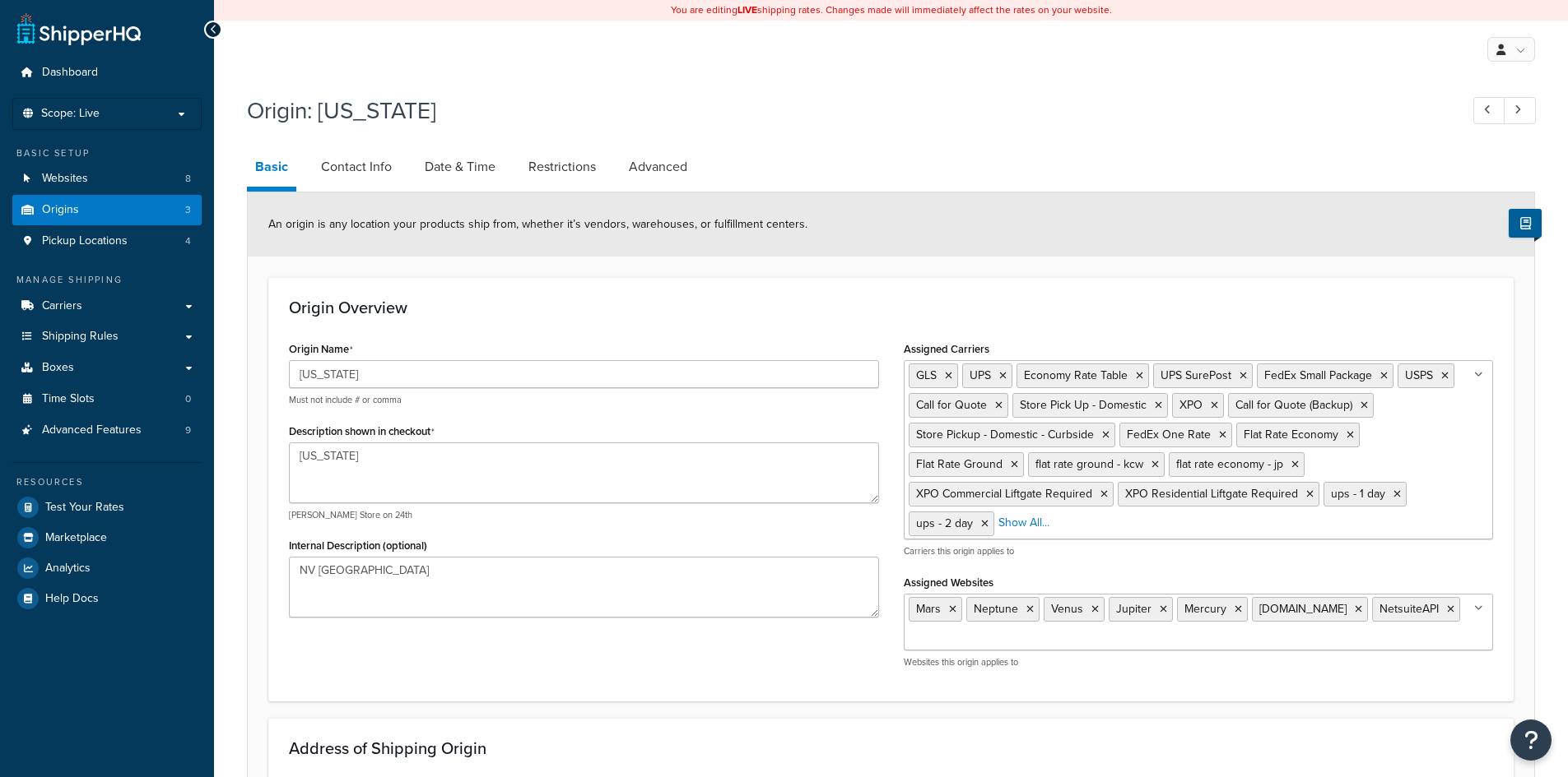
select select "28"
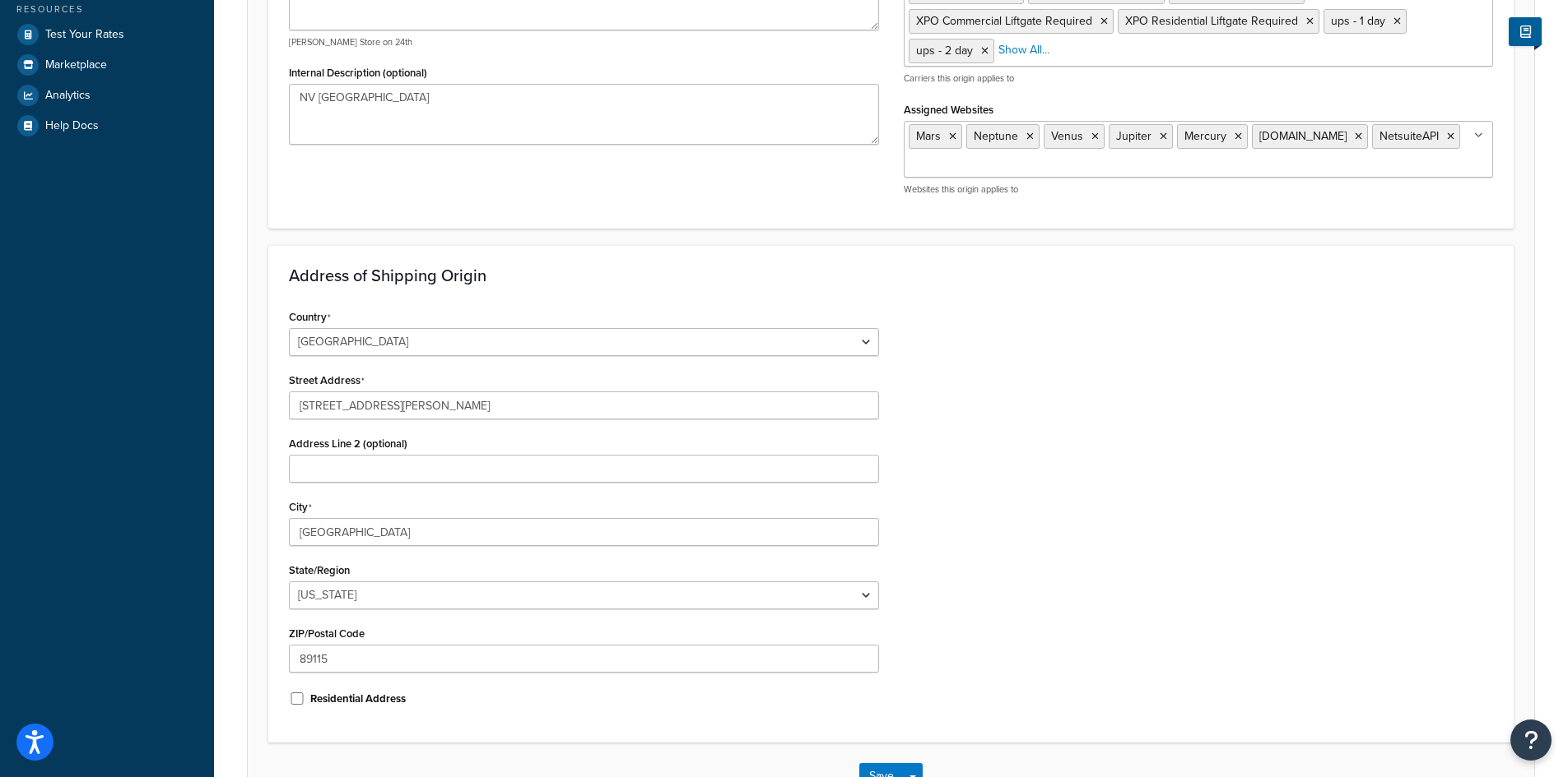
scroll to position [494, 0]
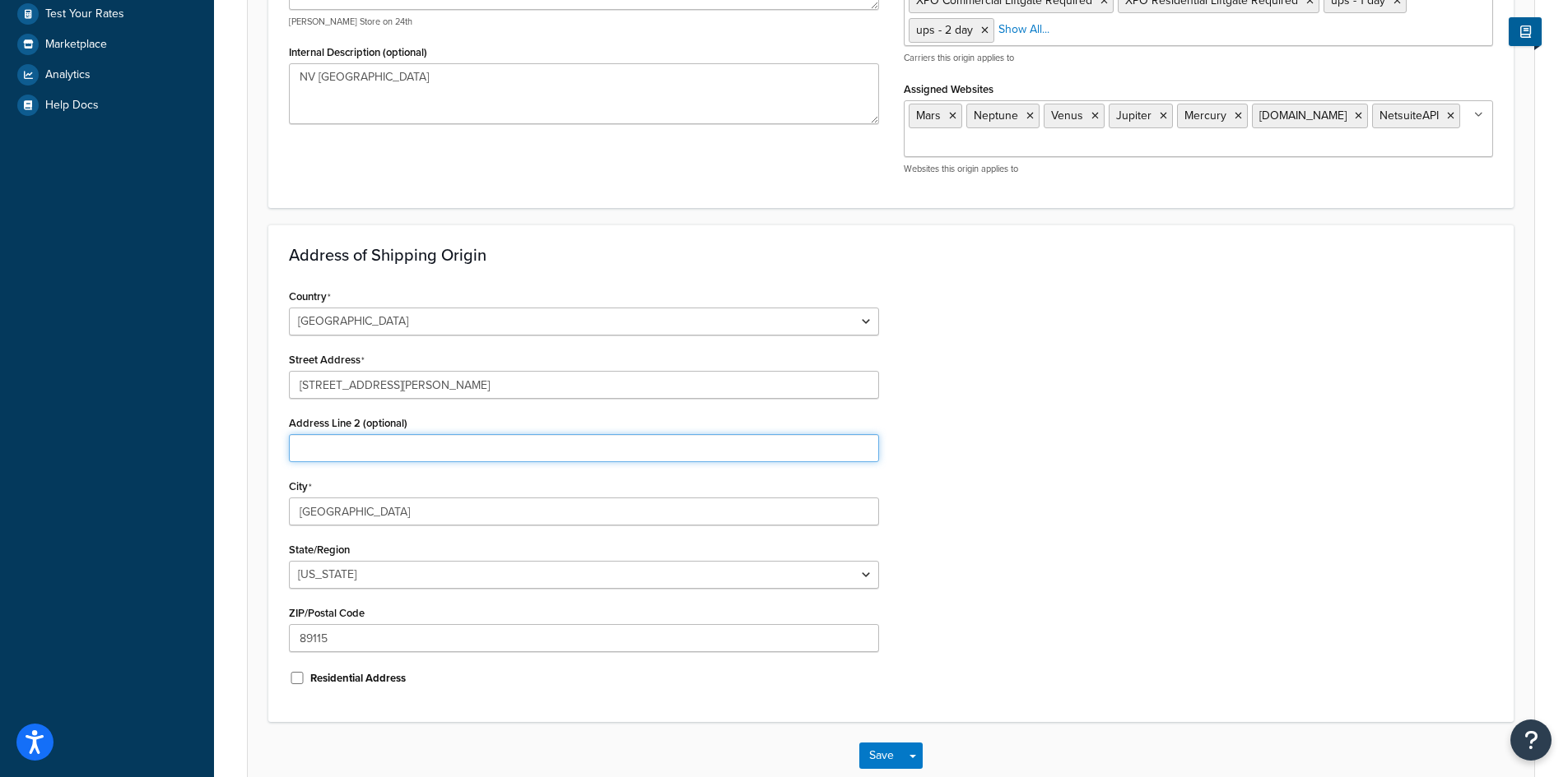
click at [408, 459] on input "Address Line 2 (optional)" at bounding box center [583, 448] width 590 height 28
type input "Ste 100"
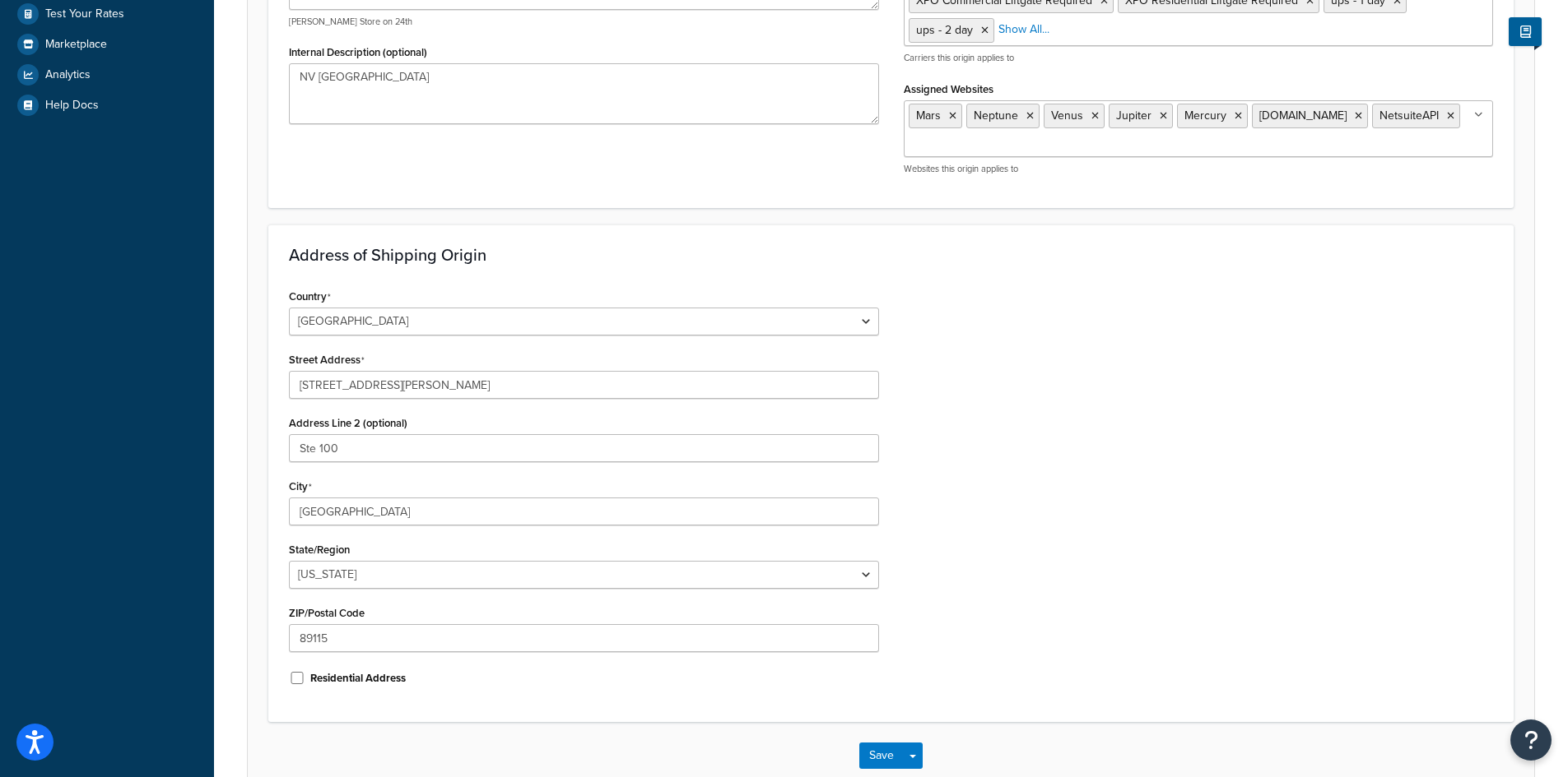
click at [1025, 480] on div "Country United States United Kingdom Afghanistan Åland Islands Albania Algeria …" at bounding box center [891, 493] width 1229 height 417
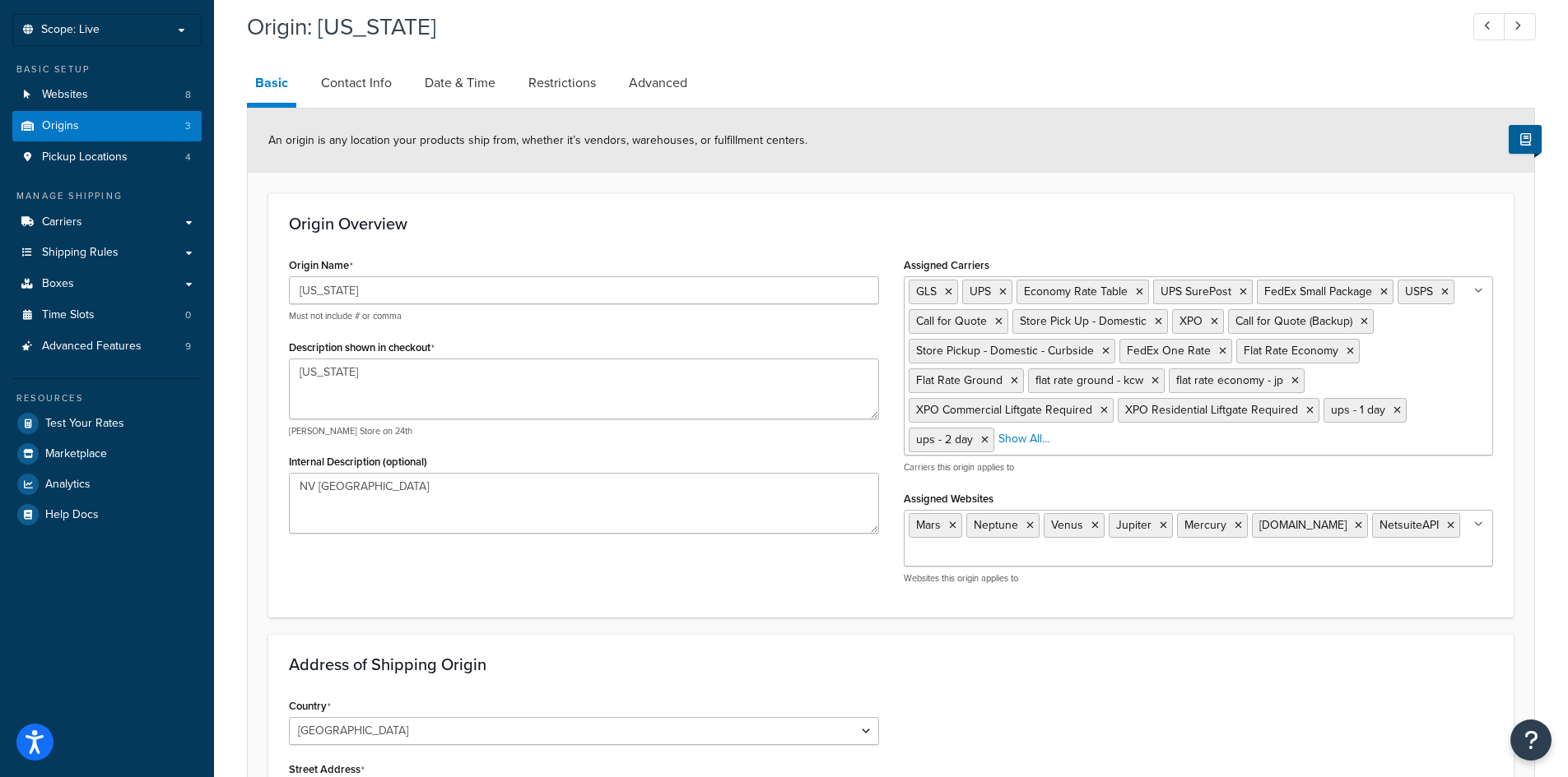
scroll to position [83, 0]
click at [479, 91] on link "Date & Time" at bounding box center [460, 84] width 87 height 40
select select "PER_SHIPPING_METHOD_TYPE"
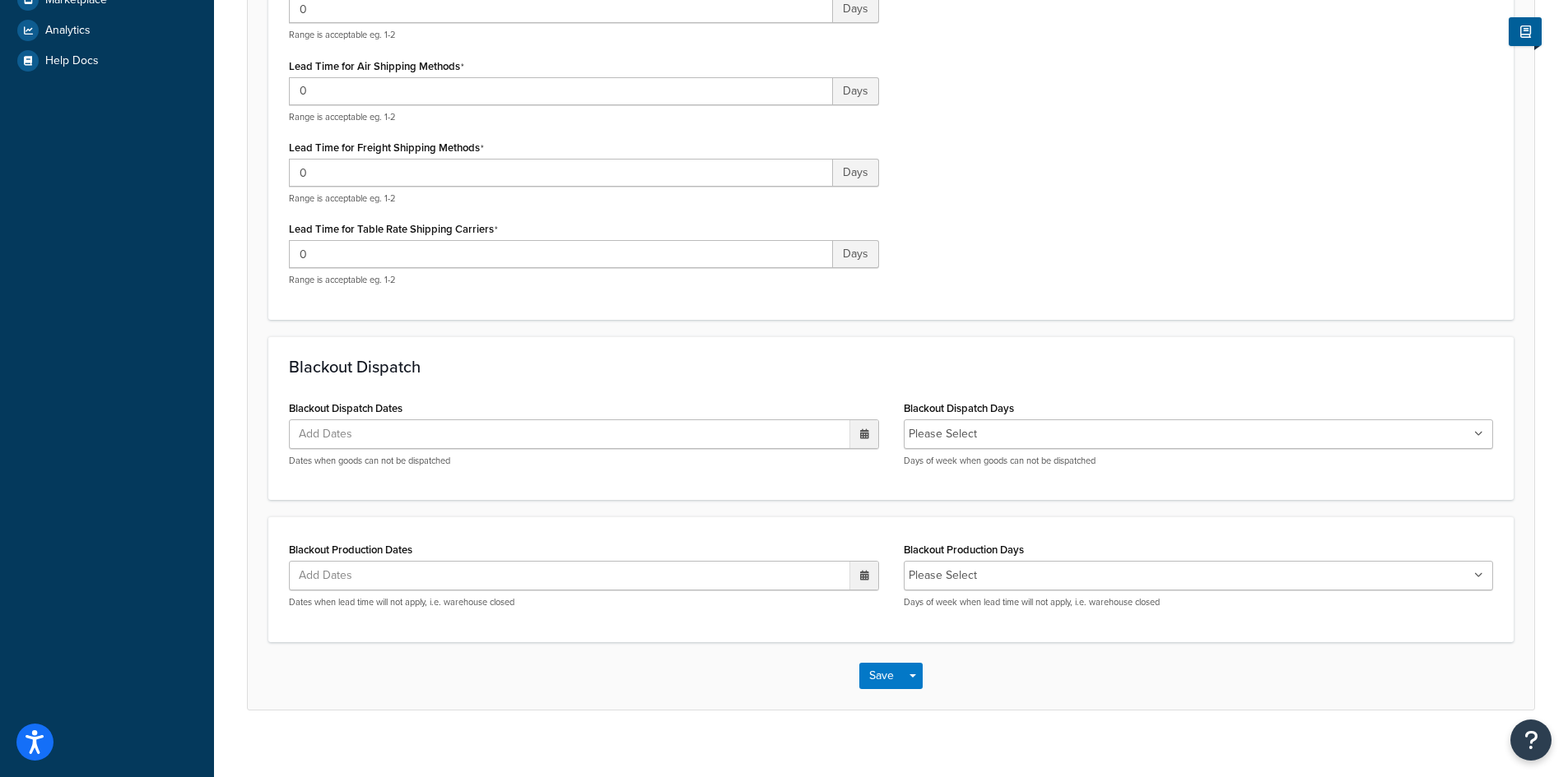
scroll to position [554, 0]
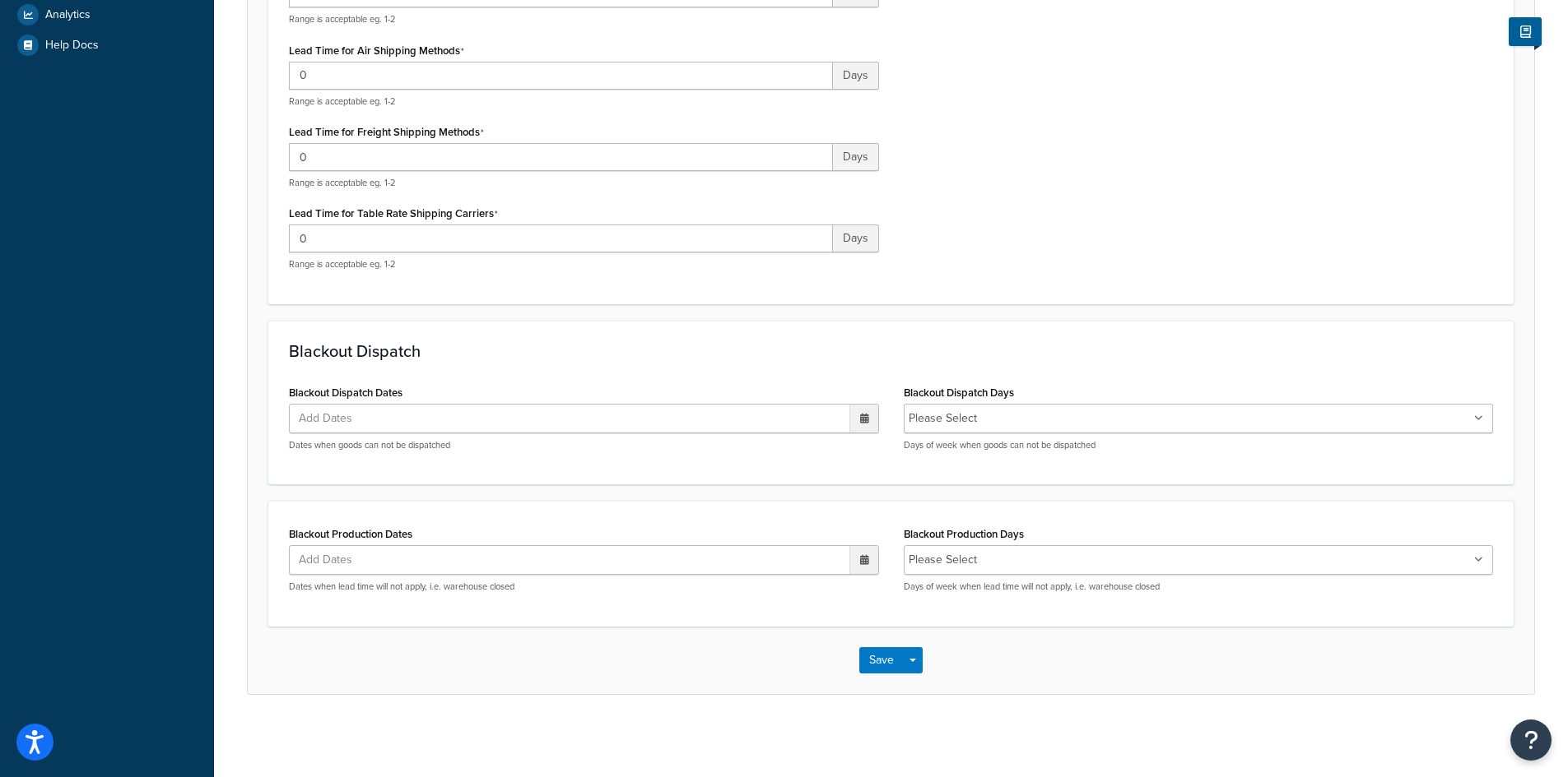
click at [420, 413] on ul "Add Dates" at bounding box center [583, 419] width 590 height 30
click at [857, 447] on span "›" at bounding box center [860, 450] width 26 height 23
click at [717, 493] on td "1" at bounding box center [719, 500] width 28 height 25
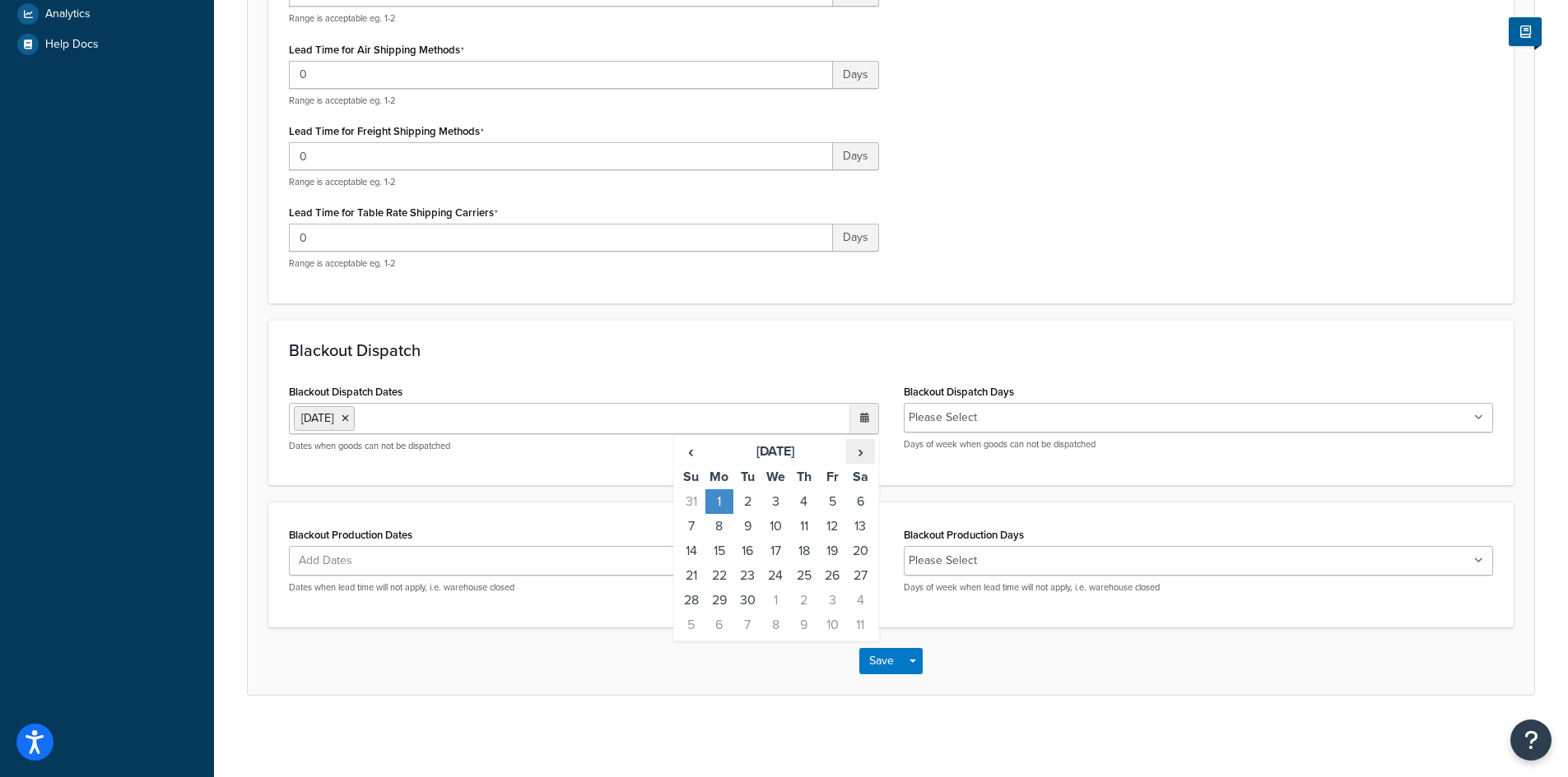
click at [864, 450] on span "›" at bounding box center [860, 451] width 26 height 23
click at [773, 598] on td "26" at bounding box center [776, 601] width 28 height 25
click at [777, 597] on td "26" at bounding box center [776, 601] width 28 height 25
click at [800, 596] on td "27" at bounding box center [804, 601] width 28 height 25
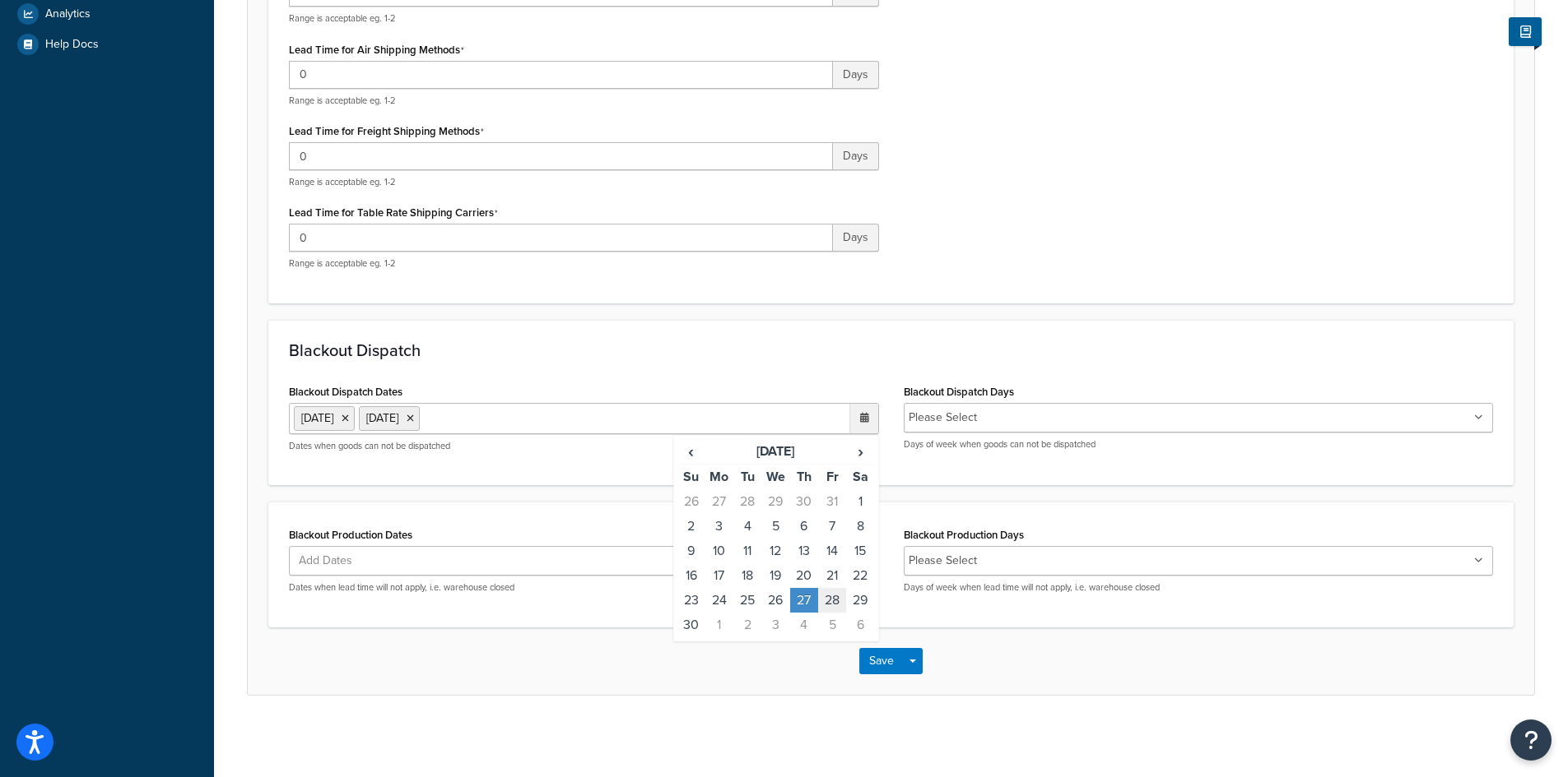
click at [834, 597] on td "28" at bounding box center [832, 601] width 28 height 25
click at [857, 447] on span "›" at bounding box center [860, 451] width 26 height 23
click at [774, 573] on td "24" at bounding box center [776, 576] width 28 height 25
click at [799, 573] on td "25" at bounding box center [804, 576] width 28 height 25
click at [772, 597] on td "31" at bounding box center [776, 601] width 28 height 25
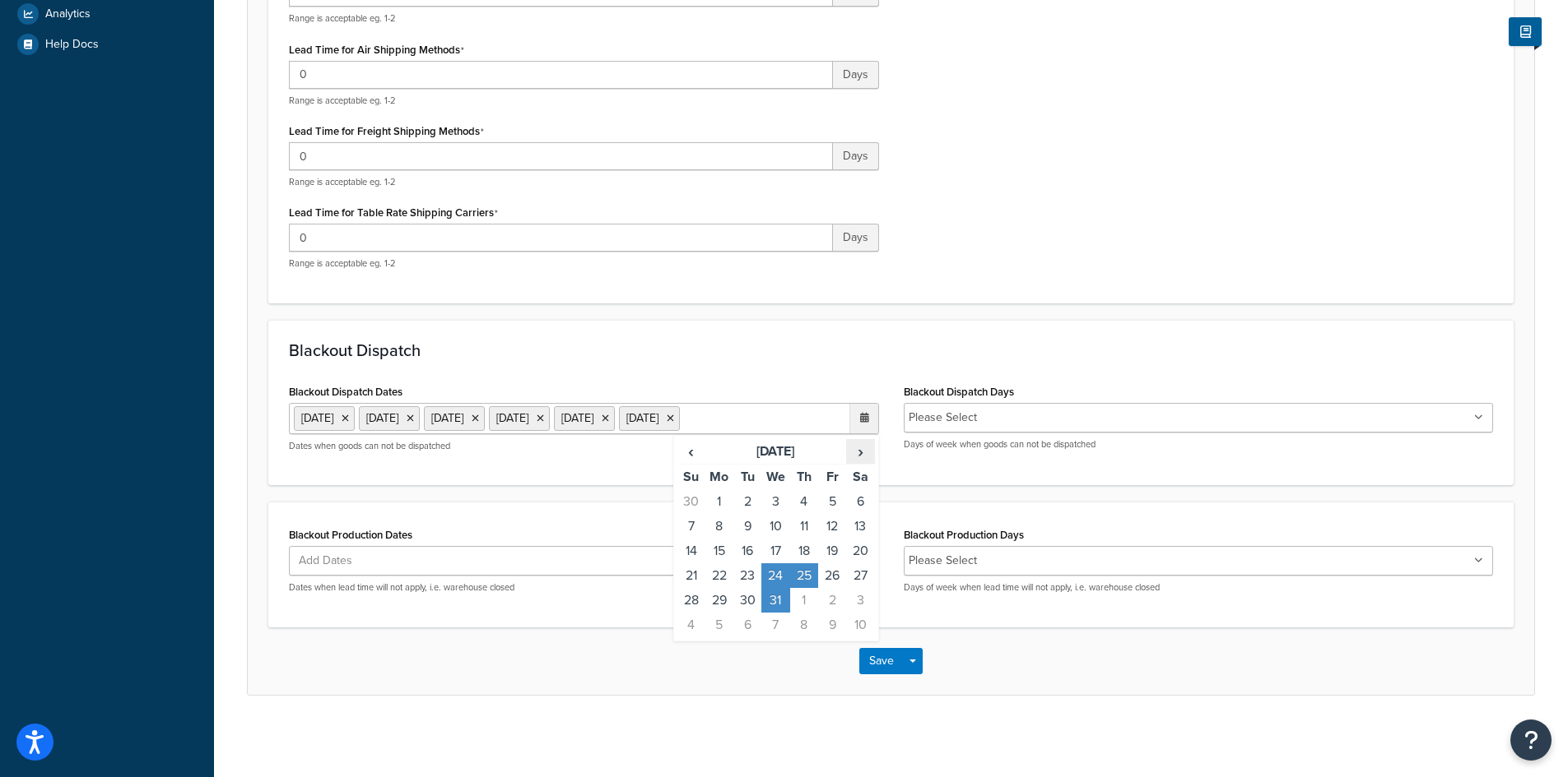
click at [858, 463] on span "›" at bounding box center [860, 451] width 26 height 23
click at [808, 514] on td "1" at bounding box center [804, 501] width 28 height 25
click at [864, 465] on th "›" at bounding box center [860, 451] width 28 height 25
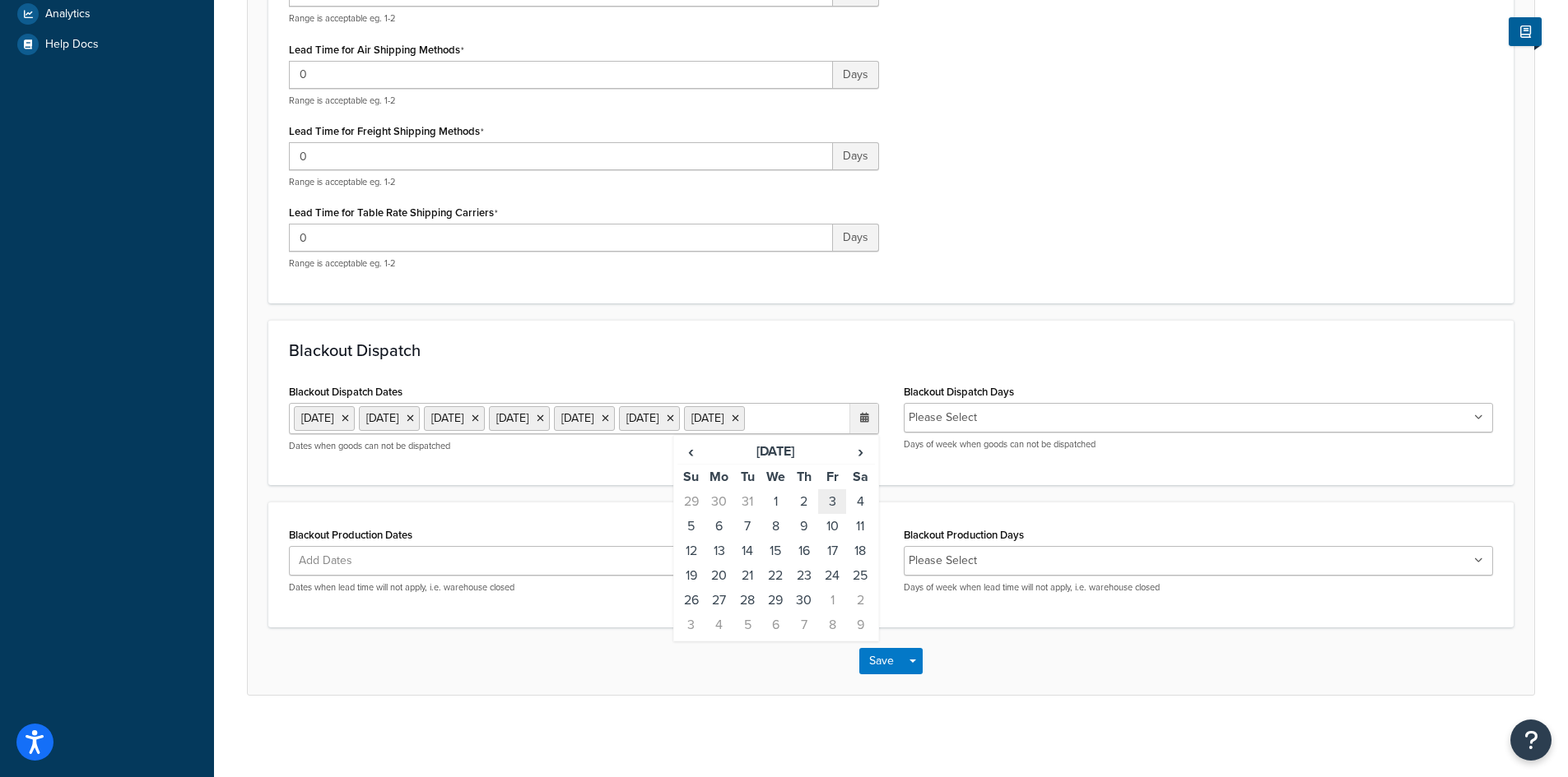
click at [826, 514] on td "3" at bounding box center [832, 501] width 28 height 25
click at [856, 463] on span "›" at bounding box center [860, 451] width 26 height 23
click at [723, 613] on td "25" at bounding box center [719, 601] width 28 height 25
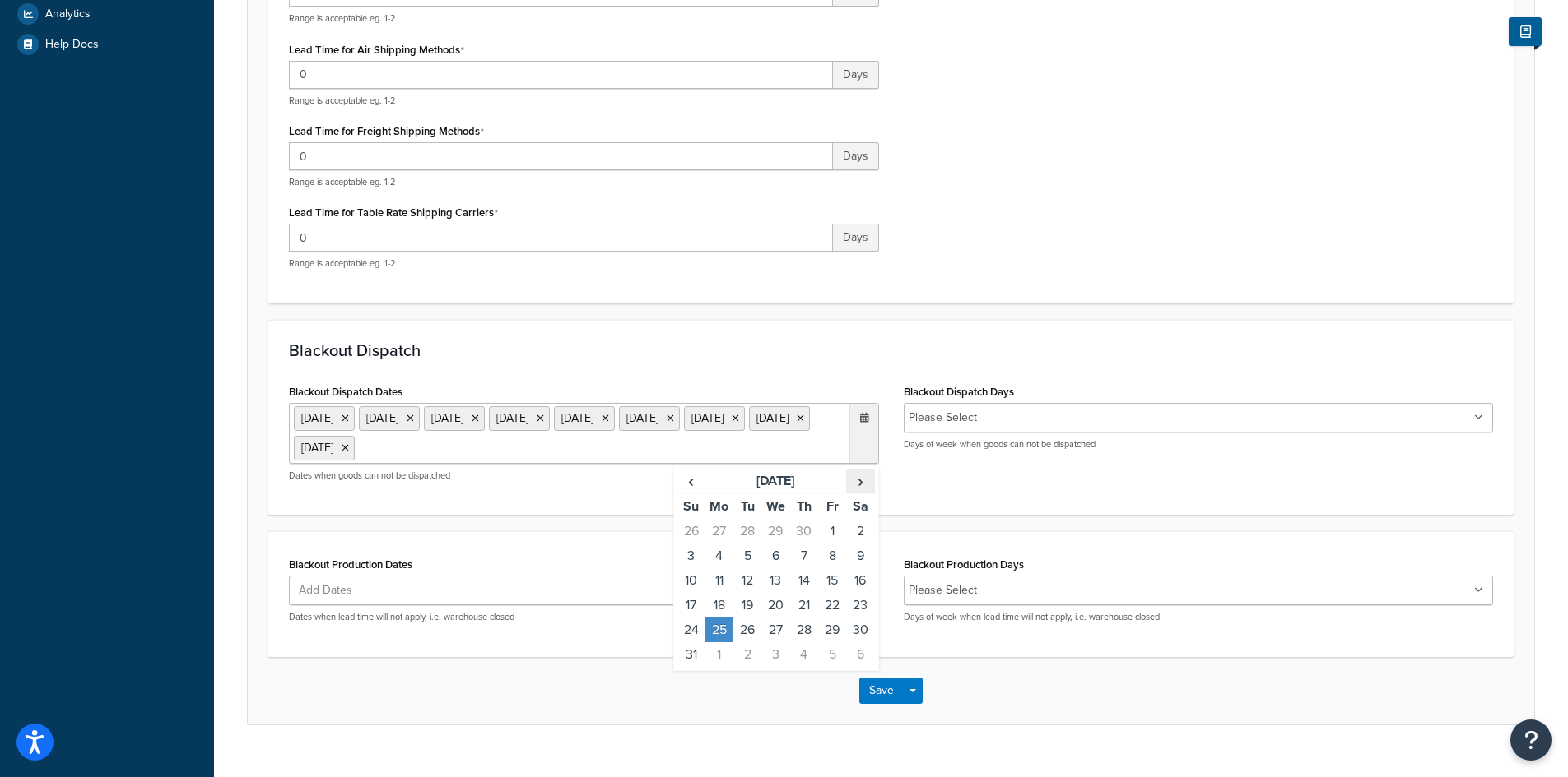
click at [862, 487] on span "›" at bounding box center [860, 481] width 26 height 23
click at [805, 532] on td "4" at bounding box center [804, 531] width 28 height 25
click at [799, 527] on td "4" at bounding box center [804, 531] width 28 height 25
click at [862, 486] on span "›" at bounding box center [860, 481] width 26 height 23
click at [829, 535] on td "3" at bounding box center [832, 531] width 28 height 25
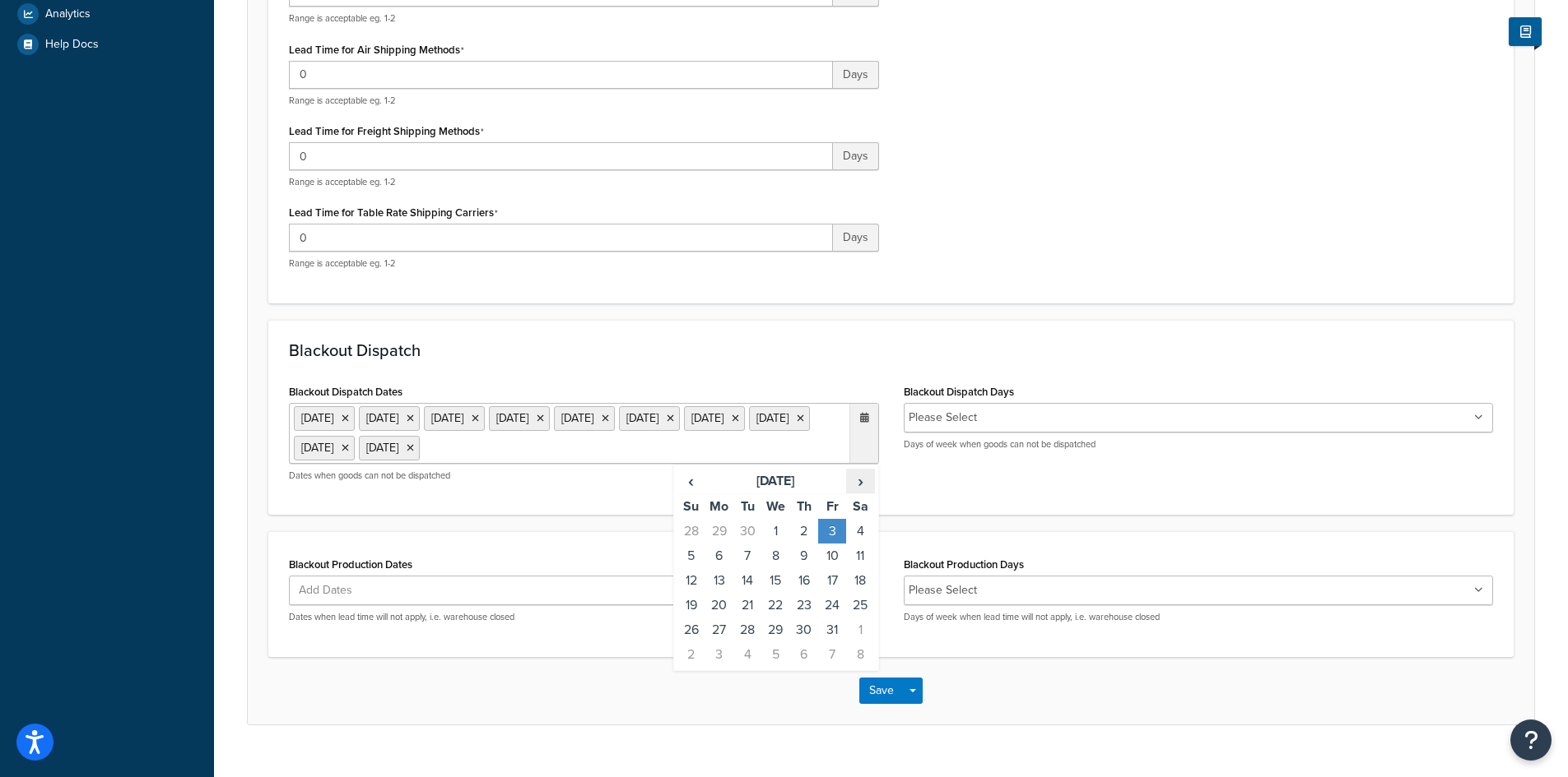
click at [860, 487] on span "›" at bounding box center [860, 481] width 26 height 23
click at [854, 486] on span "›" at bounding box center [860, 481] width 26 height 23
click at [726, 557] on td "7" at bounding box center [719, 556] width 28 height 25
click at [868, 483] on span "›" at bounding box center [860, 481] width 26 height 23
click at [864, 476] on span "›" at bounding box center [860, 481] width 26 height 23
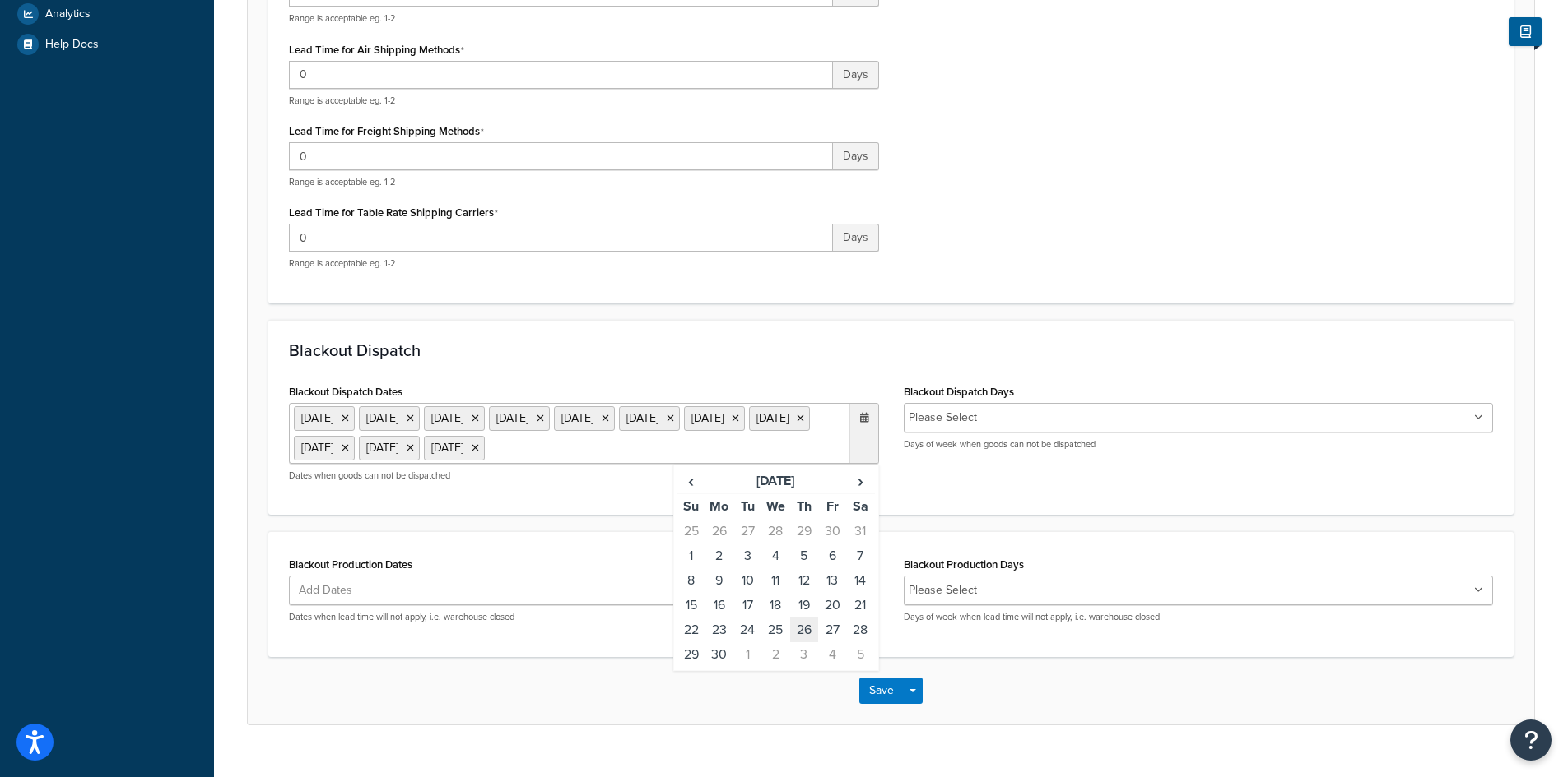
click at [802, 626] on td "26" at bounding box center [804, 629] width 28 height 25
click at [834, 642] on td "27" at bounding box center [832, 629] width 28 height 25
click at [867, 493] on span "›" at bounding box center [860, 481] width 26 height 23
click at [803, 617] on td "24" at bounding box center [804, 605] width 28 height 25
click at [827, 617] on td "25" at bounding box center [832, 605] width 28 height 25
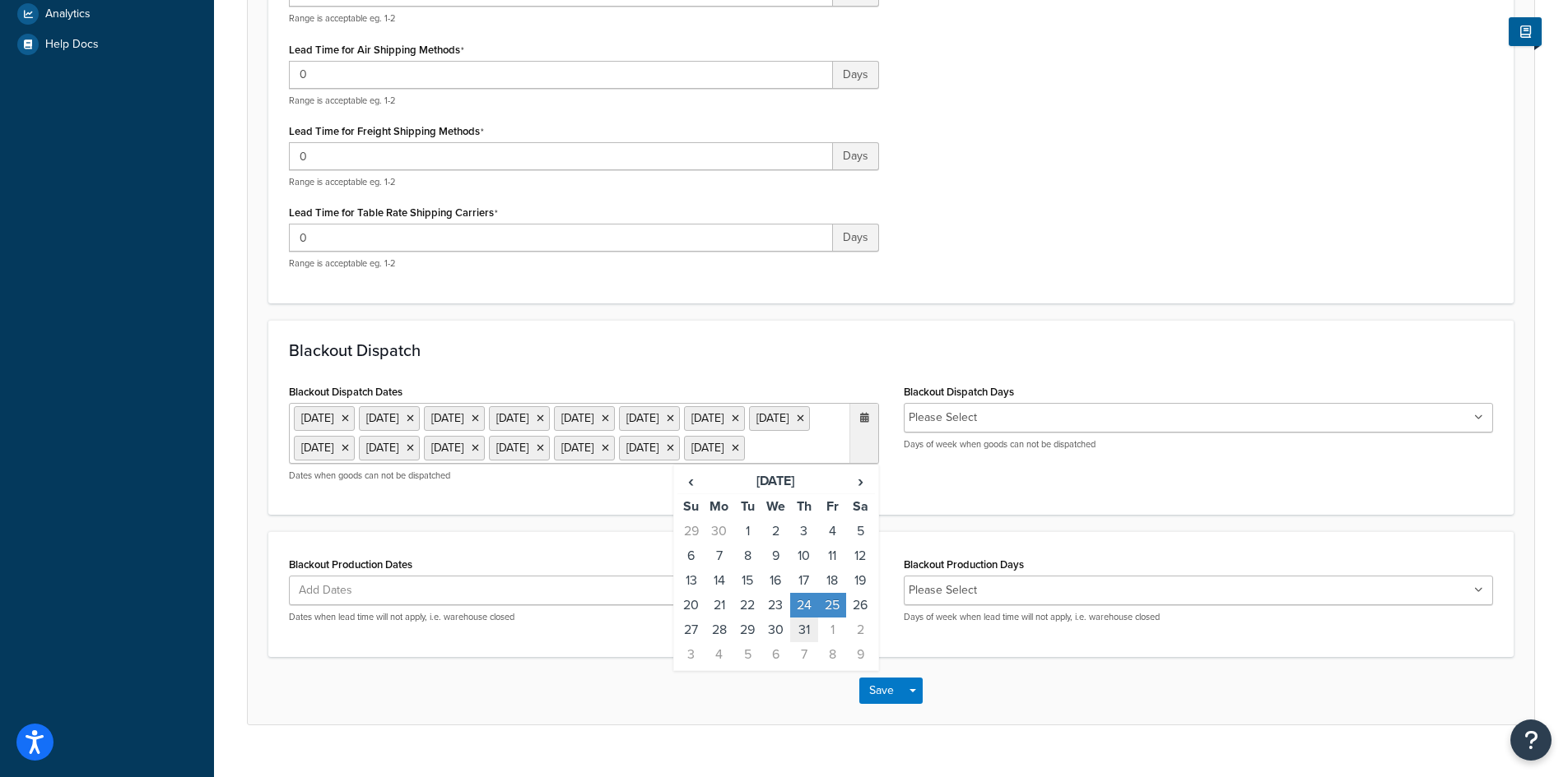
click at [804, 642] on td "31" at bounding box center [804, 629] width 28 height 25
click at [581, 563] on div "Blackout Production Dates Add Dates ‹ August 2025 › Su Mo Tu We Th Fr Sa 27 28 …" at bounding box center [891, 593] width 1246 height 125
click at [862, 596] on icon at bounding box center [865, 590] width 9 height 10
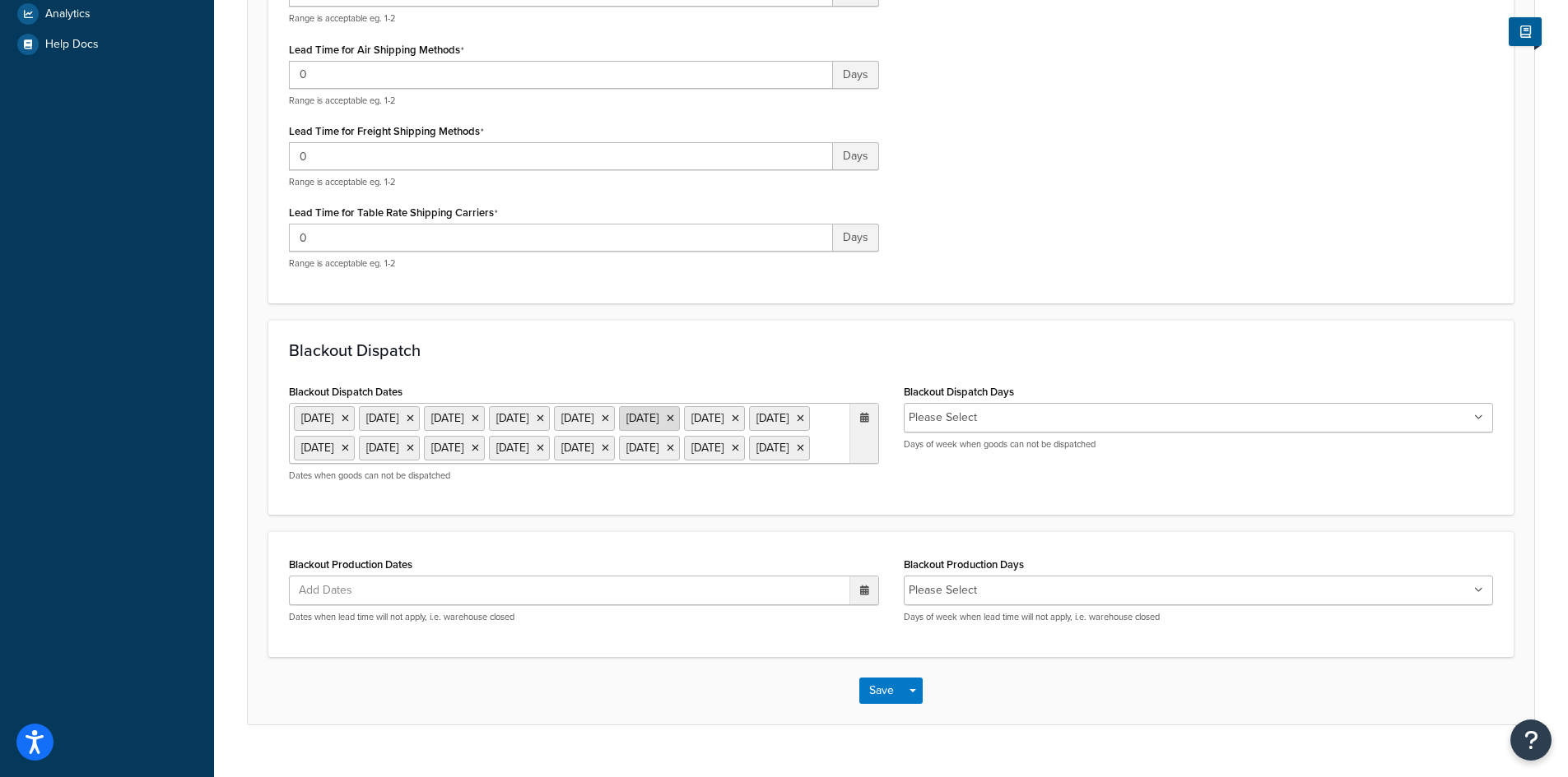
drag, startPoint x: 799, startPoint y: 478, endPoint x: 323, endPoint y: 458, distance: 476.4
click at [323, 458] on ul "1 Sep 2025 27 Nov 2025 28 Nov 2025 24 Dec 2025 25 Dec 2025 31 Dec 2025 1 Jan 20…" at bounding box center [583, 434] width 590 height 61
click at [538, 559] on form "Specify the criteria around dispatch date and times for this origin. Only use t…" at bounding box center [891, 181] width 1287 height 1086
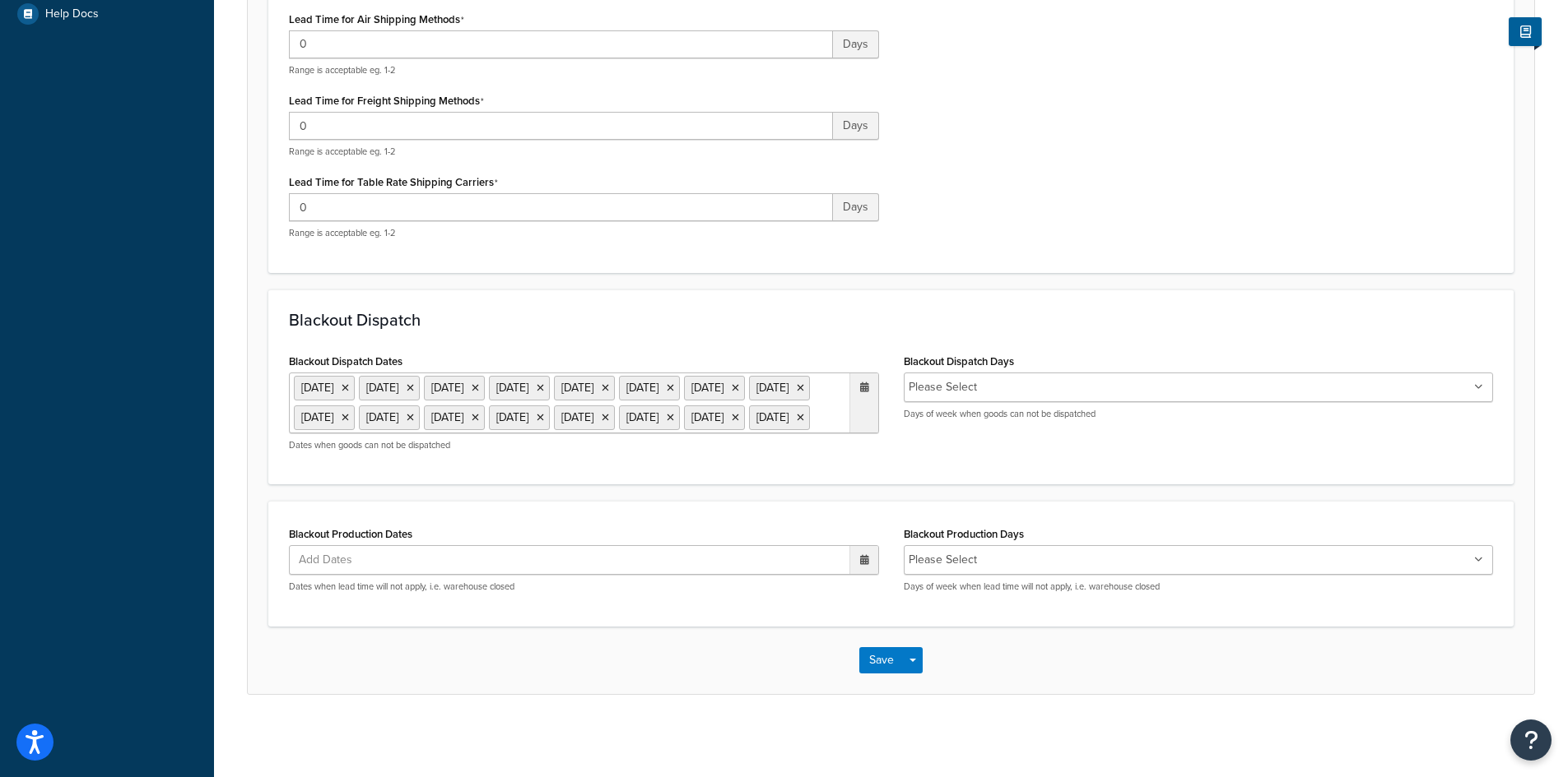
scroll to position [615, 0]
click at [861, 562] on icon at bounding box center [865, 560] width 9 height 10
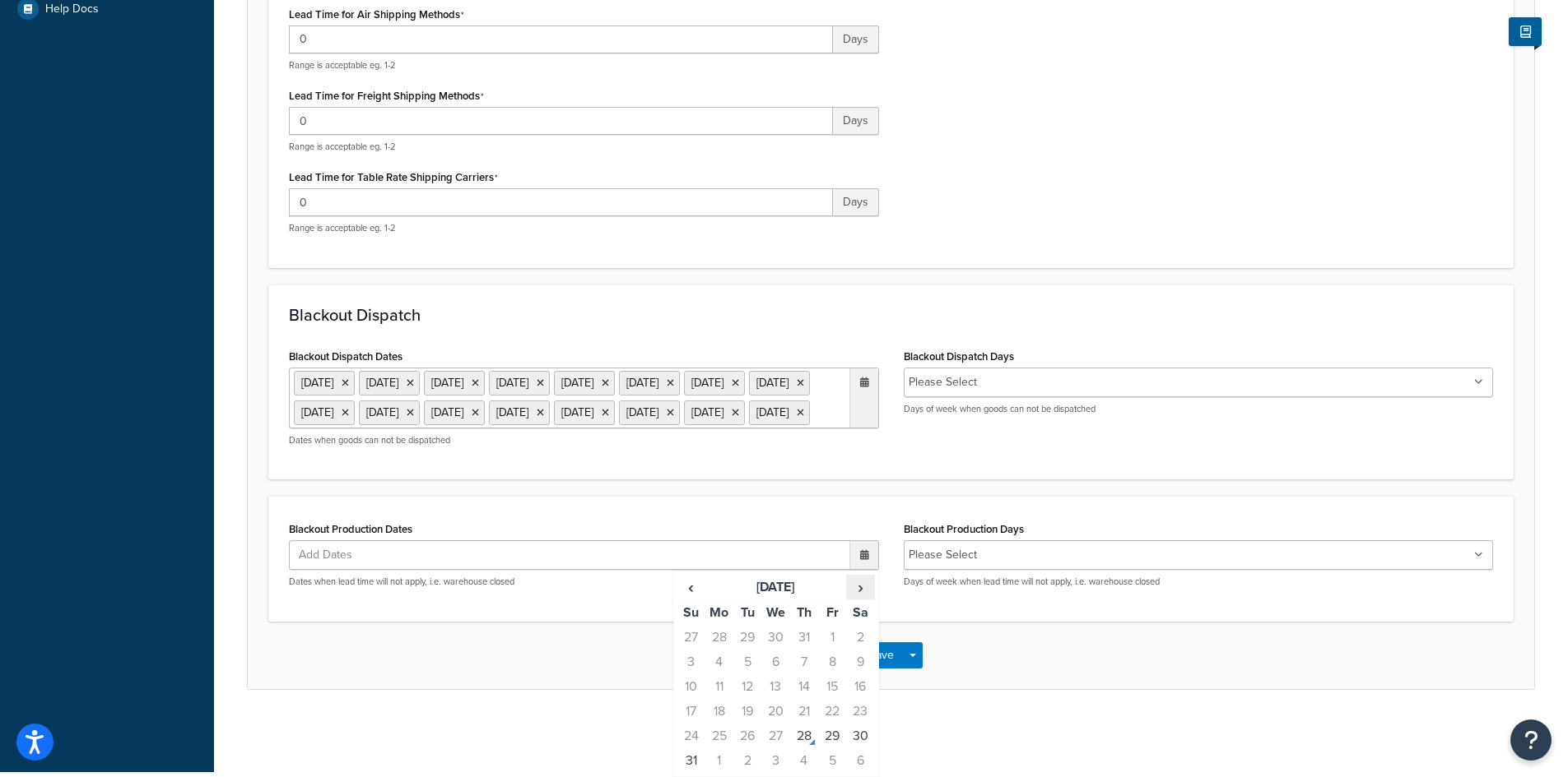
click at [856, 593] on span "›" at bounding box center [860, 587] width 26 height 23
click at [718, 641] on td "1" at bounding box center [719, 637] width 28 height 25
click at [853, 596] on span "›" at bounding box center [860, 587] width 26 height 23
click at [850, 599] on span "›" at bounding box center [860, 587] width 26 height 23
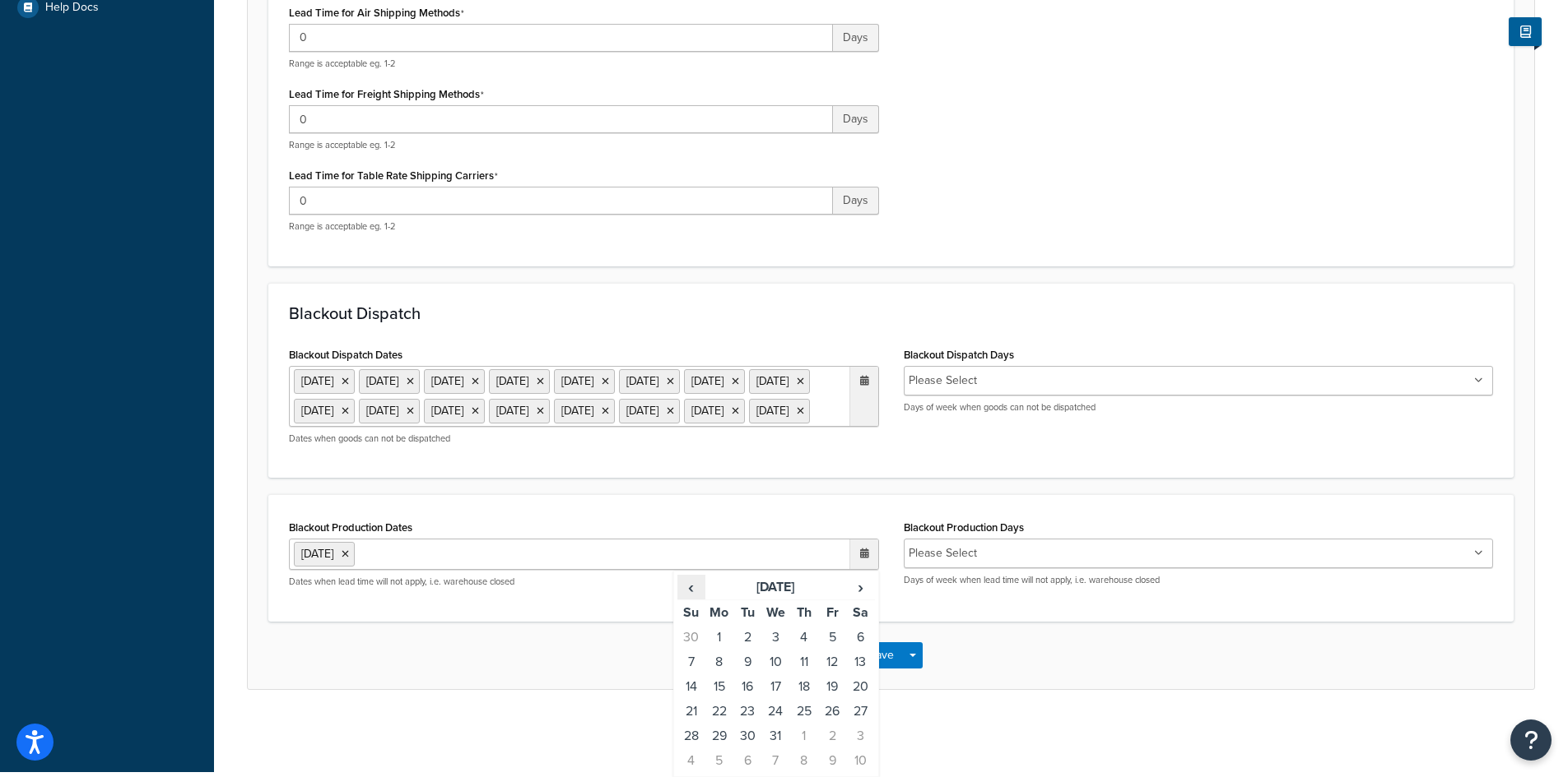
click at [699, 593] on span "‹" at bounding box center [691, 587] width 26 height 23
click at [805, 736] on td "27" at bounding box center [804, 736] width 28 height 25
click at [831, 733] on td "28" at bounding box center [832, 736] width 28 height 25
click at [855, 598] on span "›" at bounding box center [860, 587] width 26 height 23
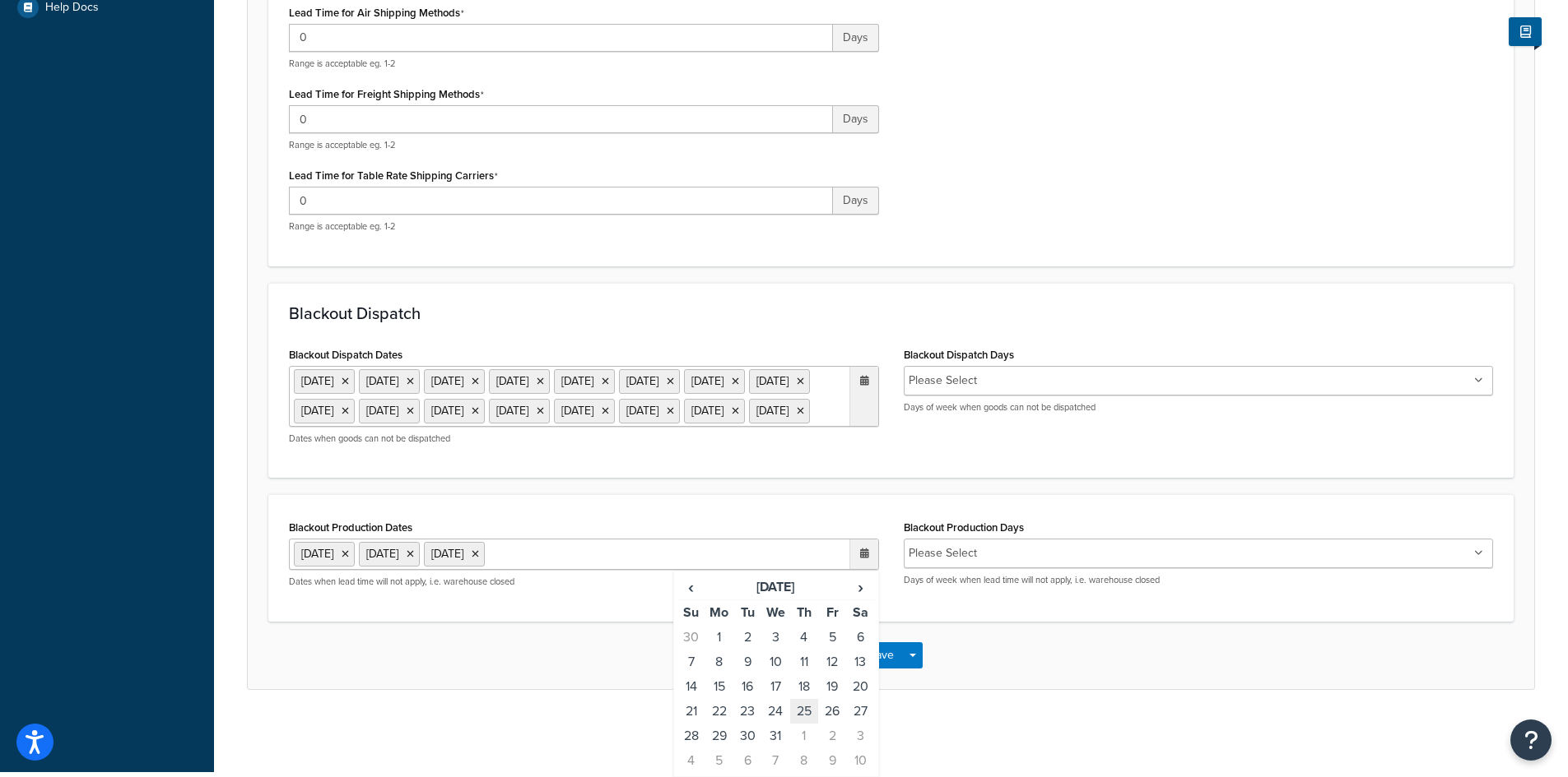
click at [801, 713] on td "25" at bounding box center [804, 711] width 28 height 25
click at [831, 711] on td "26" at bounding box center [832, 711] width 28 height 25
click at [781, 728] on td "31" at bounding box center [776, 736] width 28 height 25
click at [861, 599] on span "›" at bounding box center [860, 587] width 26 height 23
click at [806, 650] on td "1" at bounding box center [804, 637] width 28 height 25
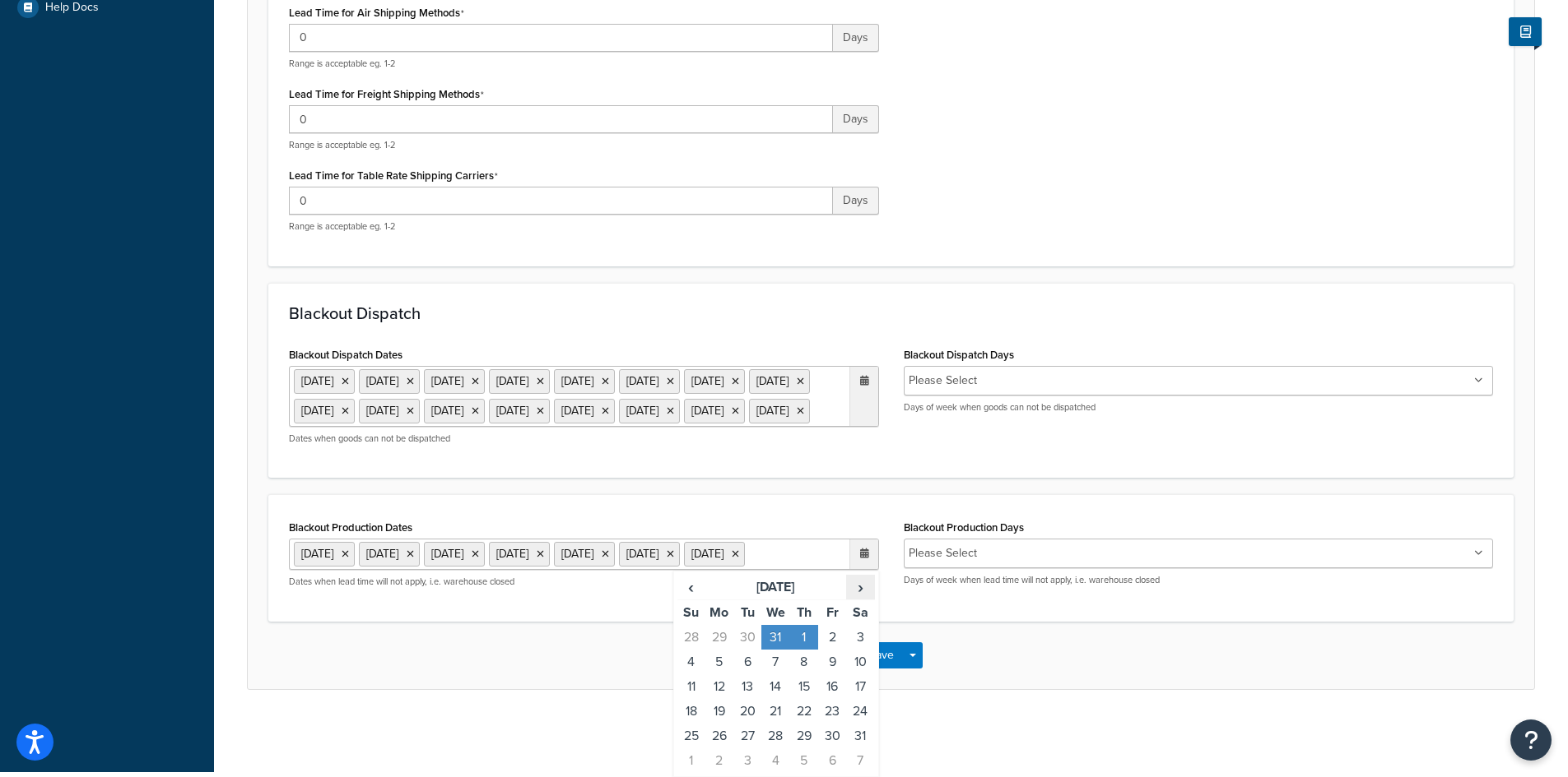
click at [861, 599] on span "›" at bounding box center [860, 587] width 26 height 23
click at [859, 599] on span "›" at bounding box center [860, 587] width 26 height 23
click at [835, 650] on td "3" at bounding box center [832, 637] width 28 height 25
click at [868, 599] on span "›" at bounding box center [860, 587] width 26 height 23
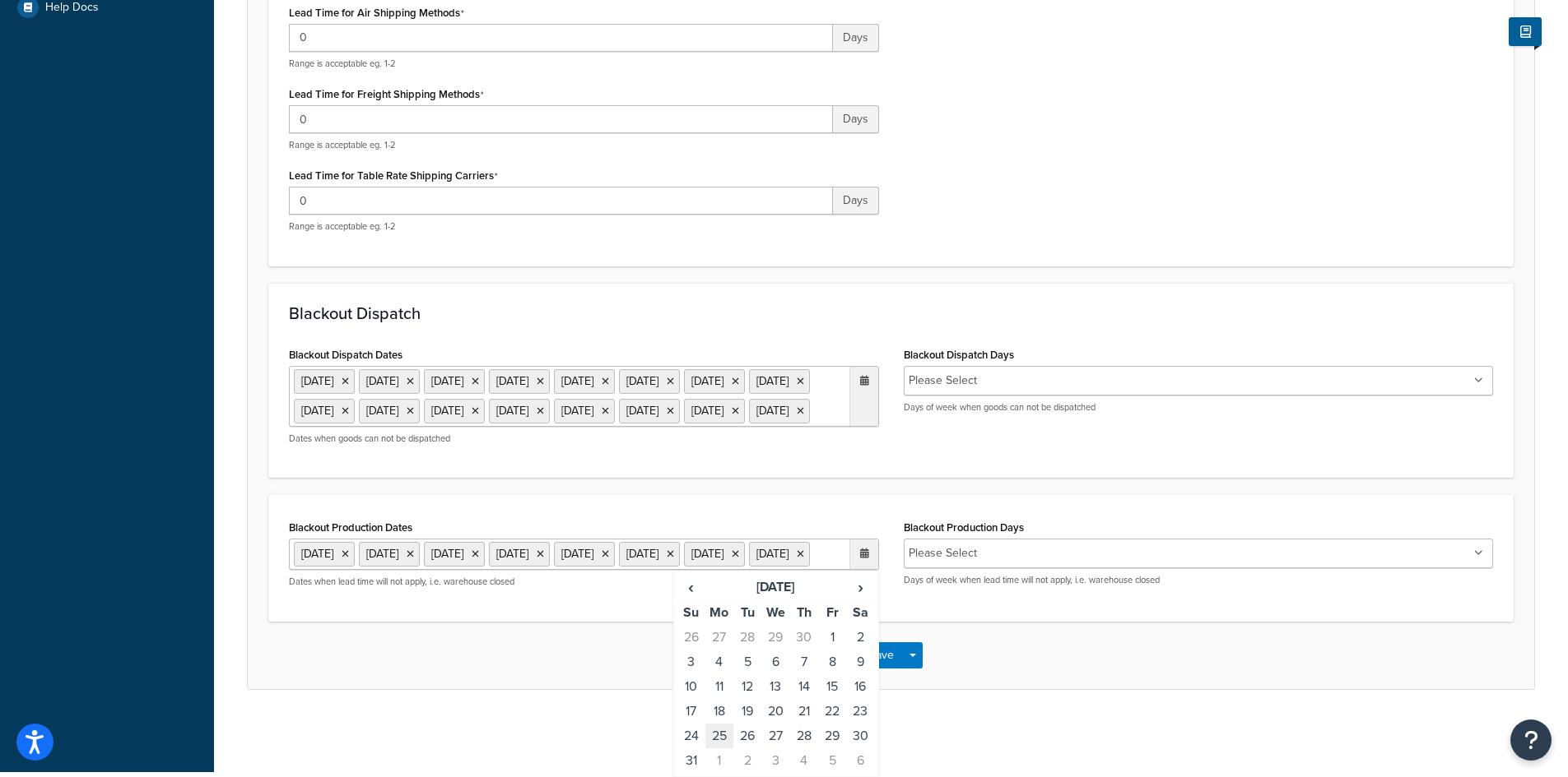
click at [712, 748] on td "25" at bounding box center [719, 736] width 28 height 25
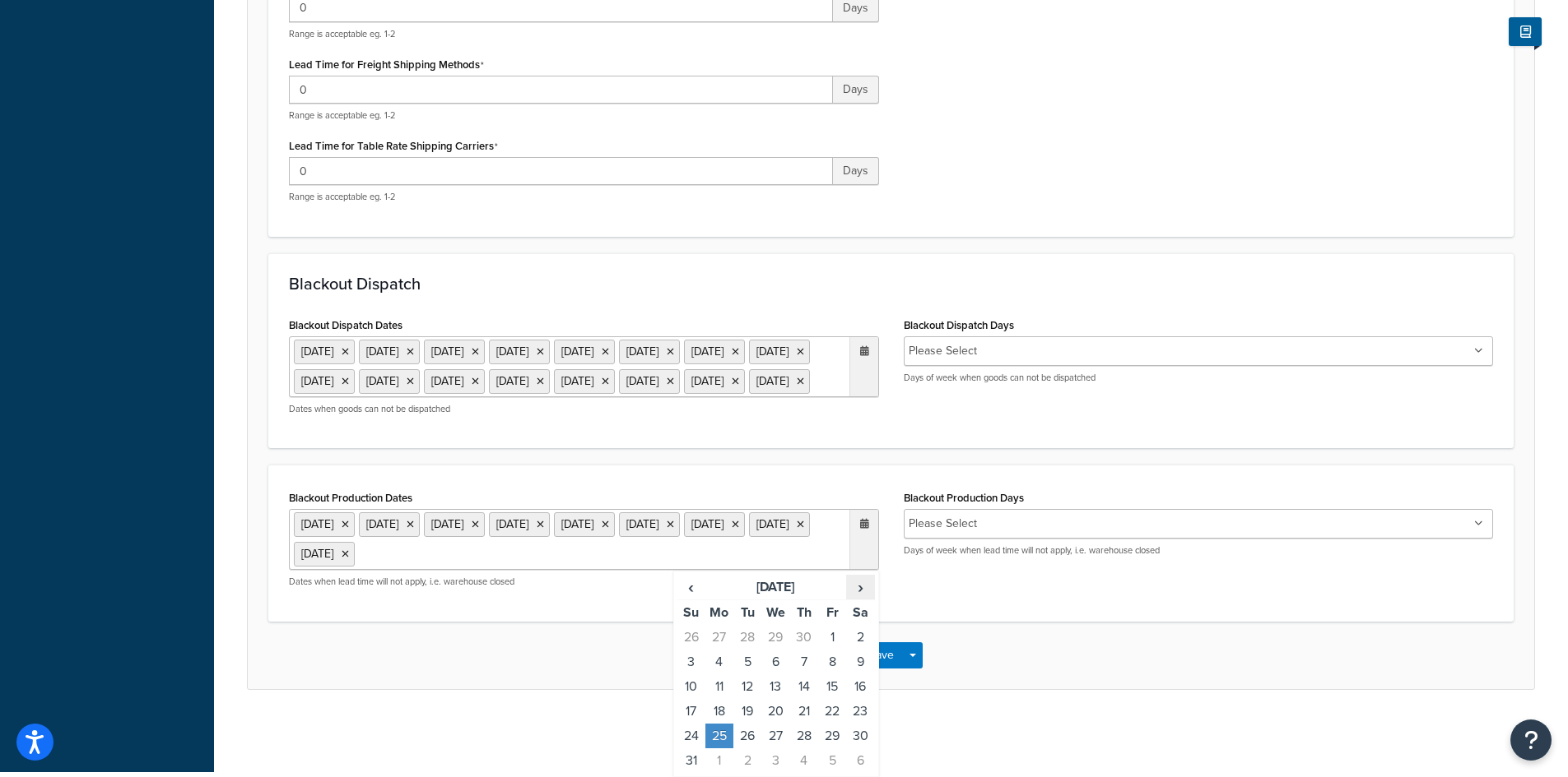
click at [863, 599] on span "›" at bounding box center [860, 587] width 26 height 23
click at [833, 650] on td "3" at bounding box center [832, 637] width 28 height 25
click at [869, 599] on span "›" at bounding box center [860, 587] width 26 height 23
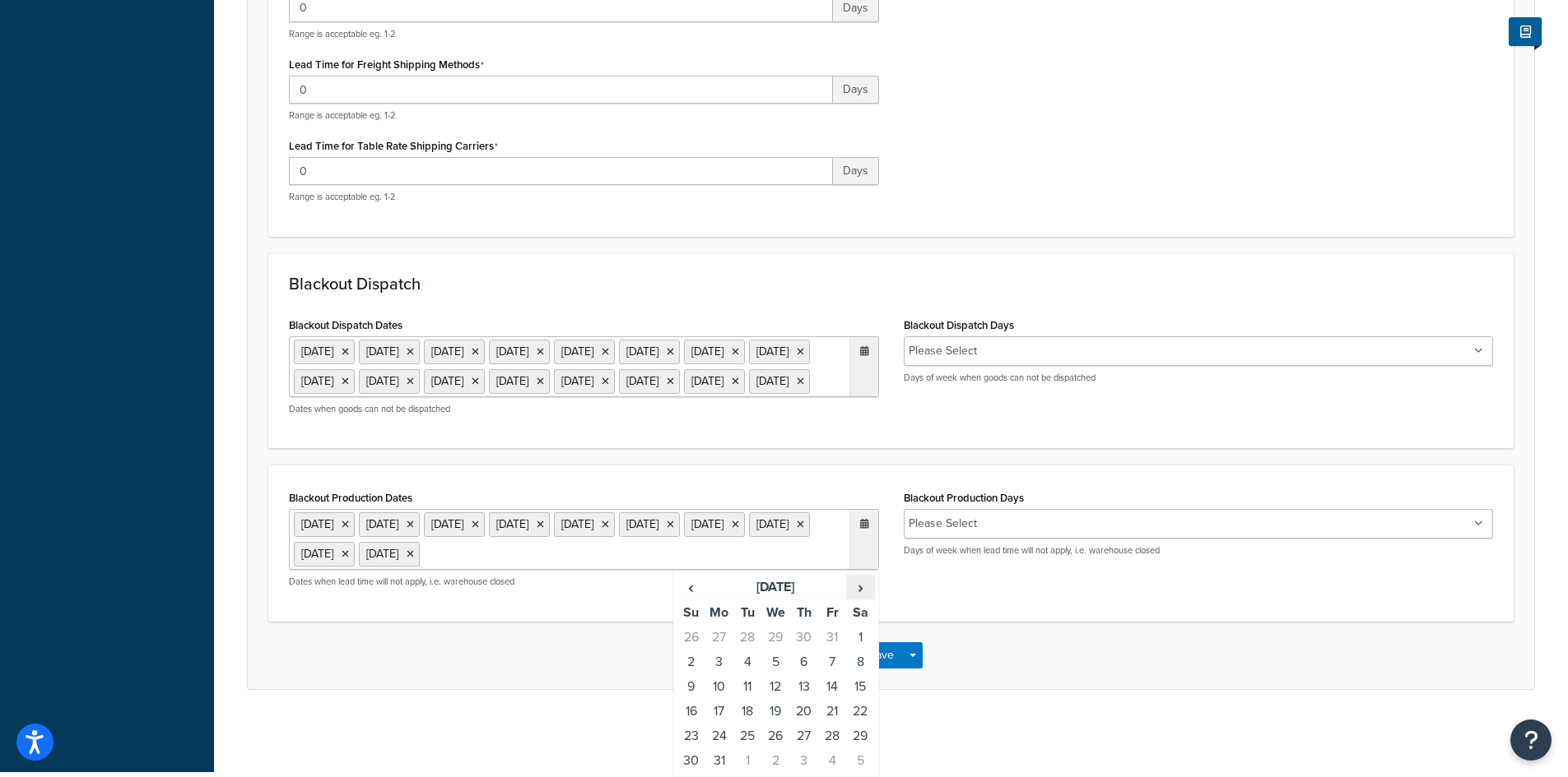
click at [856, 592] on span "›" at bounding box center [860, 587] width 26 height 23
click at [718, 662] on td "7" at bounding box center [719, 662] width 28 height 25
click at [862, 588] on span "›" at bounding box center [860, 587] width 26 height 23
click at [807, 726] on td "26" at bounding box center [804, 736] width 28 height 25
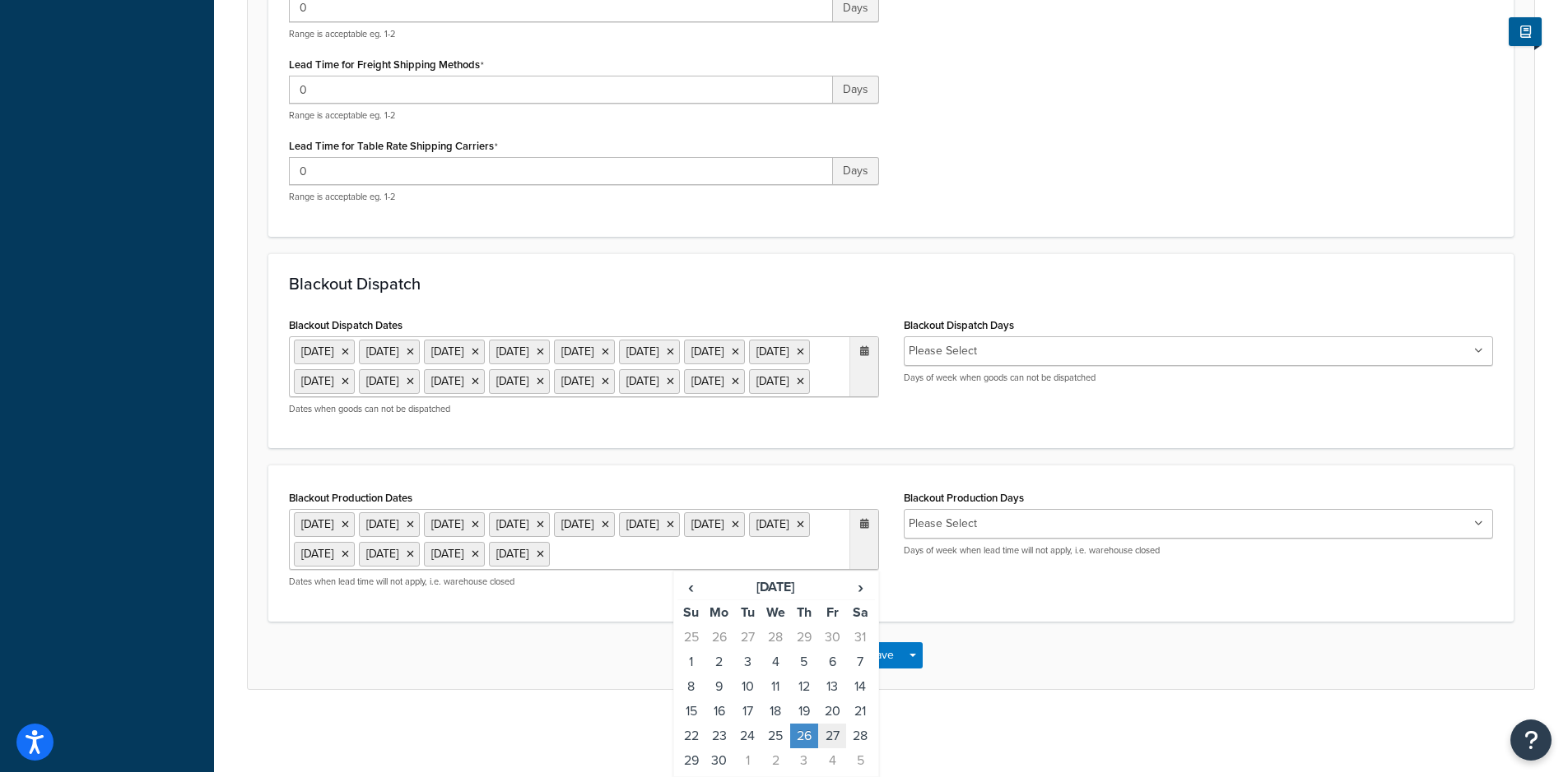
click at [832, 748] on td "27" at bounding box center [832, 736] width 28 height 25
click at [856, 599] on span "›" at bounding box center [860, 587] width 26 height 23
click at [805, 709] on td "24" at bounding box center [804, 711] width 28 height 25
click at [829, 707] on td "25" at bounding box center [832, 711] width 28 height 25
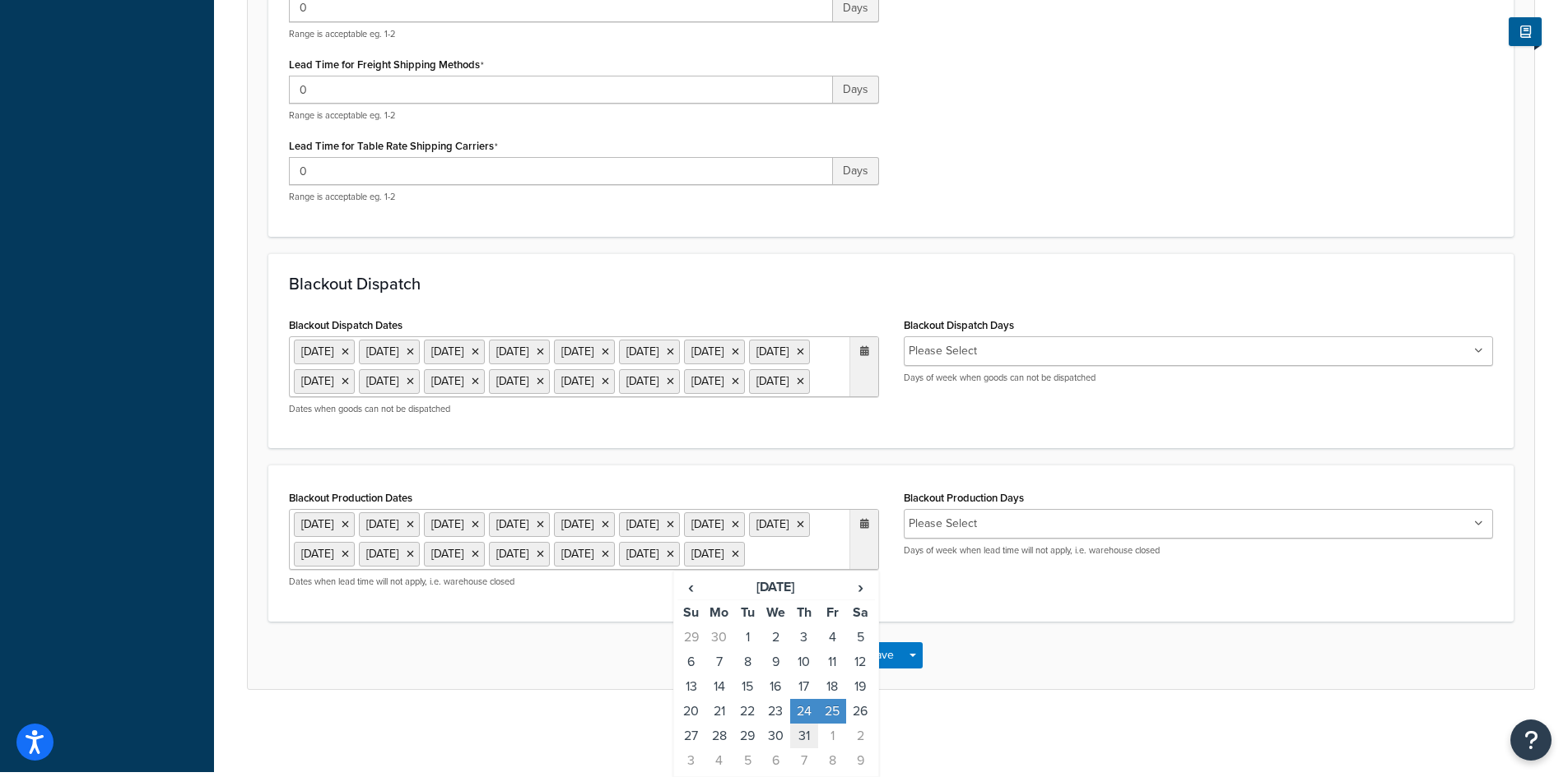
click at [805, 738] on td "31" at bounding box center [804, 736] width 28 height 25
click at [958, 751] on div "You are editing LIVE shipping rates. Changes made will immediately affect the r…" at bounding box center [891, 75] width 1354 height 1393
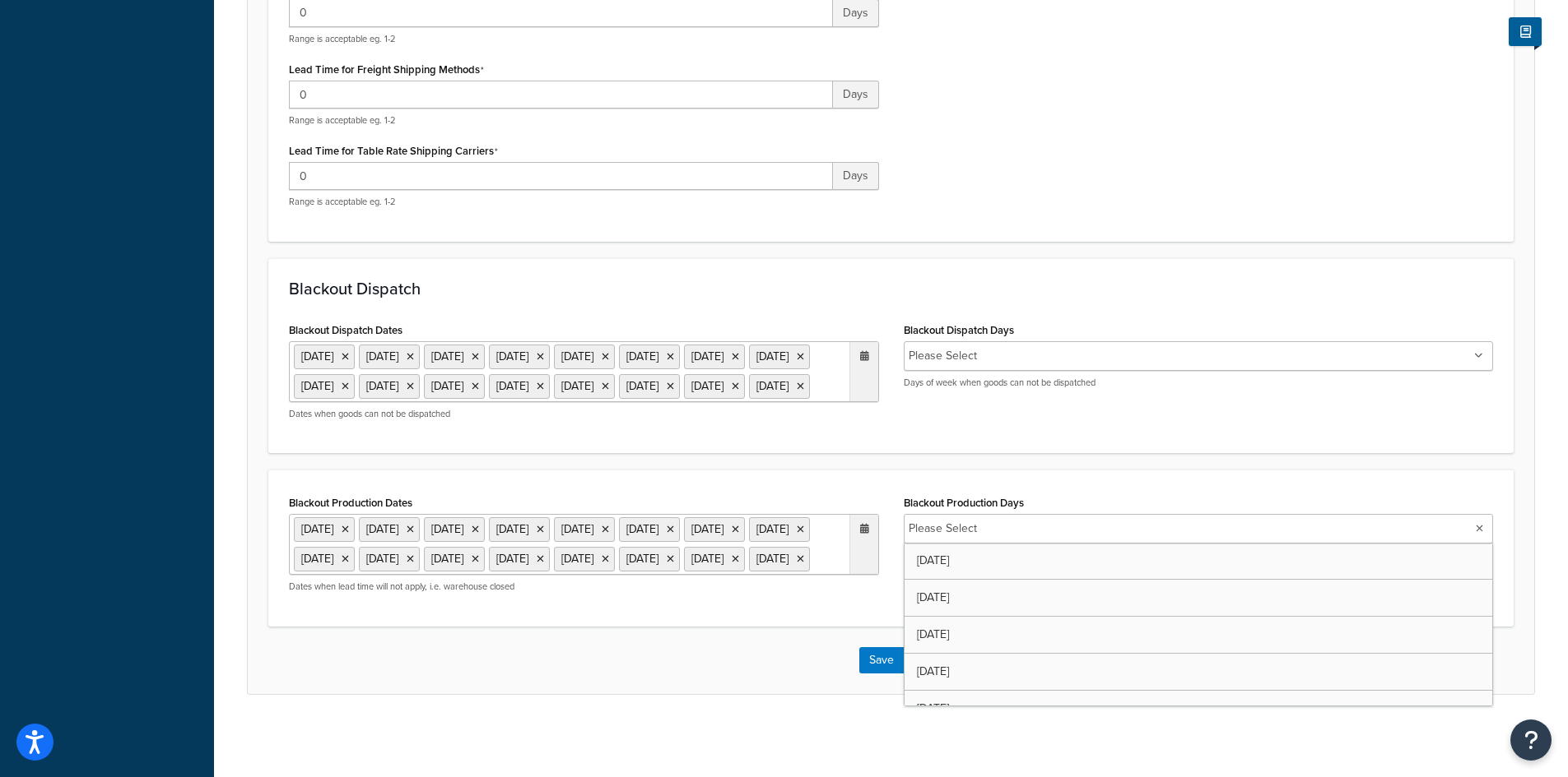
click at [1047, 520] on input "Blackout Production Days" at bounding box center [1054, 528] width 146 height 18
click at [829, 603] on div "Blackout Production Dates 1 Sep 2025 27 Nov 2025 28 Nov 2025 25 Dec 2025 26 Dec…" at bounding box center [584, 548] width 615 height 114
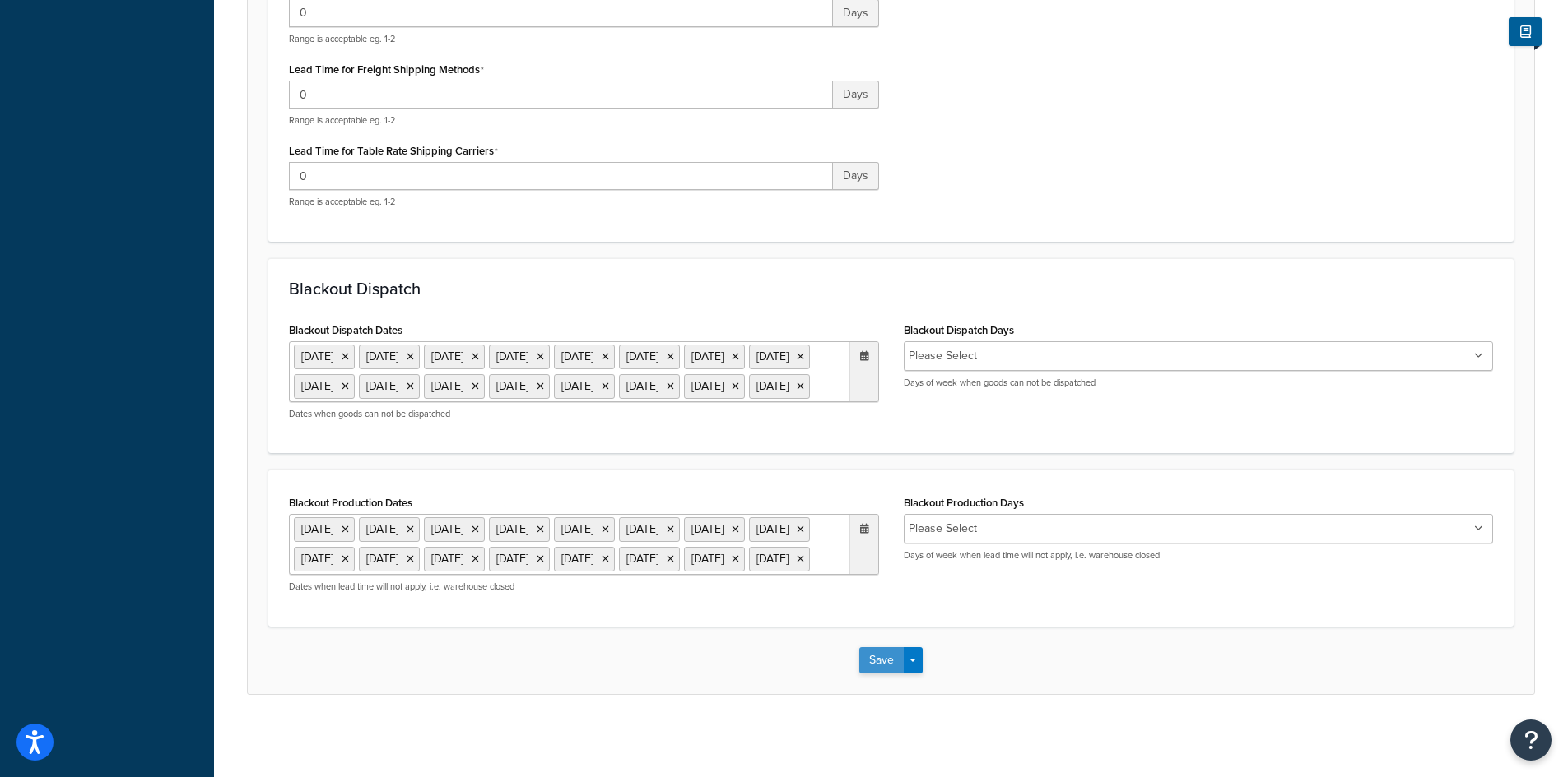
click at [885, 657] on button "Save" at bounding box center [882, 660] width 45 height 26
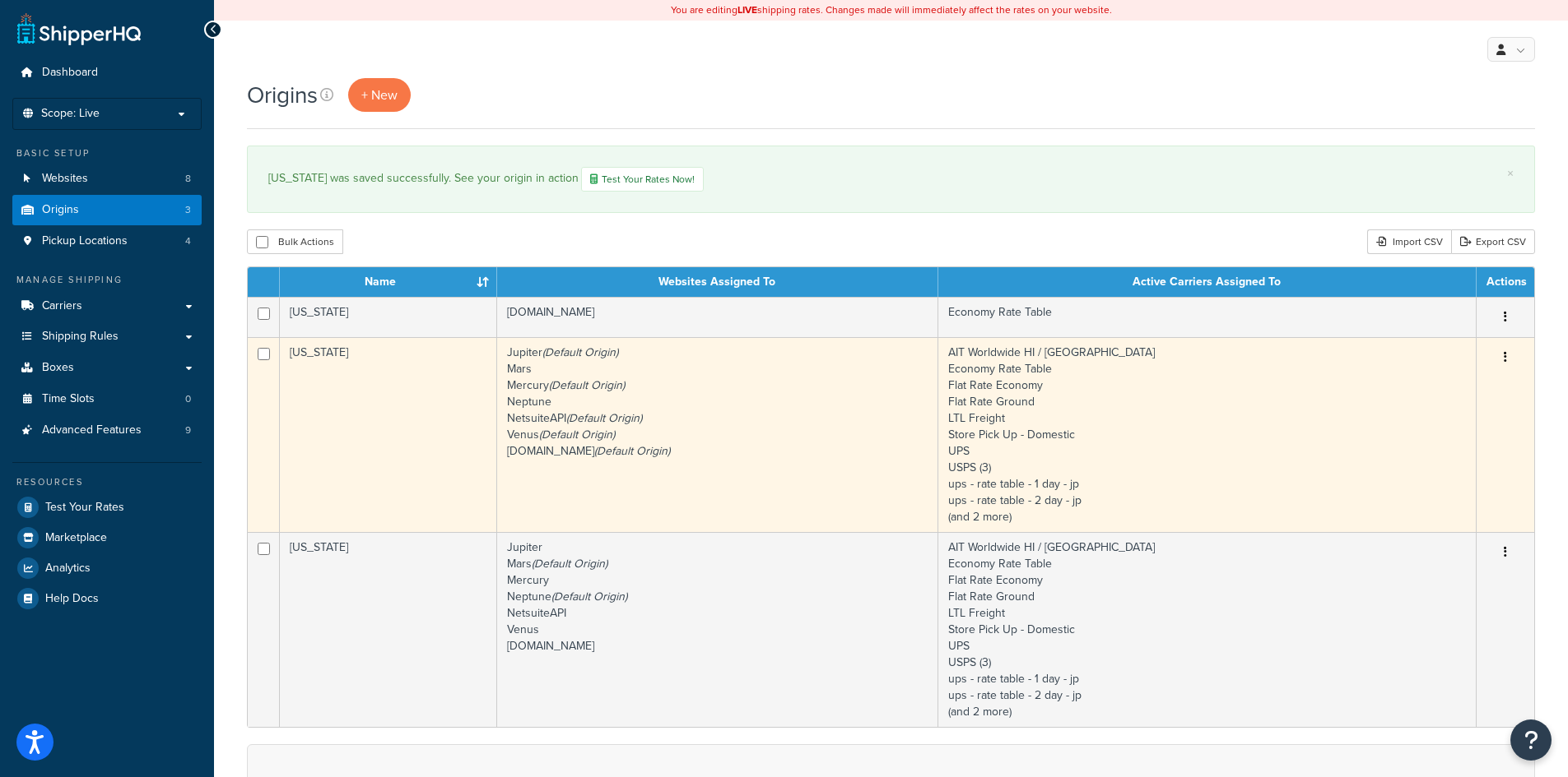
click at [394, 437] on td "[US_STATE]" at bounding box center [388, 434] width 217 height 195
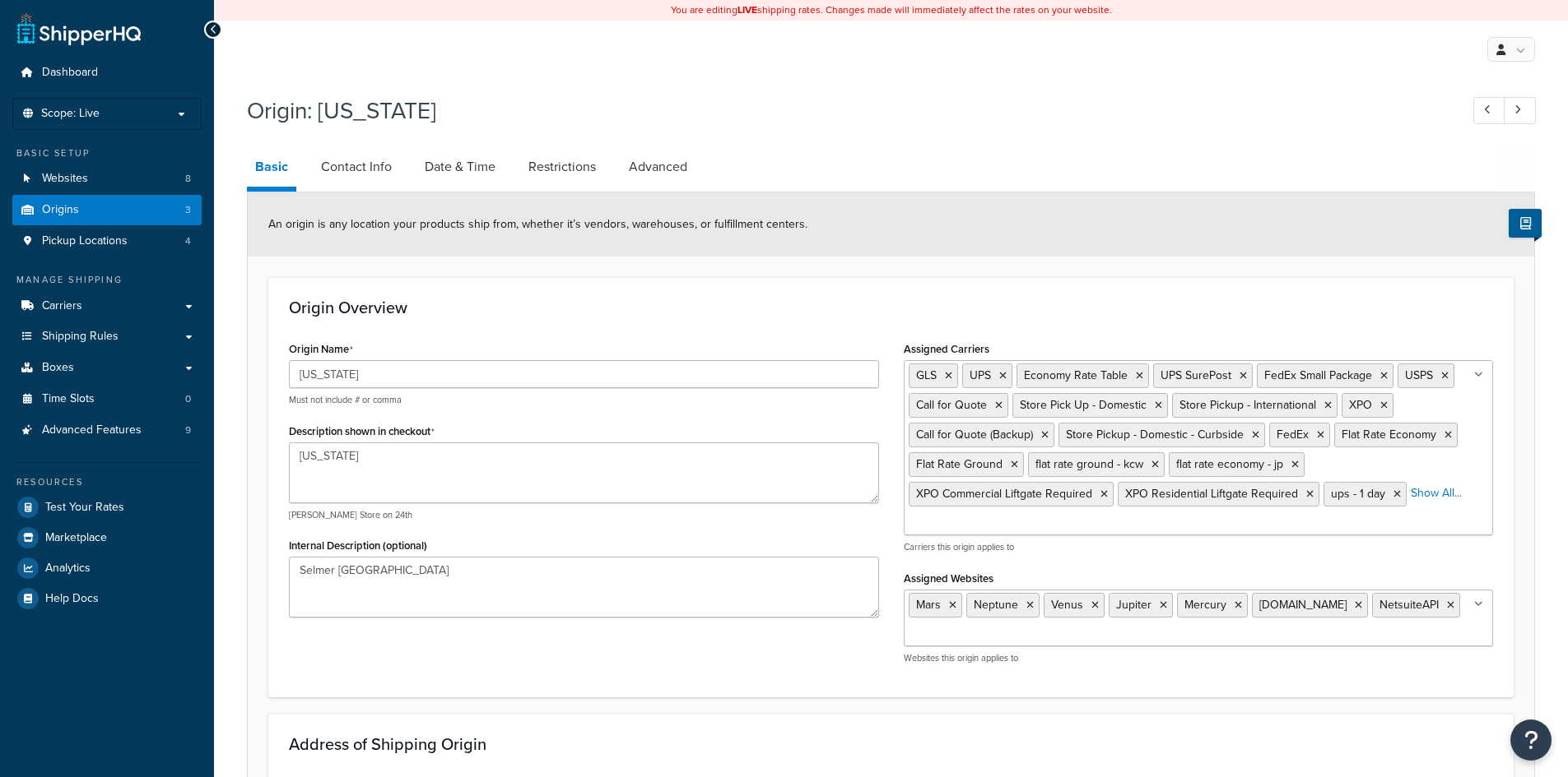
select select "42"
click at [464, 170] on link "Date & Time" at bounding box center [460, 167] width 87 height 40
select select "PER_SHIPPING_METHOD_TYPE"
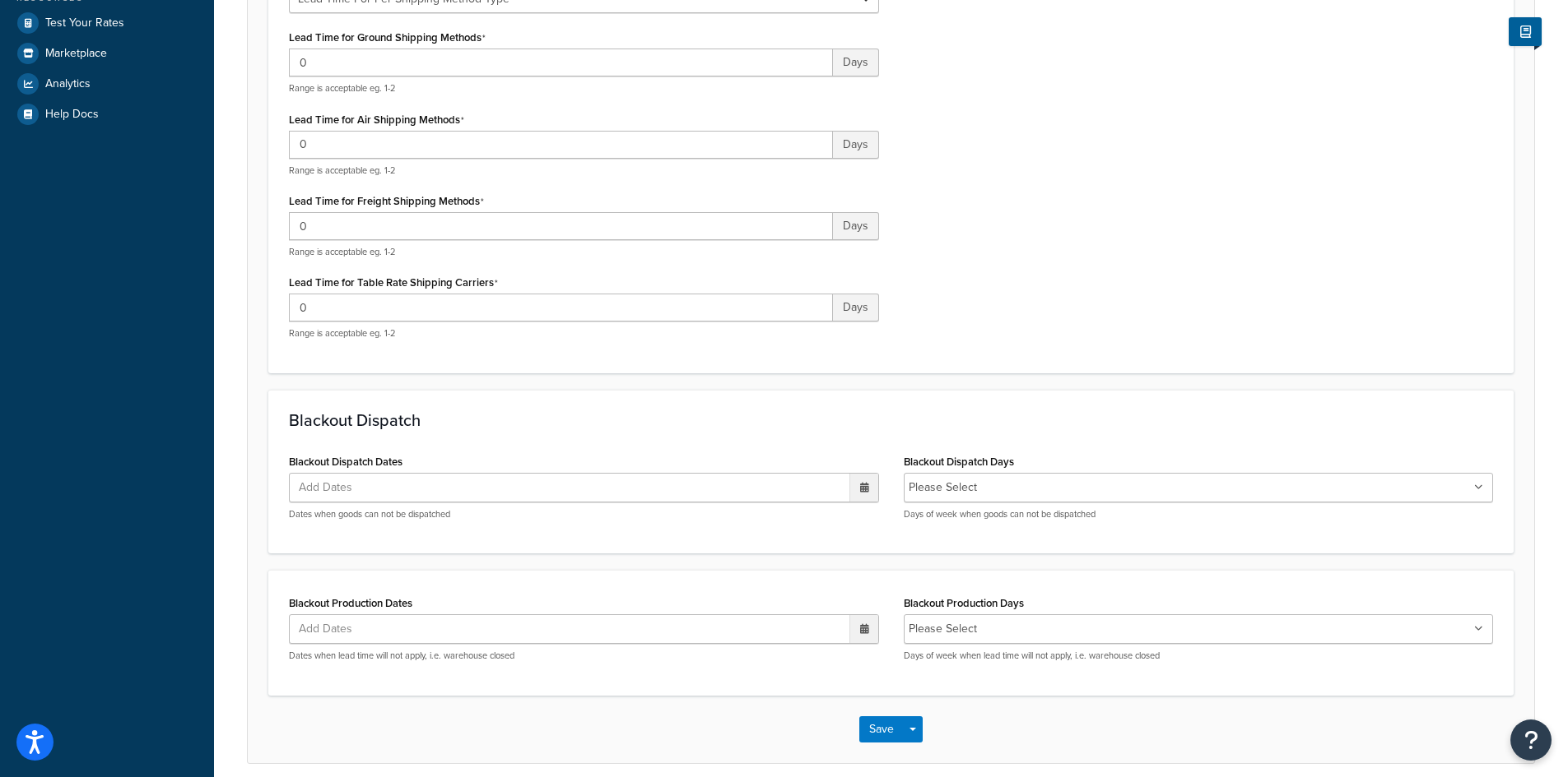
scroll to position [554, 0]
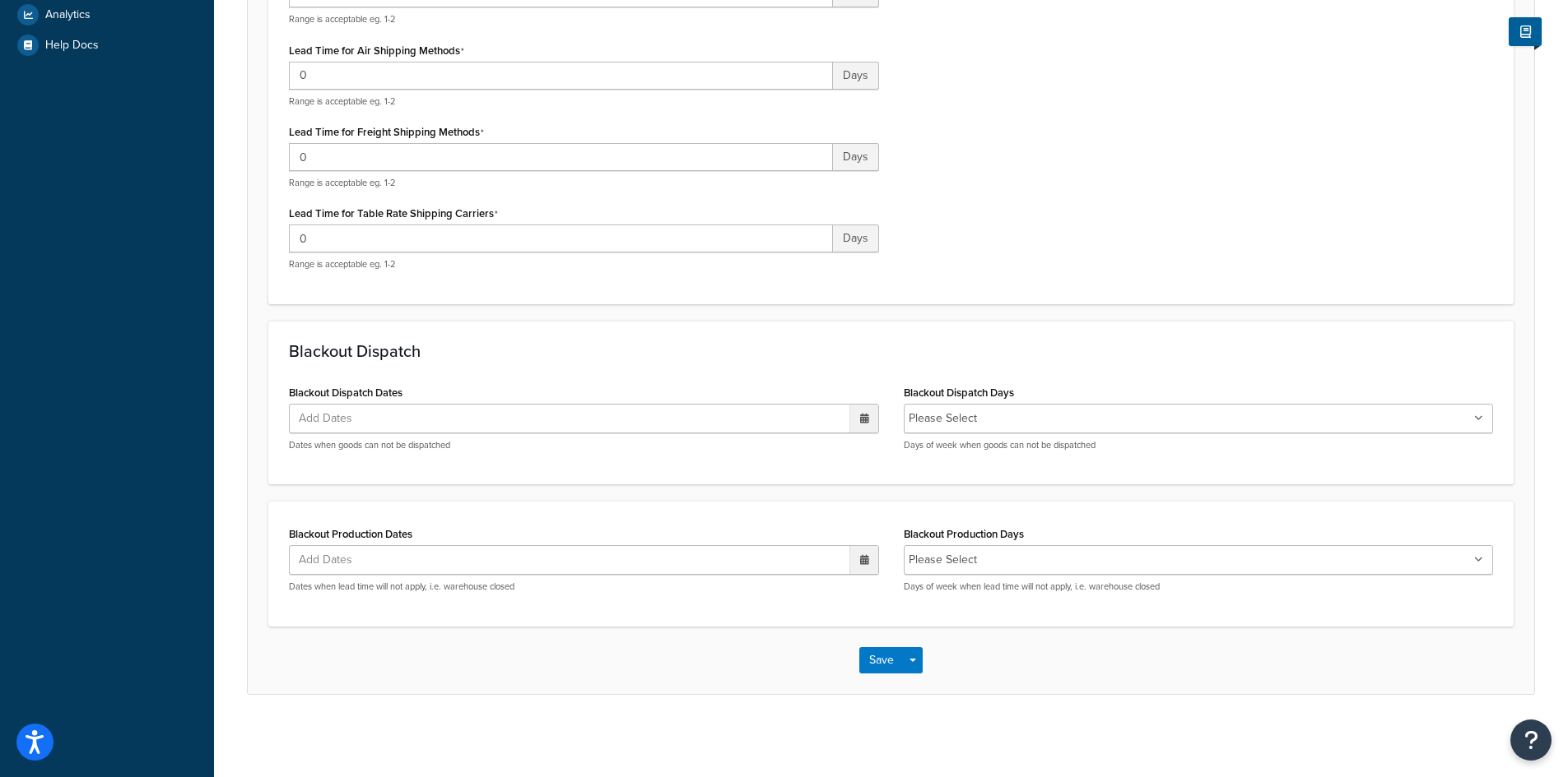
click at [859, 418] on div at bounding box center [863, 419] width 29 height 28
click at [856, 454] on span "›" at bounding box center [860, 450] width 26 height 23
click at [726, 492] on td "1" at bounding box center [719, 500] width 28 height 25
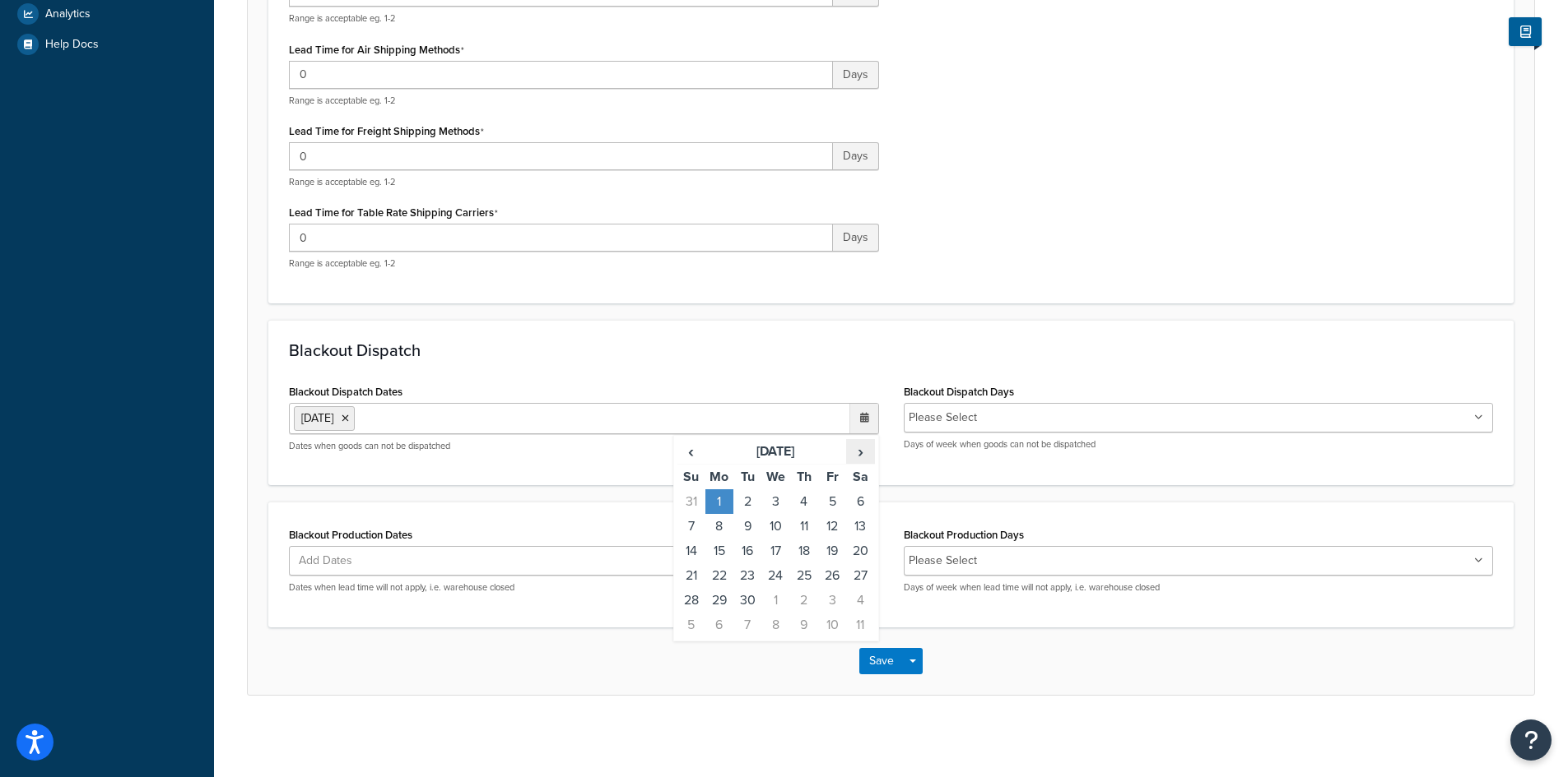
click at [864, 459] on span "›" at bounding box center [860, 451] width 26 height 23
click at [806, 601] on td "27" at bounding box center [804, 601] width 28 height 25
click at [835, 602] on td "28" at bounding box center [832, 601] width 28 height 25
click at [856, 464] on th "›" at bounding box center [860, 451] width 28 height 25
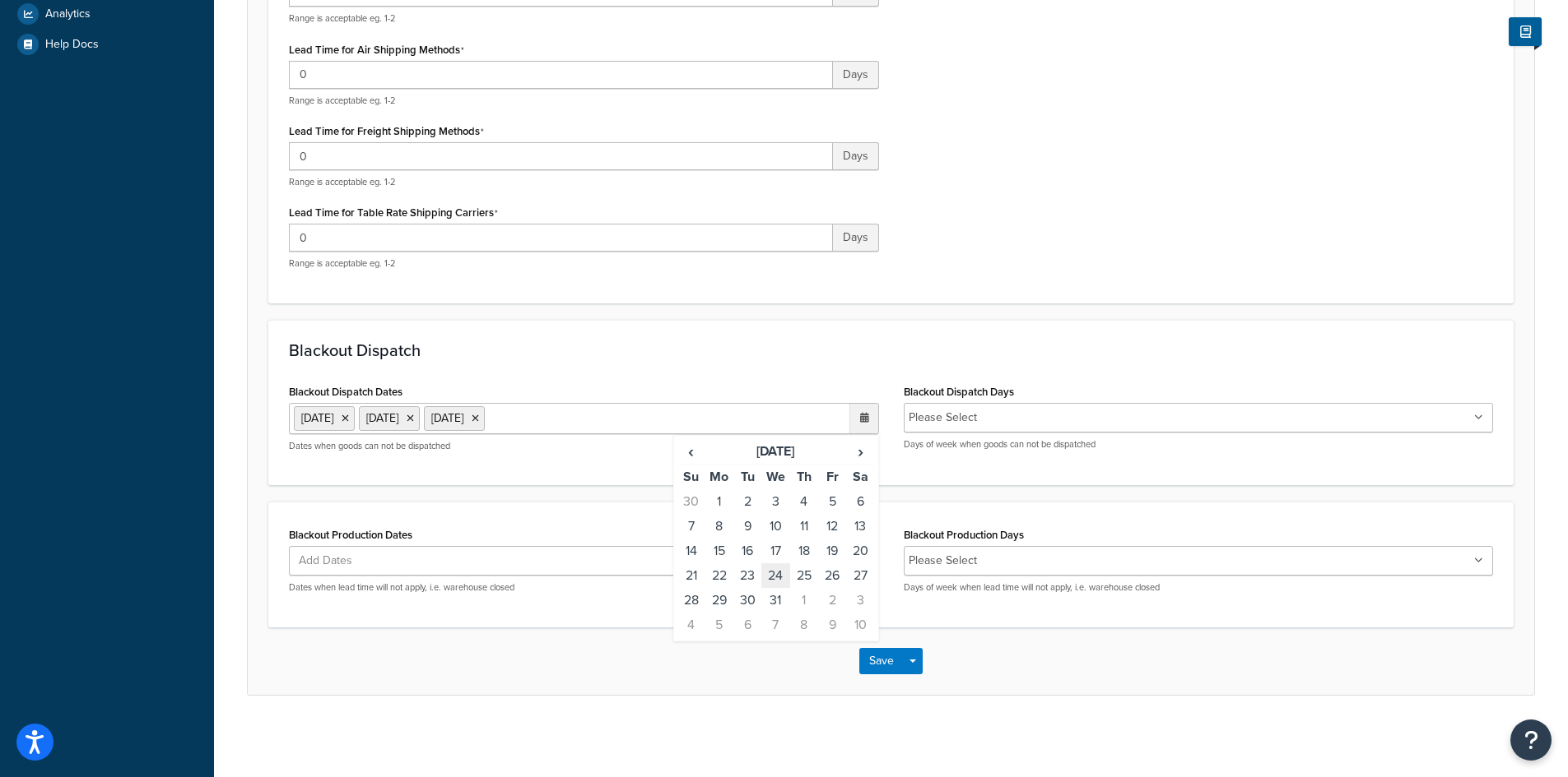
click at [779, 576] on td "24" at bounding box center [776, 576] width 28 height 25
click at [801, 577] on td "25" at bounding box center [804, 576] width 28 height 25
click at [781, 602] on td "31" at bounding box center [776, 601] width 28 height 25
click at [854, 463] on span "›" at bounding box center [860, 451] width 26 height 23
click at [804, 514] on td "1" at bounding box center [804, 501] width 28 height 25
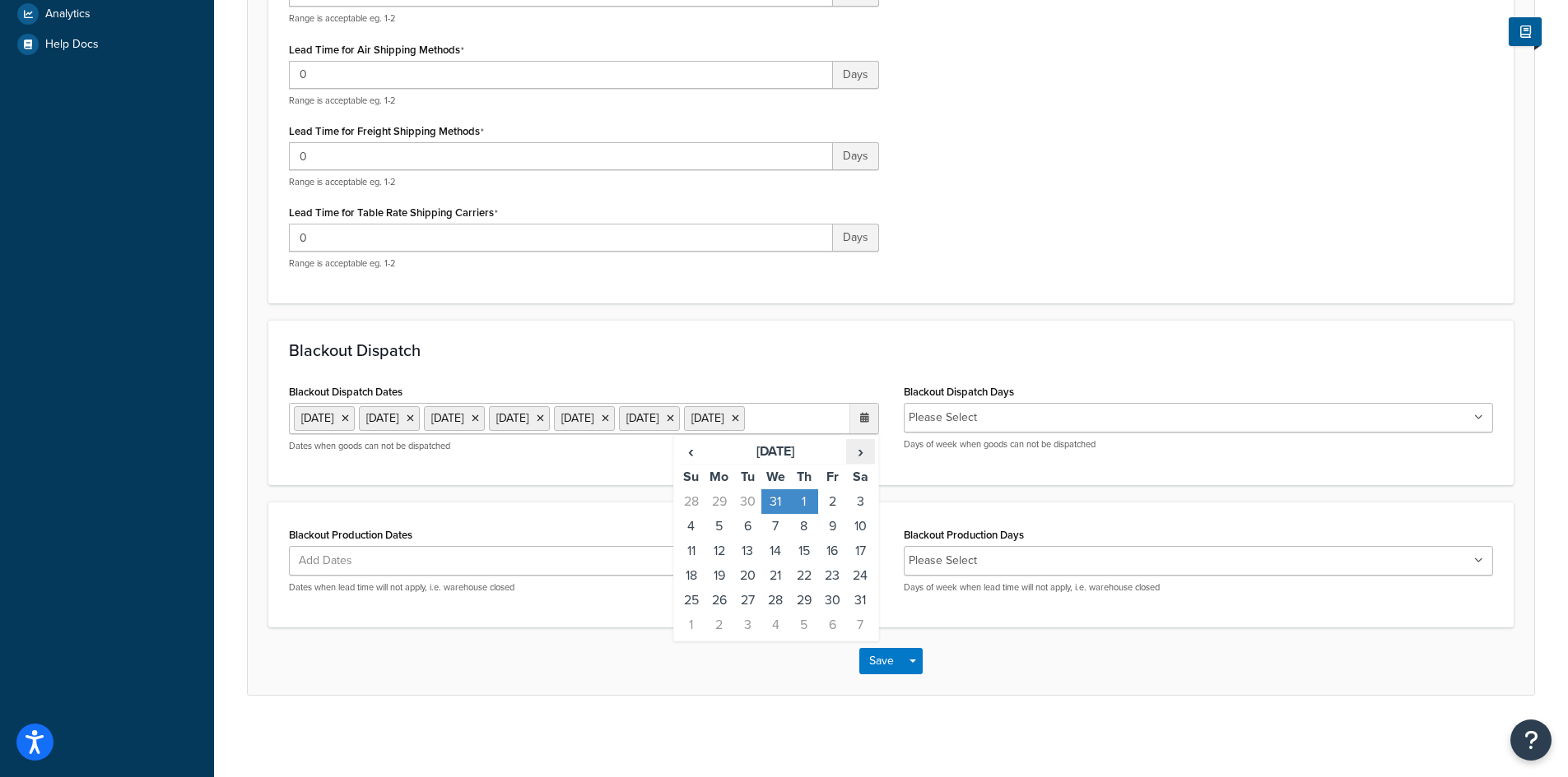
click at [864, 463] on span "›" at bounding box center [860, 451] width 26 height 23
click at [863, 463] on span "›" at bounding box center [860, 451] width 26 height 23
click at [858, 463] on span "›" at bounding box center [860, 451] width 26 height 23
click at [835, 514] on td "3" at bounding box center [832, 501] width 28 height 25
click at [859, 463] on span "›" at bounding box center [860, 451] width 26 height 23
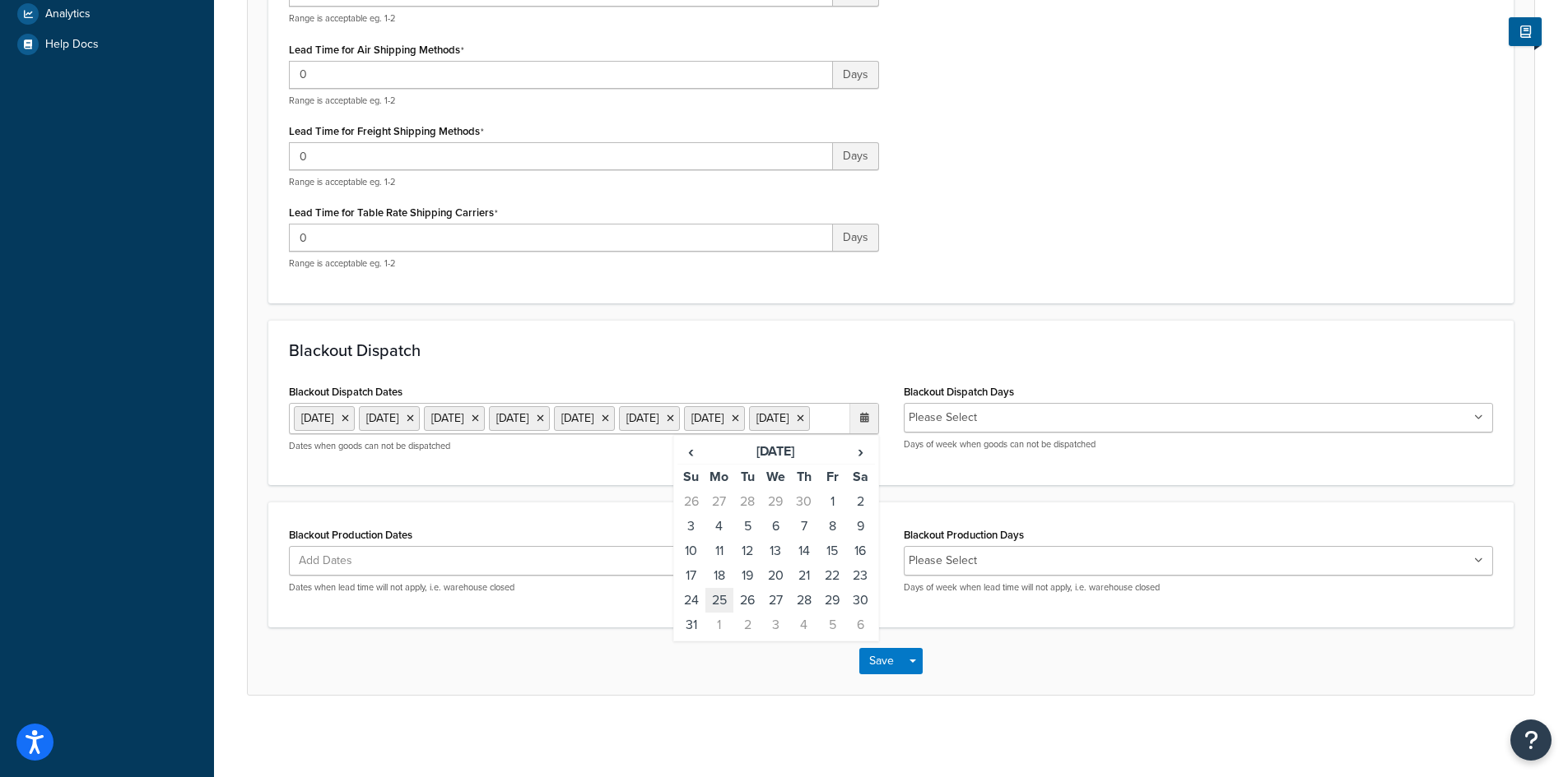
click at [712, 613] on td "25" at bounding box center [719, 601] width 28 height 25
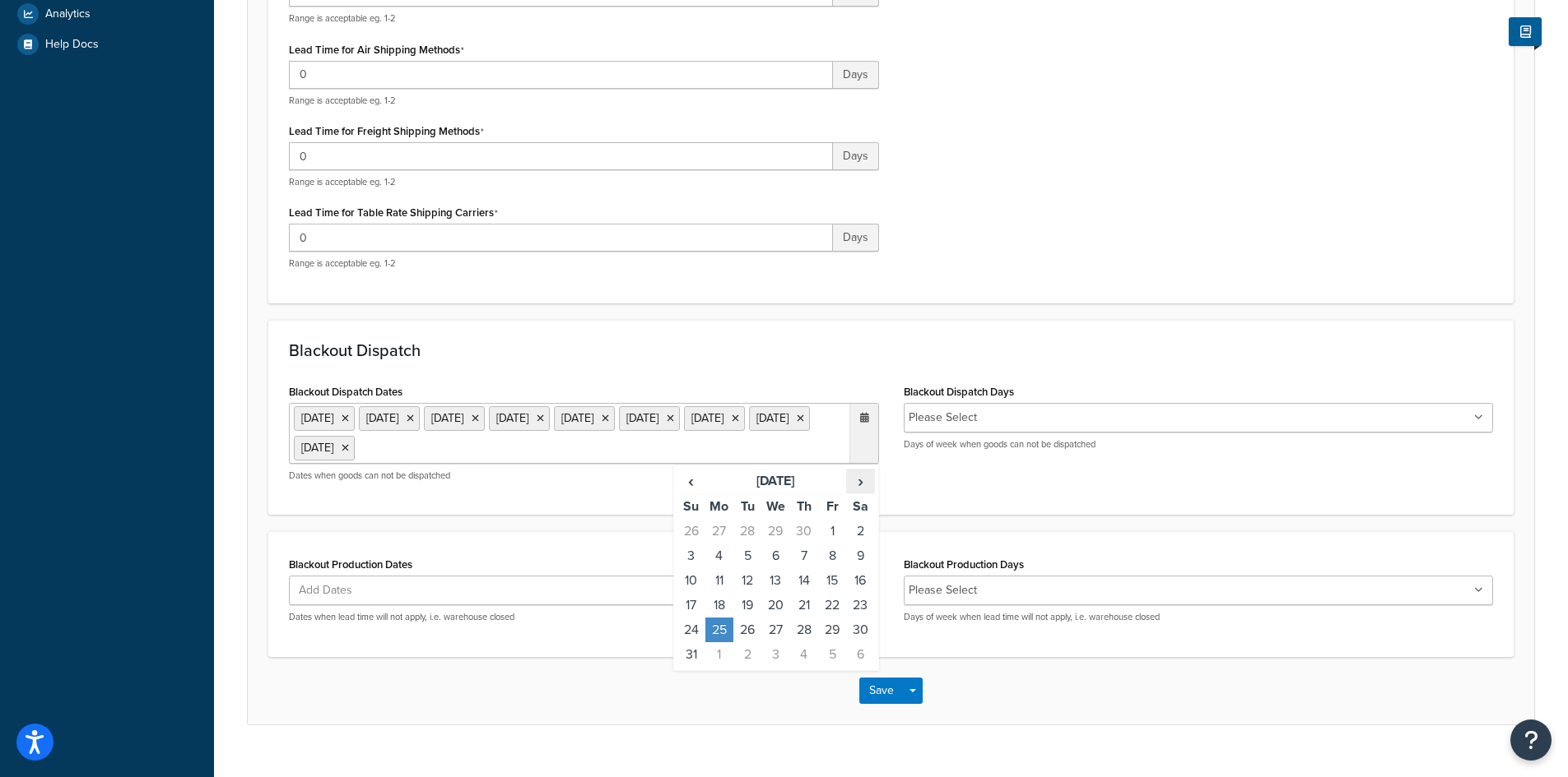
click at [863, 484] on span "›" at bounding box center [860, 481] width 26 height 23
click at [856, 489] on span "›" at bounding box center [860, 481] width 26 height 23
click at [831, 531] on td "3" at bounding box center [832, 531] width 28 height 25
click at [861, 481] on span "›" at bounding box center [860, 481] width 26 height 23
click at [864, 480] on span "›" at bounding box center [860, 481] width 26 height 23
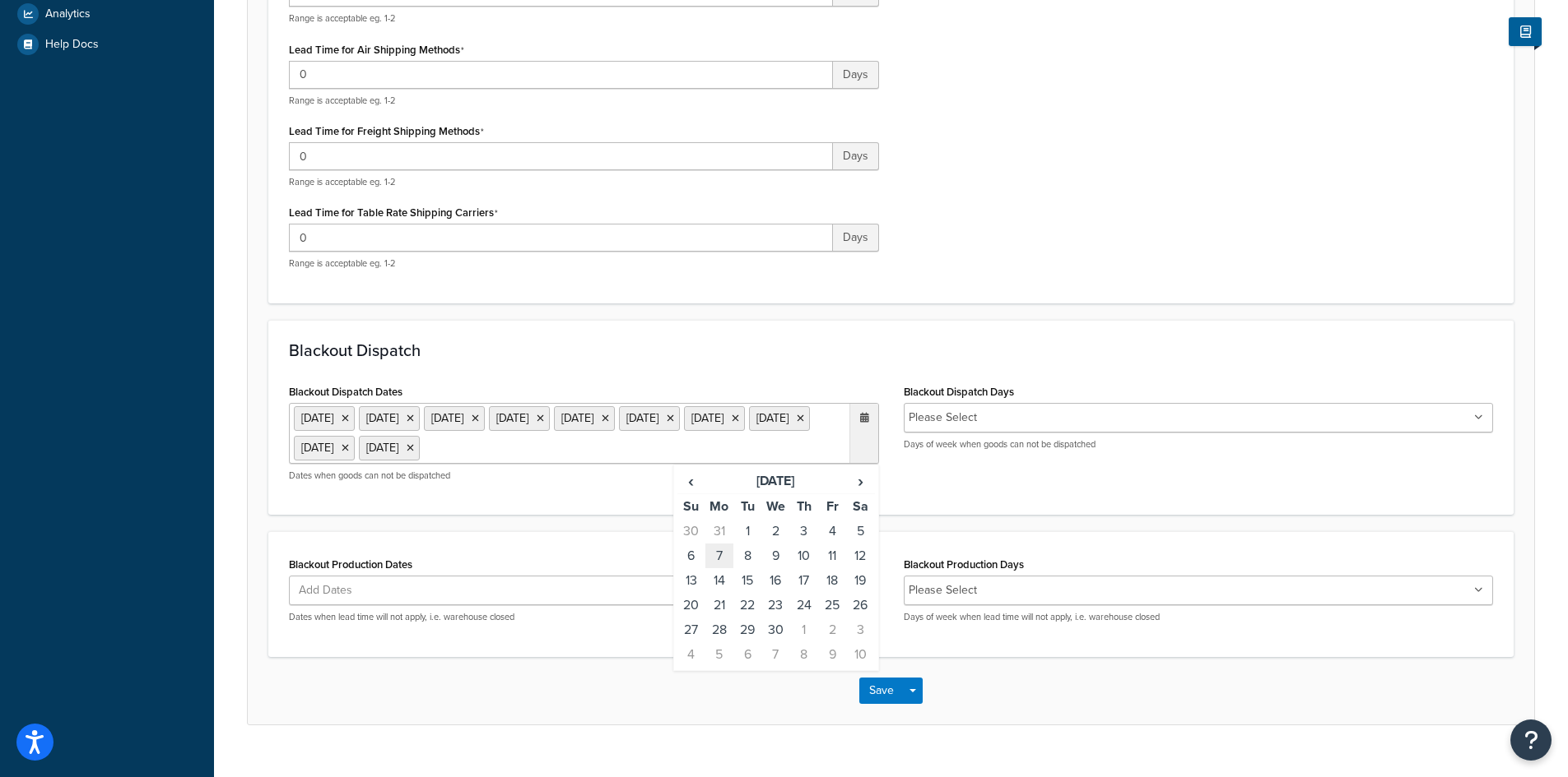
click at [718, 553] on td "7" at bounding box center [719, 556] width 28 height 25
click at [861, 481] on span "›" at bounding box center [860, 481] width 26 height 23
click at [798, 628] on td "26" at bounding box center [804, 629] width 28 height 25
click at [830, 642] on td "27" at bounding box center [832, 629] width 28 height 25
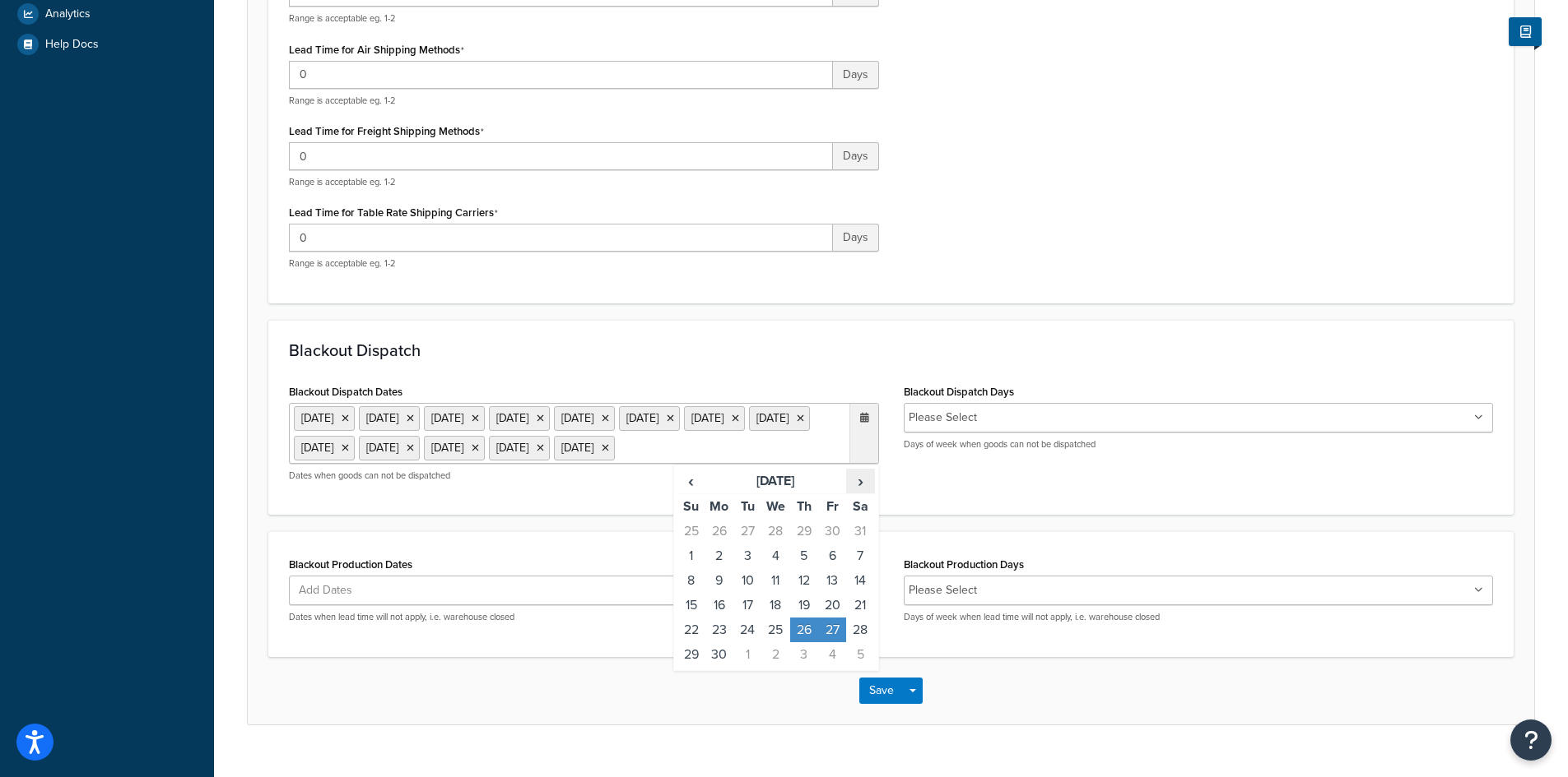
click at [870, 493] on span "›" at bounding box center [860, 481] width 26 height 23
click at [804, 617] on td "24" at bounding box center [804, 605] width 28 height 25
click at [823, 617] on td "25" at bounding box center [832, 605] width 28 height 25
click at [810, 642] on td "31" at bounding box center [804, 629] width 28 height 25
click at [1002, 719] on div "Save Save Dropdown Save and Edit Save and Duplicate Save and Create New" at bounding box center [891, 691] width 1287 height 68
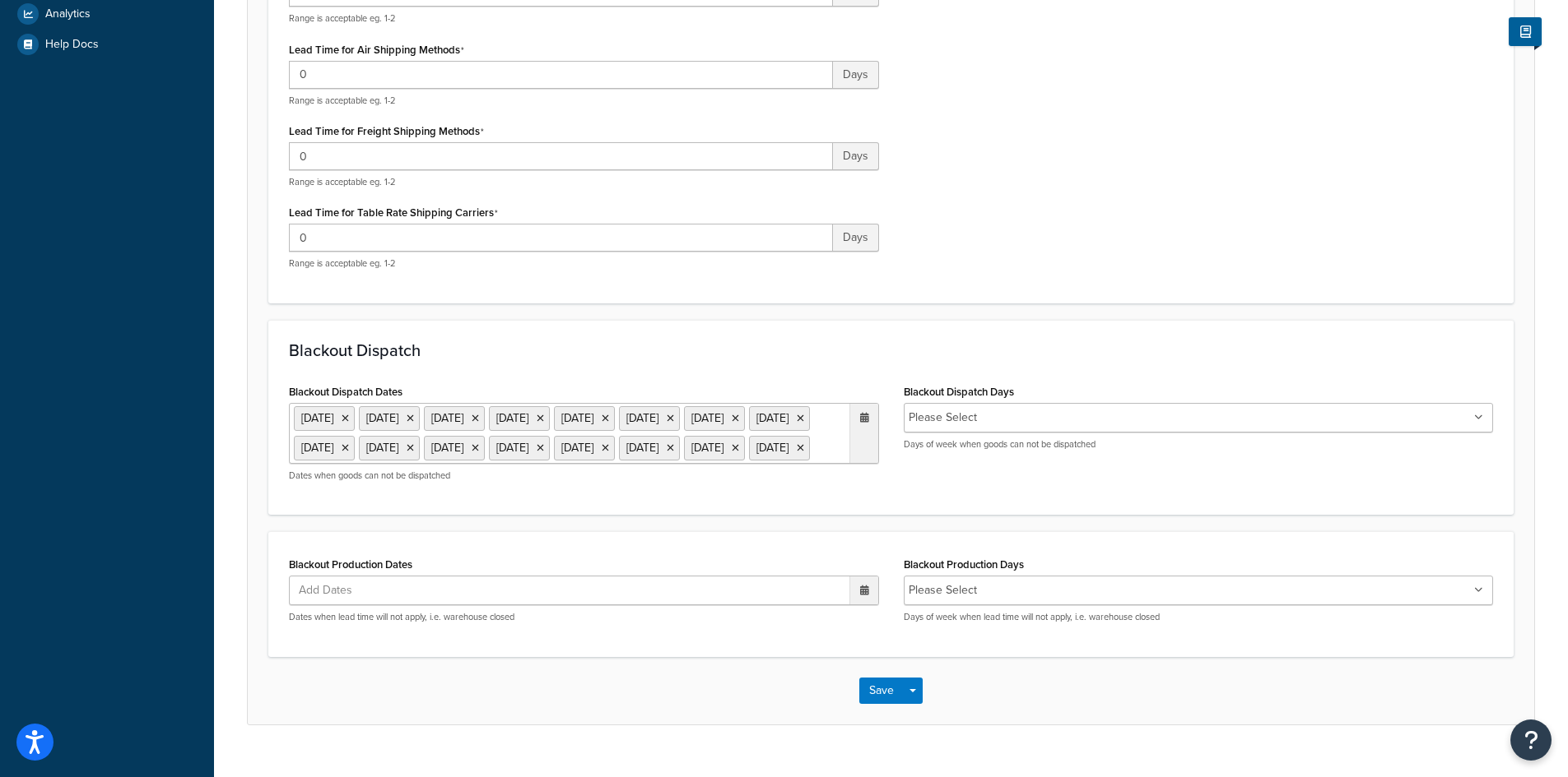
click at [856, 604] on div at bounding box center [863, 590] width 29 height 28
click at [852, 634] on span "›" at bounding box center [860, 622] width 26 height 23
click at [719, 685] on td "1" at bounding box center [719, 673] width 28 height 25
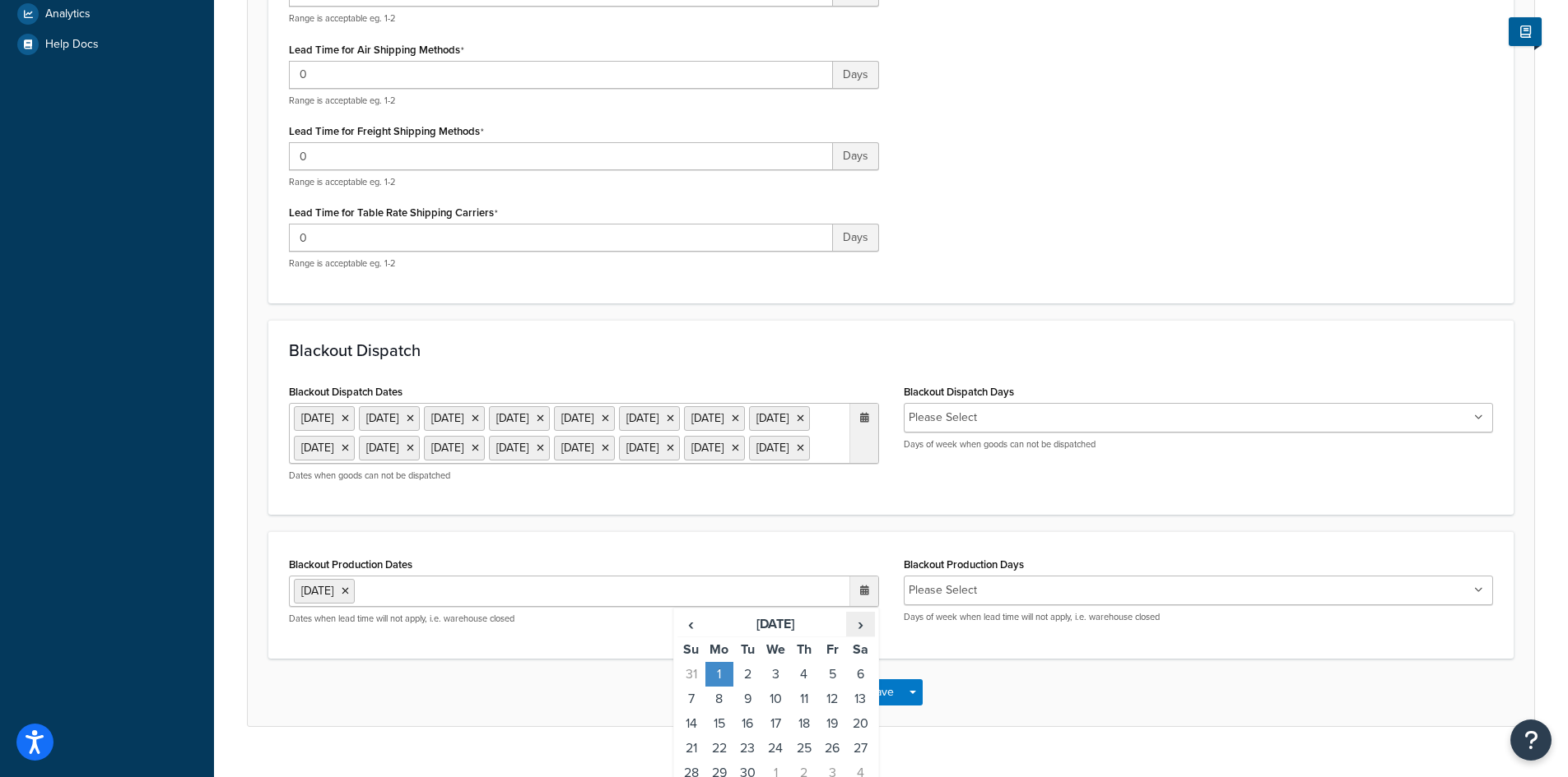
click at [865, 636] on span "›" at bounding box center [860, 624] width 26 height 23
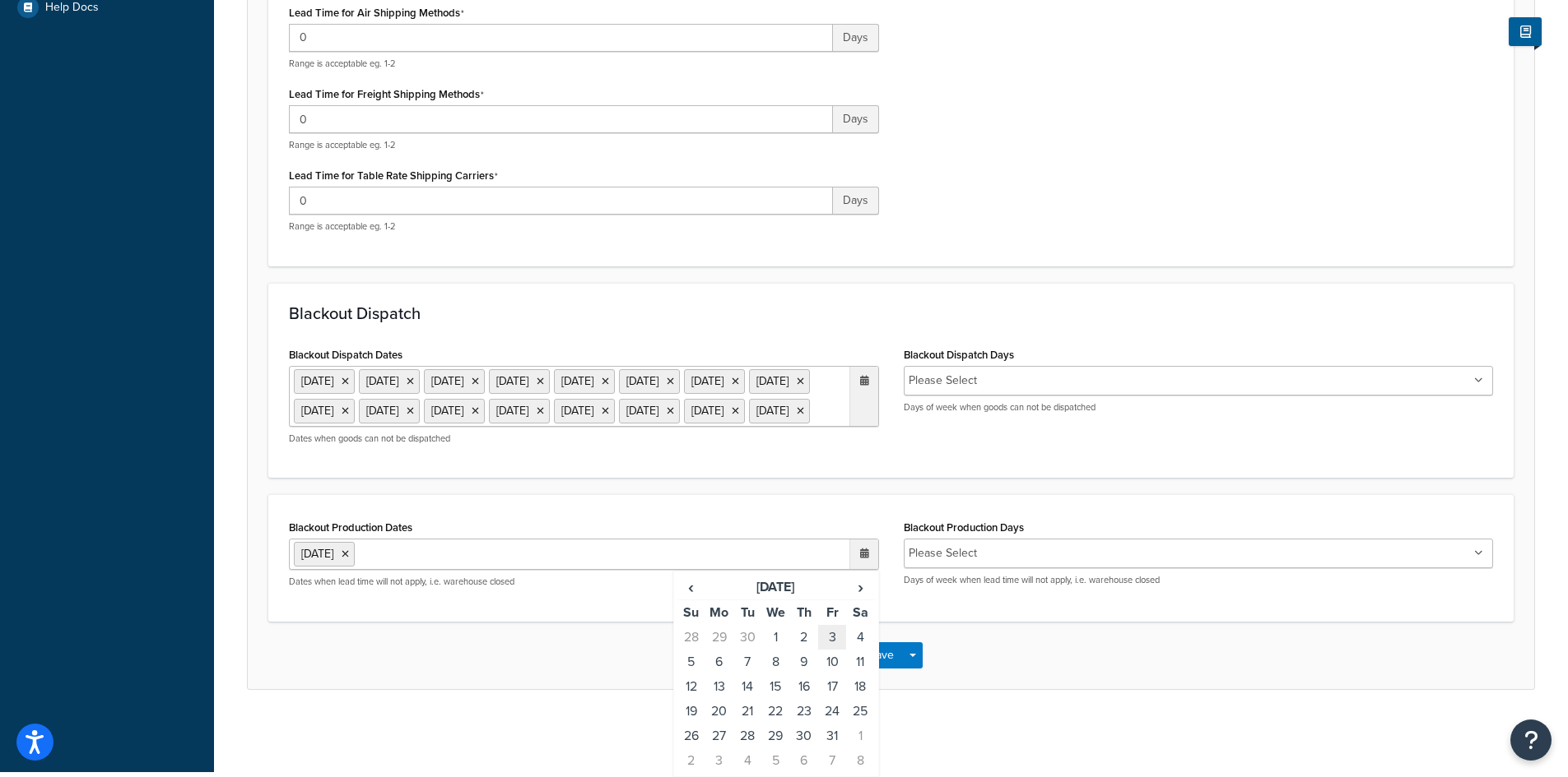
scroll to position [622, 0]
click at [862, 593] on span "›" at bounding box center [860, 587] width 26 height 23
click at [799, 737] on td "27" at bounding box center [804, 736] width 28 height 25
click at [821, 737] on td "28" at bounding box center [832, 736] width 28 height 25
click at [863, 589] on span "›" at bounding box center [860, 587] width 26 height 23
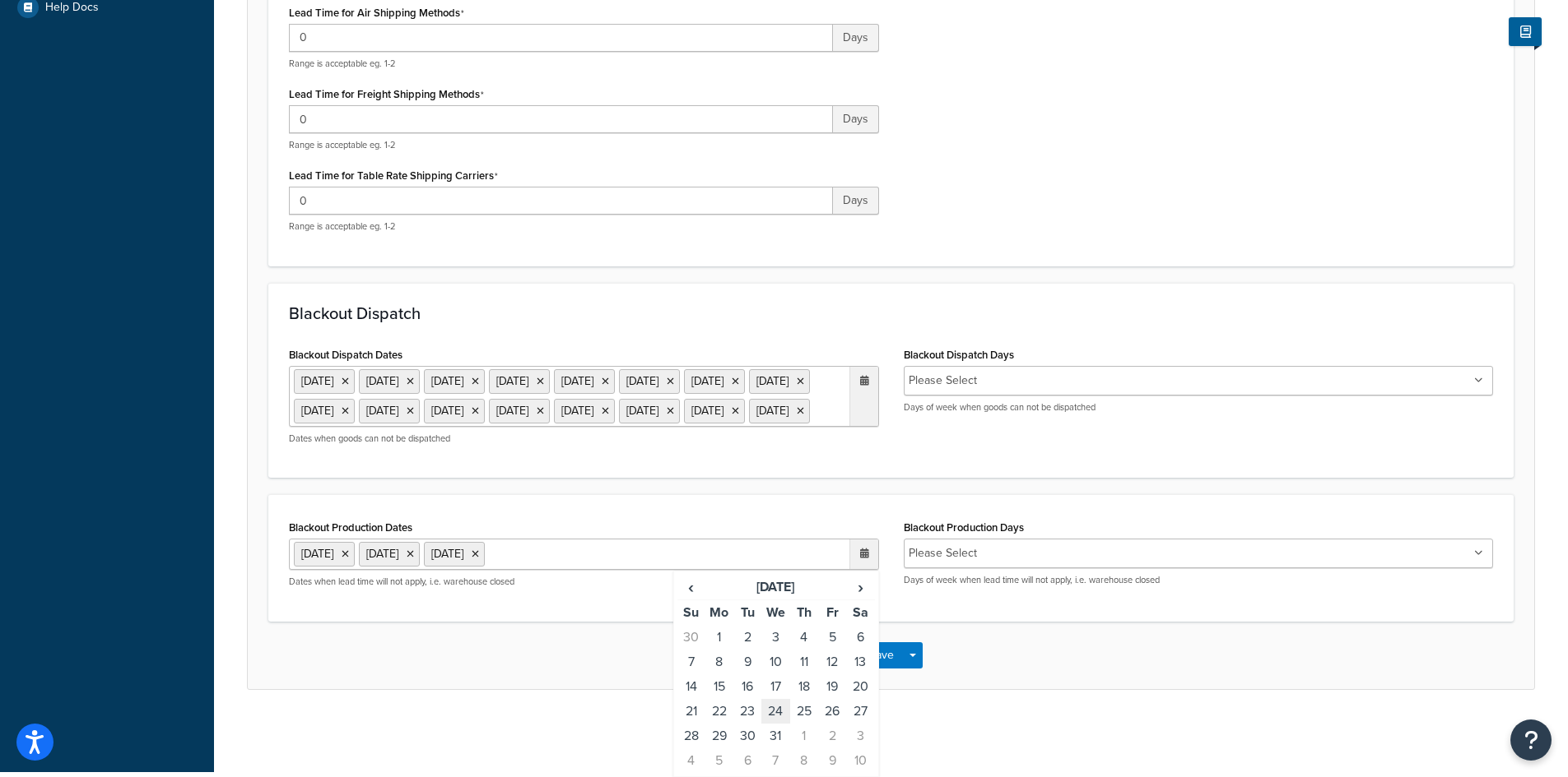
click at [780, 706] on td "24" at bounding box center [776, 711] width 28 height 25
click at [805, 706] on td "25" at bounding box center [804, 711] width 28 height 25
click at [776, 733] on td "31" at bounding box center [776, 736] width 28 height 25
click at [851, 599] on span "›" at bounding box center [860, 587] width 26 height 23
click at [800, 650] on td "1" at bounding box center [804, 637] width 28 height 25
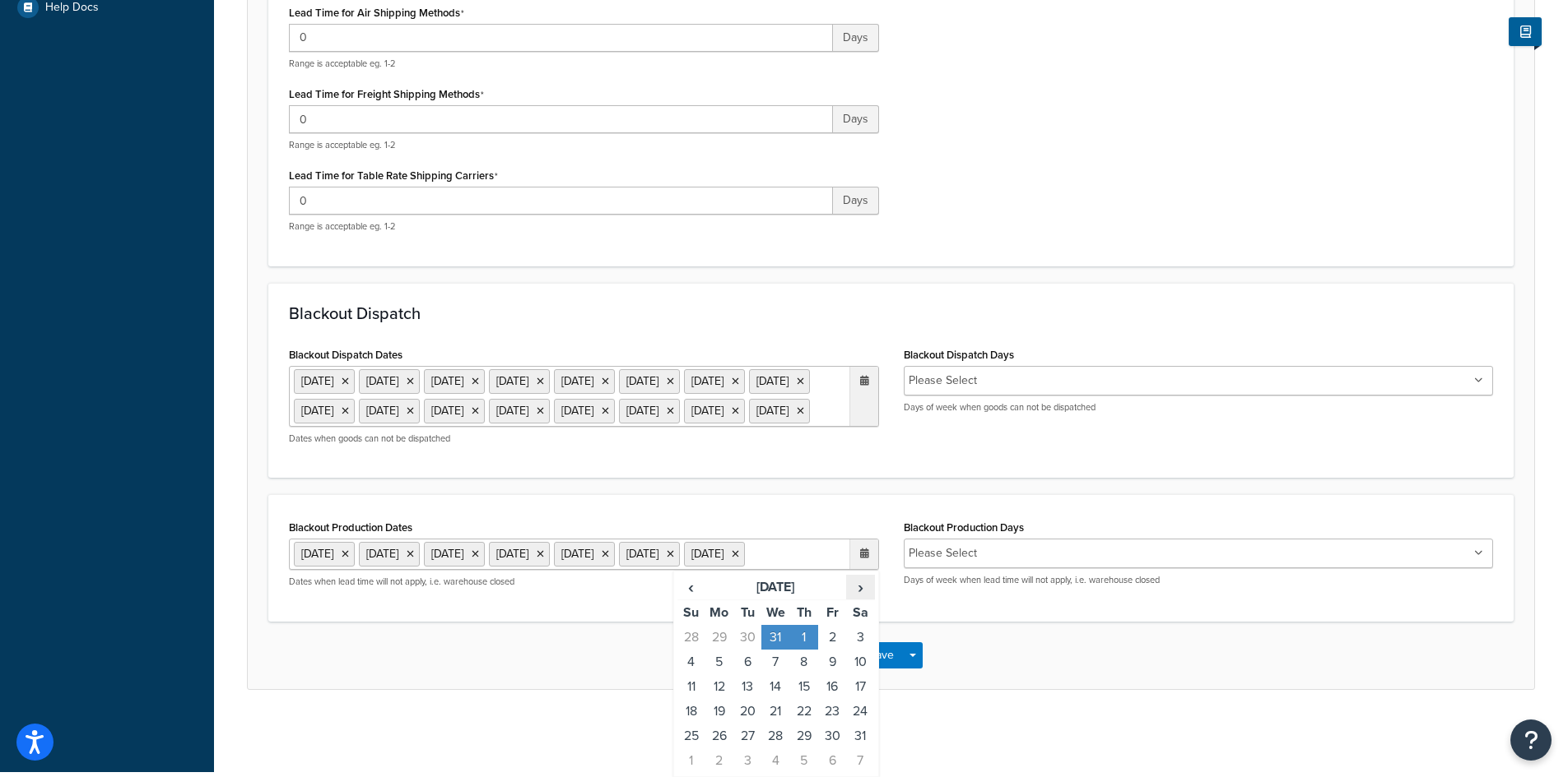
click at [858, 599] on span "›" at bounding box center [860, 587] width 26 height 23
click at [864, 582] on span "›" at bounding box center [860, 587] width 26 height 23
click at [864, 586] on span "›" at bounding box center [860, 587] width 26 height 23
click at [831, 639] on td "3" at bounding box center [832, 637] width 28 height 25
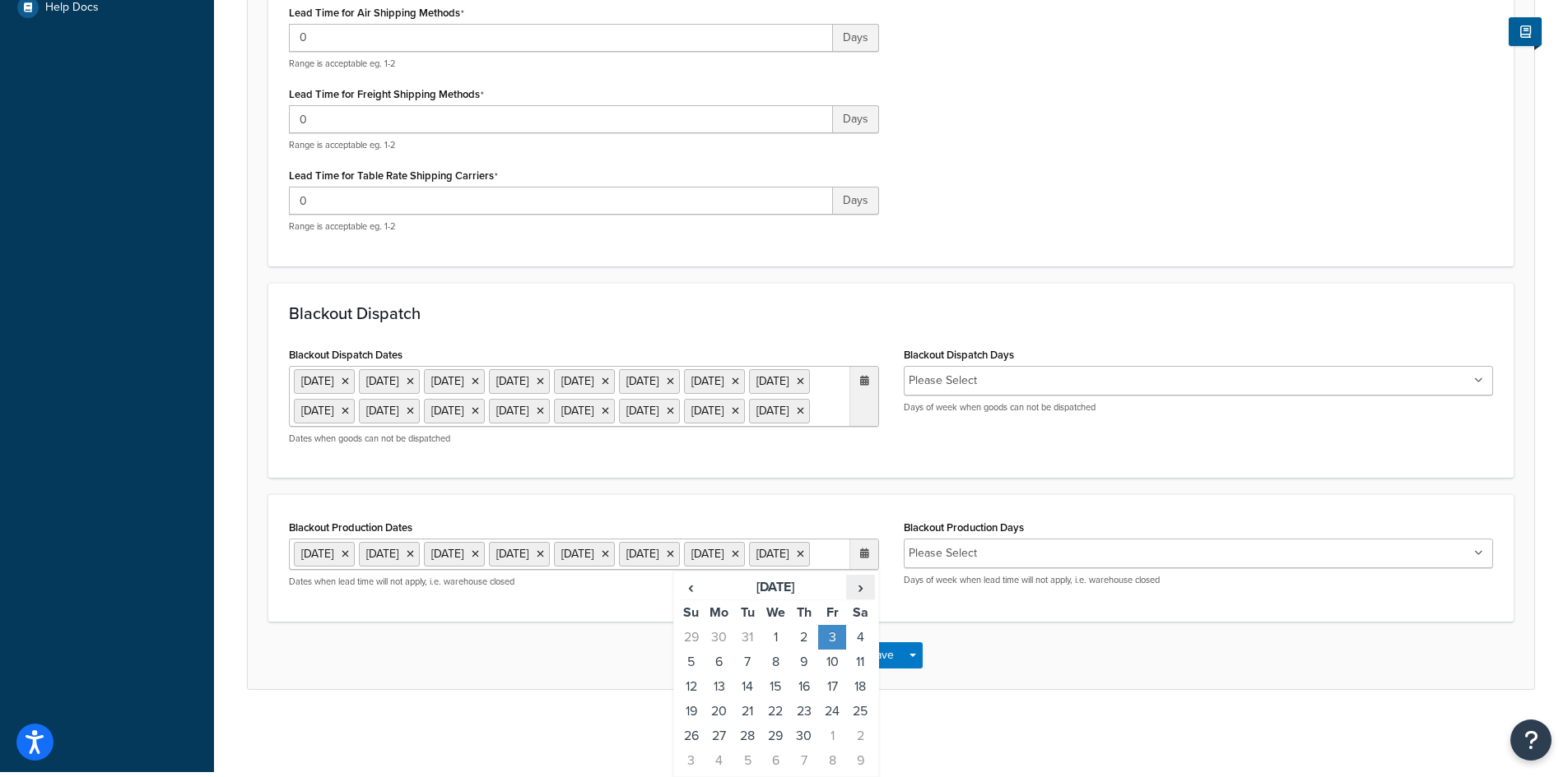
click at [857, 591] on span "›" at bounding box center [860, 587] width 26 height 23
click at [716, 726] on td "25" at bounding box center [719, 736] width 28 height 25
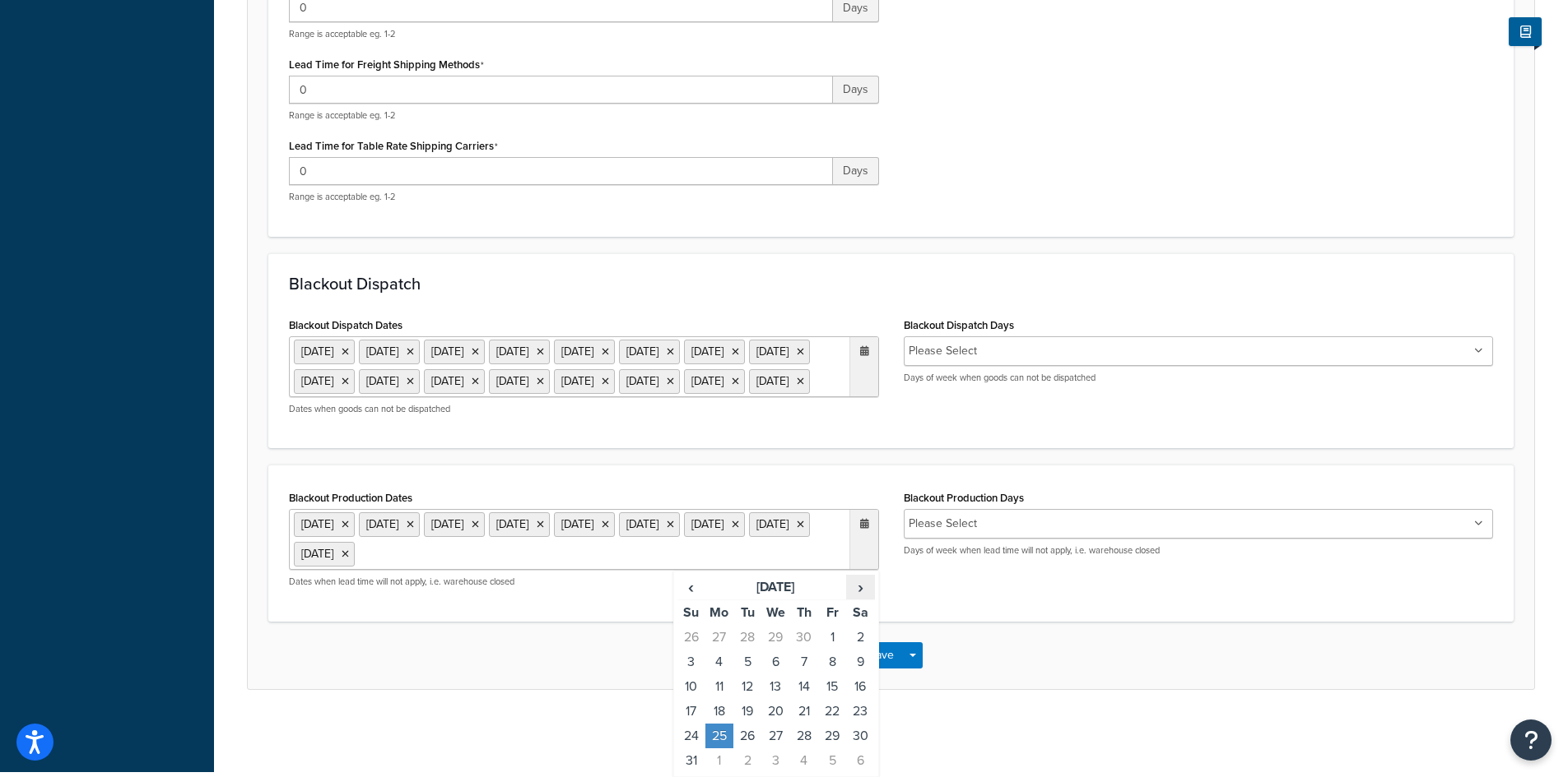
click at [861, 582] on span "›" at bounding box center [860, 587] width 26 height 23
click at [858, 587] on span "›" at bounding box center [860, 587] width 26 height 23
click at [828, 638] on td "3" at bounding box center [832, 637] width 28 height 25
click at [866, 587] on span "›" at bounding box center [860, 587] width 26 height 23
click at [862, 586] on span "›" at bounding box center [860, 587] width 26 height 23
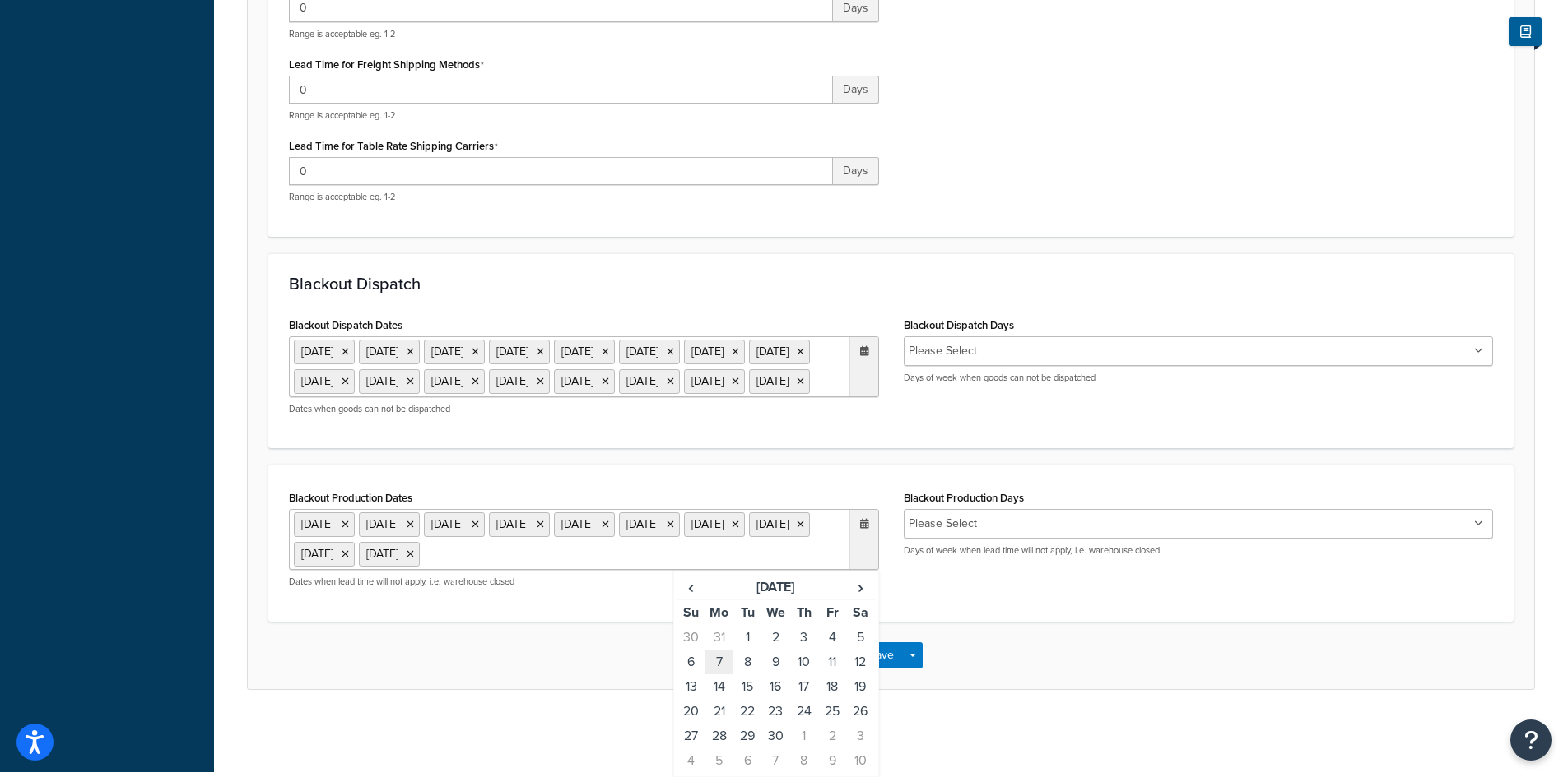
click at [727, 661] on td "7" at bounding box center [719, 662] width 28 height 25
click at [863, 592] on span "›" at bounding box center [860, 587] width 26 height 23
click at [856, 589] on span "›" at bounding box center [860, 587] width 26 height 23
click at [801, 736] on td "26" at bounding box center [804, 736] width 28 height 25
click at [841, 748] on td "27" at bounding box center [832, 736] width 28 height 25
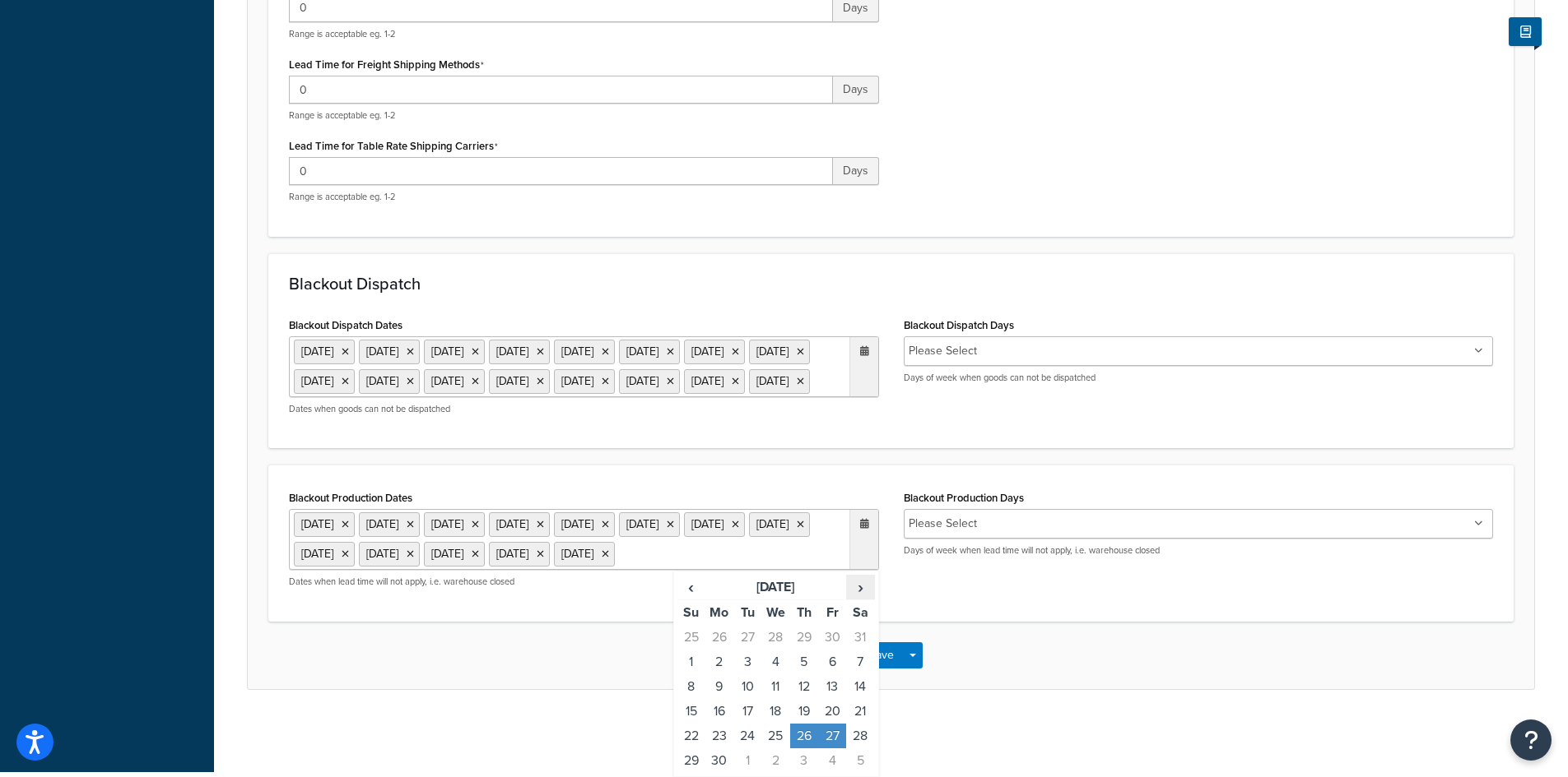
click at [863, 599] on span "›" at bounding box center [860, 587] width 26 height 23
click at [774, 713] on td "23" at bounding box center [776, 711] width 28 height 25
click at [801, 711] on td "24" at bounding box center [804, 711] width 28 height 25
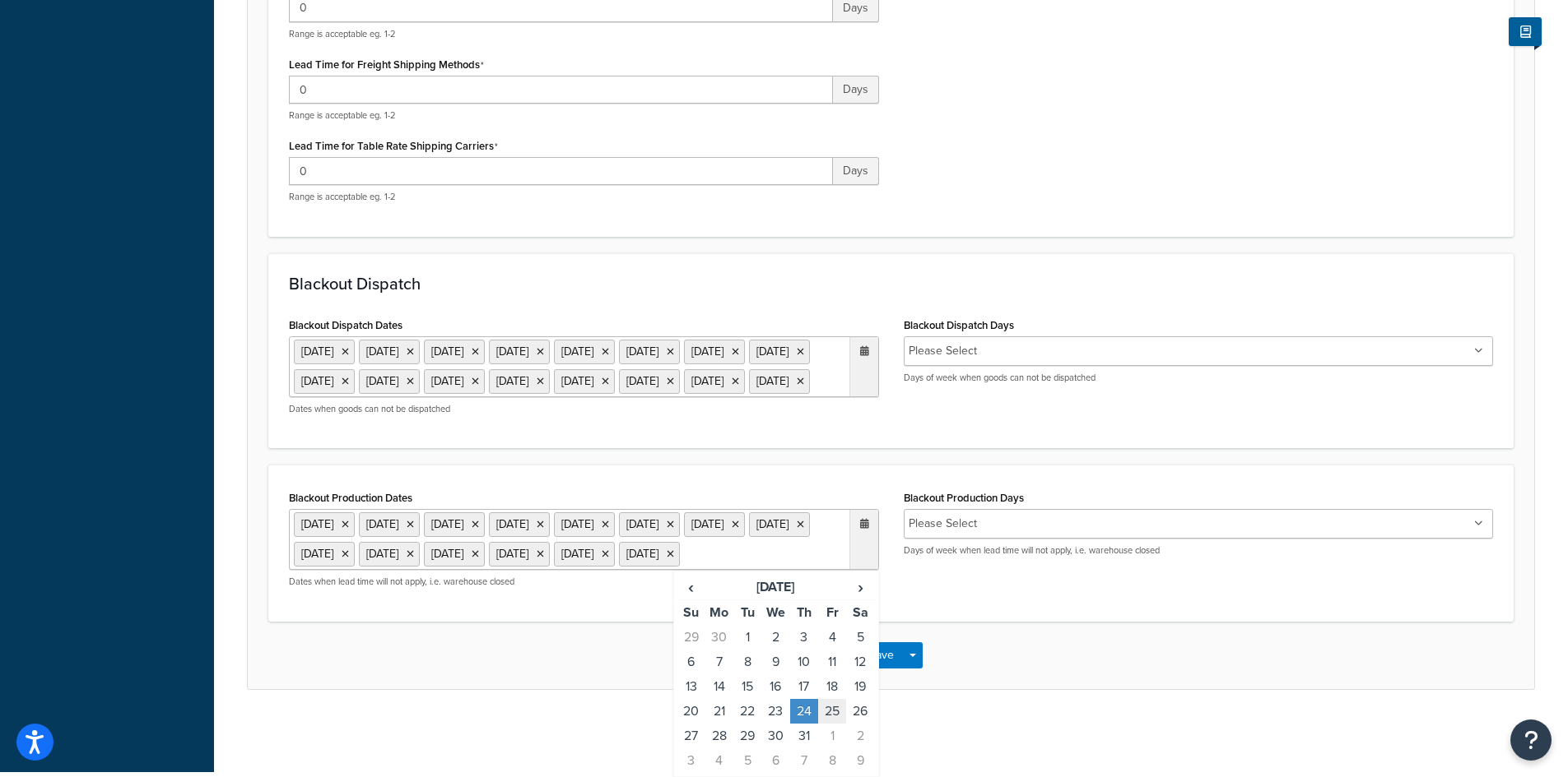
click at [828, 712] on td "25" at bounding box center [832, 711] width 28 height 25
click at [804, 733] on td "31" at bounding box center [804, 736] width 28 height 25
click at [912, 724] on div "Origin: Tennessee Basic Contact Info Date & Time Restrictions Advanced Specify …" at bounding box center [891, 98] width 1354 height 1266
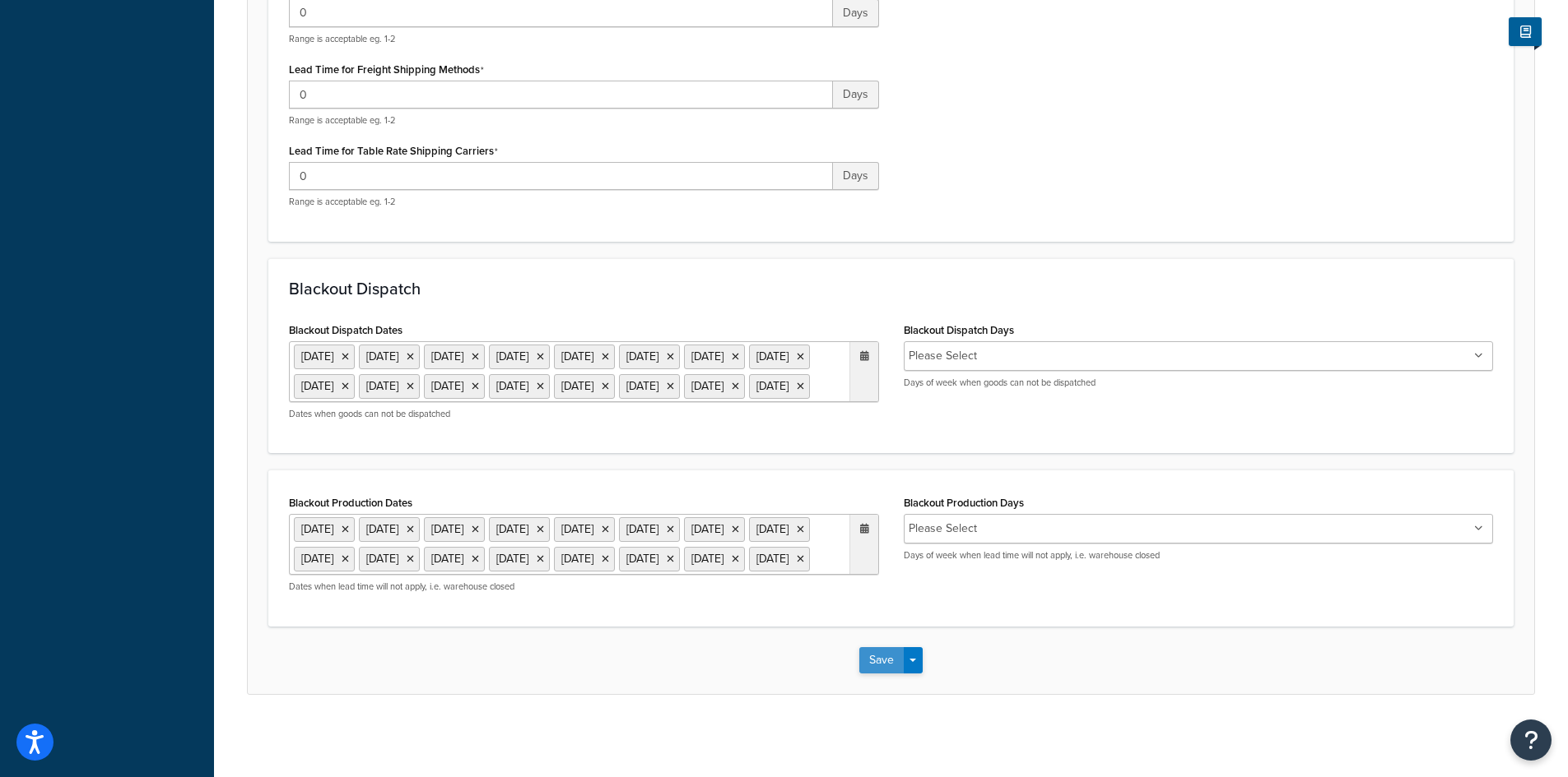
click at [878, 663] on button "Save" at bounding box center [882, 660] width 45 height 26
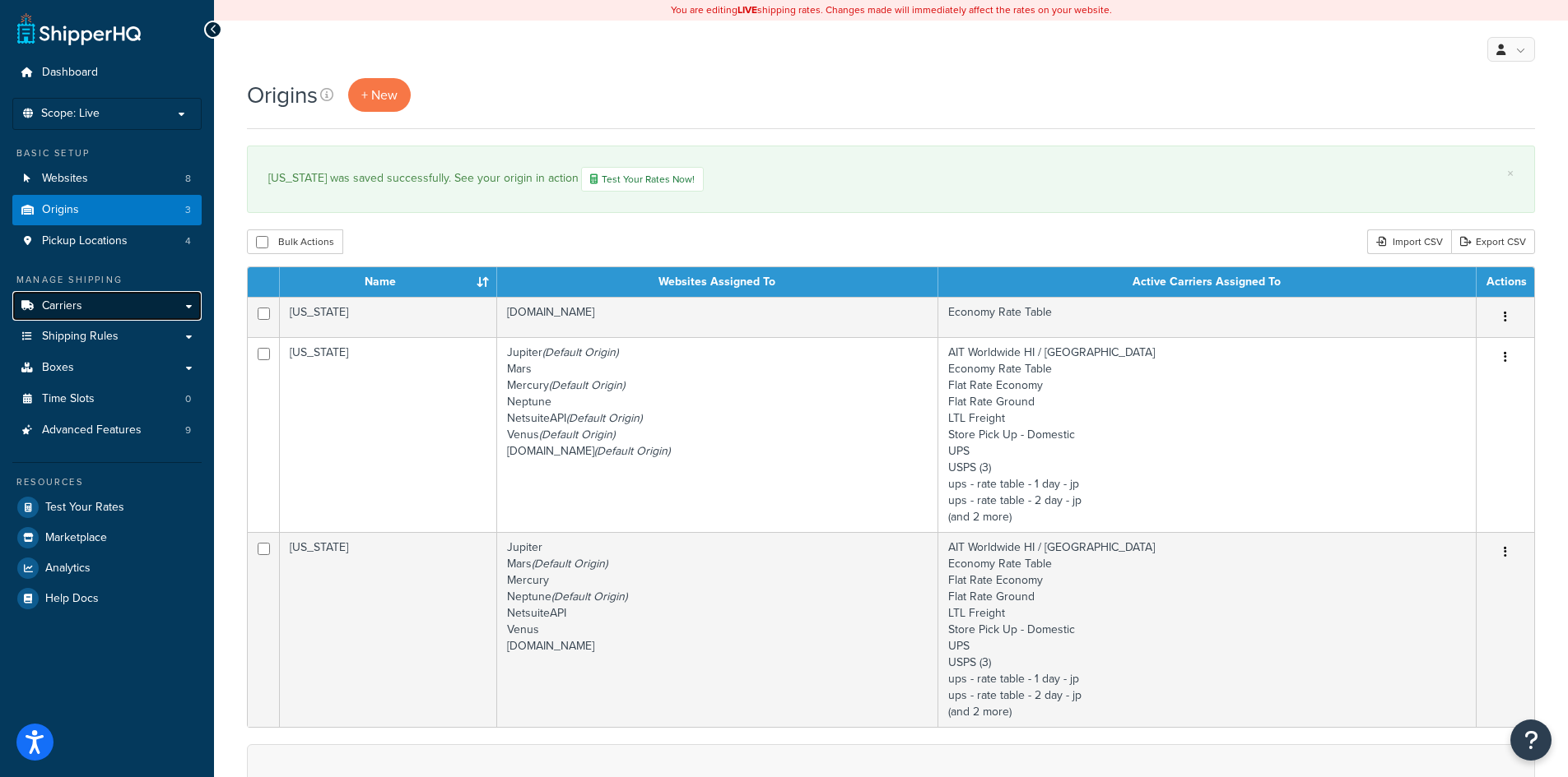
click at [80, 304] on span "Carriers" at bounding box center [61, 306] width 40 height 14
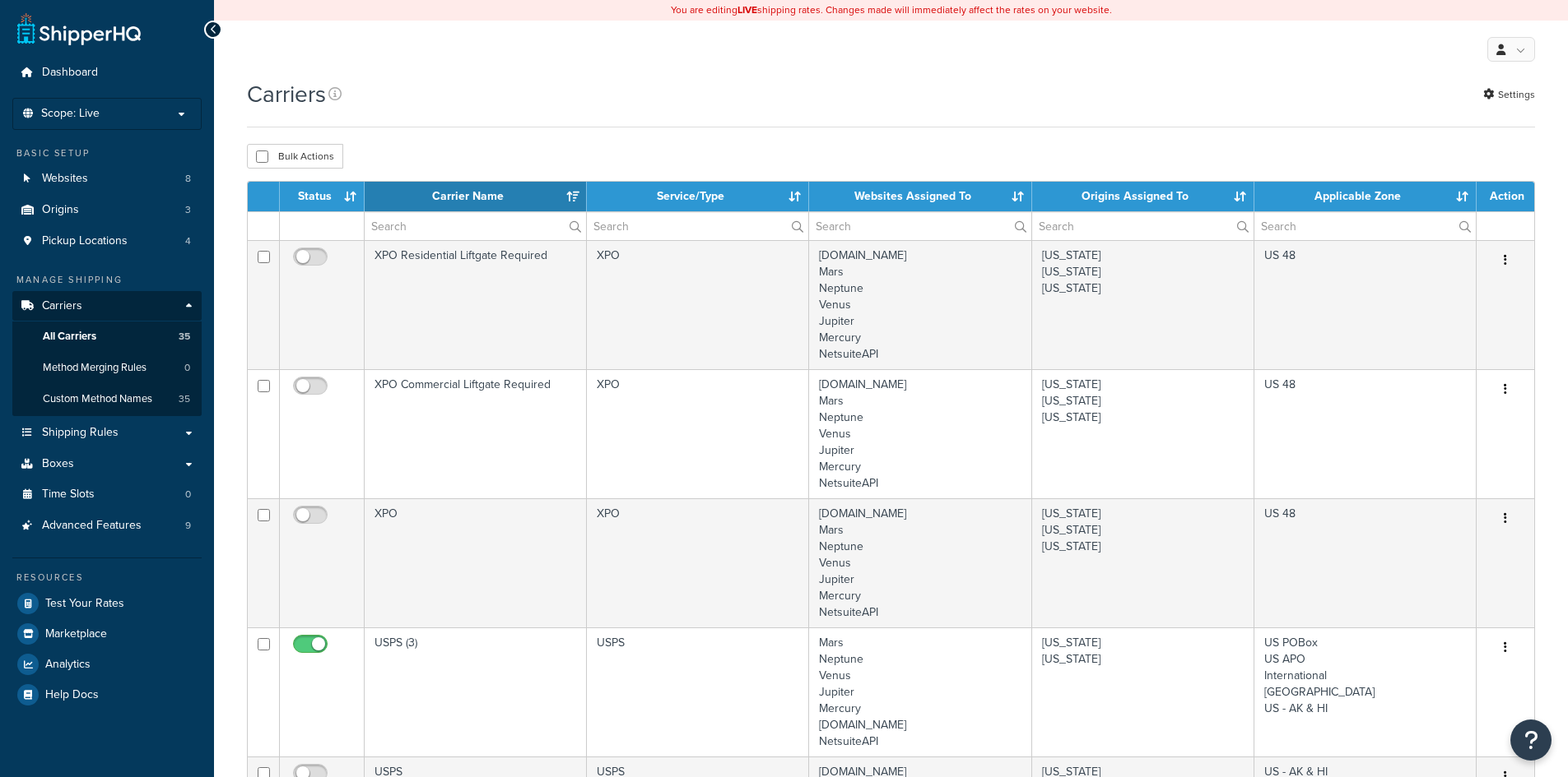
select select "15"
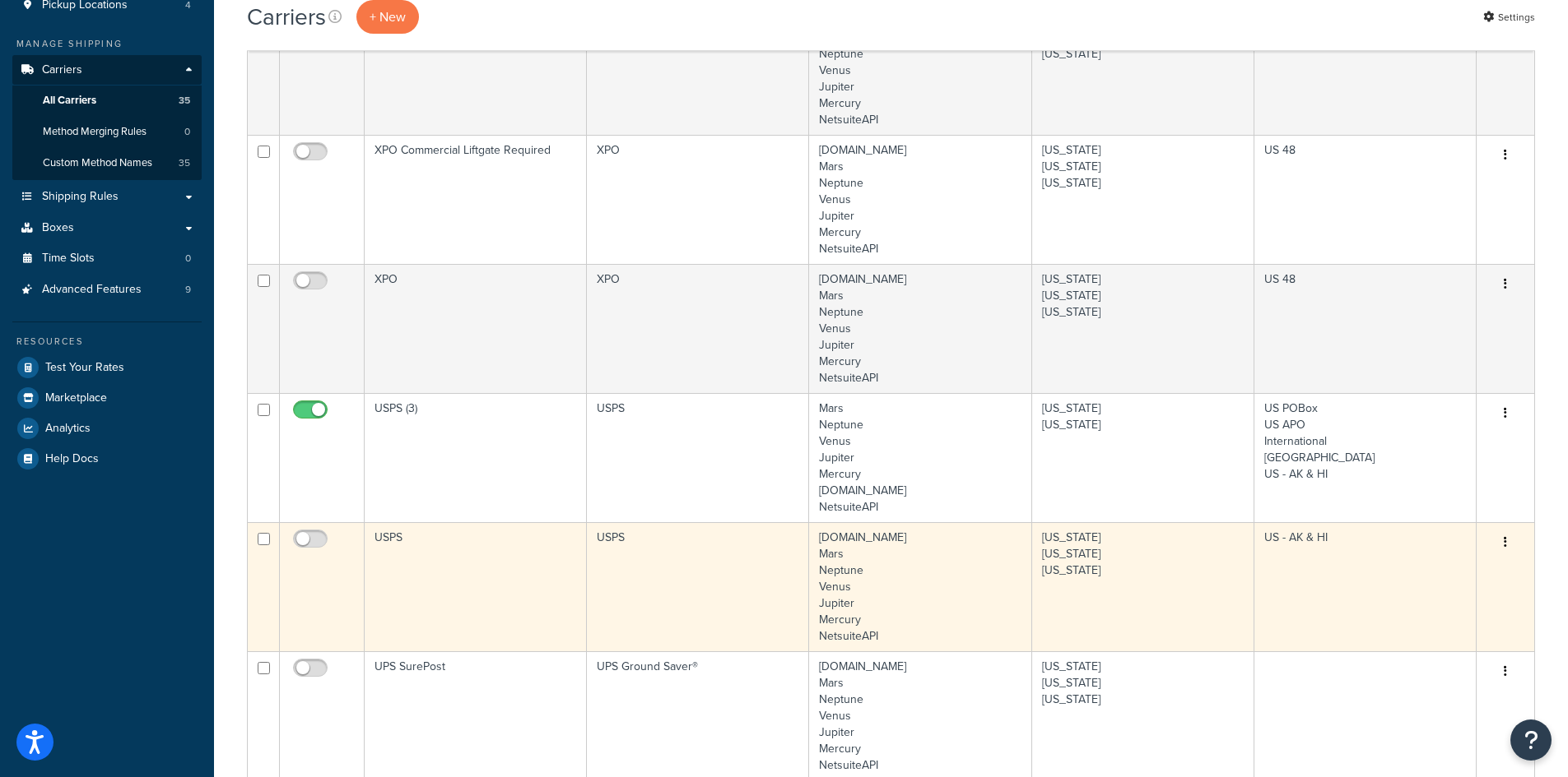
scroll to position [247, 0]
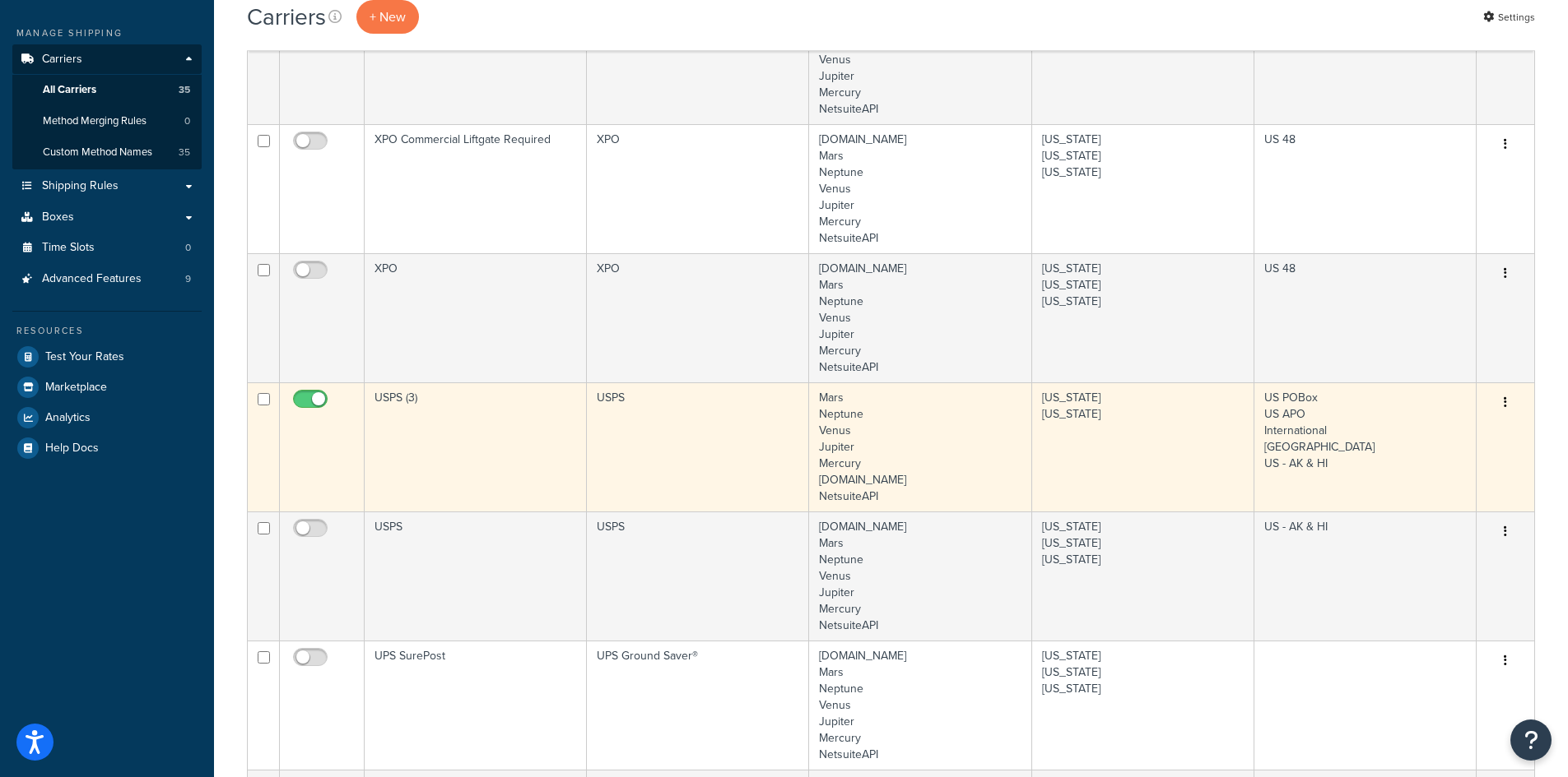
click at [498, 424] on td "USPS (3)" at bounding box center [476, 447] width 222 height 129
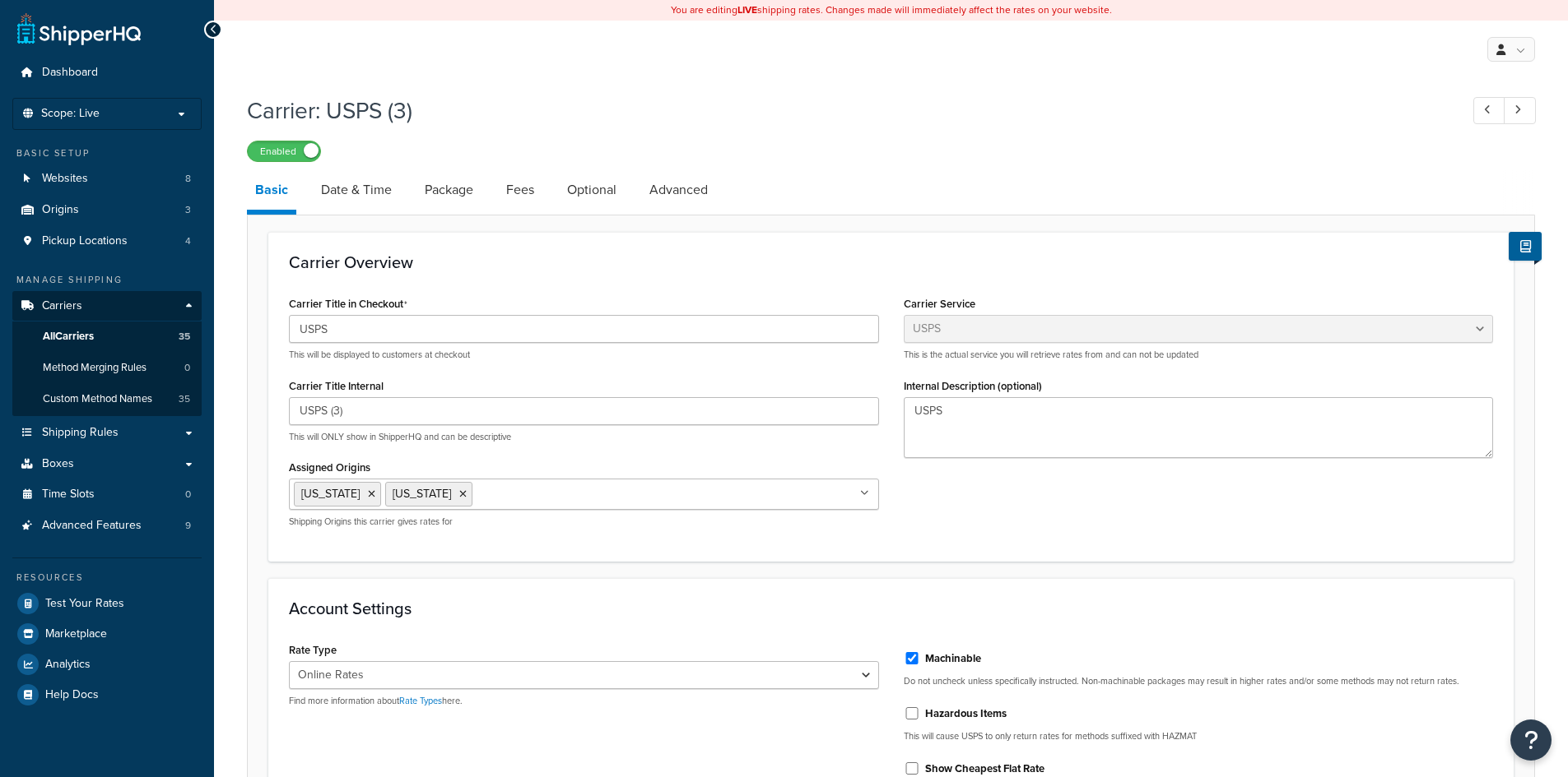
select select "usps"
select select "ONLINE"
drag, startPoint x: 362, startPoint y: 184, endPoint x: 364, endPoint y: 198, distance: 14.1
click at [362, 184] on link "Date & Time" at bounding box center [357, 189] width 87 height 40
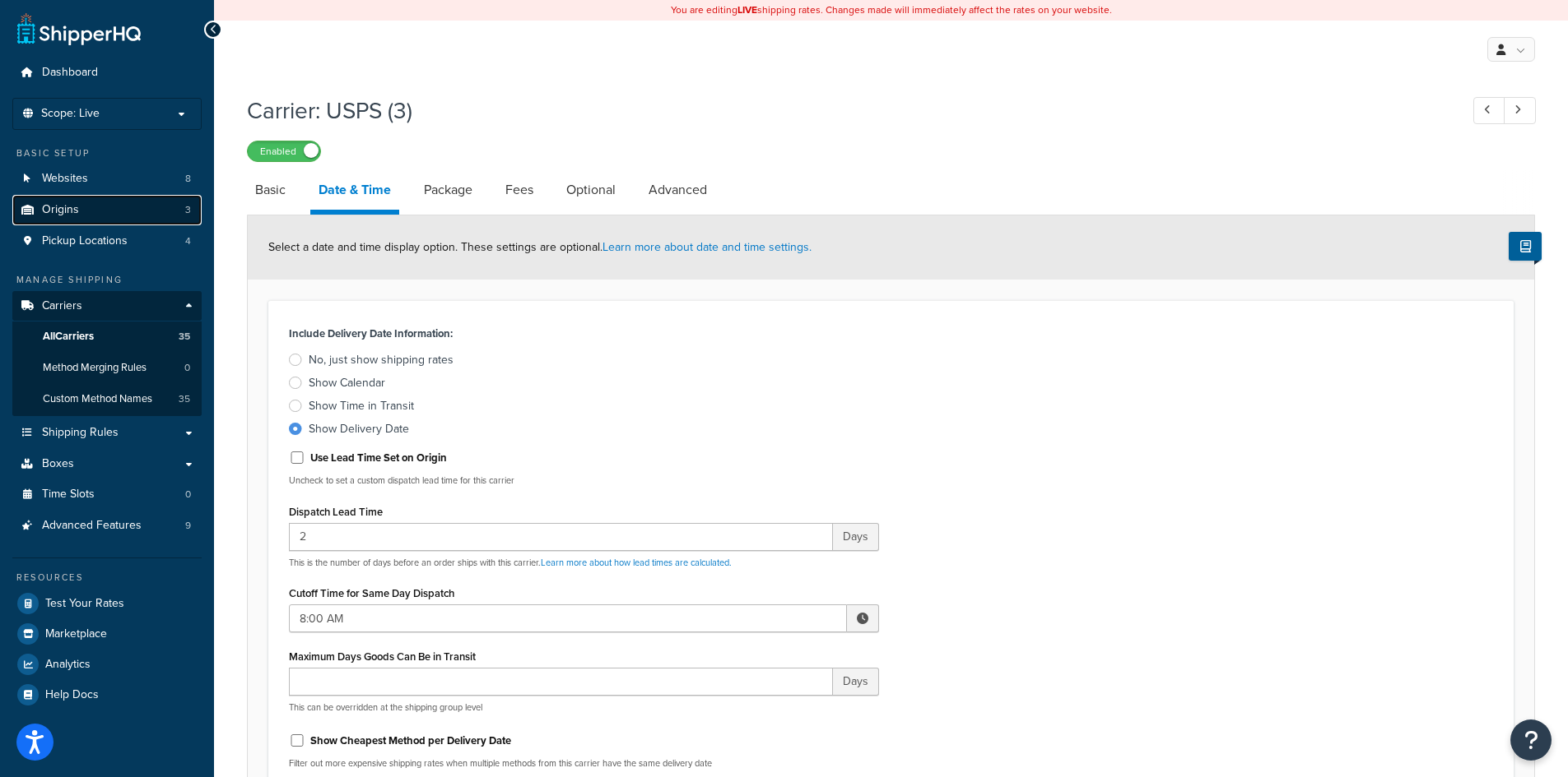
click at [75, 209] on span "Origins" at bounding box center [60, 210] width 37 height 14
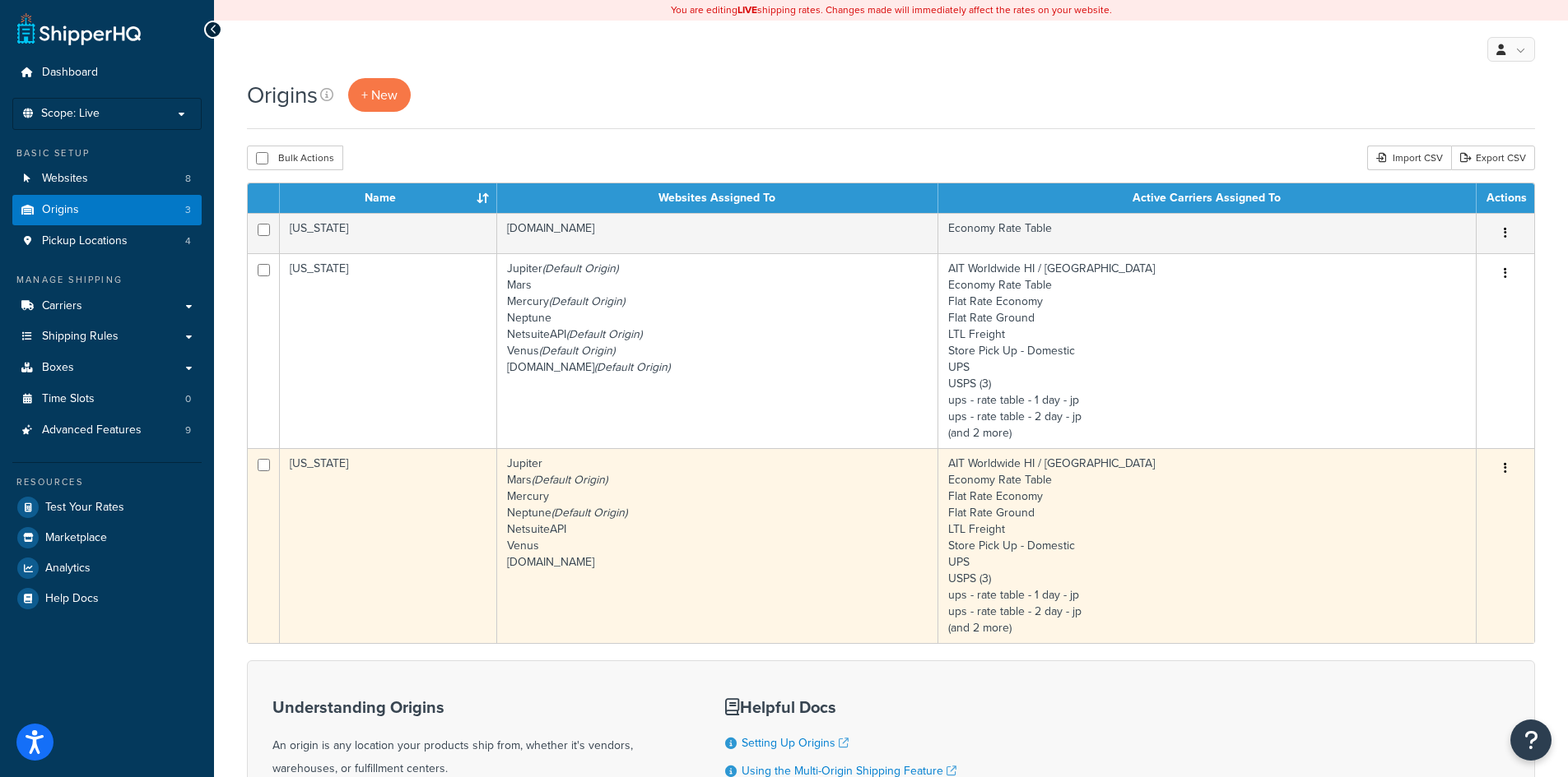
click at [410, 492] on td "[US_STATE]" at bounding box center [388, 546] width 217 height 195
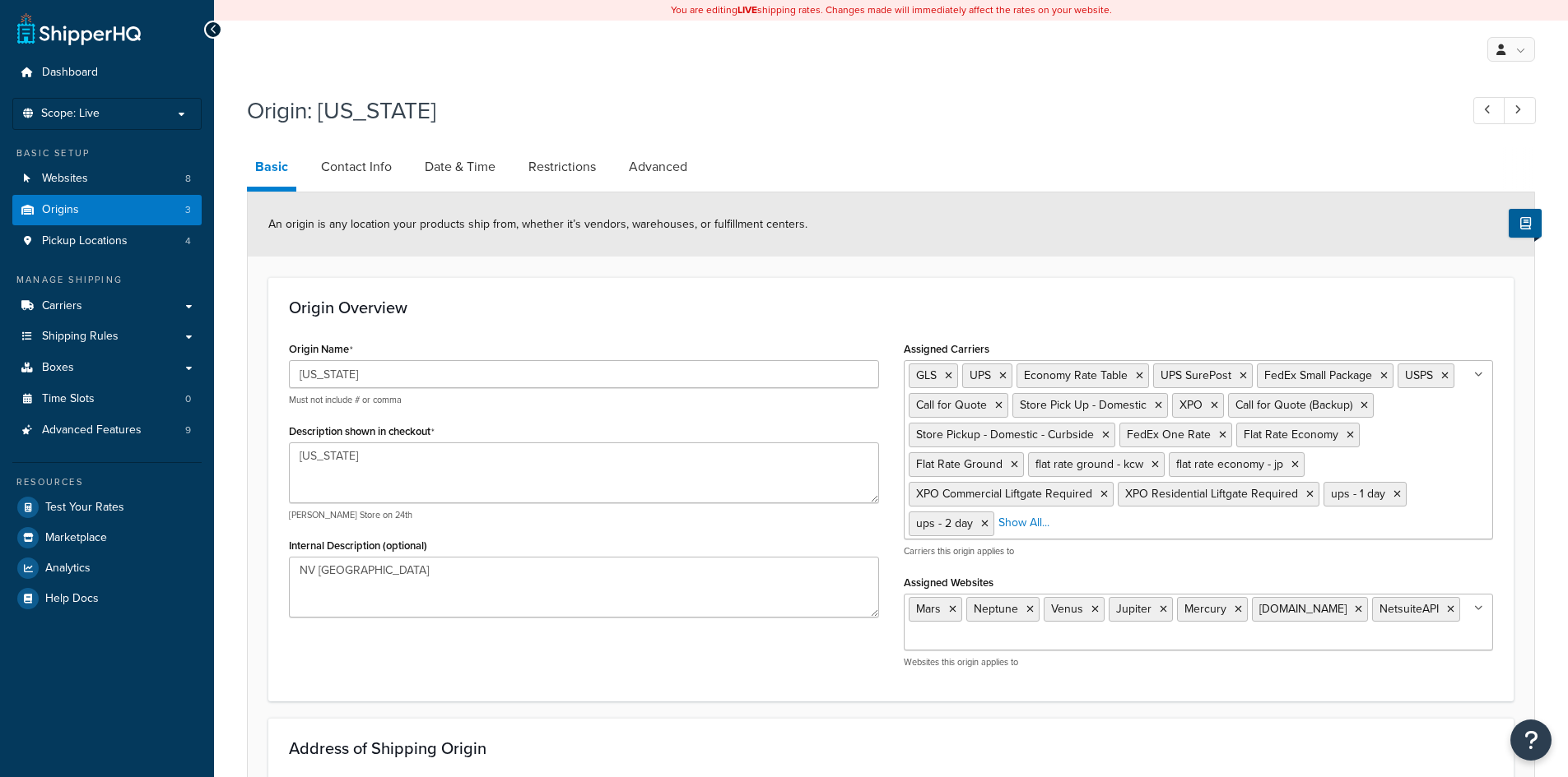
select select "28"
click at [466, 169] on link "Date & Time" at bounding box center [460, 167] width 87 height 40
select select "PER_SHIPPING_METHOD_TYPE"
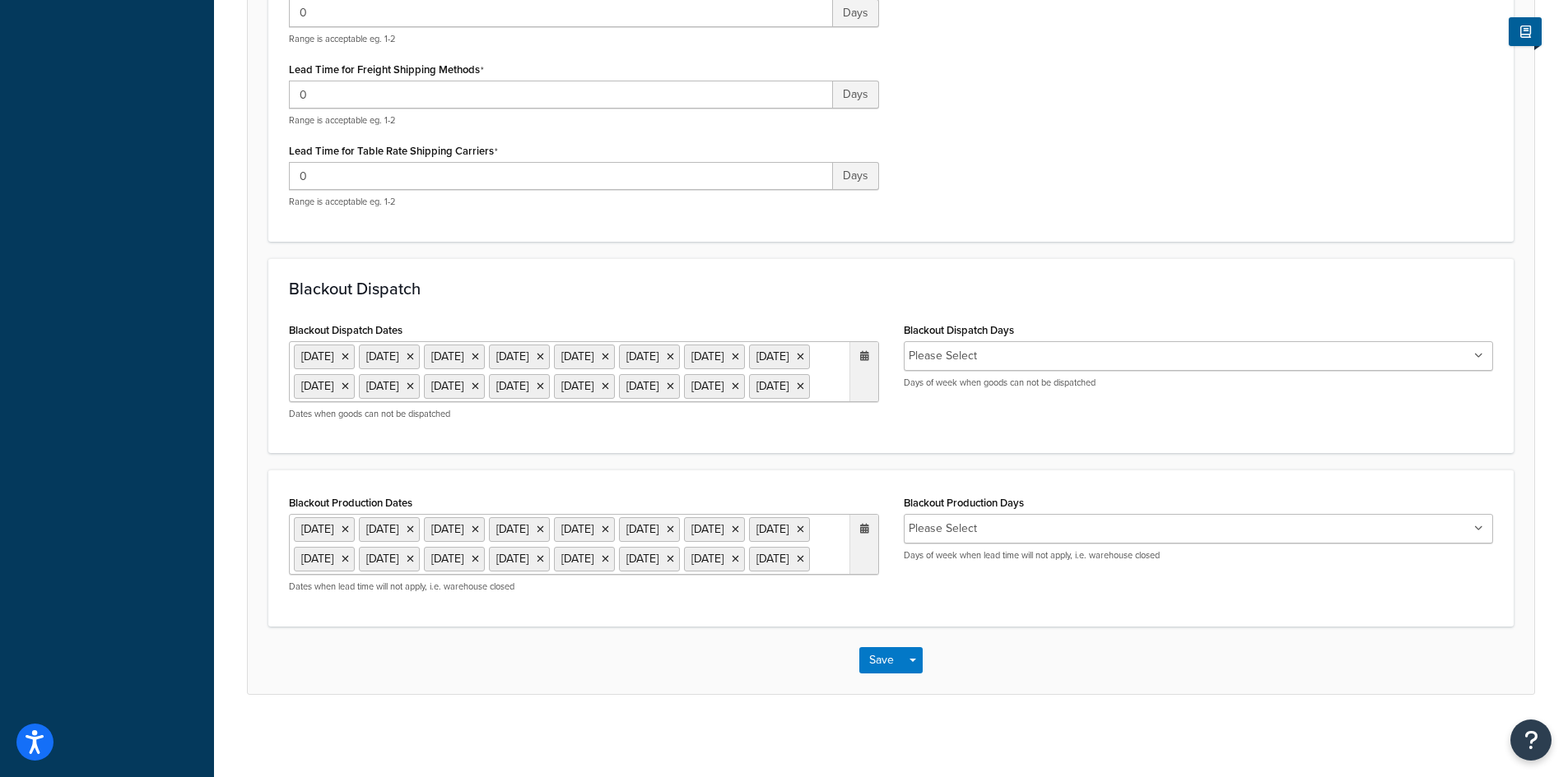
scroll to position [676, 0]
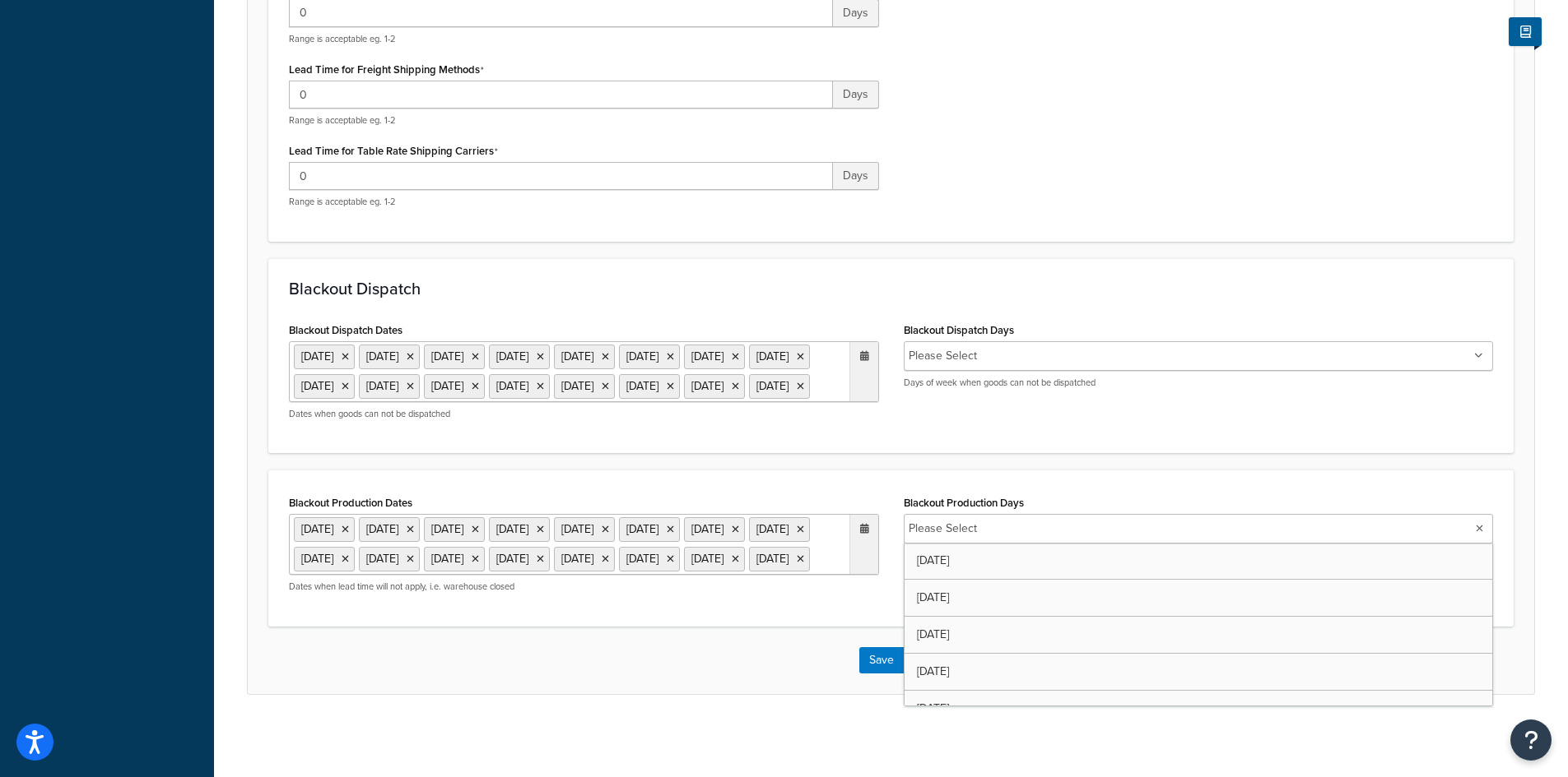
click at [1130, 514] on ul "Please Select" at bounding box center [1198, 529] width 590 height 30
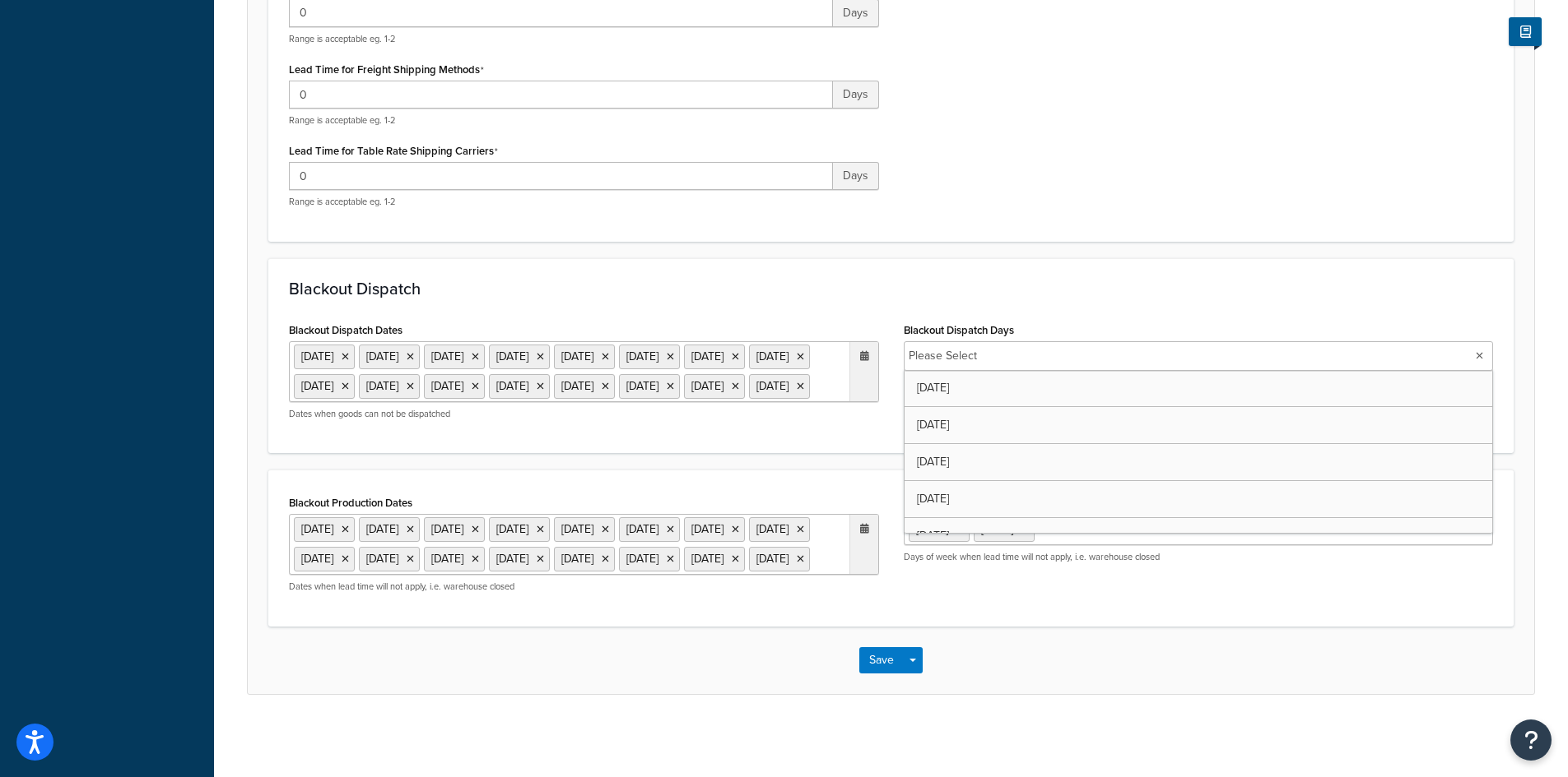
click at [1027, 347] on input "Blackout Dispatch Days" at bounding box center [1054, 356] width 146 height 18
click at [828, 433] on form "Specify the criteria around dispatch date and times for this origin. Only use t…" at bounding box center [891, 135] width 1287 height 1117
click at [887, 655] on button "Save" at bounding box center [882, 660] width 45 height 26
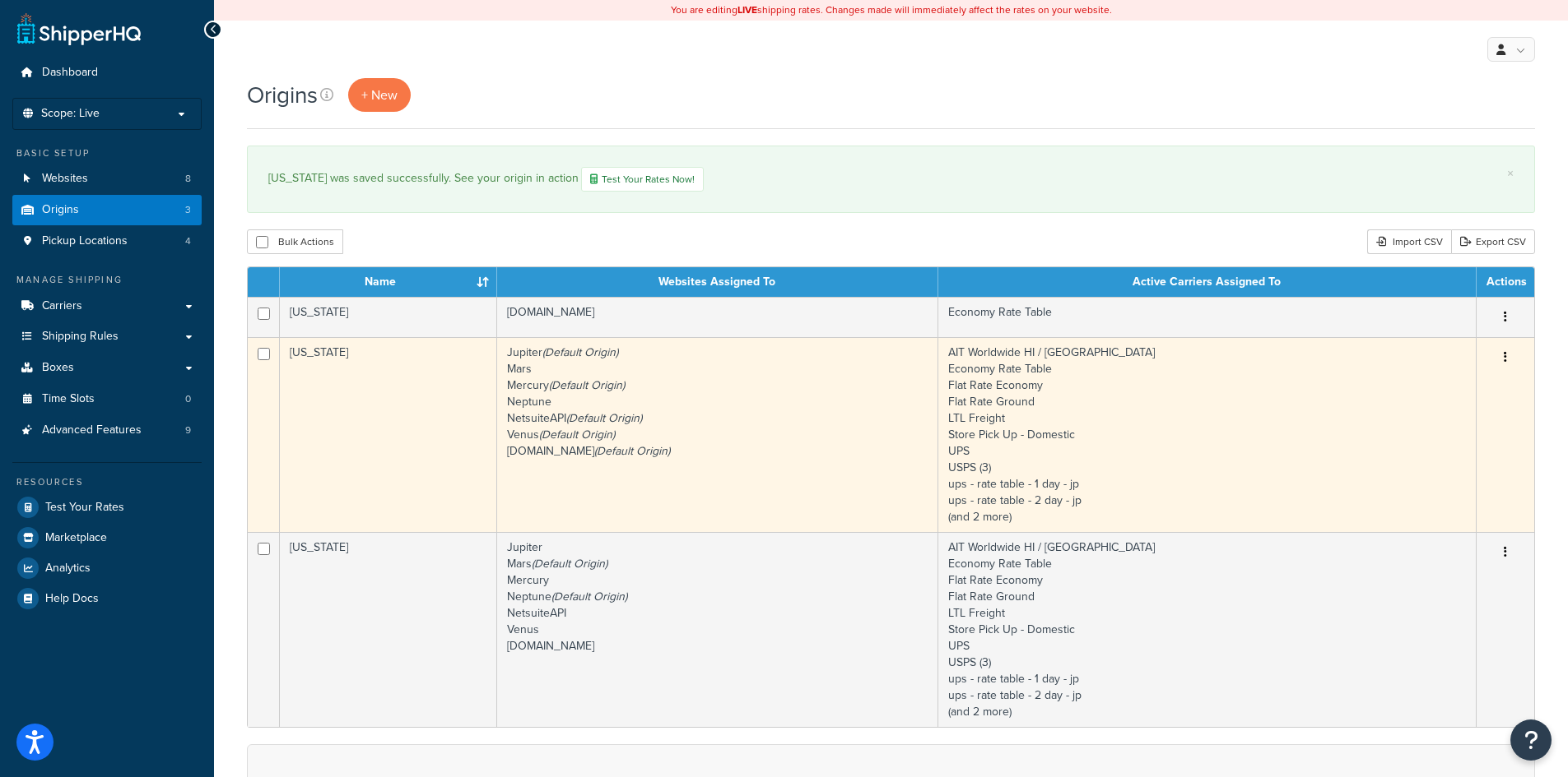
click at [416, 466] on td "[US_STATE]" at bounding box center [388, 434] width 217 height 195
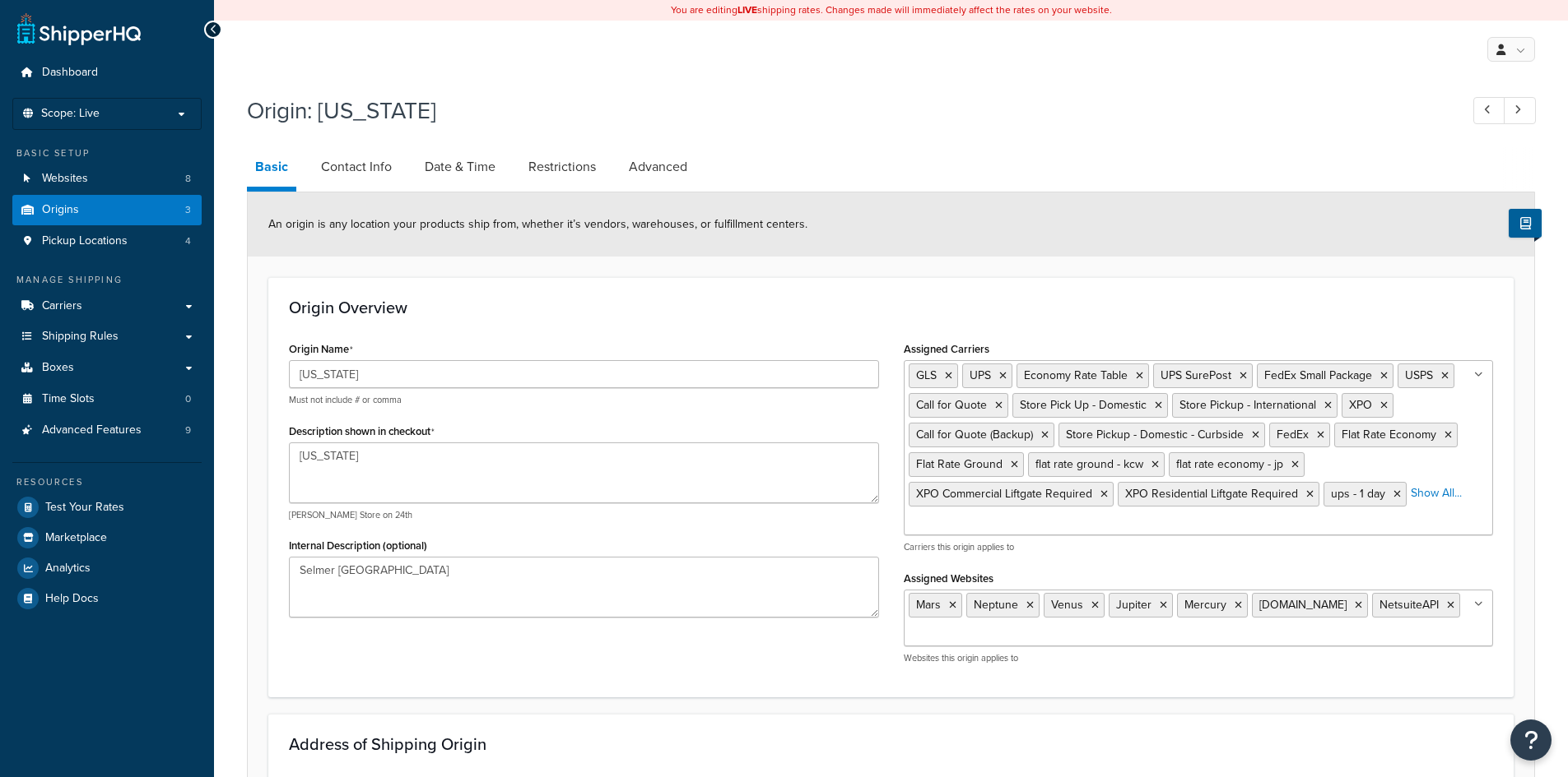
select select "42"
click at [544, 170] on link "Restrictions" at bounding box center [562, 167] width 84 height 40
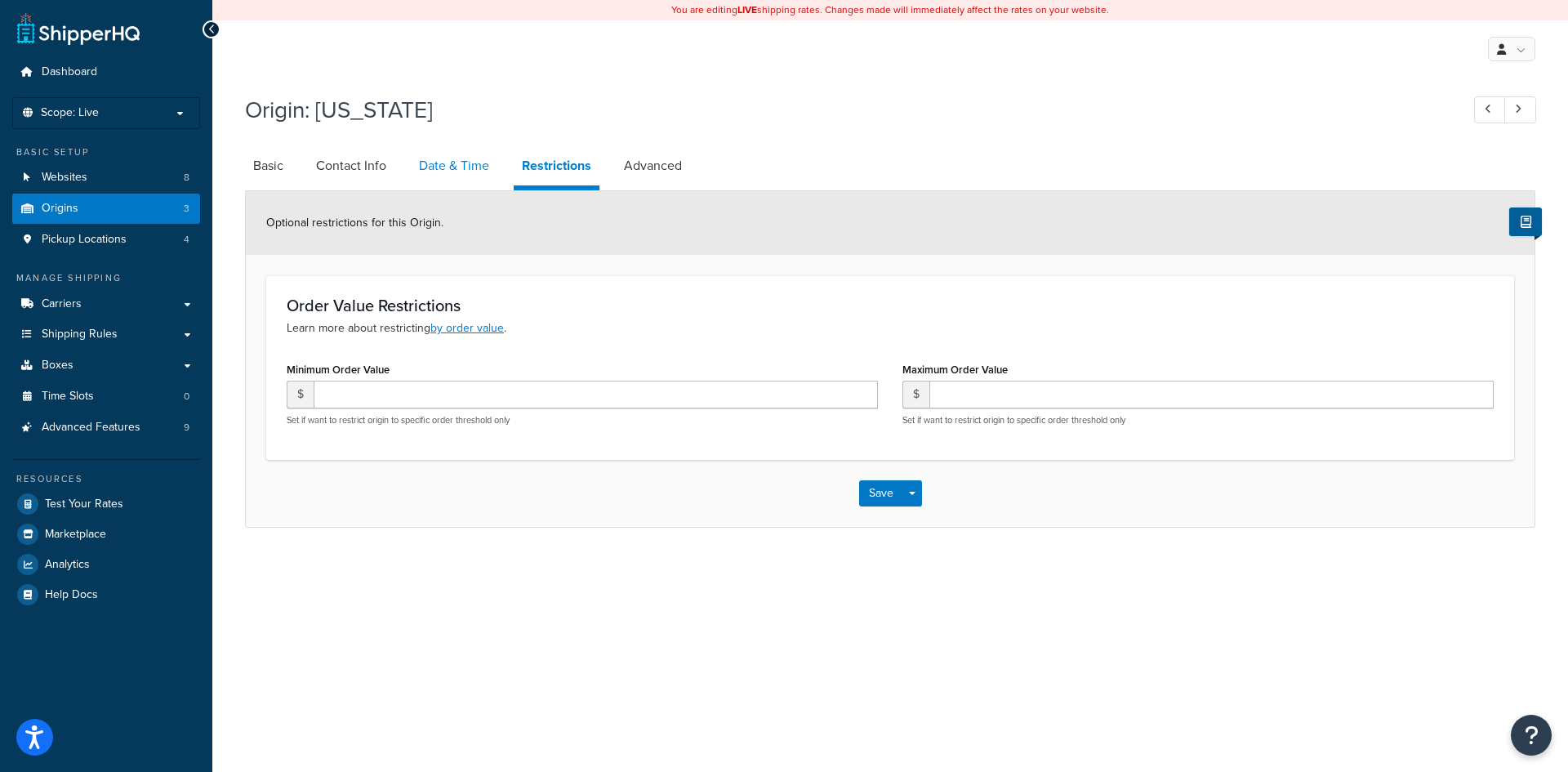
click at [443, 161] on link "Date & Time" at bounding box center [454, 166] width 87 height 40
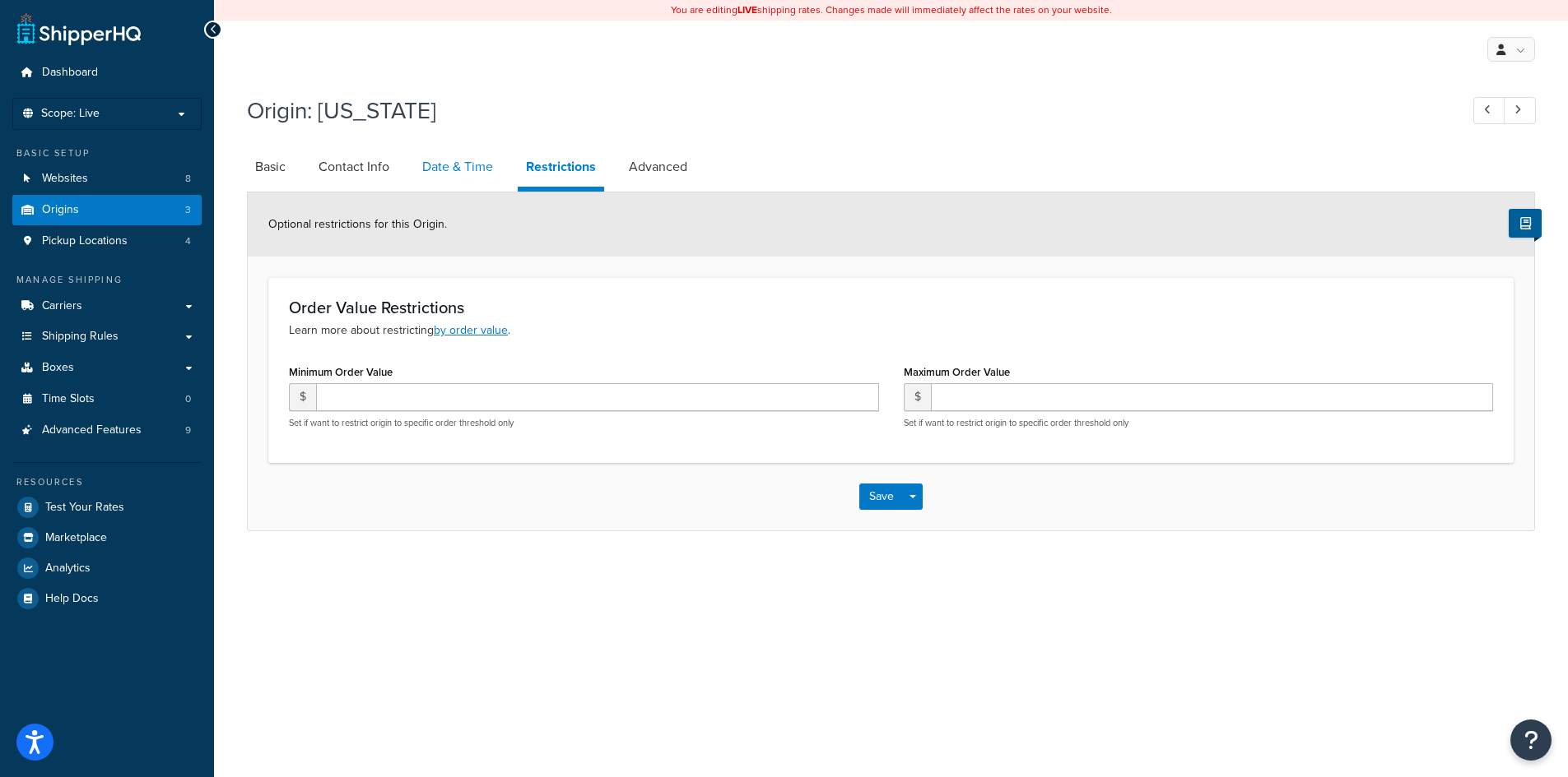
select select "PER_SHIPPING_METHOD_TYPE"
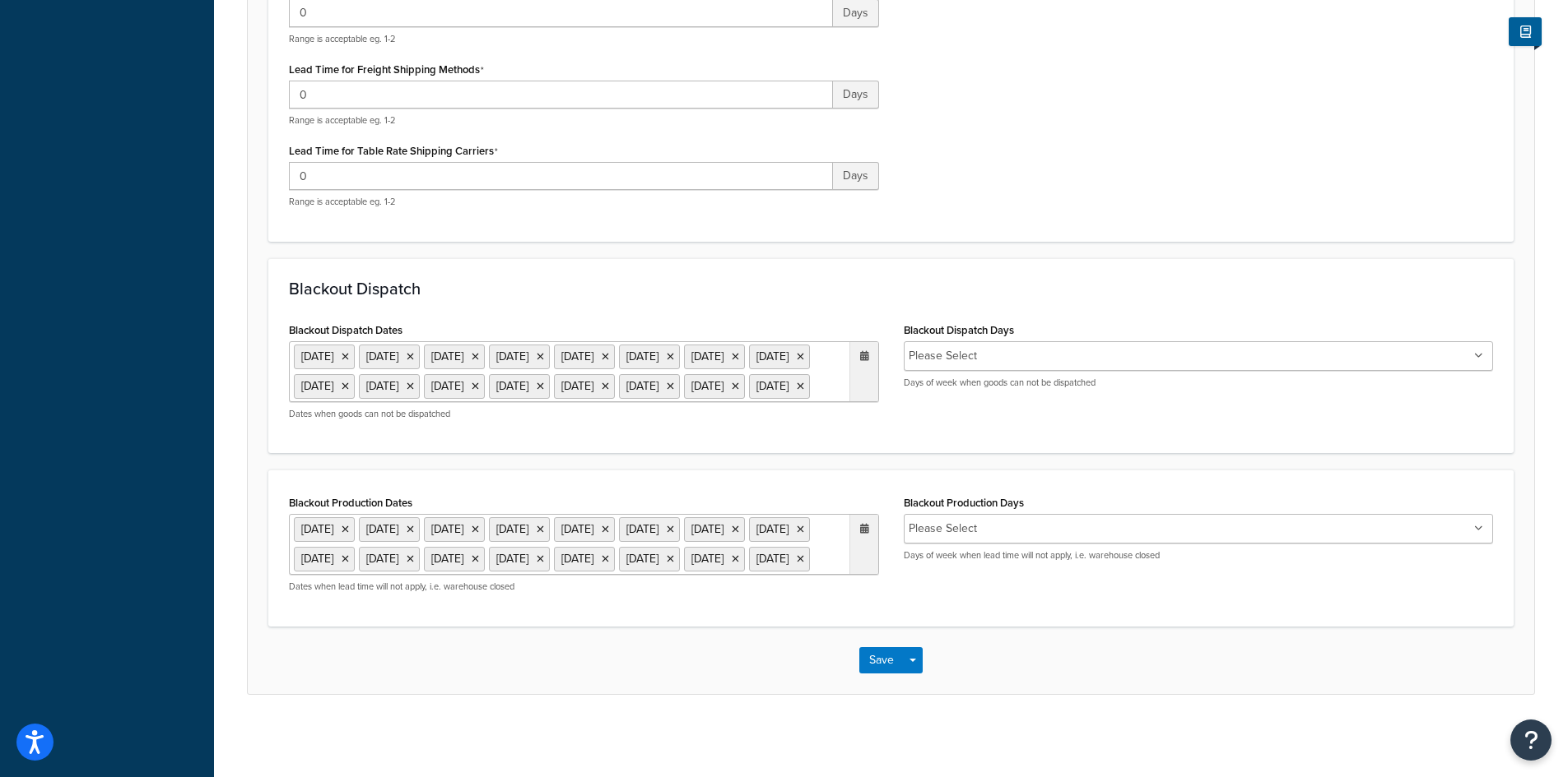
scroll to position [676, 0]
click at [979, 342] on ul "Please Select" at bounding box center [1198, 356] width 590 height 30
click at [989, 520] on input "Blackout Production Days" at bounding box center [1054, 528] width 146 height 18
click at [821, 623] on div "Blackout Production Dates 1 Sep 2025 27 Nov 2025 28 Nov 2025 24 Dec 2025 25 Dec…" at bounding box center [891, 548] width 1246 height 156
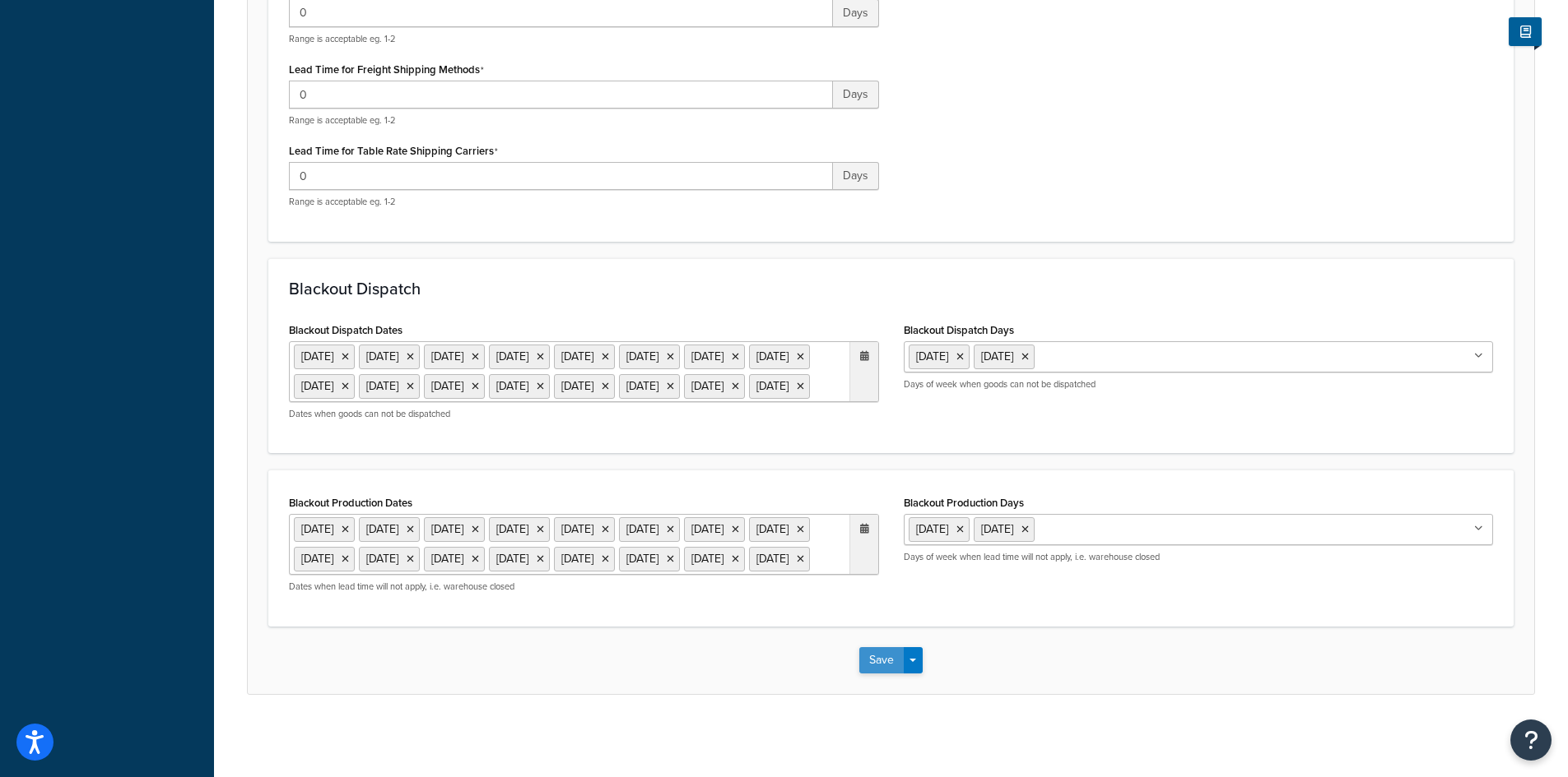
click at [892, 665] on button "Save" at bounding box center [882, 660] width 45 height 26
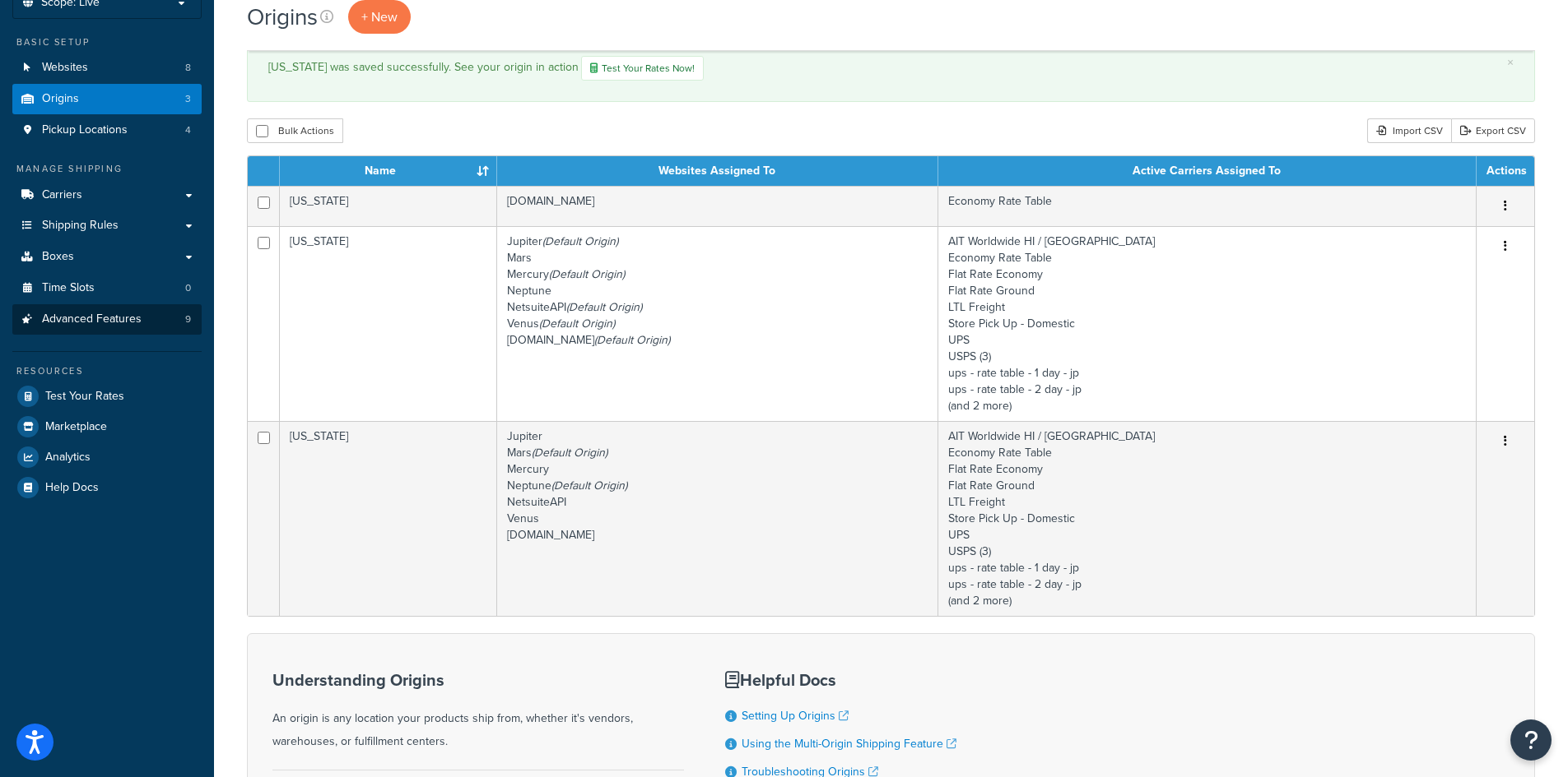
scroll to position [164, 0]
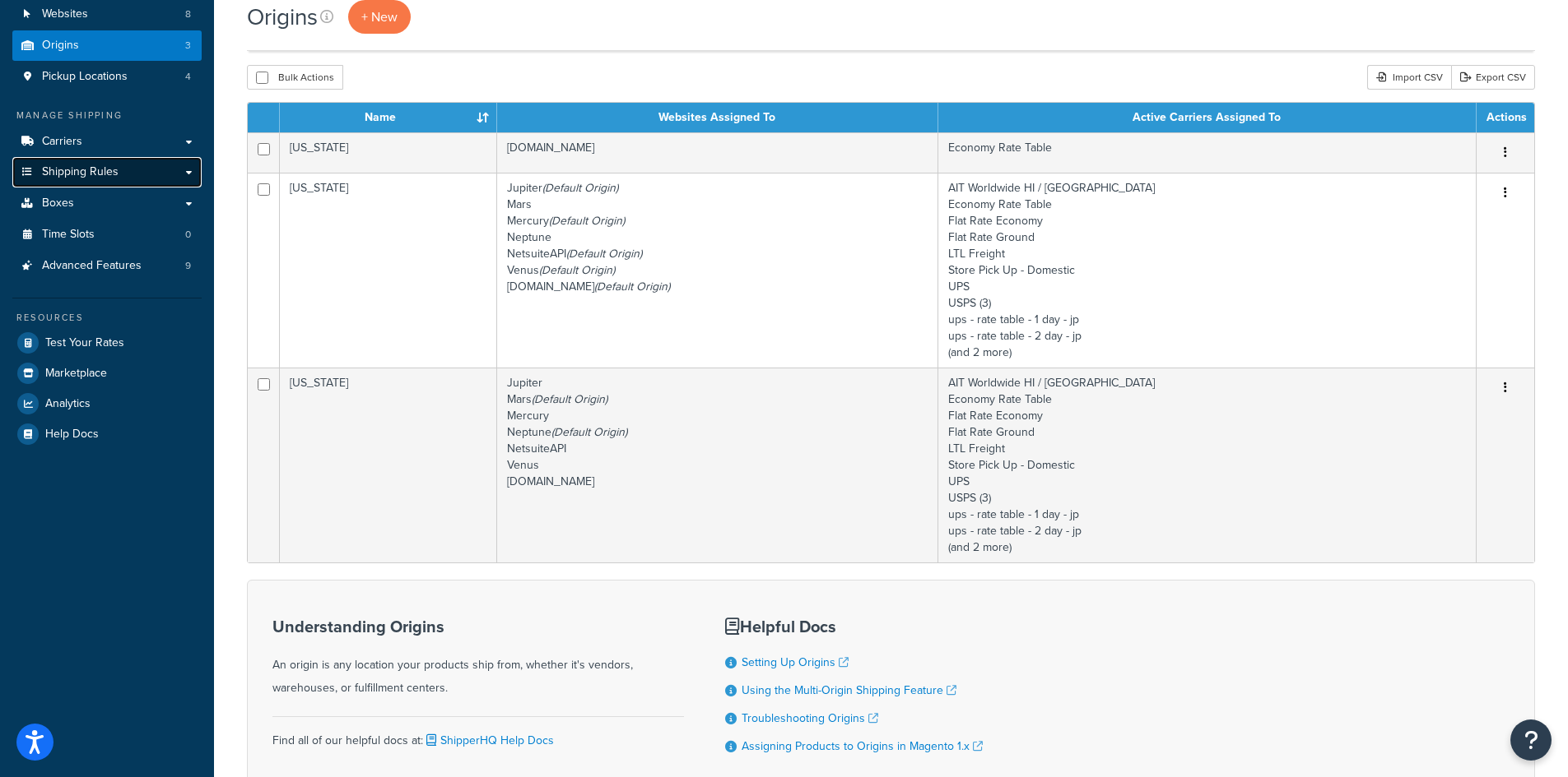
click at [93, 175] on span "Shipping Rules" at bounding box center [80, 172] width 76 height 14
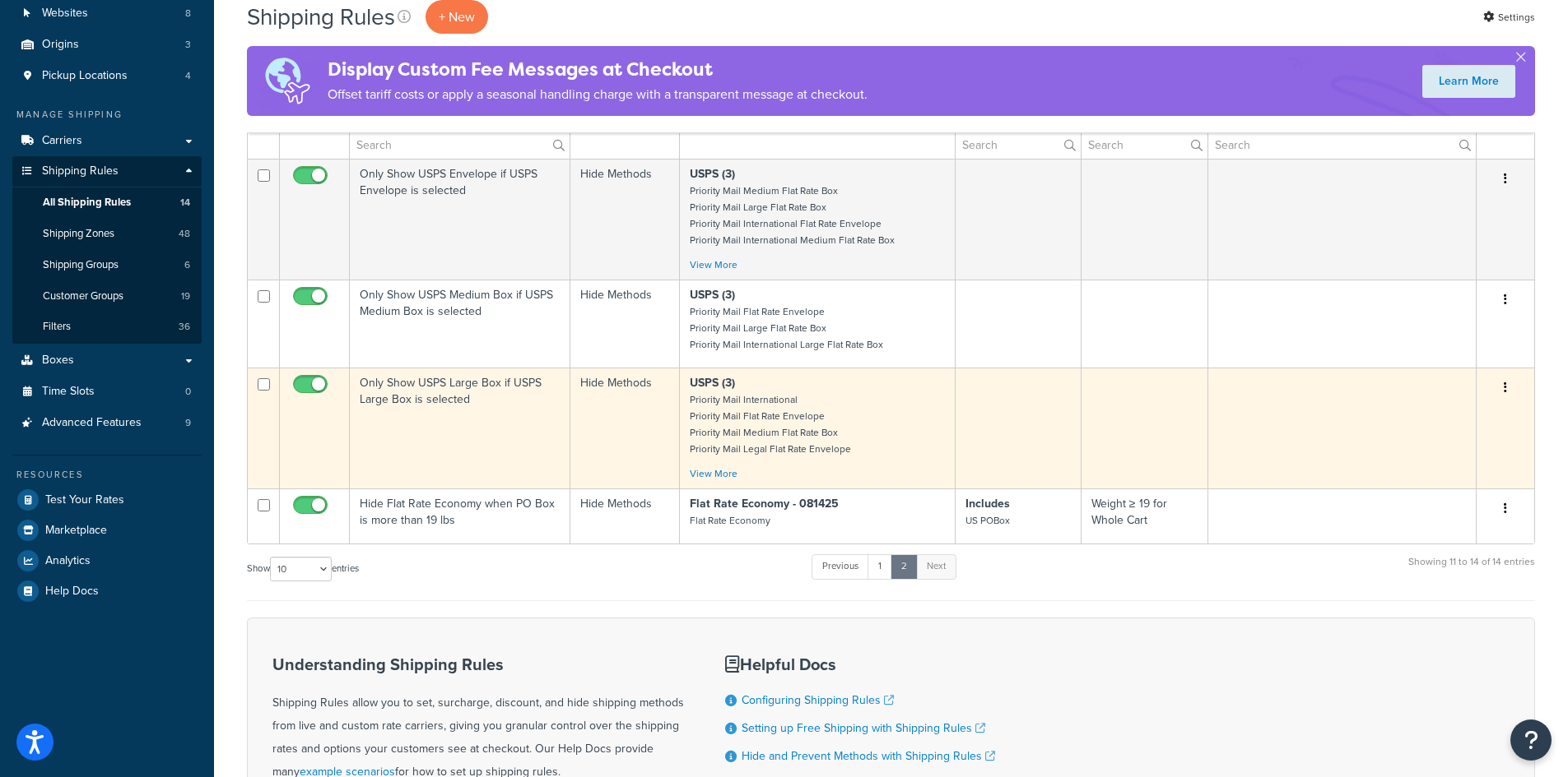
scroll to position [157, 0]
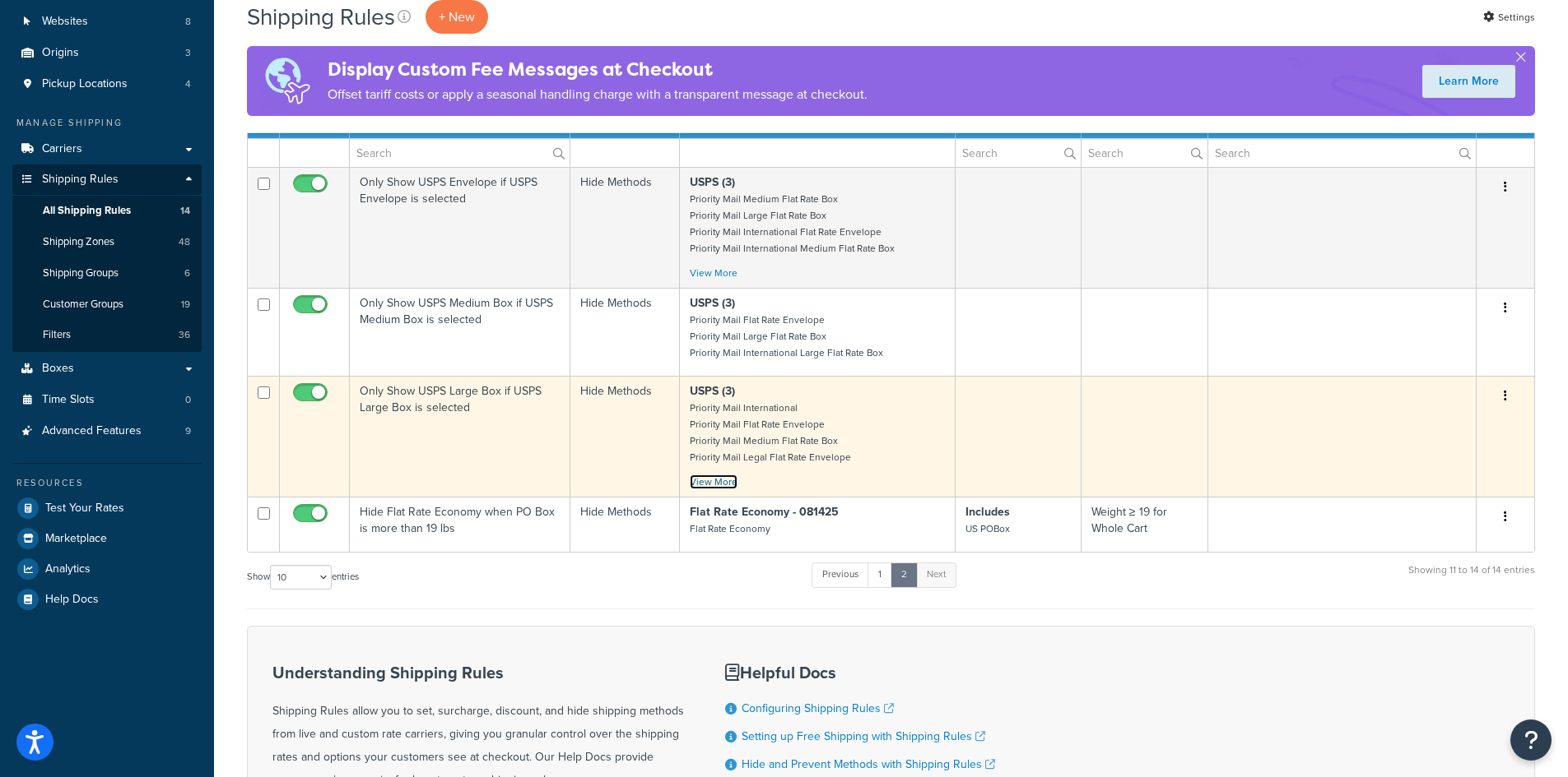
click at [724, 486] on link "View More" at bounding box center [713, 482] width 47 height 15
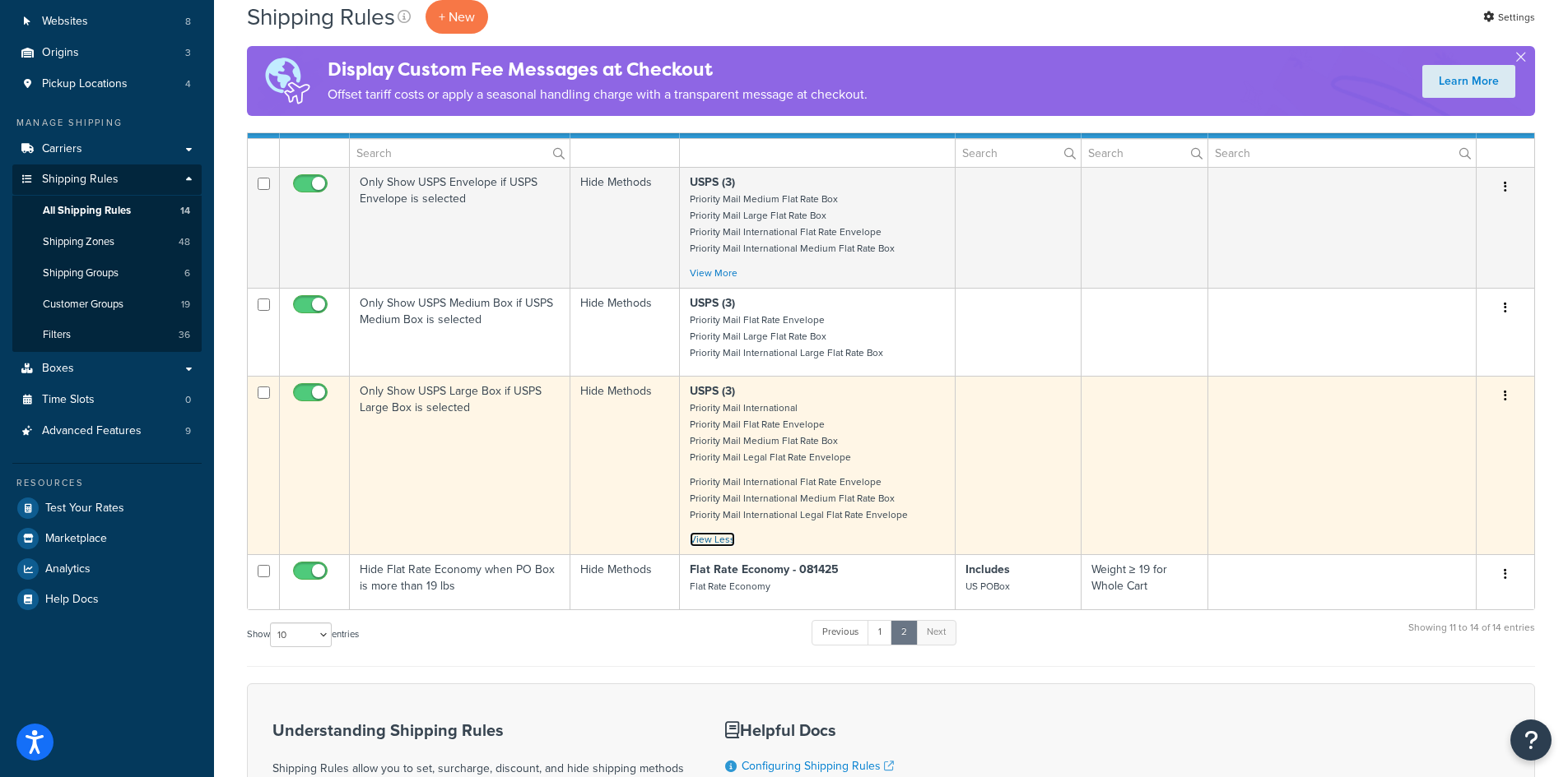
click at [712, 544] on link "View Less" at bounding box center [712, 539] width 46 height 15
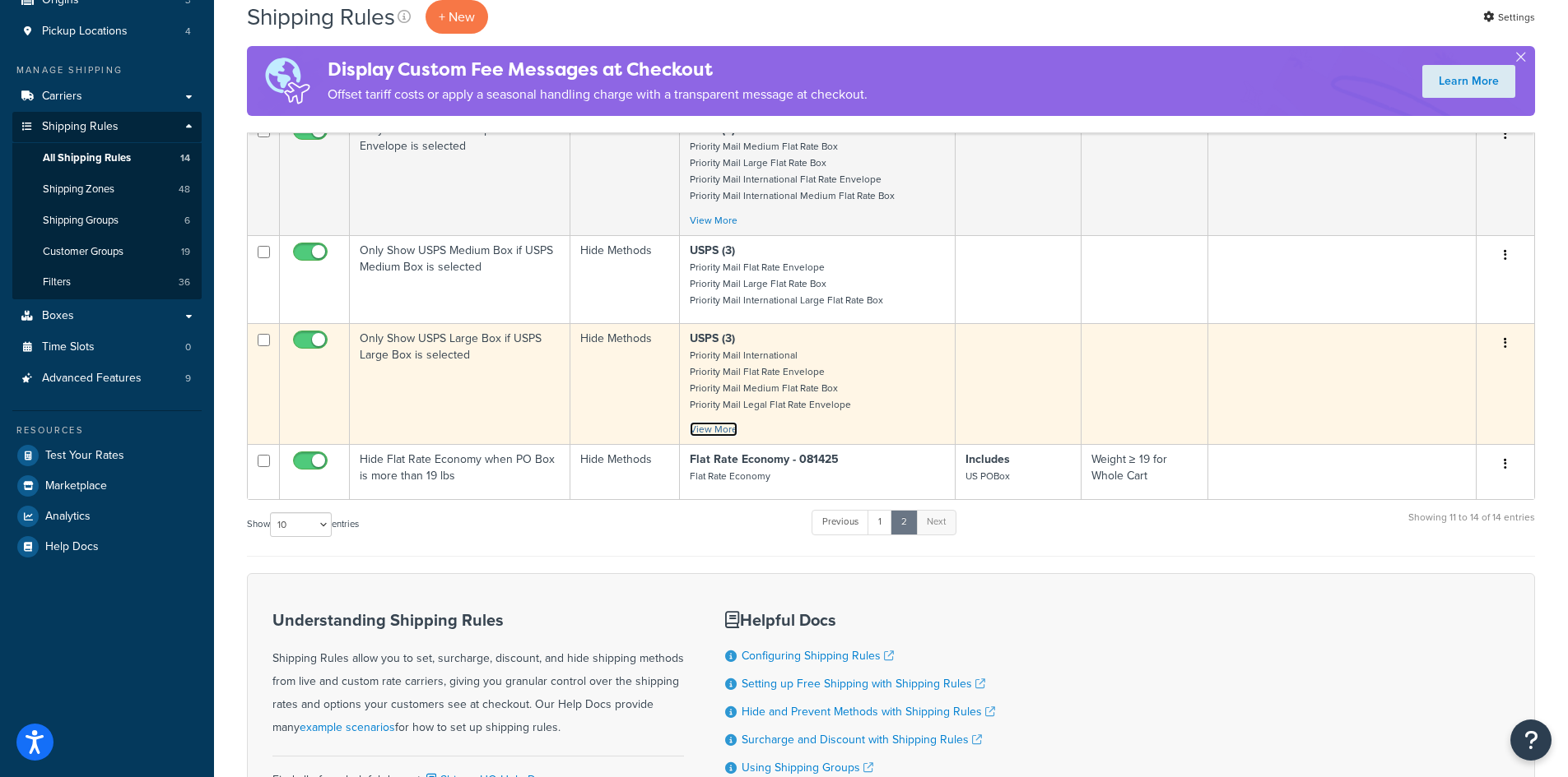
scroll to position [240, 0]
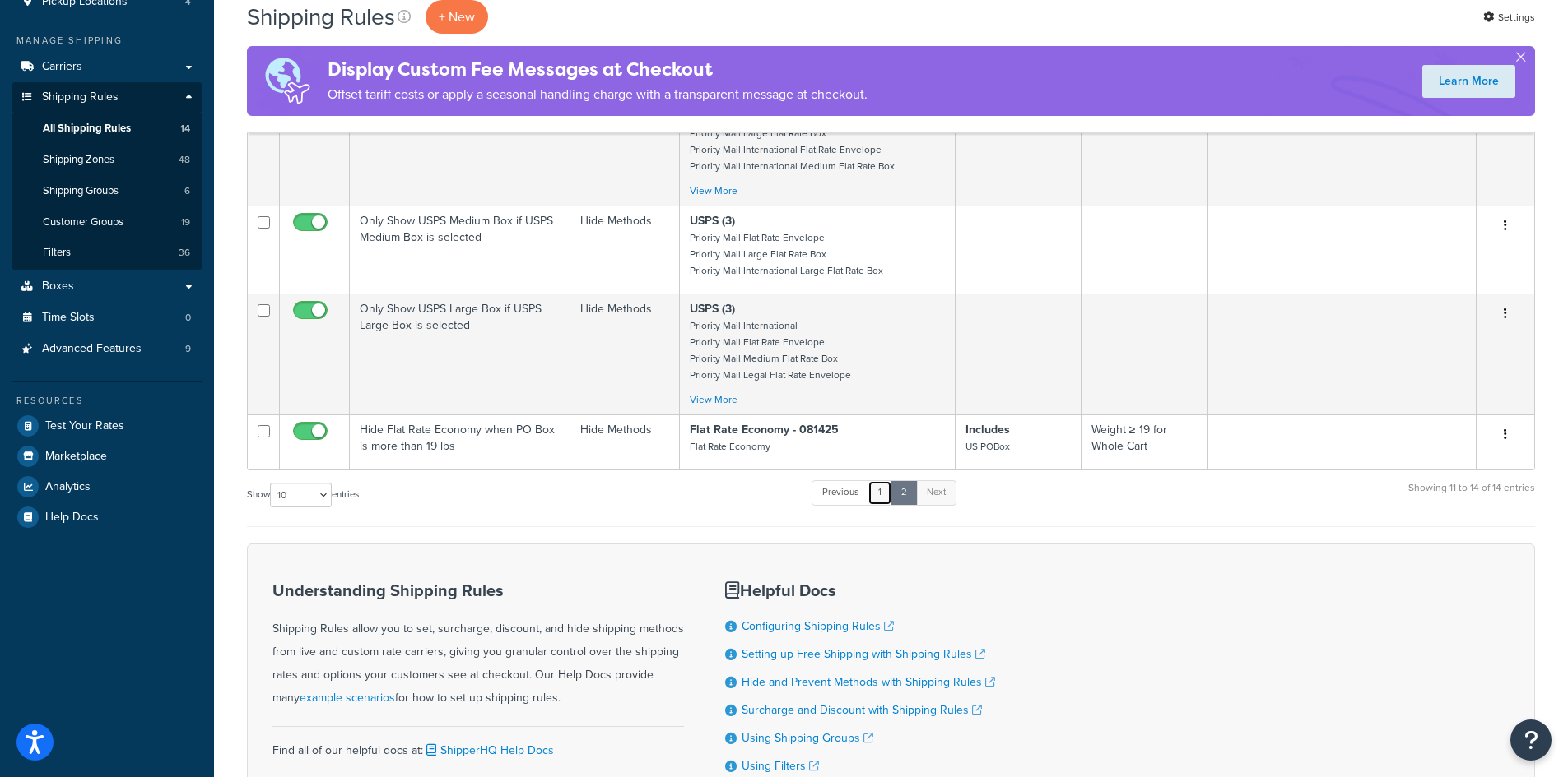
click at [893, 493] on link "1" at bounding box center [880, 492] width 25 height 25
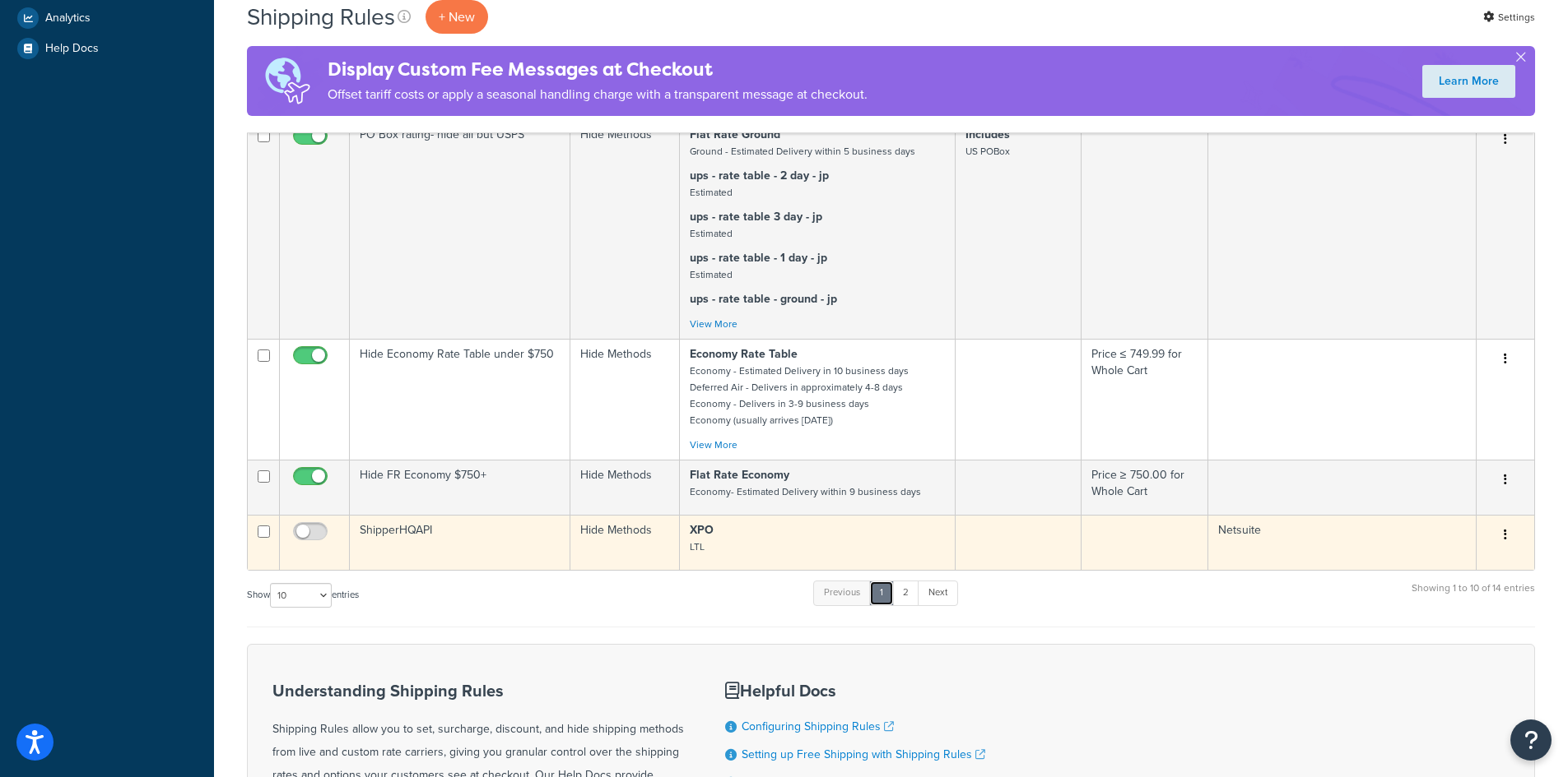
scroll to position [905, 0]
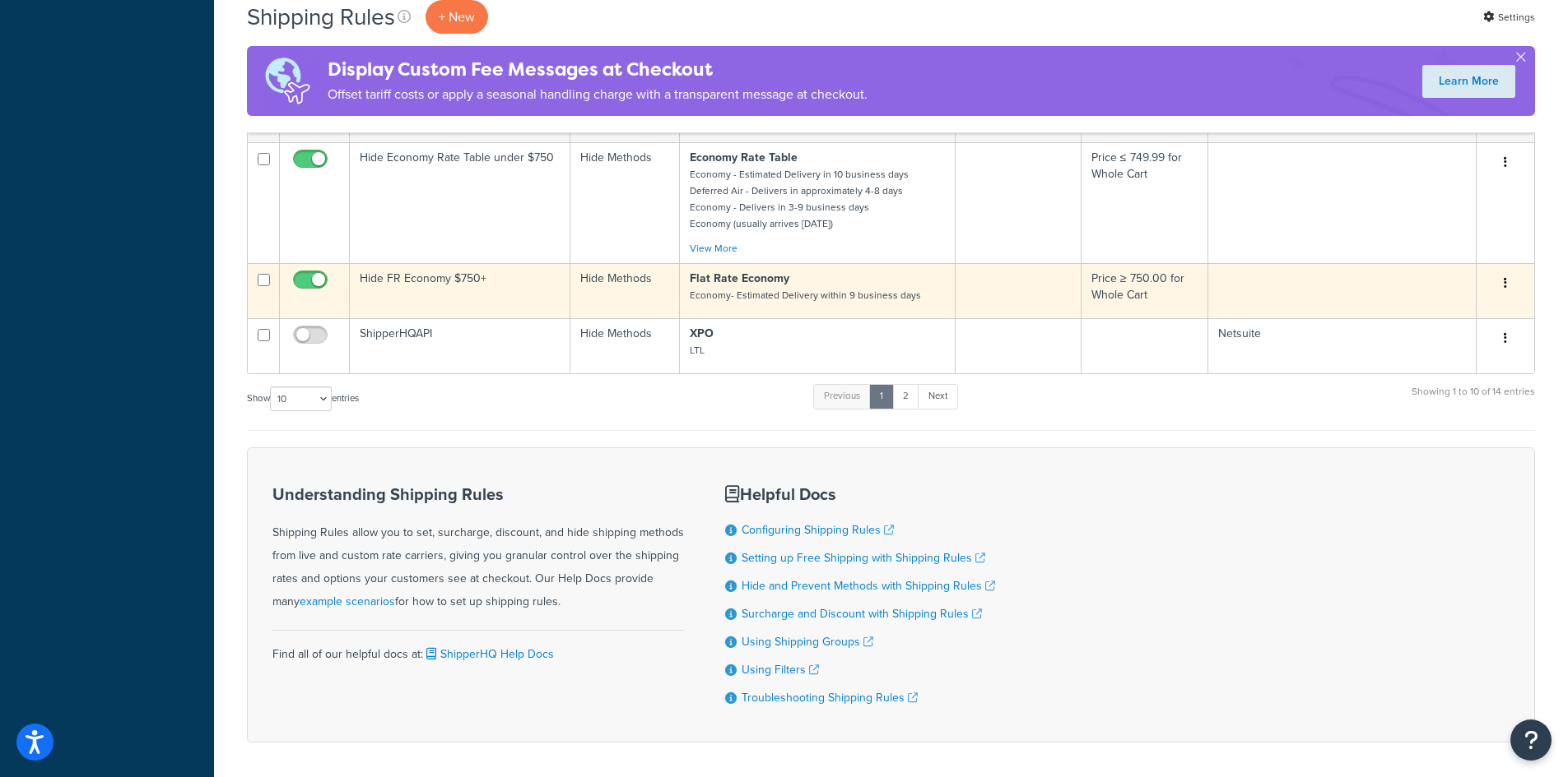
click at [506, 307] on td "Hide FR Economy $750+" at bounding box center [460, 291] width 220 height 55
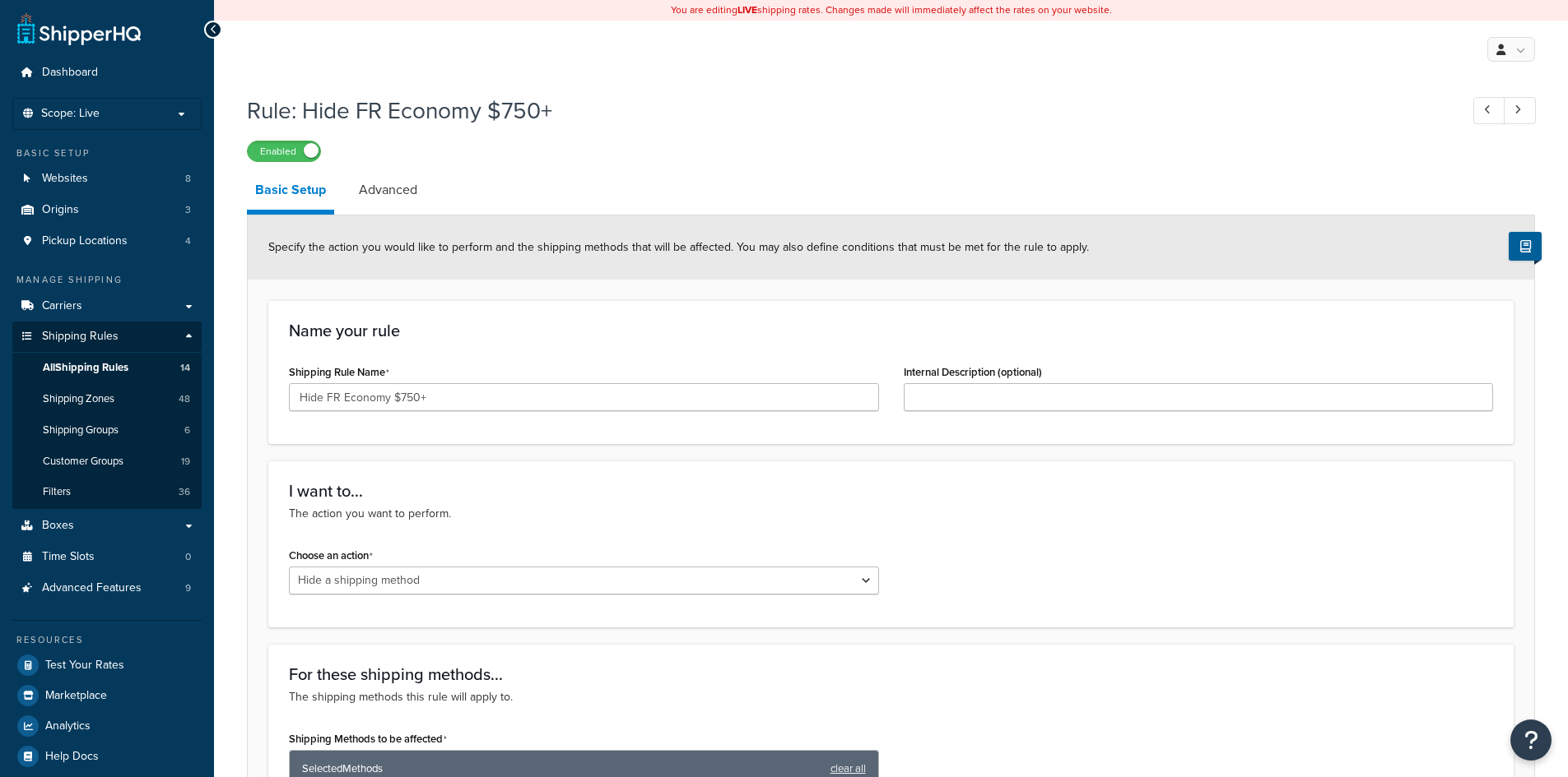
select select "HIDE"
click at [403, 197] on link "Advanced" at bounding box center [387, 189] width 75 height 40
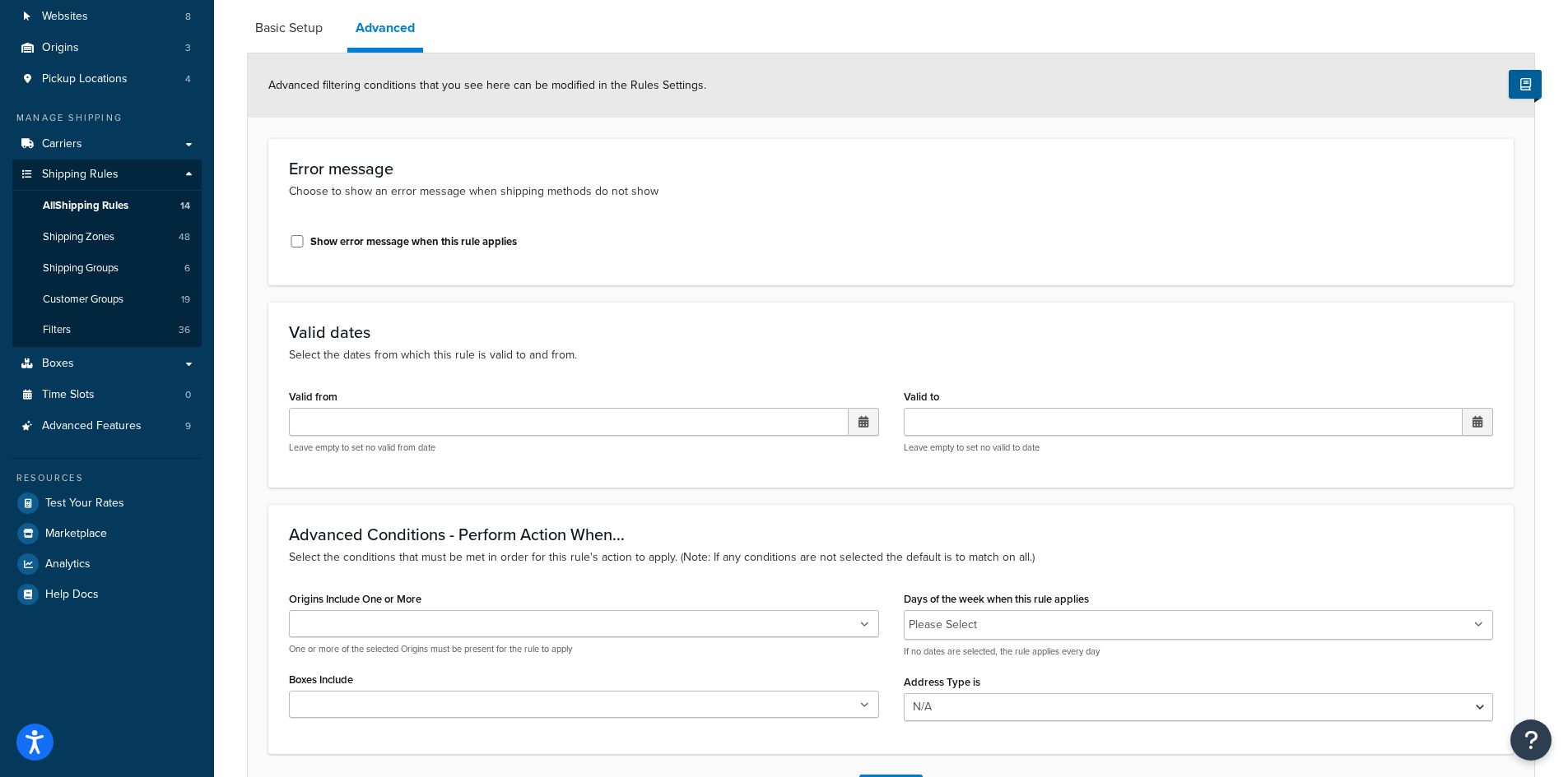
scroll to position [44, 0]
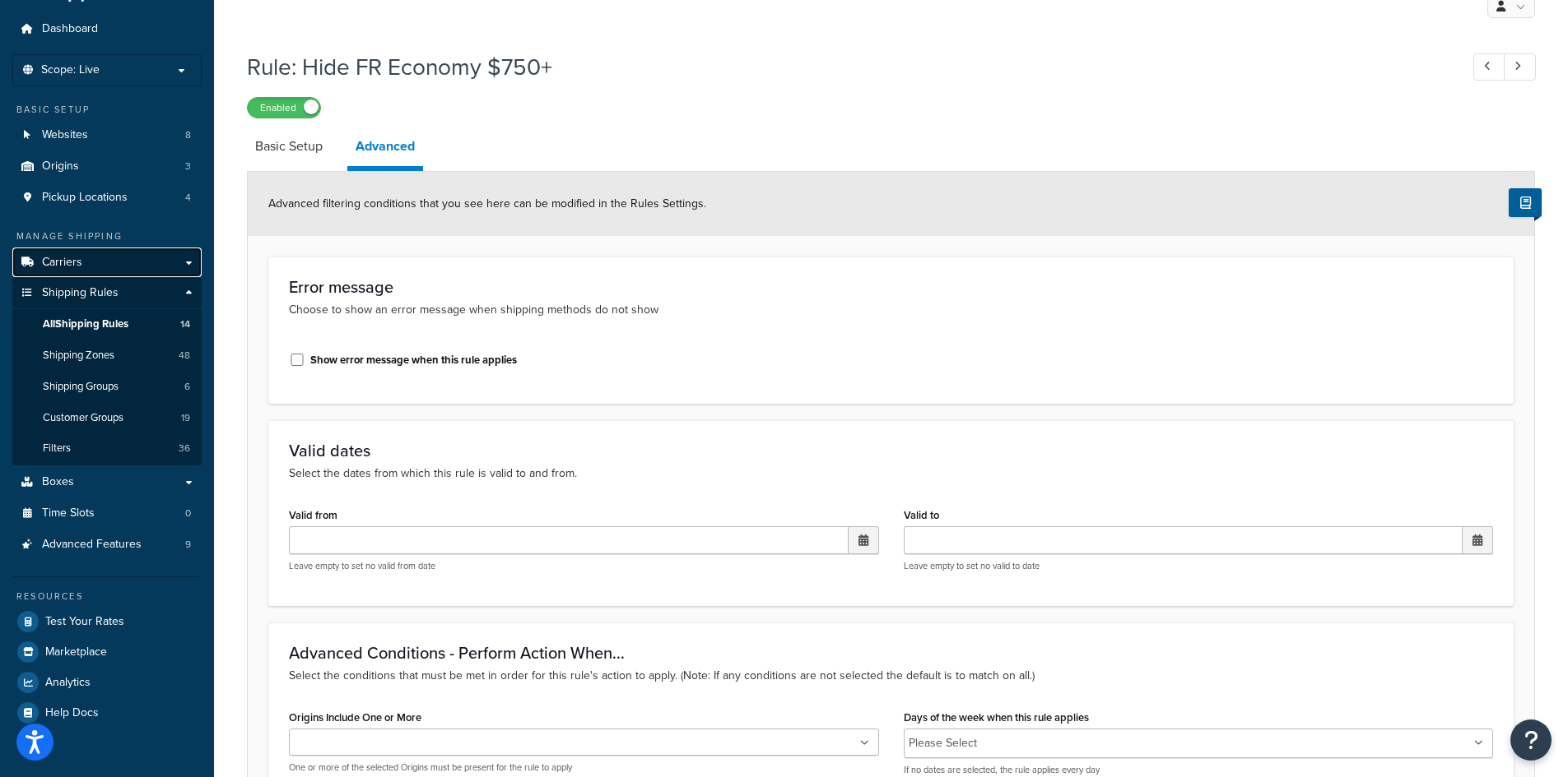
click at [66, 264] on span "Carriers" at bounding box center [61, 263] width 40 height 14
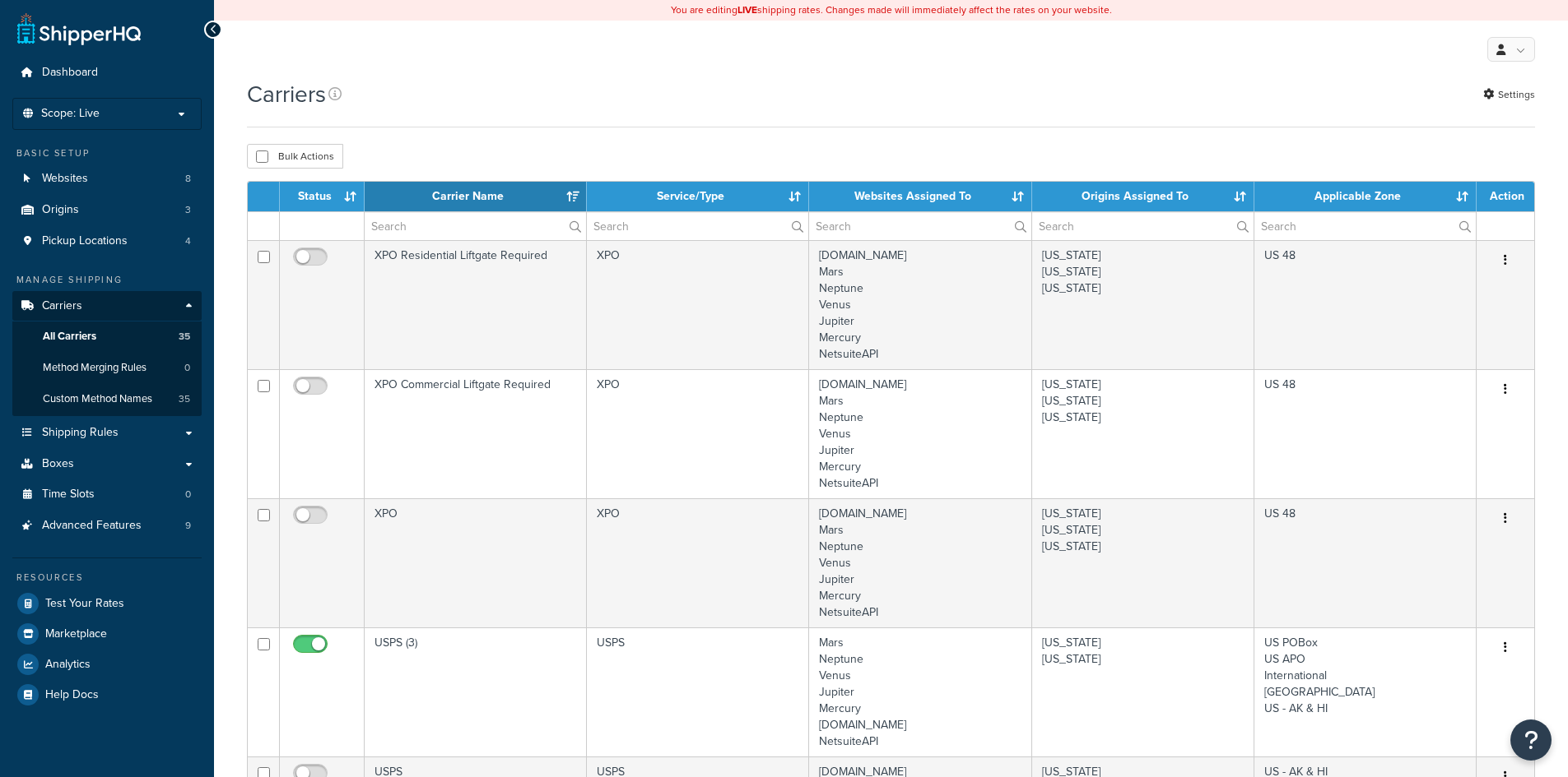
select select "15"
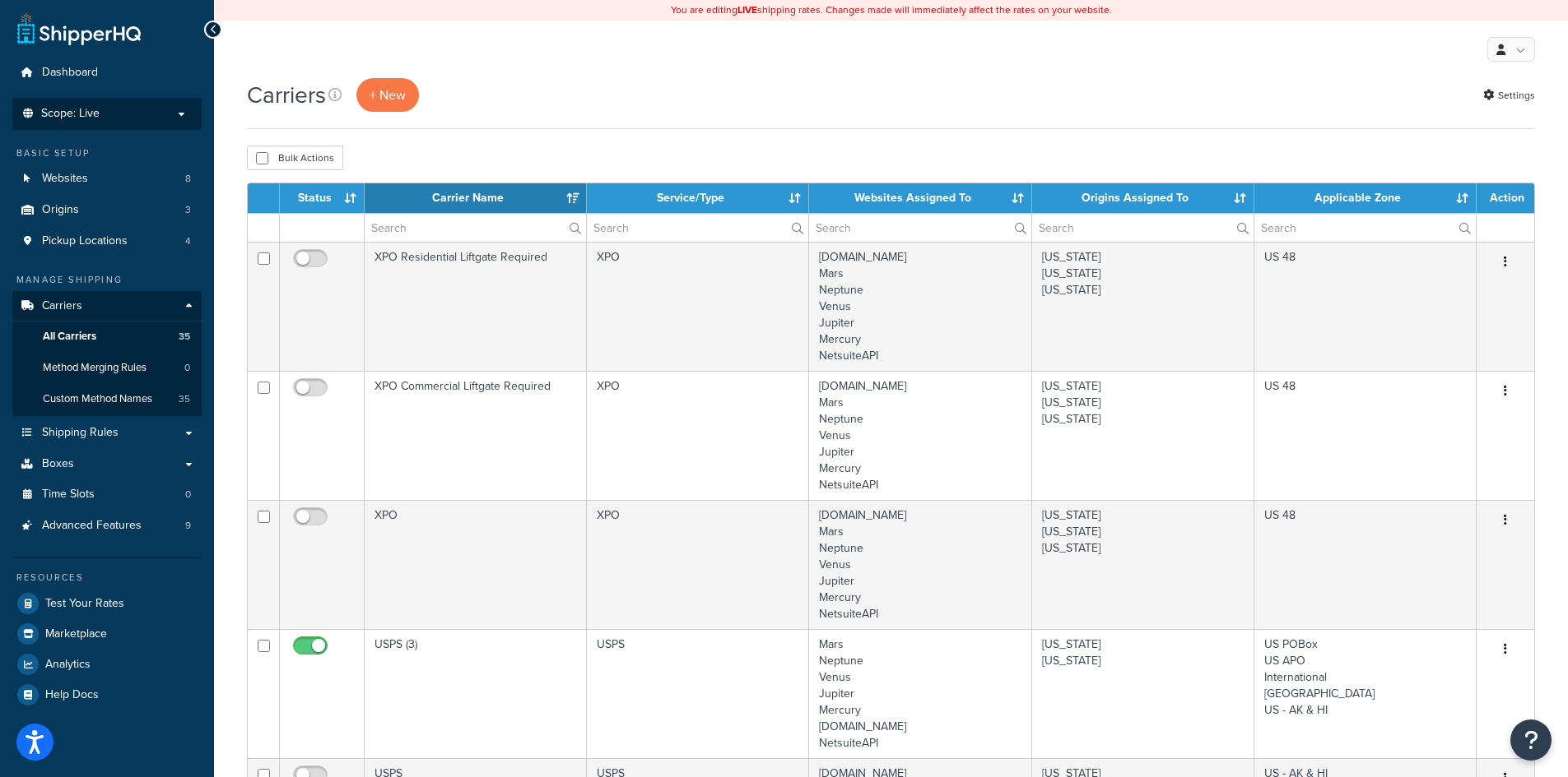
click at [110, 110] on p "Scope: Live" at bounding box center [107, 113] width 175 height 14
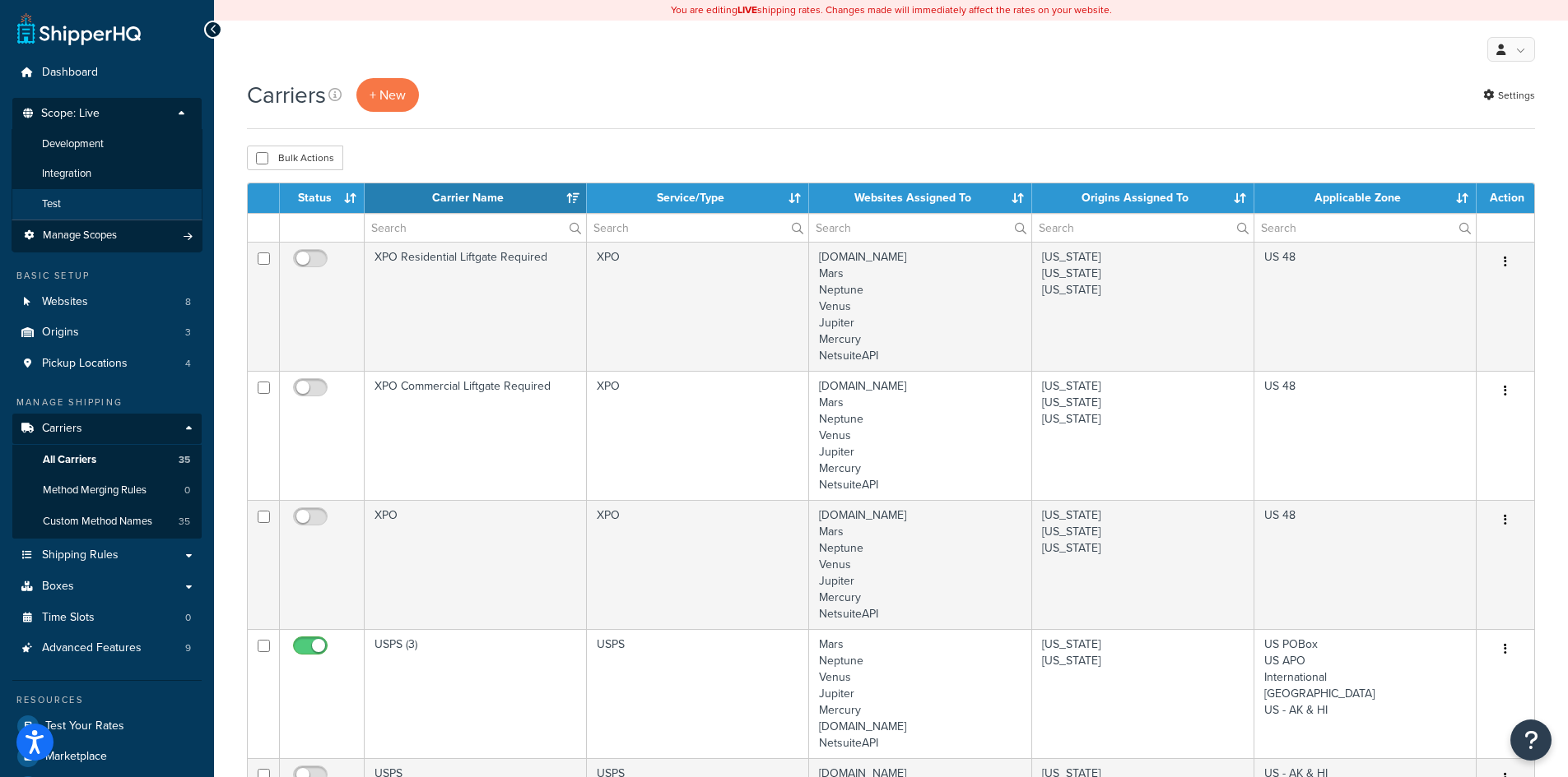
click at [68, 206] on li "Test" at bounding box center [107, 204] width 191 height 31
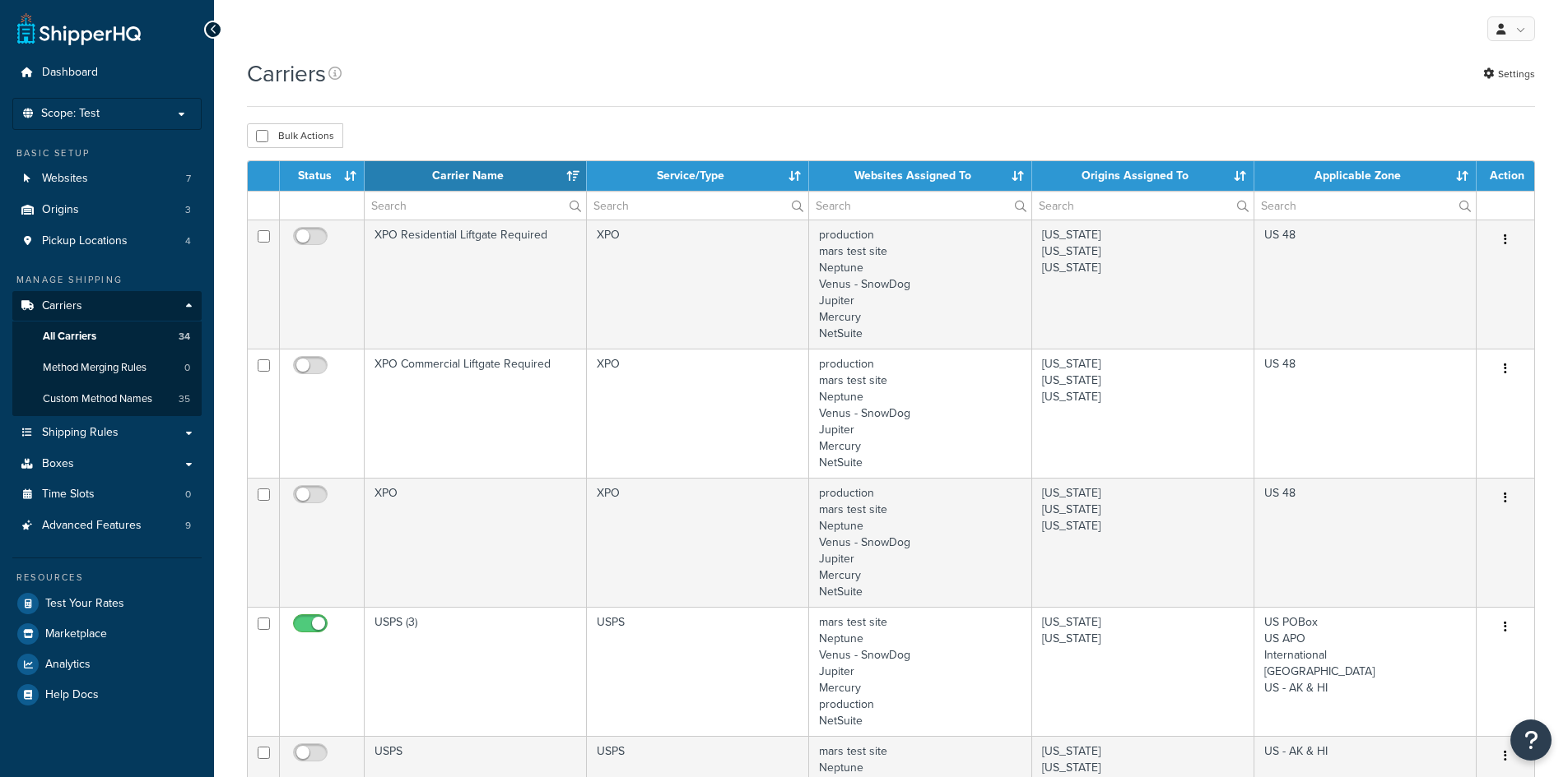
select select "15"
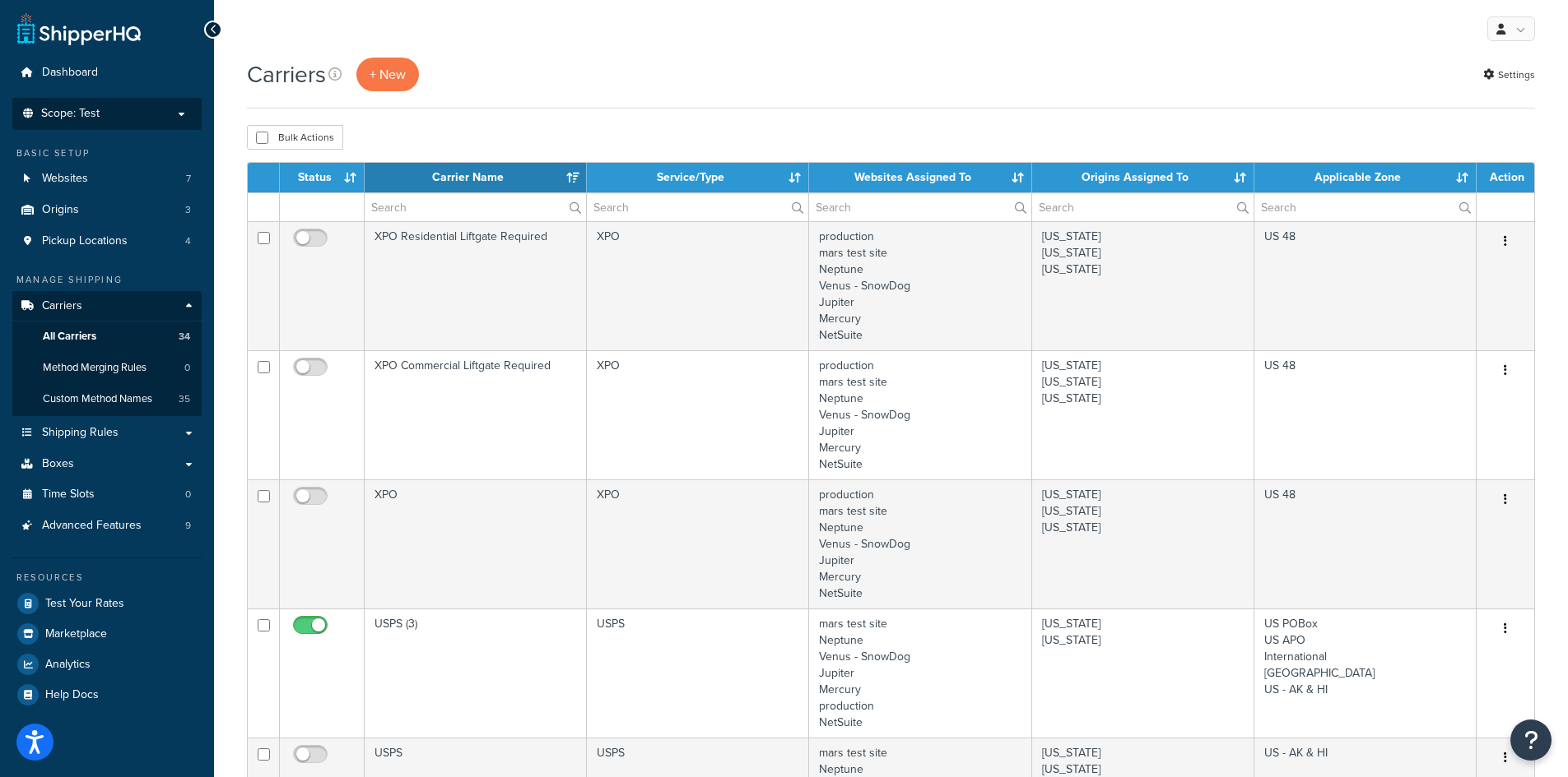
click at [119, 119] on p "Scope: Test" at bounding box center [107, 113] width 175 height 14
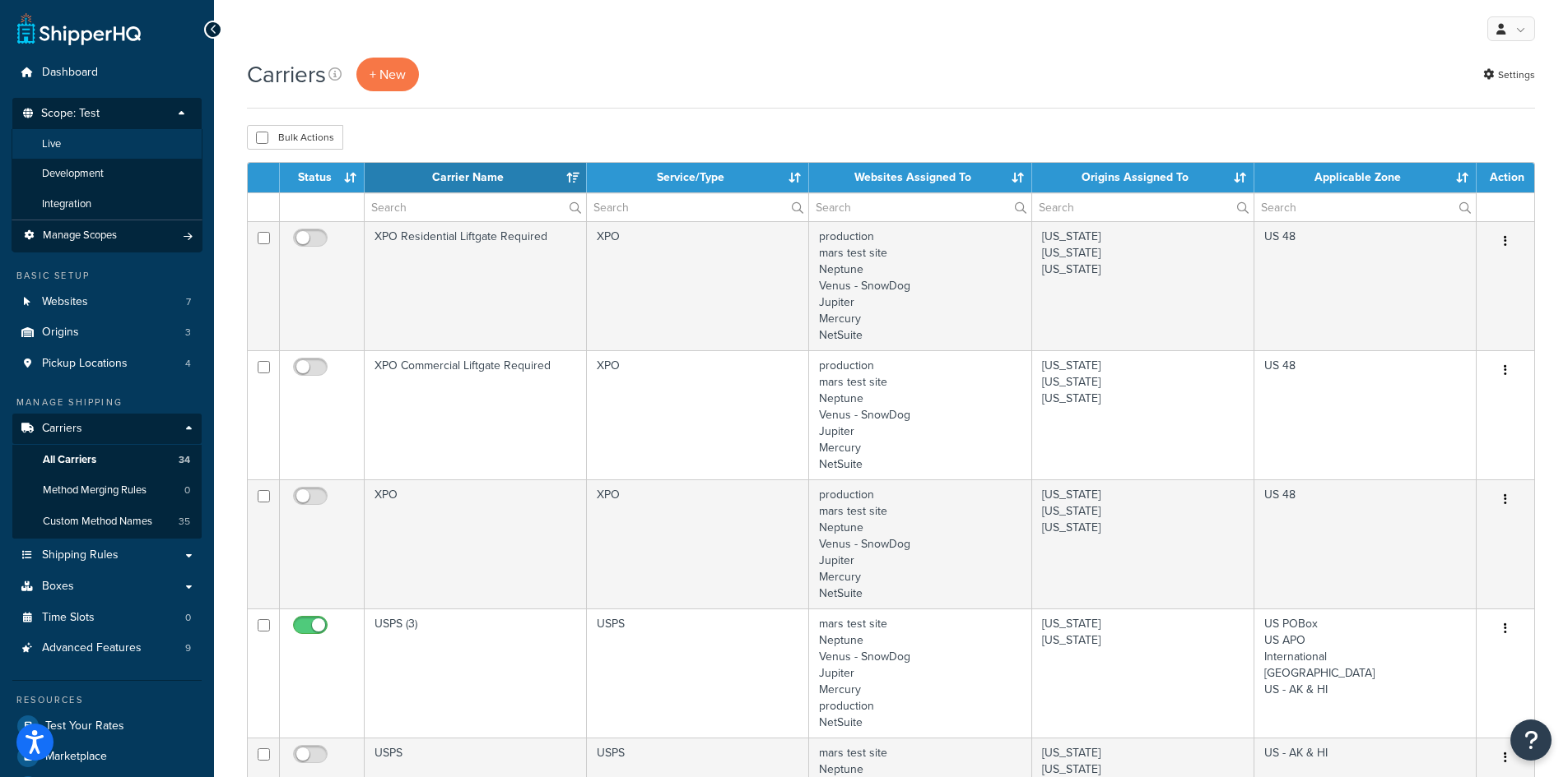
click at [112, 141] on li "Live" at bounding box center [107, 144] width 191 height 31
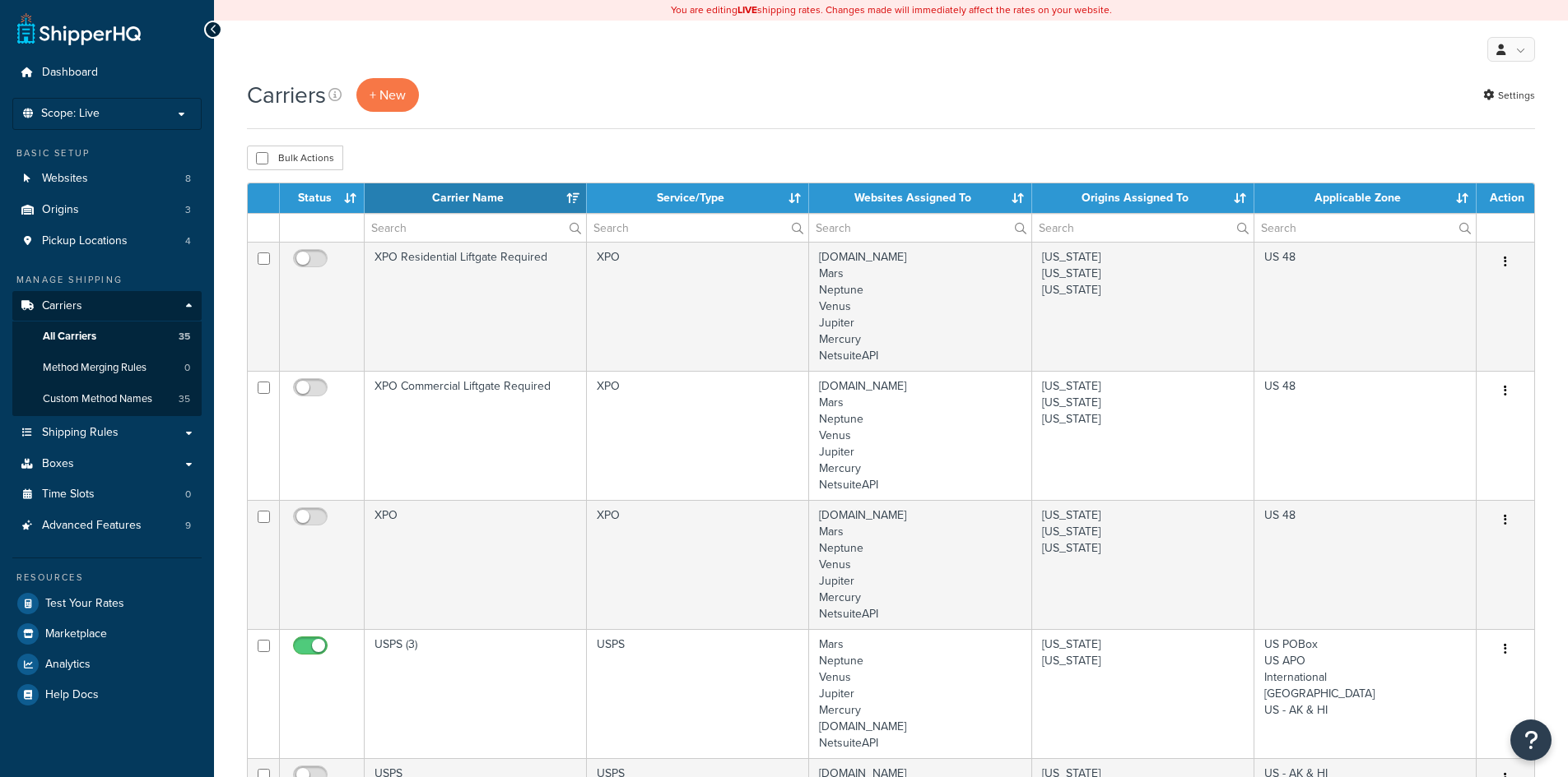
select select "15"
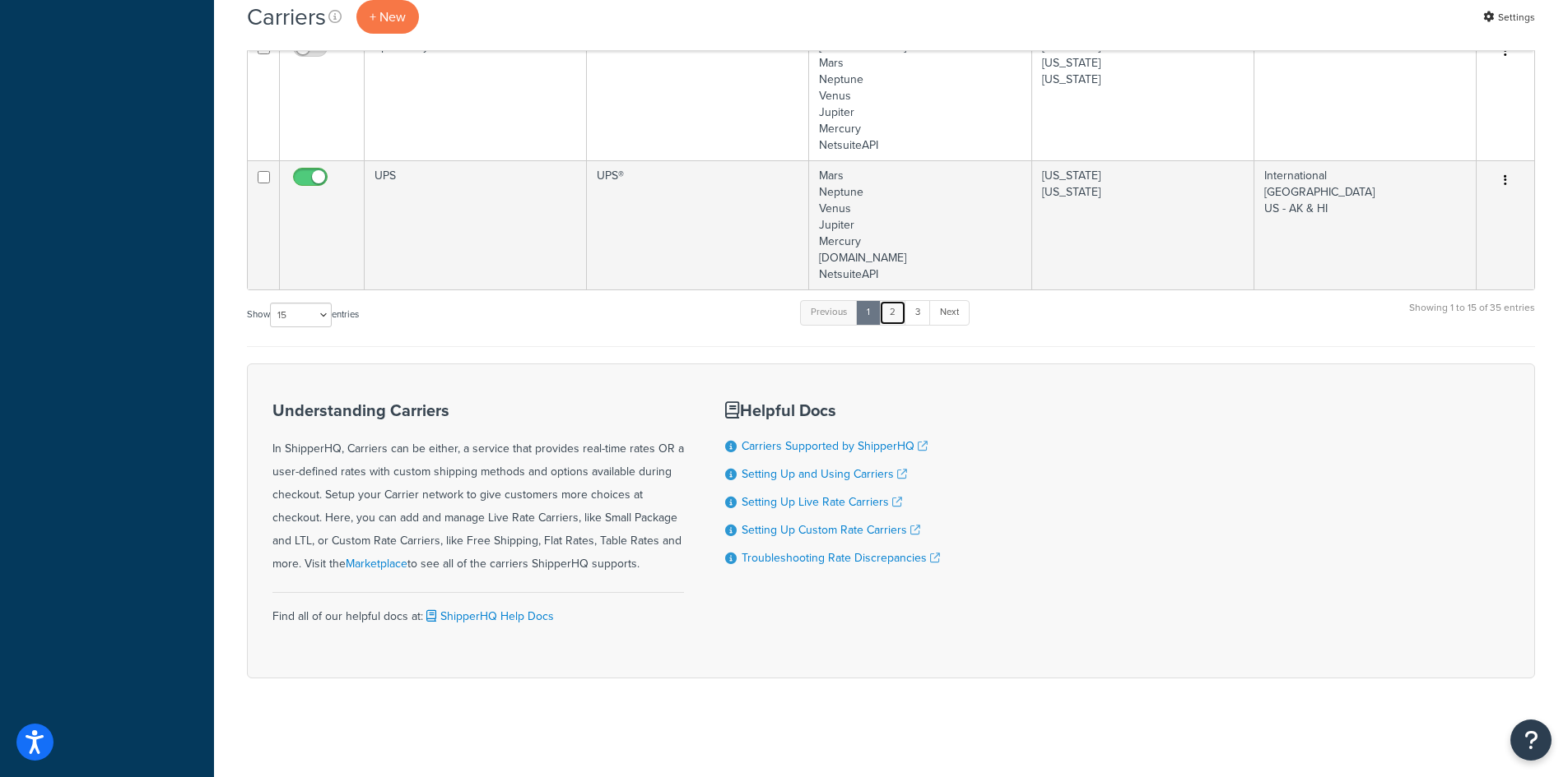
click at [895, 321] on link "2" at bounding box center [892, 312] width 27 height 25
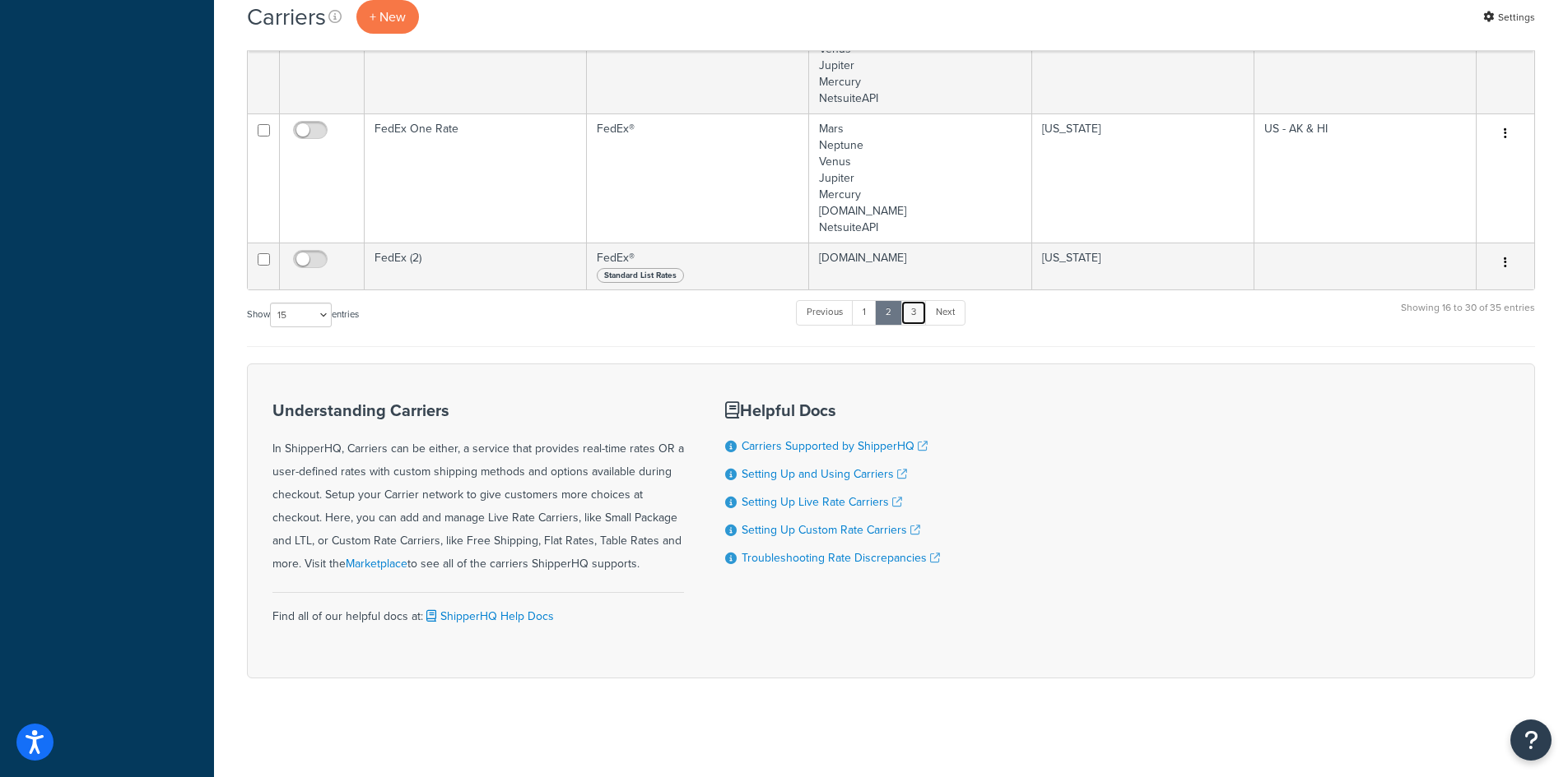
click at [917, 317] on link "3" at bounding box center [913, 312] width 26 height 25
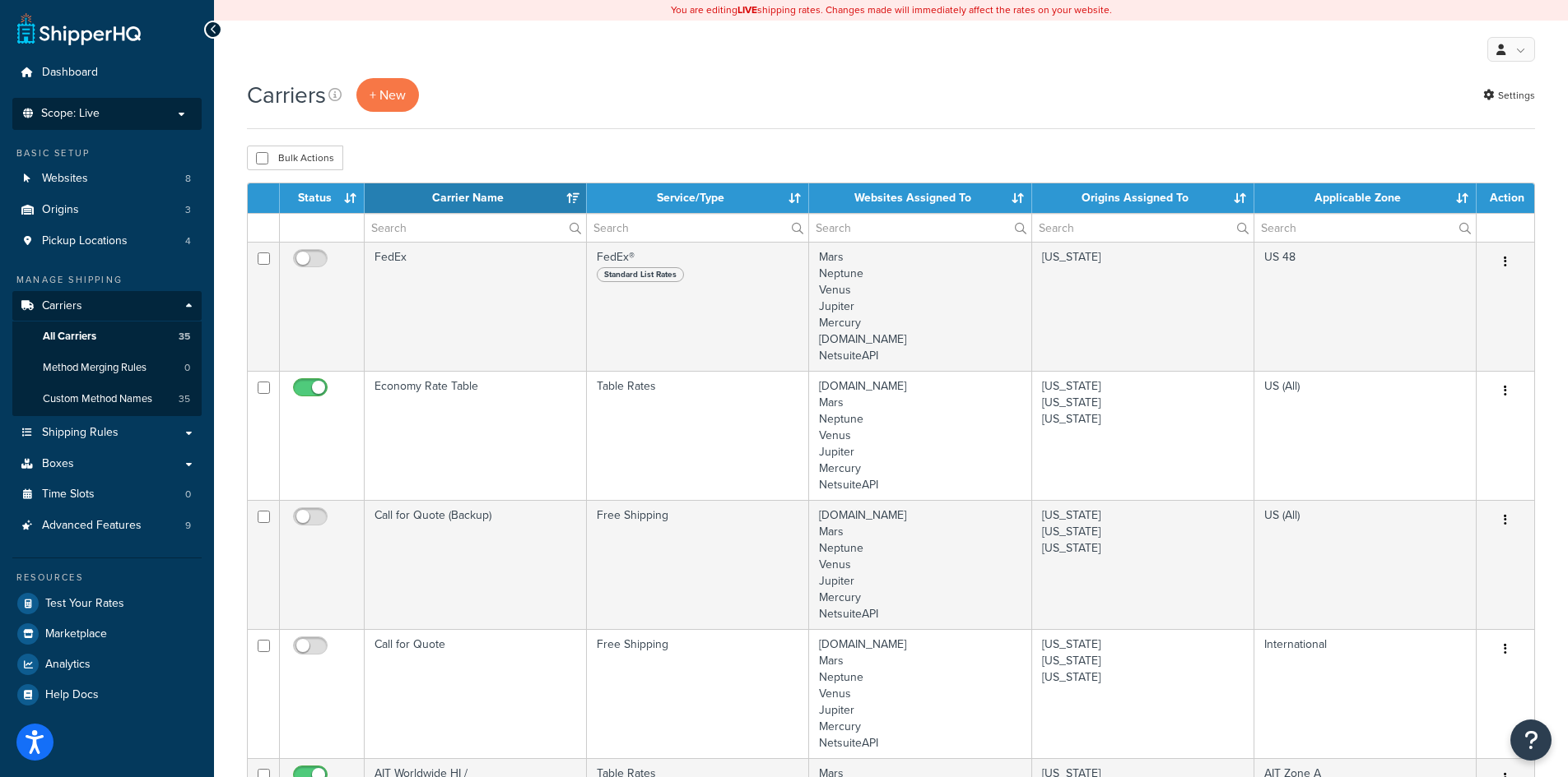
click at [157, 115] on p "Scope: Live" at bounding box center [107, 113] width 175 height 14
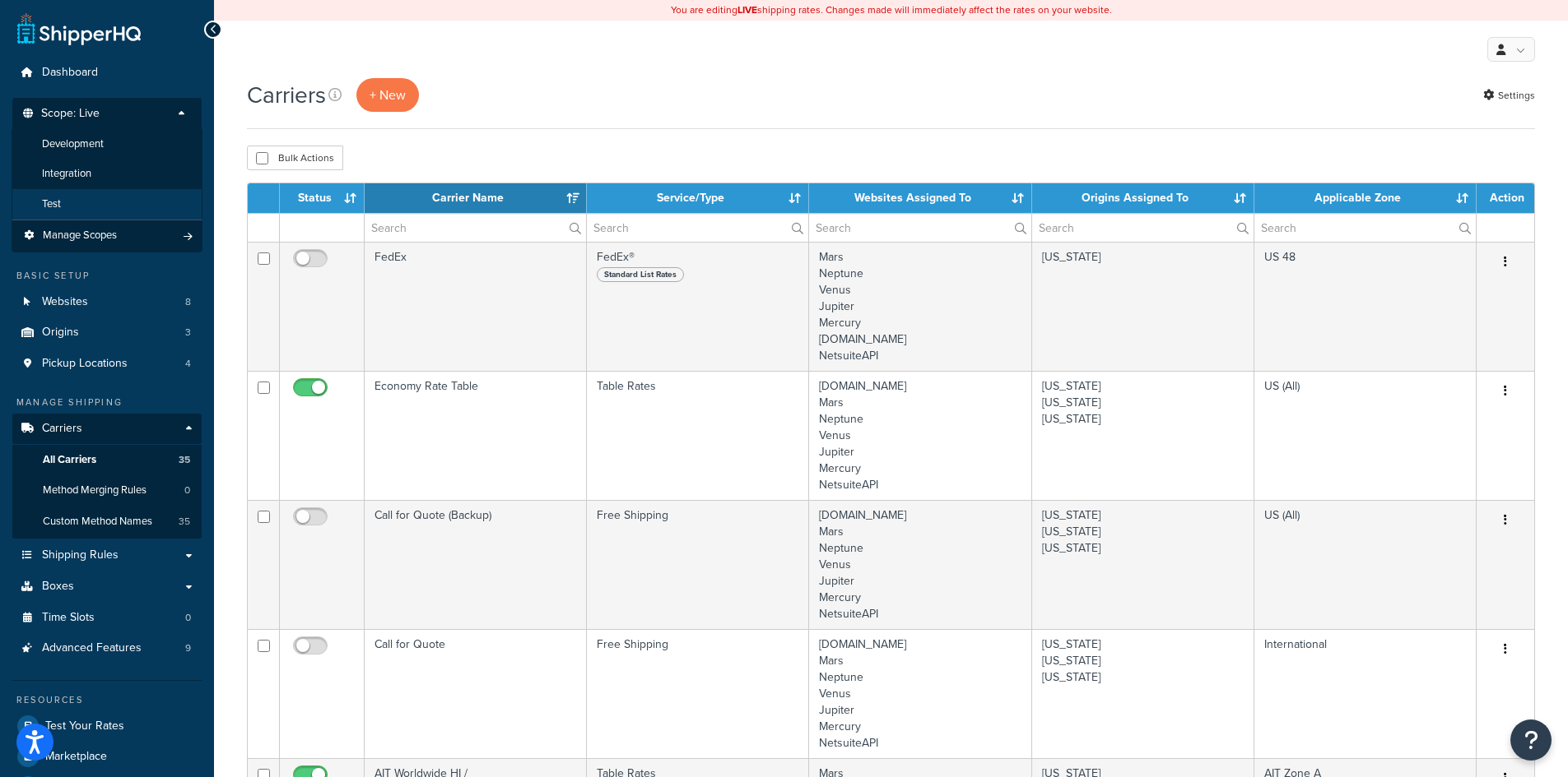
click at [109, 201] on li "Test" at bounding box center [107, 204] width 191 height 31
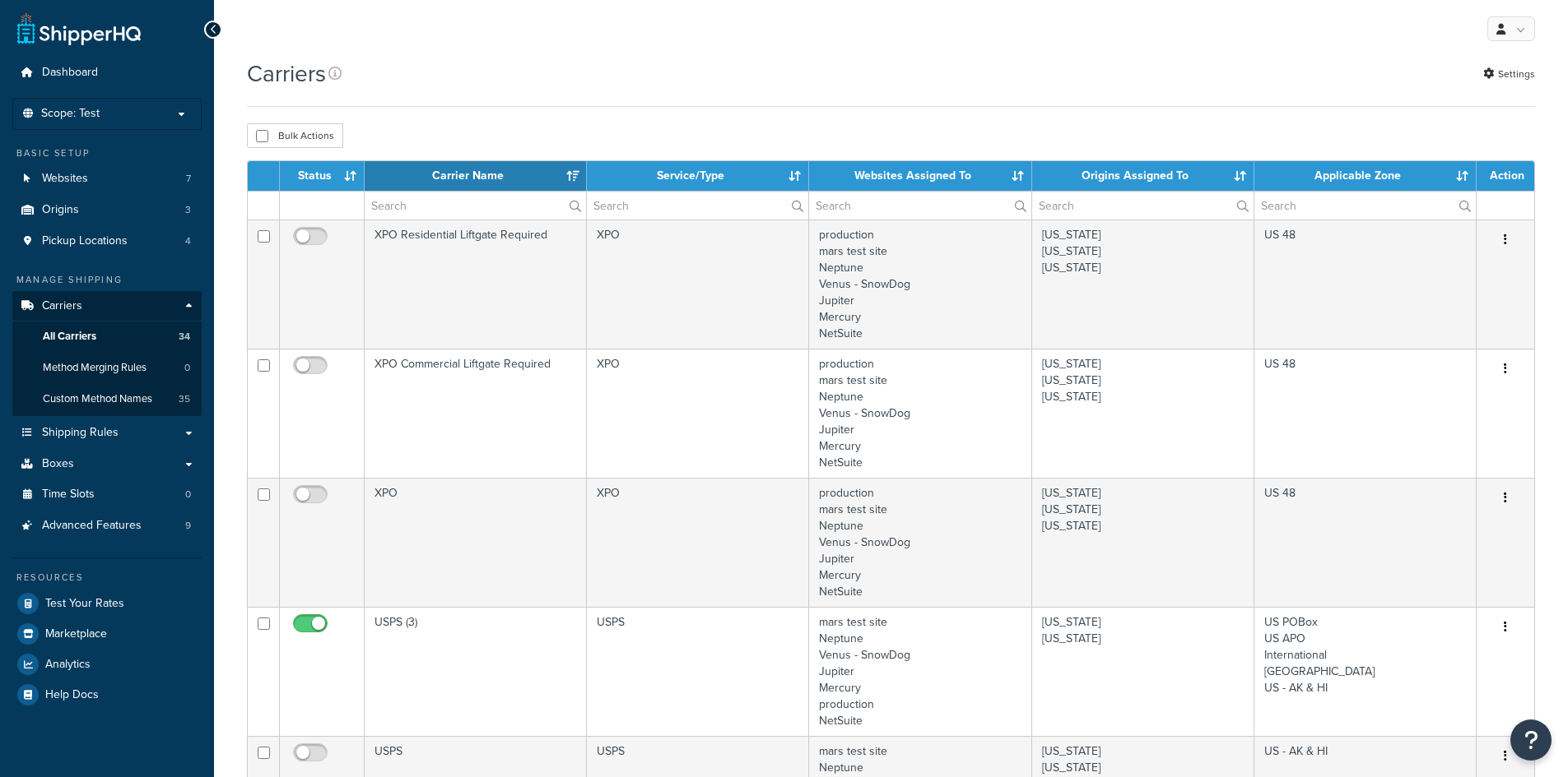
select select "15"
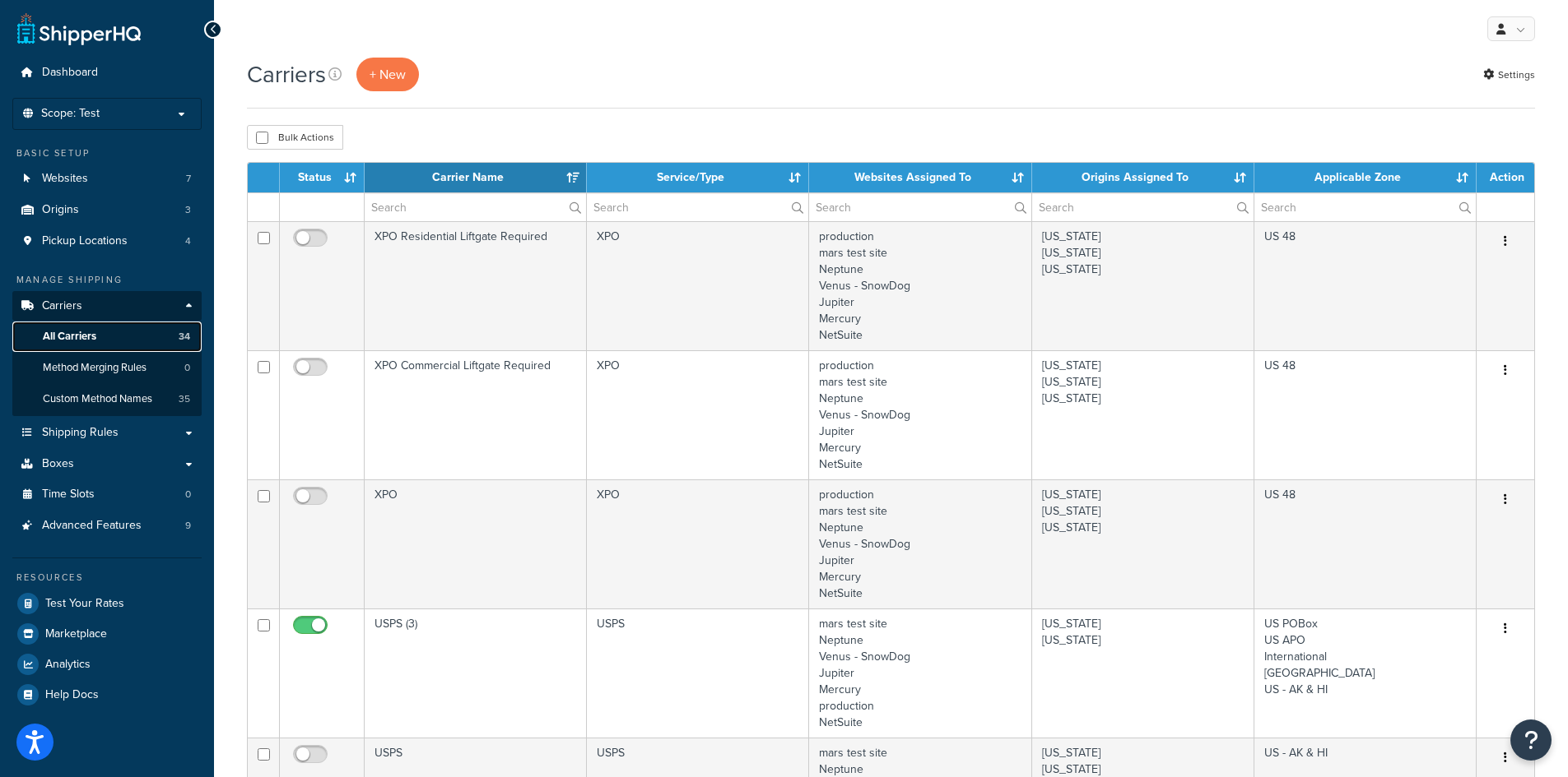
click at [64, 337] on span "All Carriers" at bounding box center [70, 336] width 54 height 14
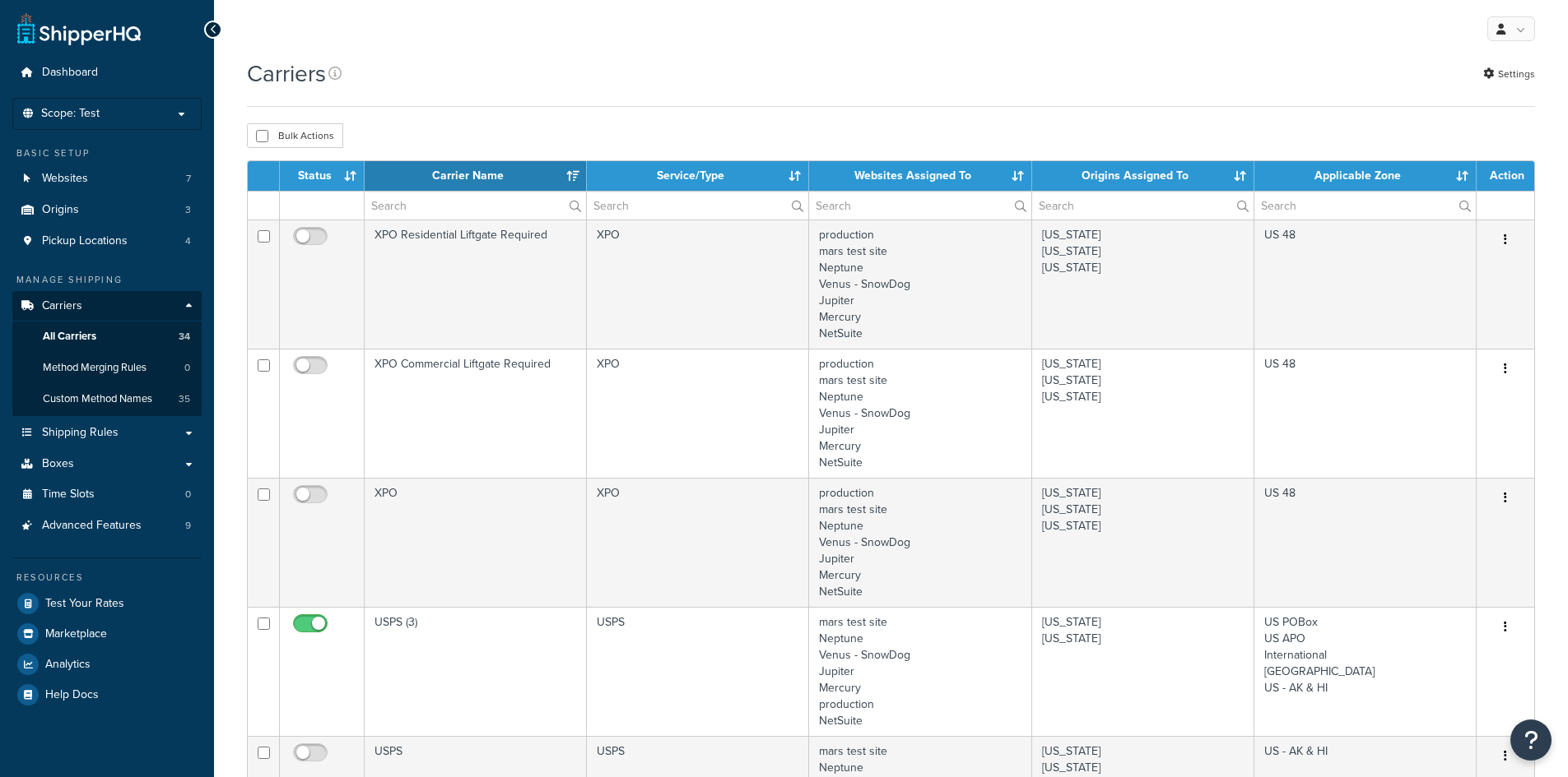
select select "15"
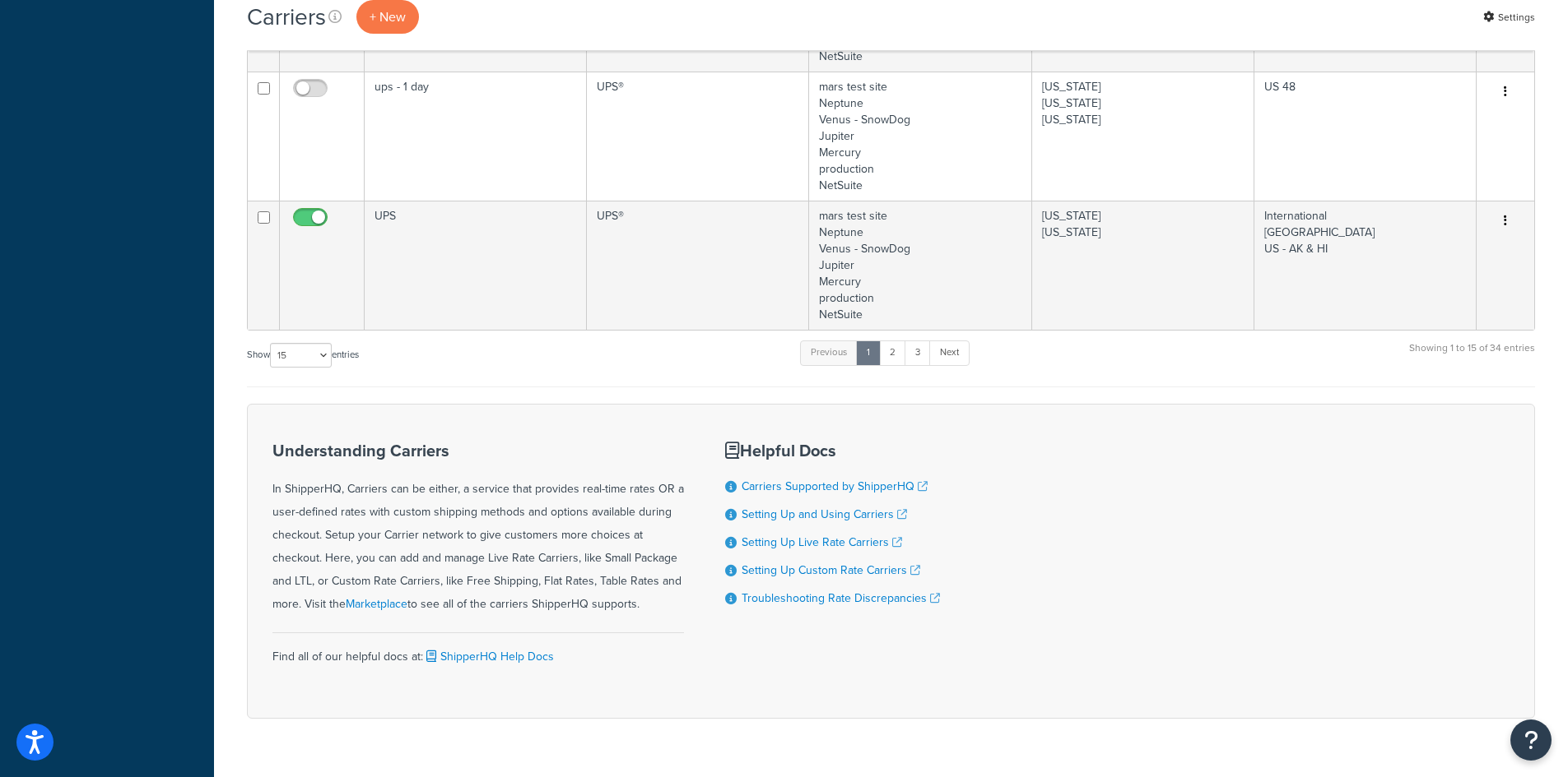
scroll to position [2056, 0]
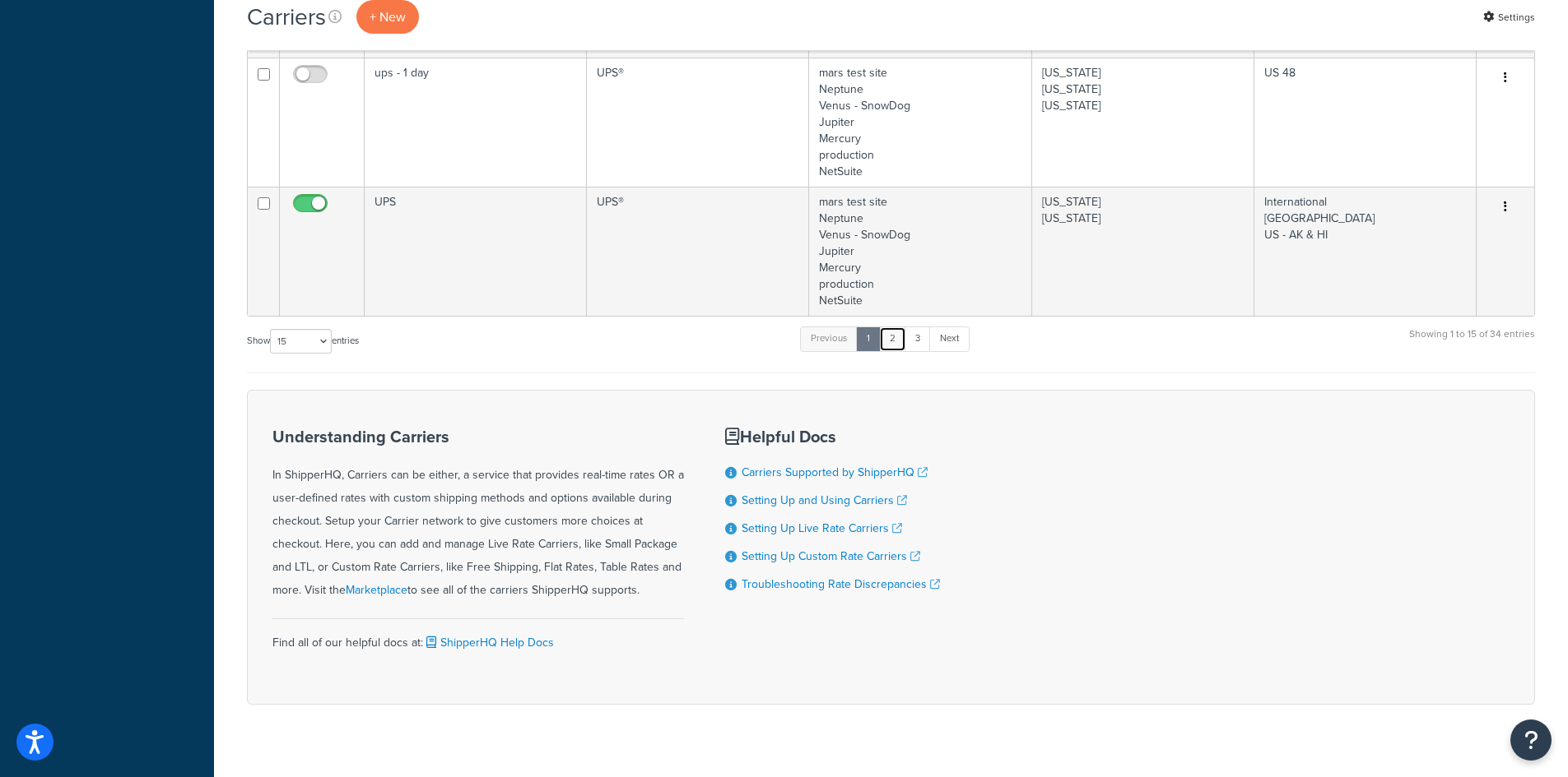
click at [899, 342] on link "2" at bounding box center [892, 339] width 27 height 25
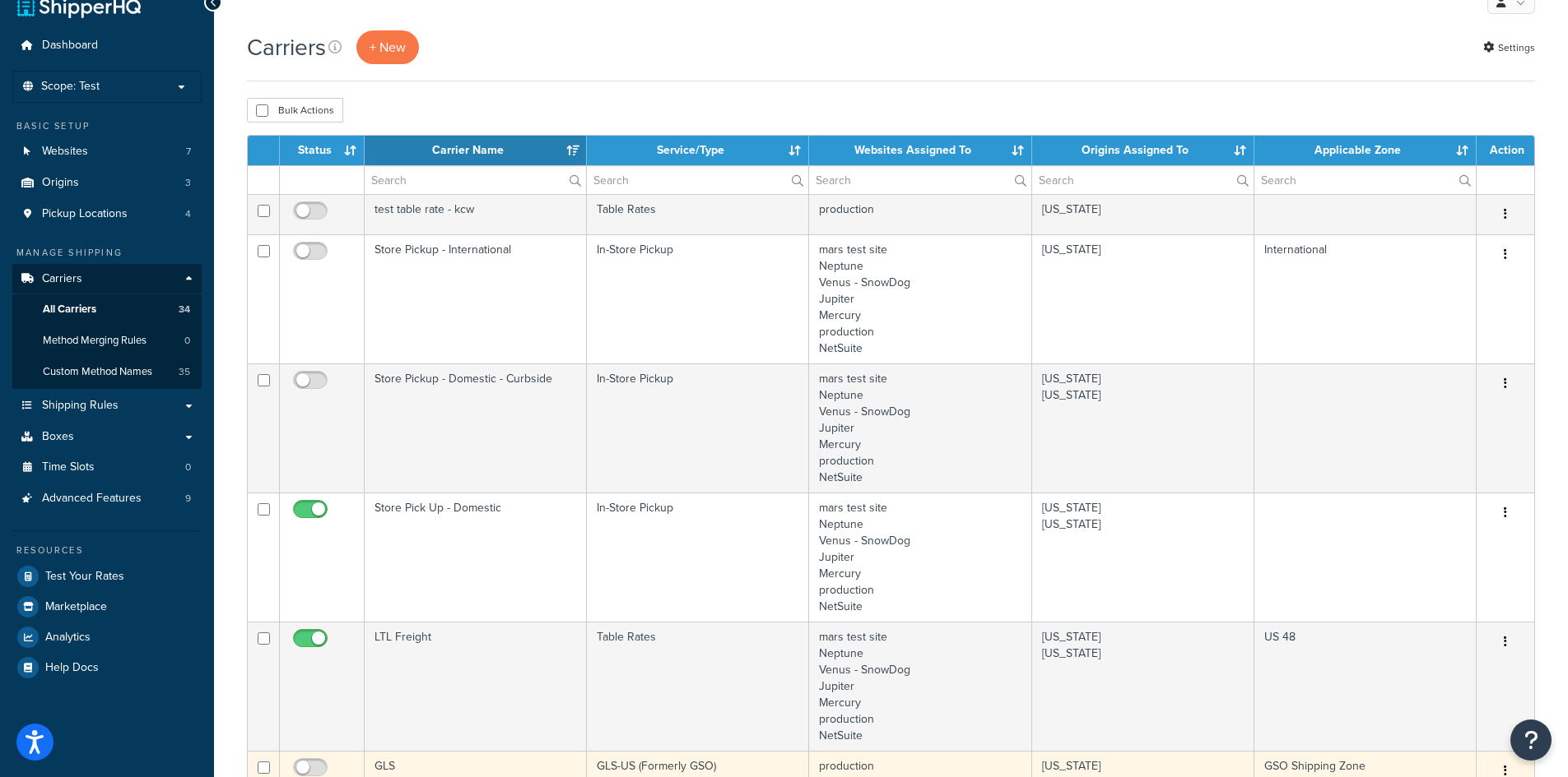
scroll to position [0, 0]
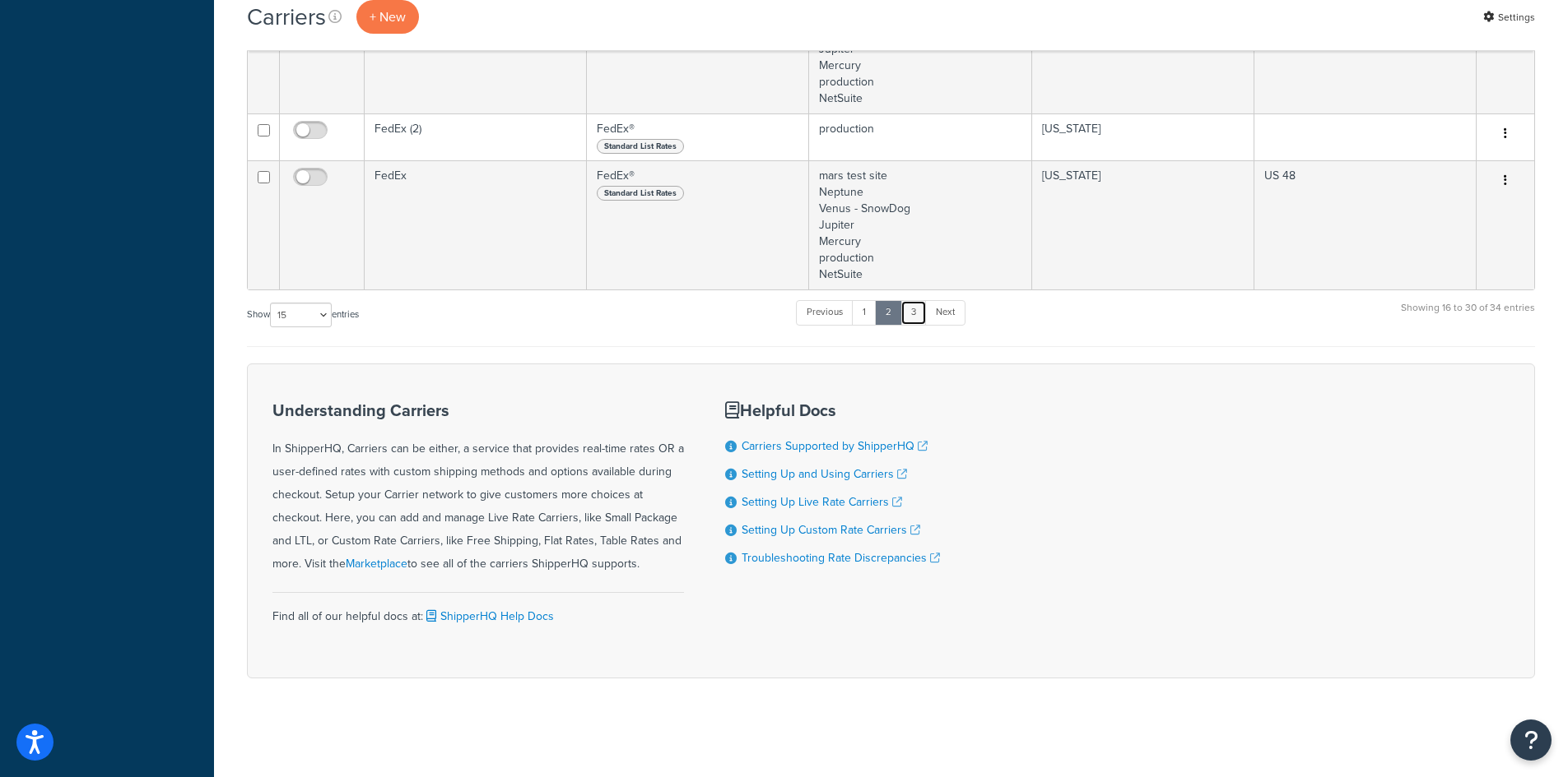
click at [912, 306] on link "3" at bounding box center [913, 312] width 26 height 25
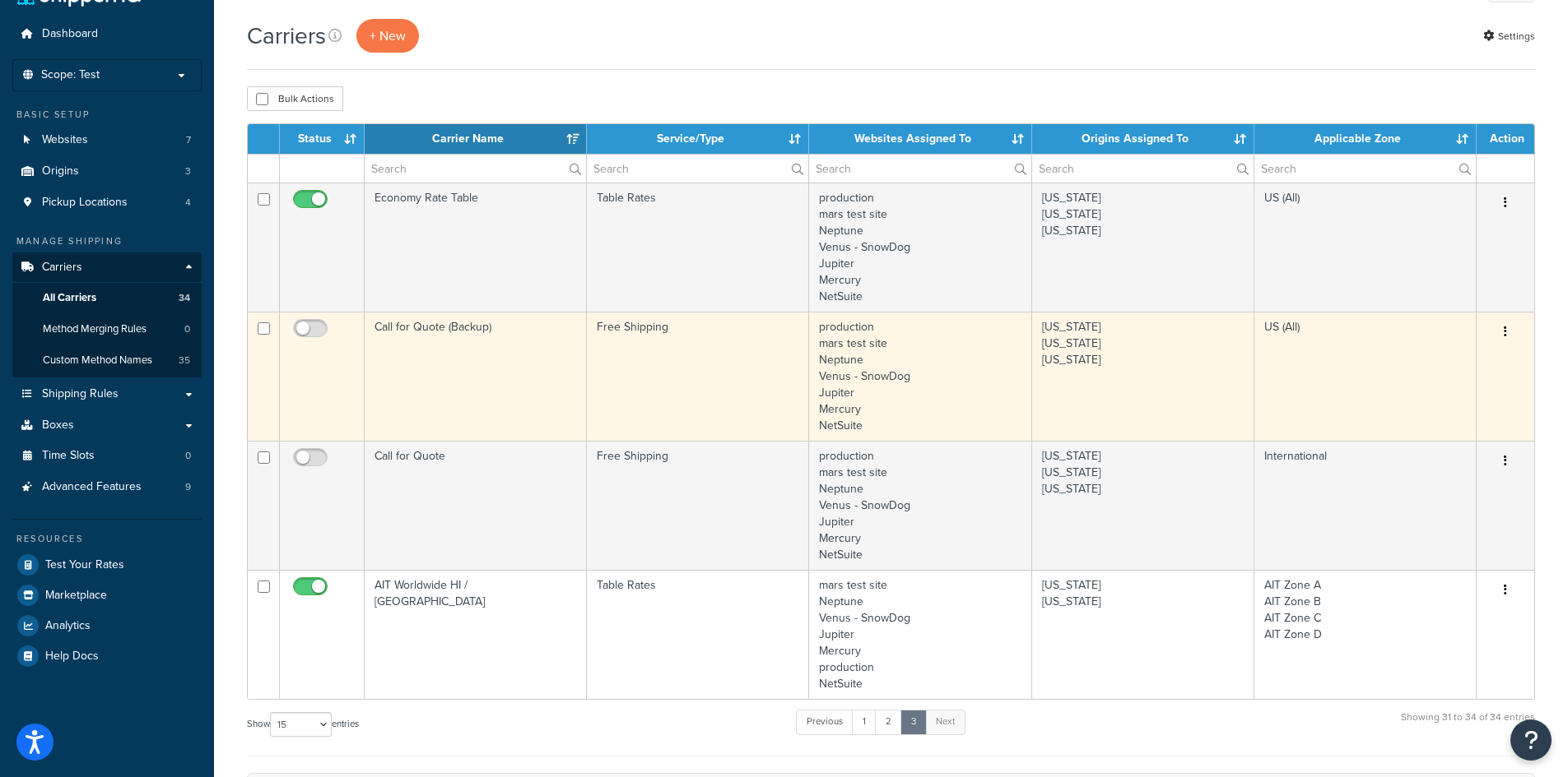
scroll to position [37, 0]
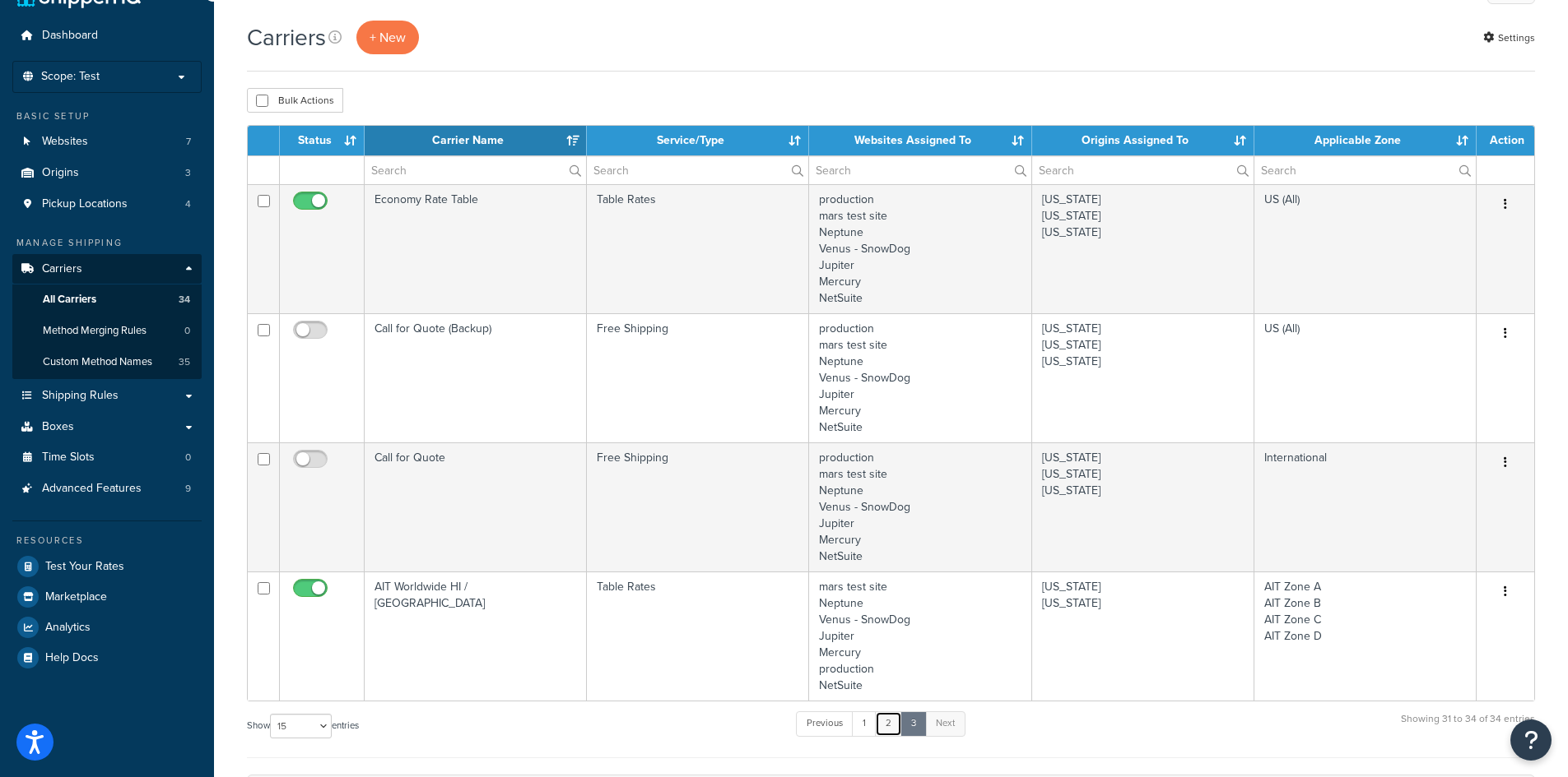
click at [892, 726] on link "2" at bounding box center [888, 723] width 27 height 25
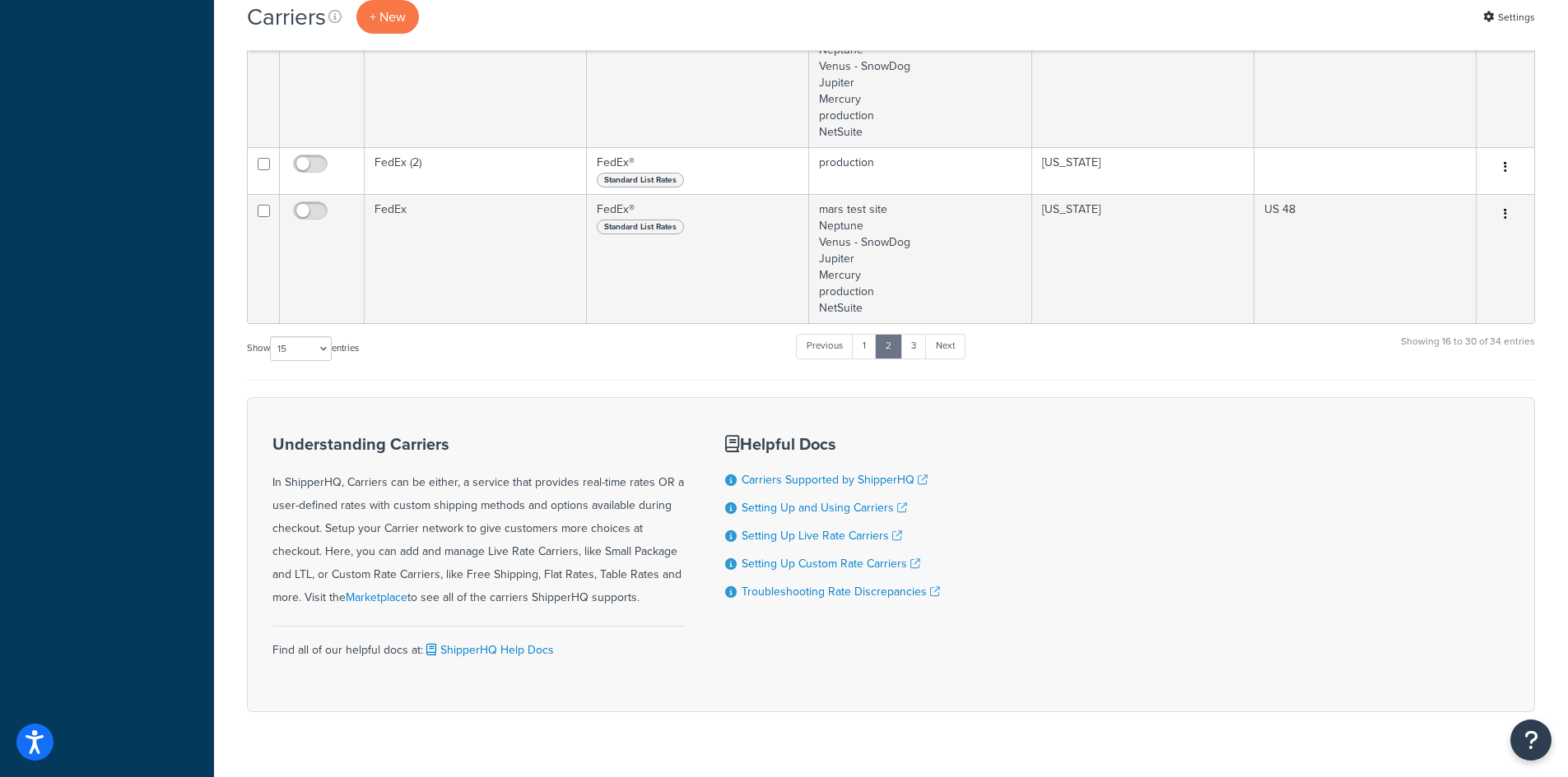
scroll to position [1609, 0]
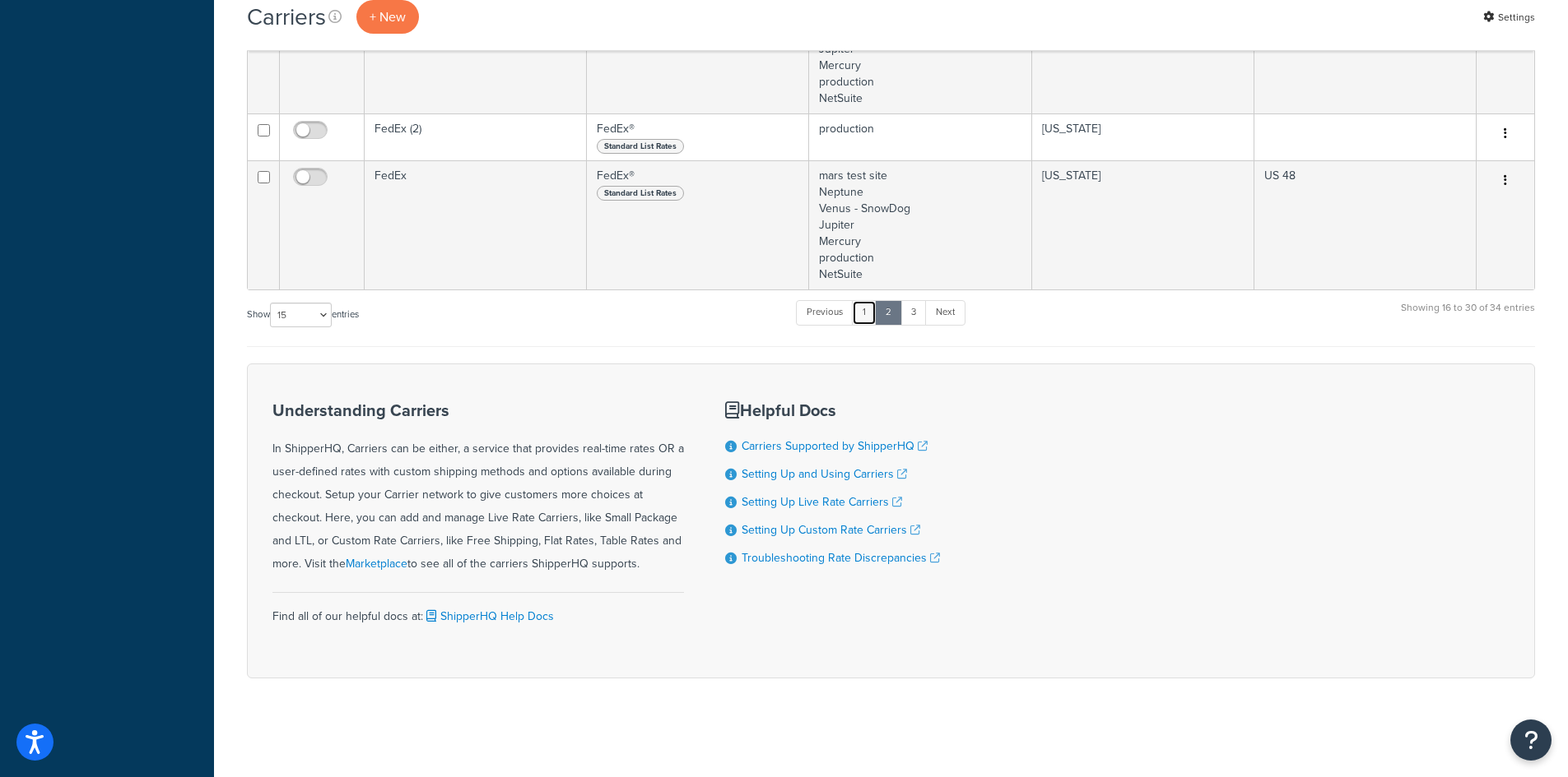
click at [867, 317] on link "1" at bounding box center [864, 312] width 25 height 25
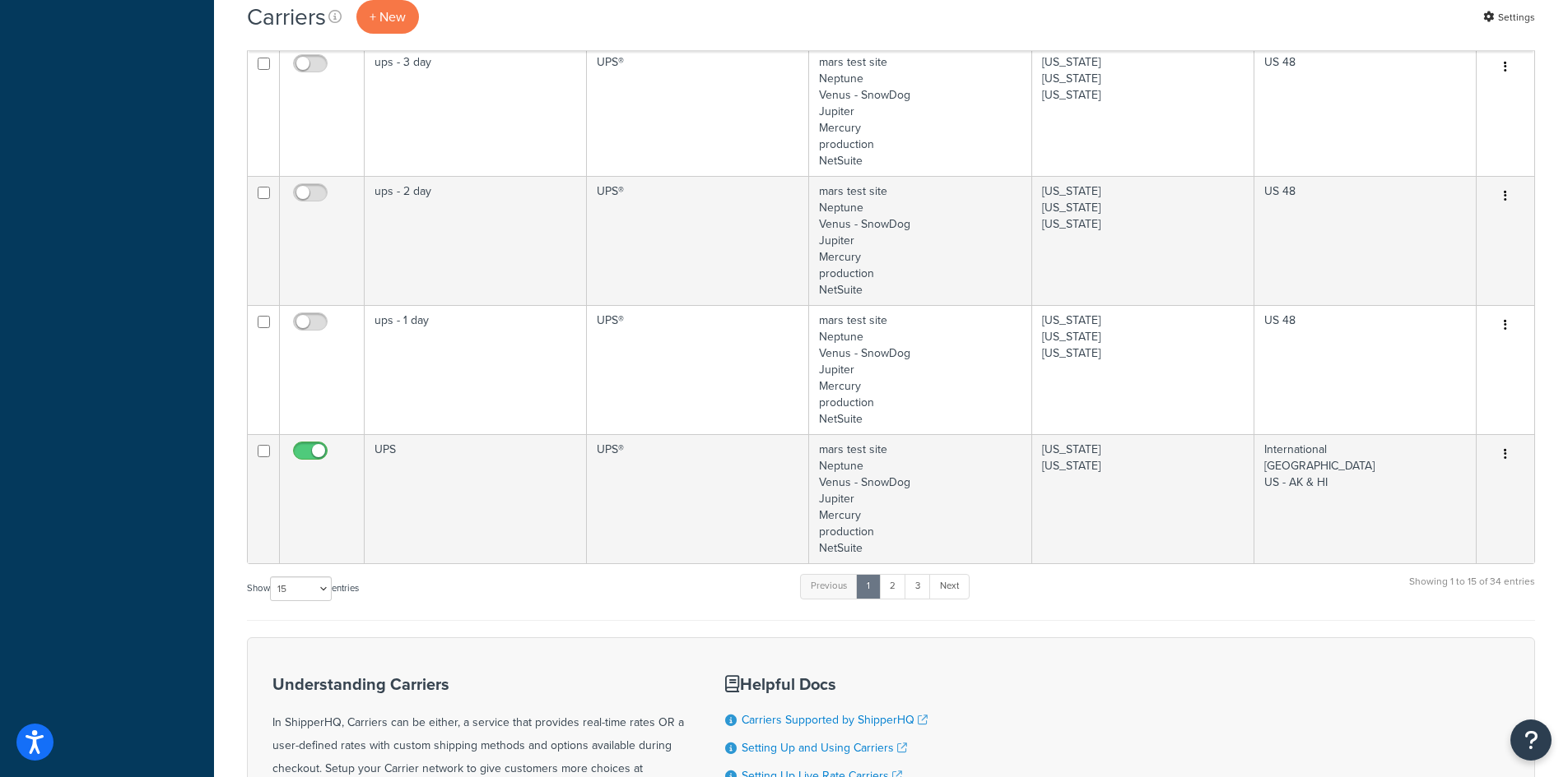
scroll to position [2056, 0]
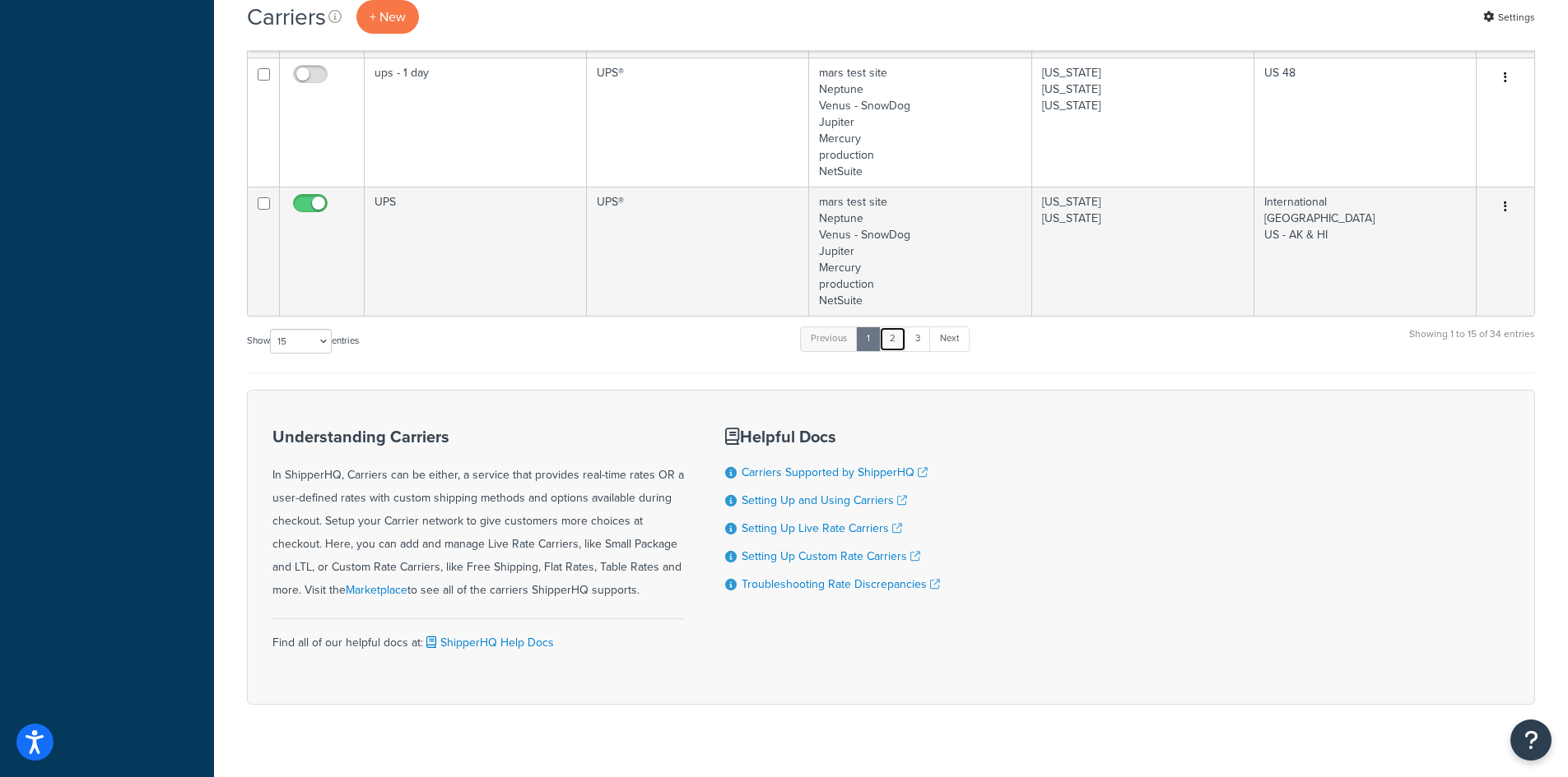
click at [896, 334] on link "2" at bounding box center [892, 339] width 27 height 25
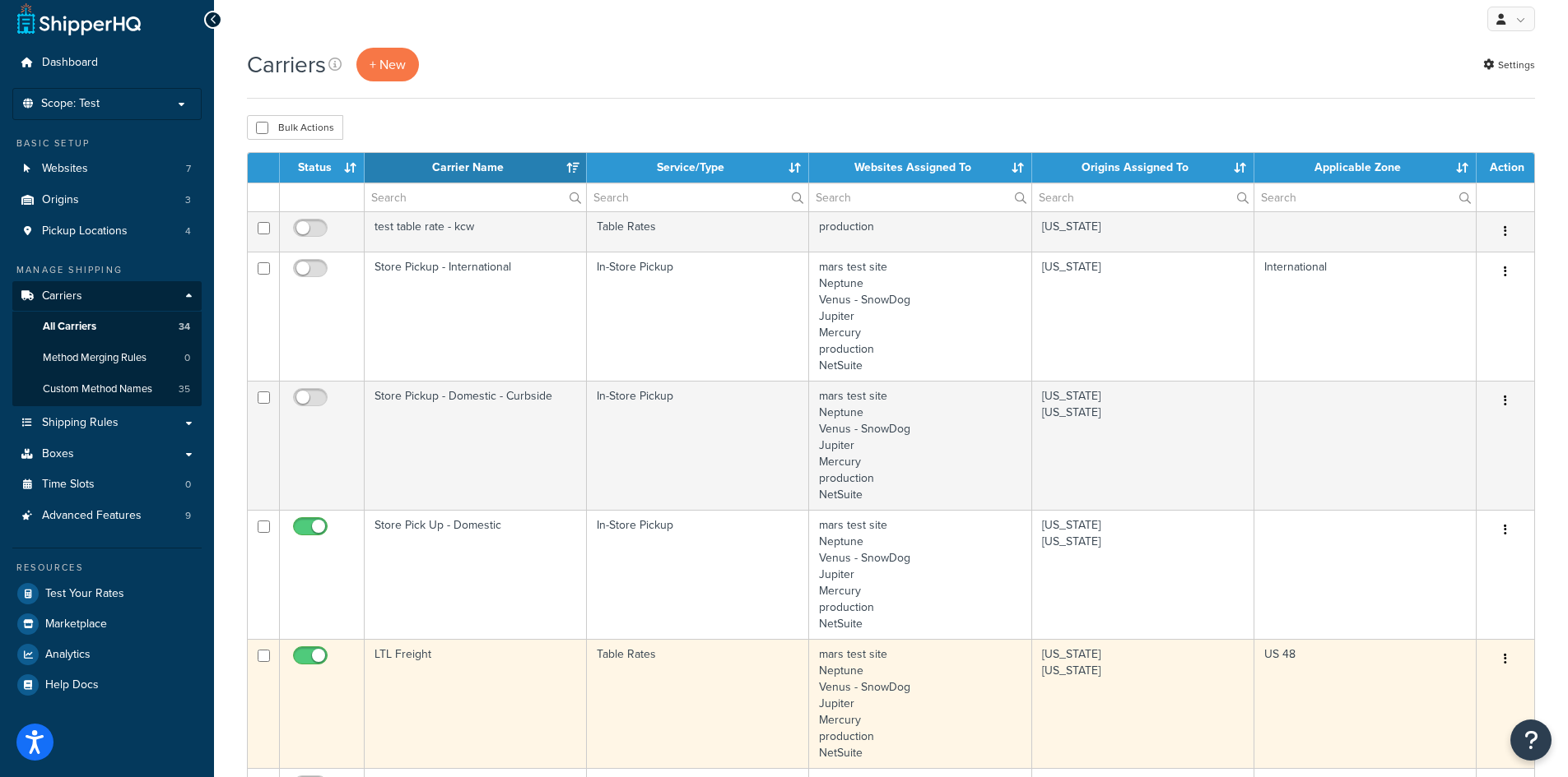
scroll to position [0, 0]
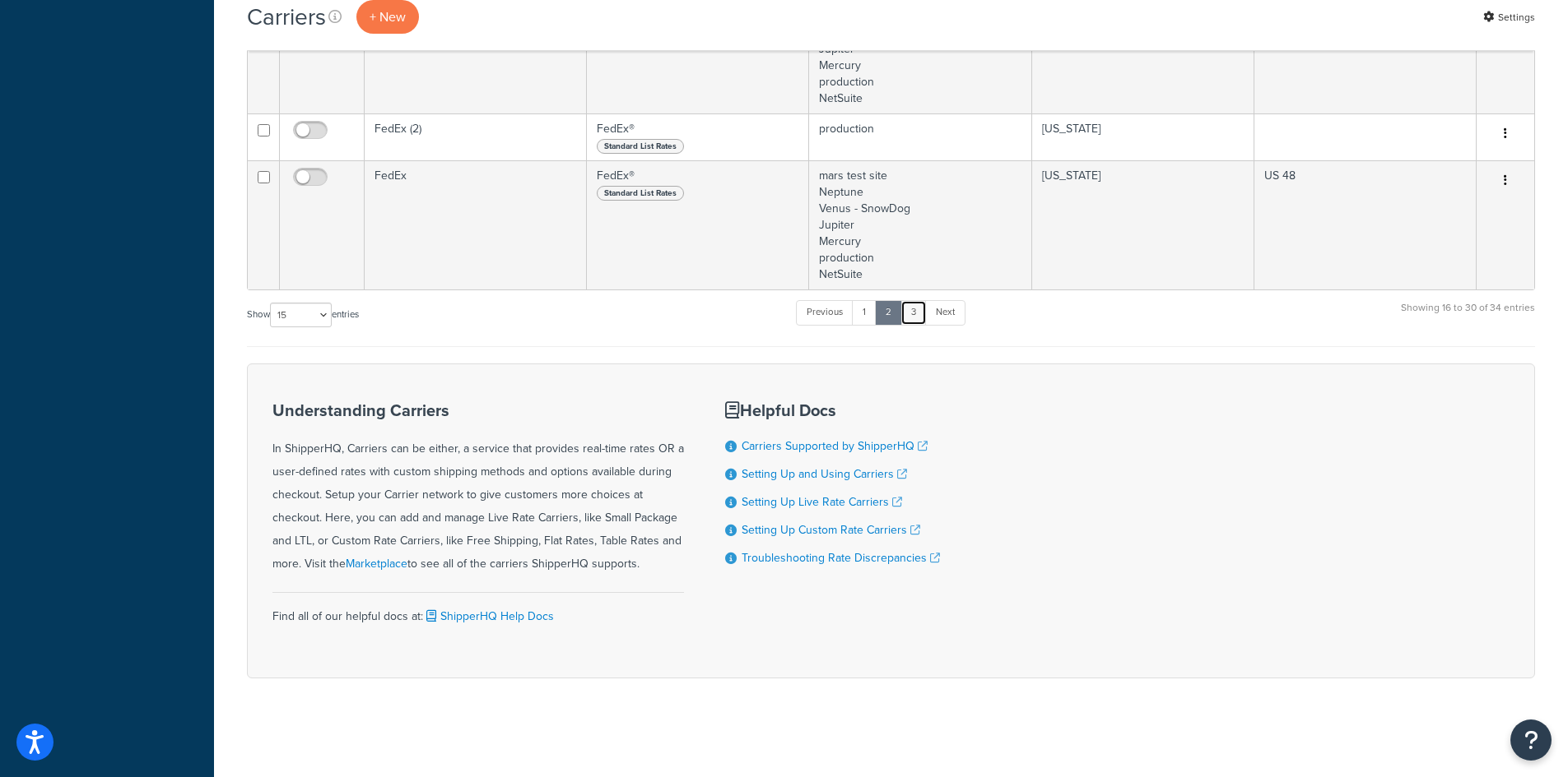
click at [910, 313] on link "3" at bounding box center [913, 312] width 26 height 25
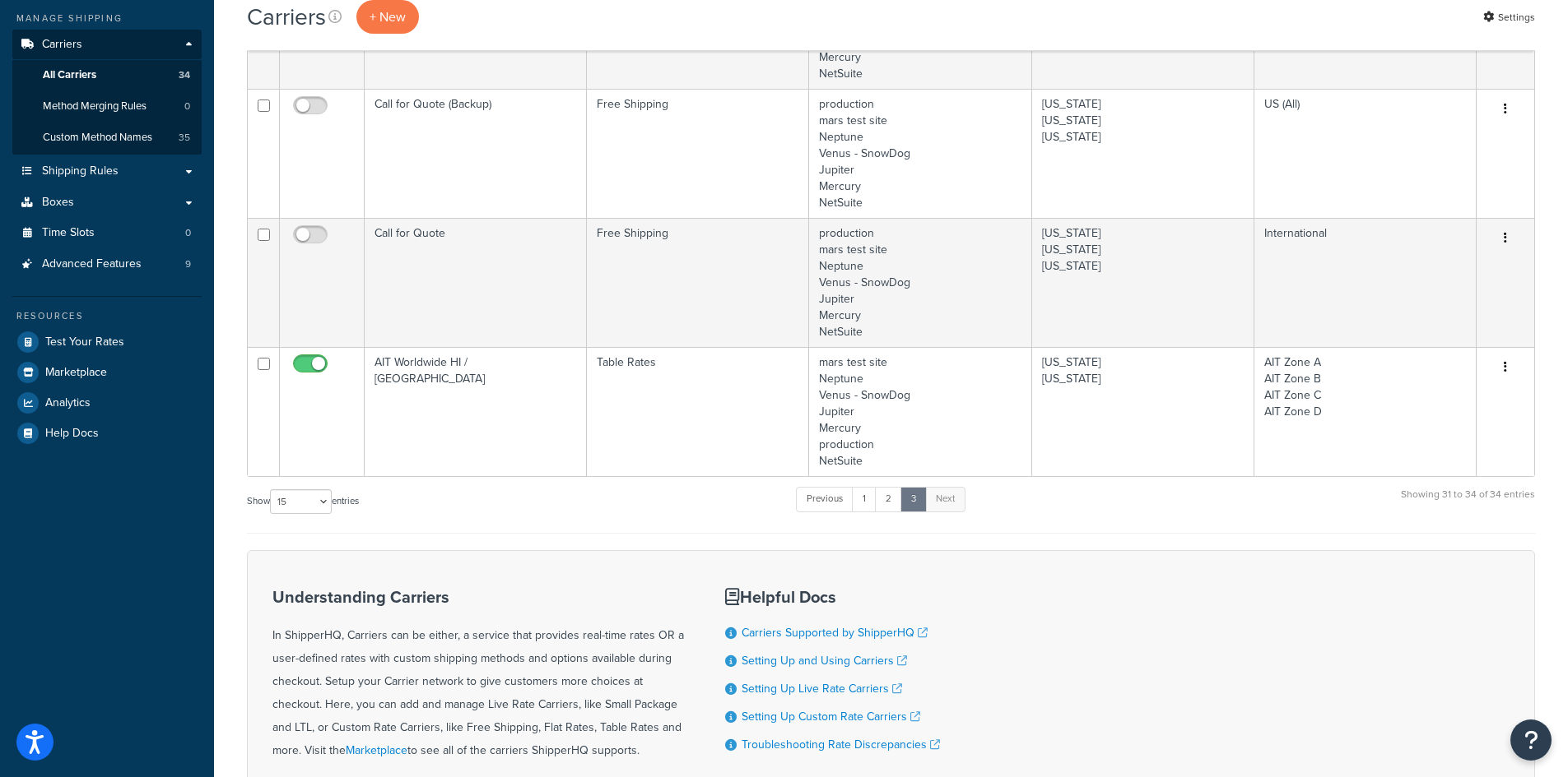
scroll to position [284, 0]
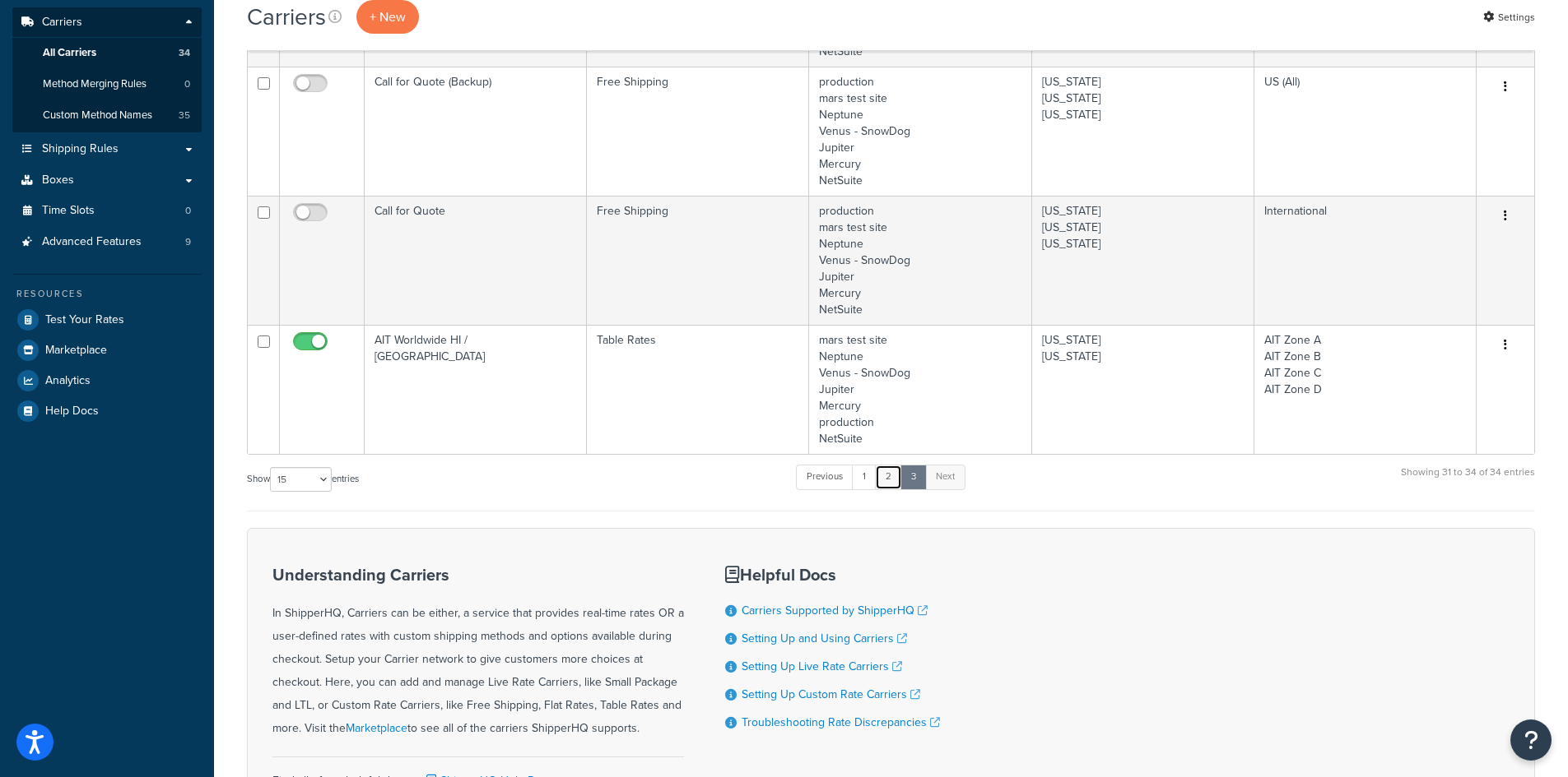
click at [893, 480] on link "2" at bounding box center [888, 477] width 27 height 25
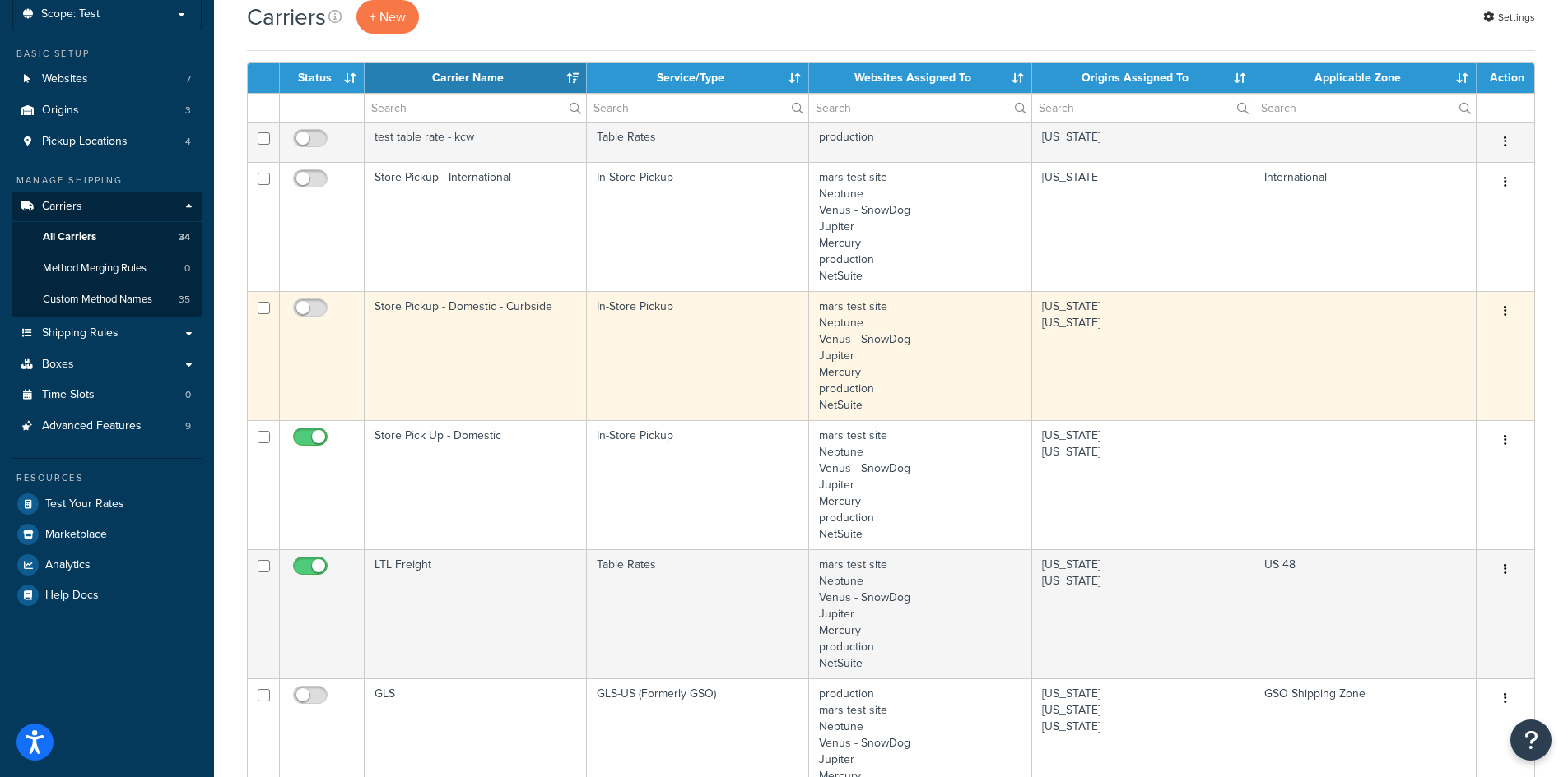
scroll to position [0, 0]
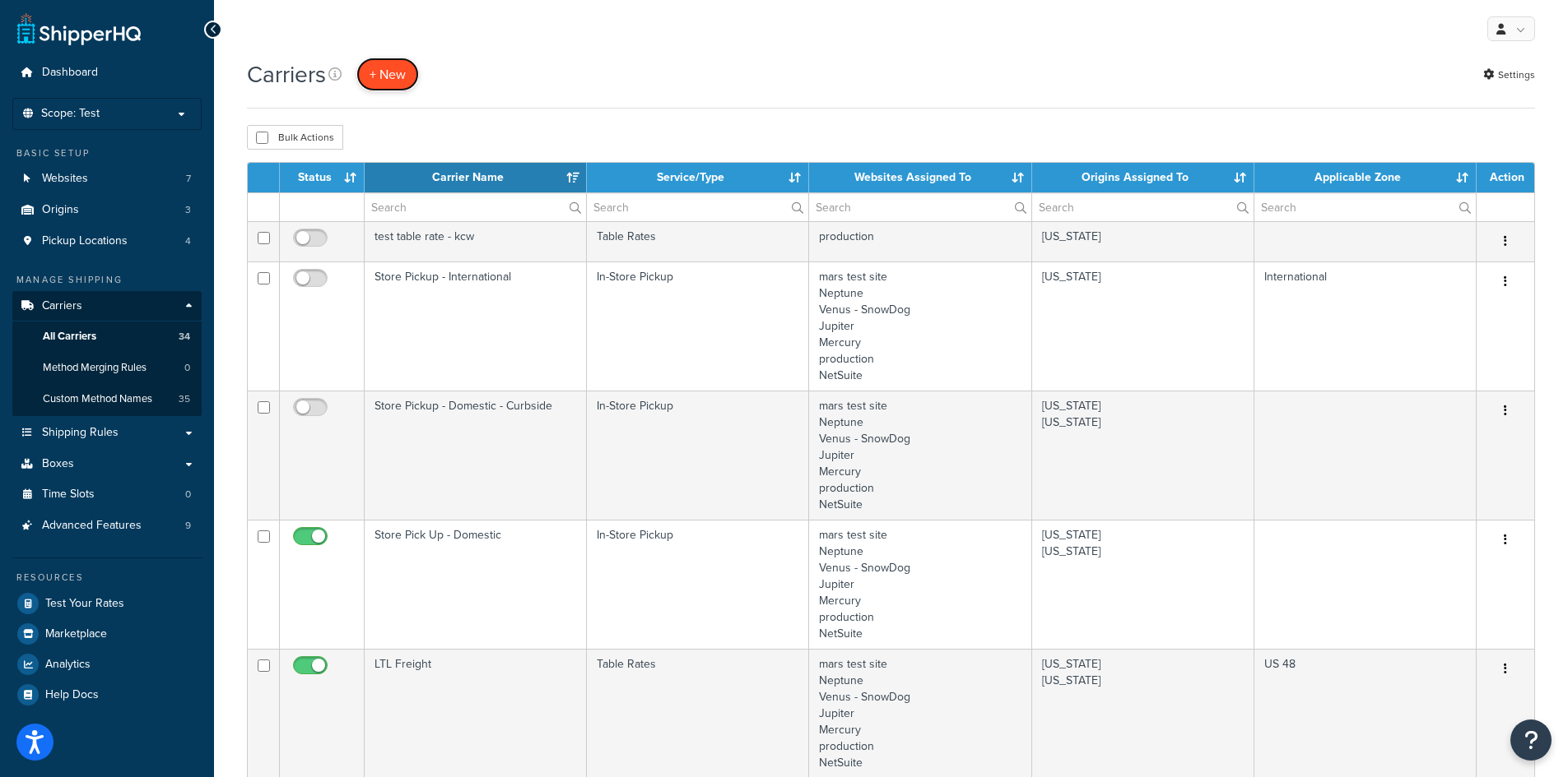
click at [394, 74] on button "+ New" at bounding box center [387, 74] width 62 height 33
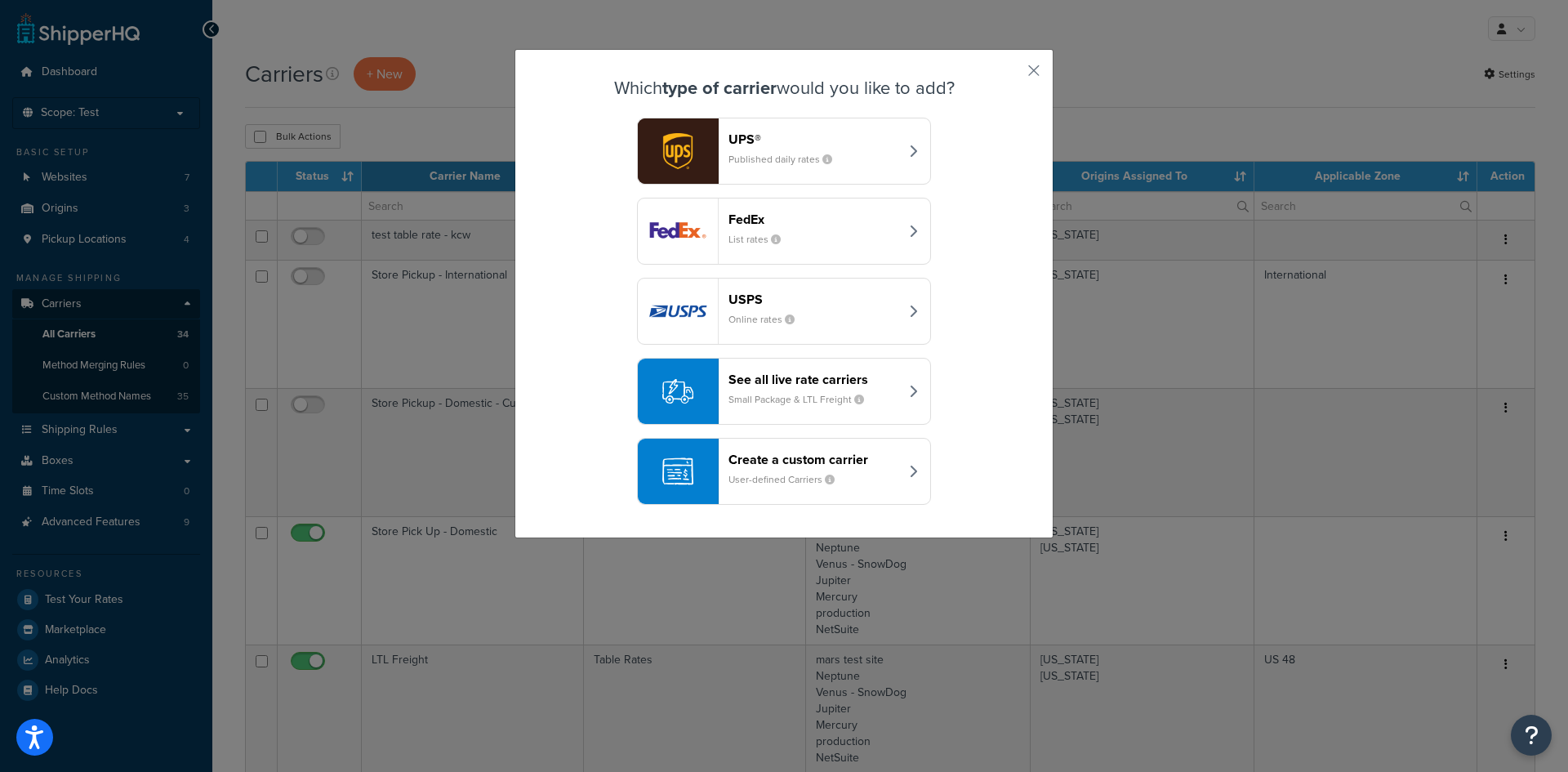
click at [789, 476] on small "User-defined Carriers" at bounding box center [787, 480] width 119 height 15
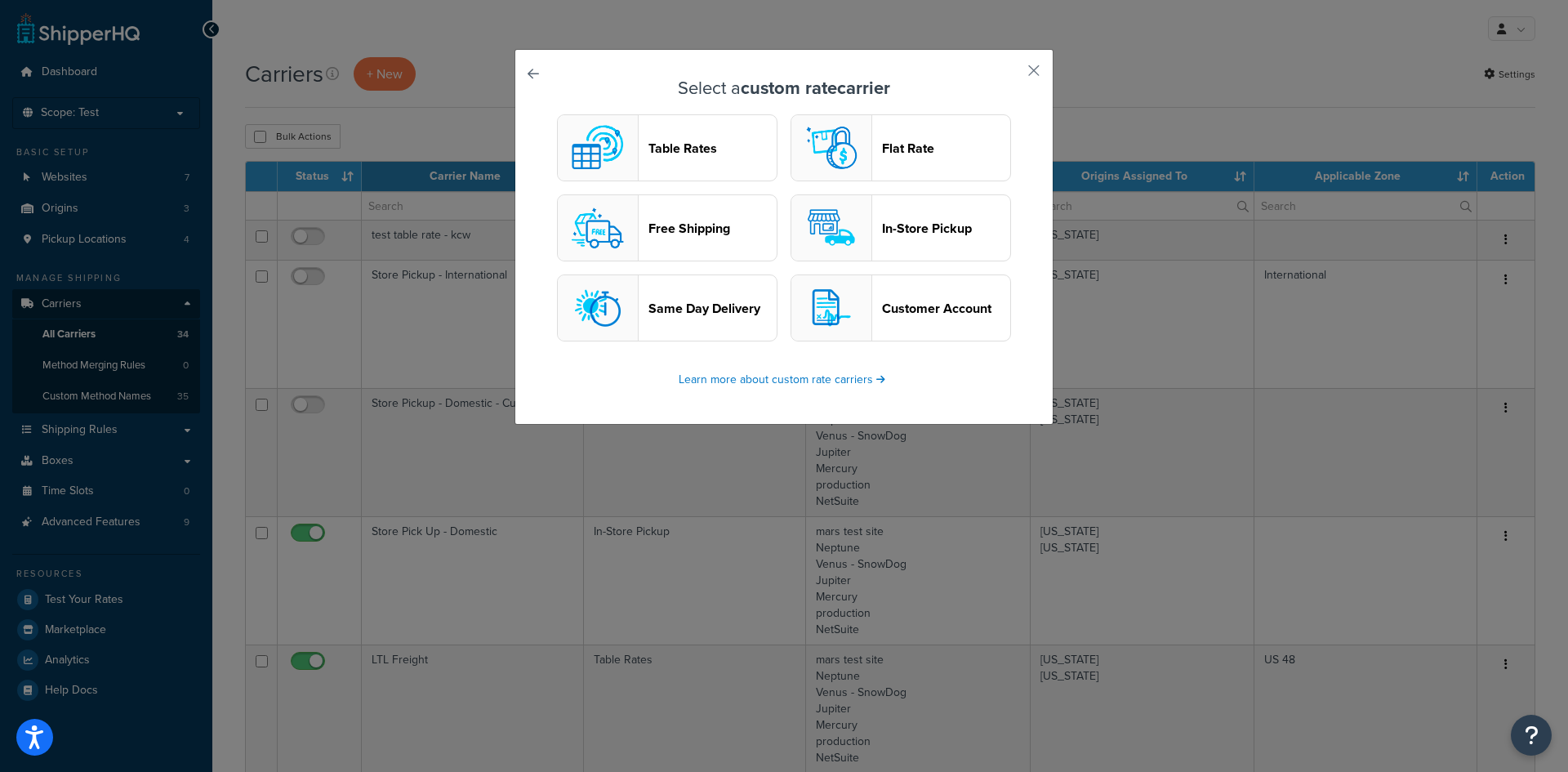
click at [714, 155] on header "Table Rates" at bounding box center [713, 148] width 128 height 16
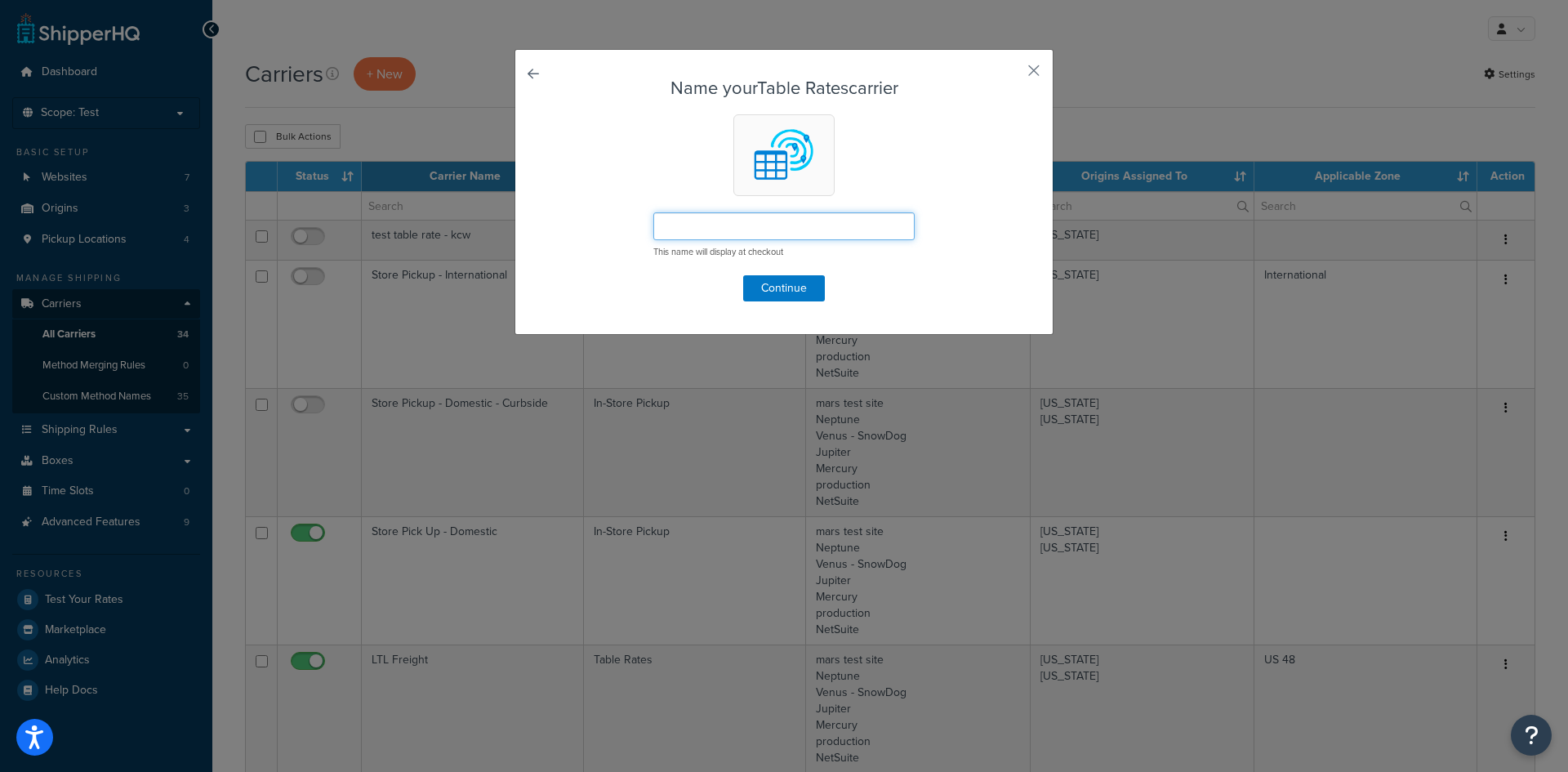
click at [695, 234] on input "text" at bounding box center [784, 226] width 262 height 28
type input "f"
type input "Flat Rate Economy 082825"
click at [1012, 75] on button "button" at bounding box center [1009, 77] width 4 height 4
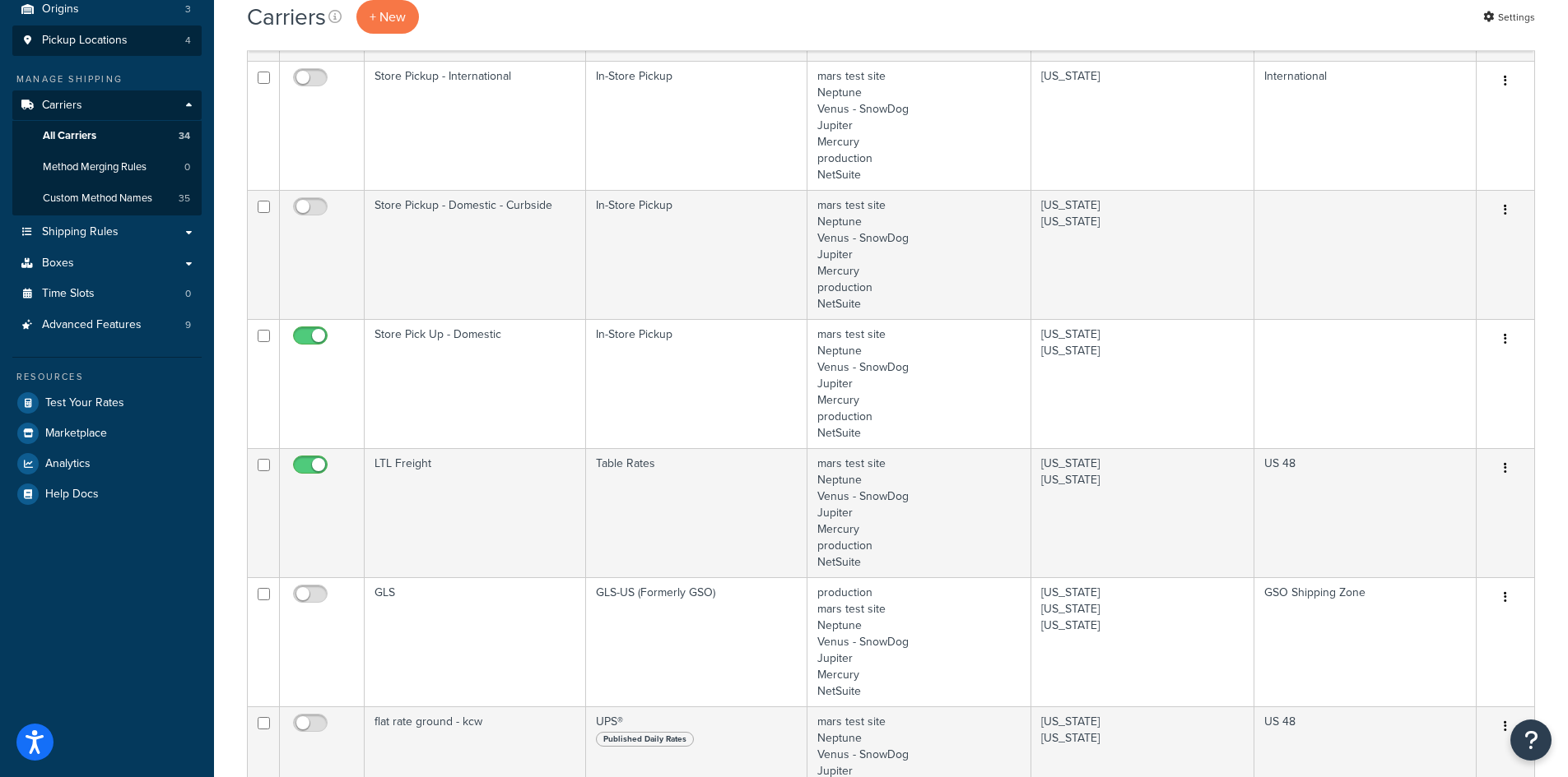
scroll to position [83, 0]
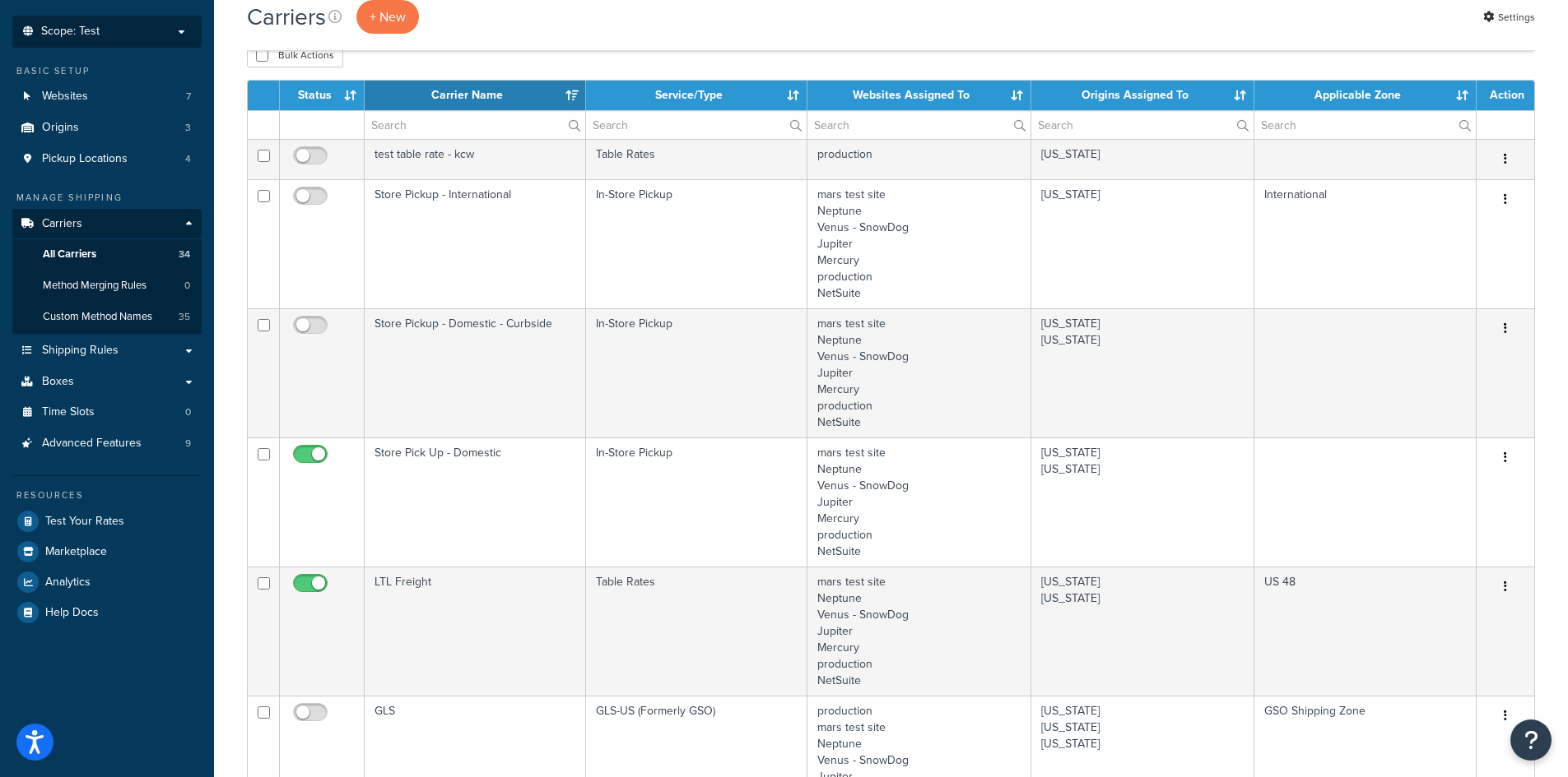
click at [102, 38] on li "Scope: Test Live Development Integration Manage Scopes" at bounding box center [107, 32] width 189 height 32
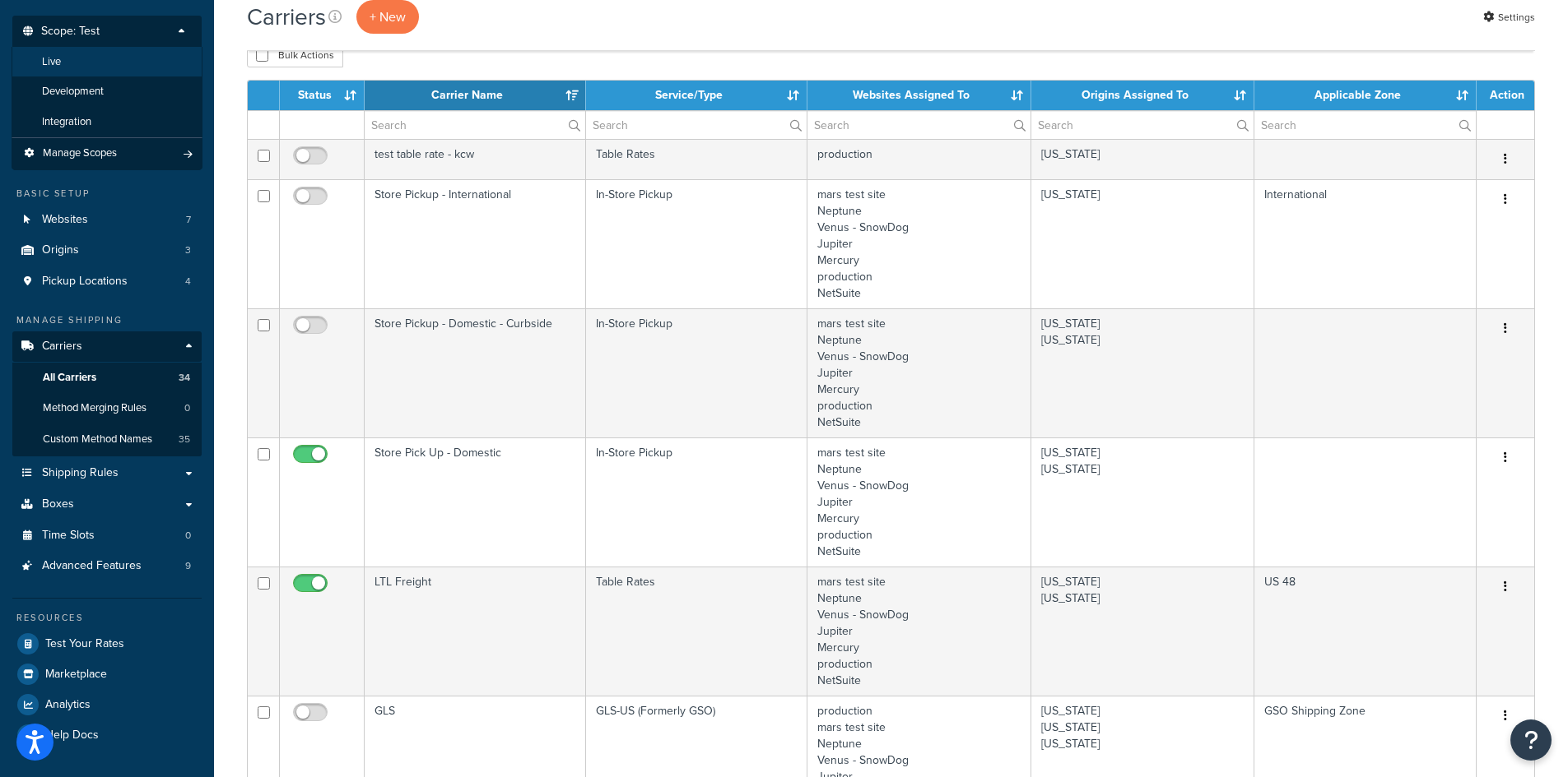
click at [105, 62] on li "Live" at bounding box center [107, 62] width 191 height 31
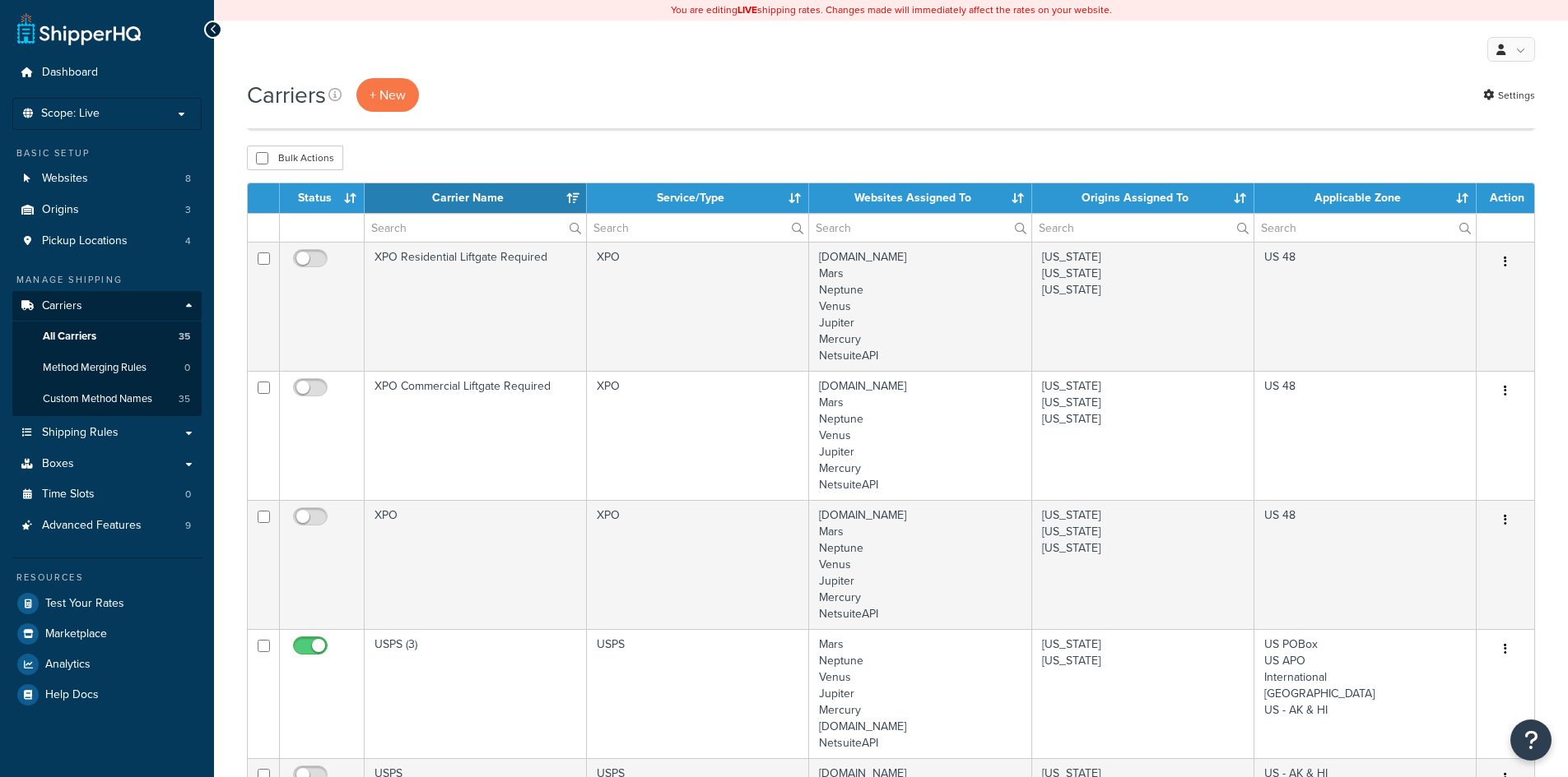
select select "15"
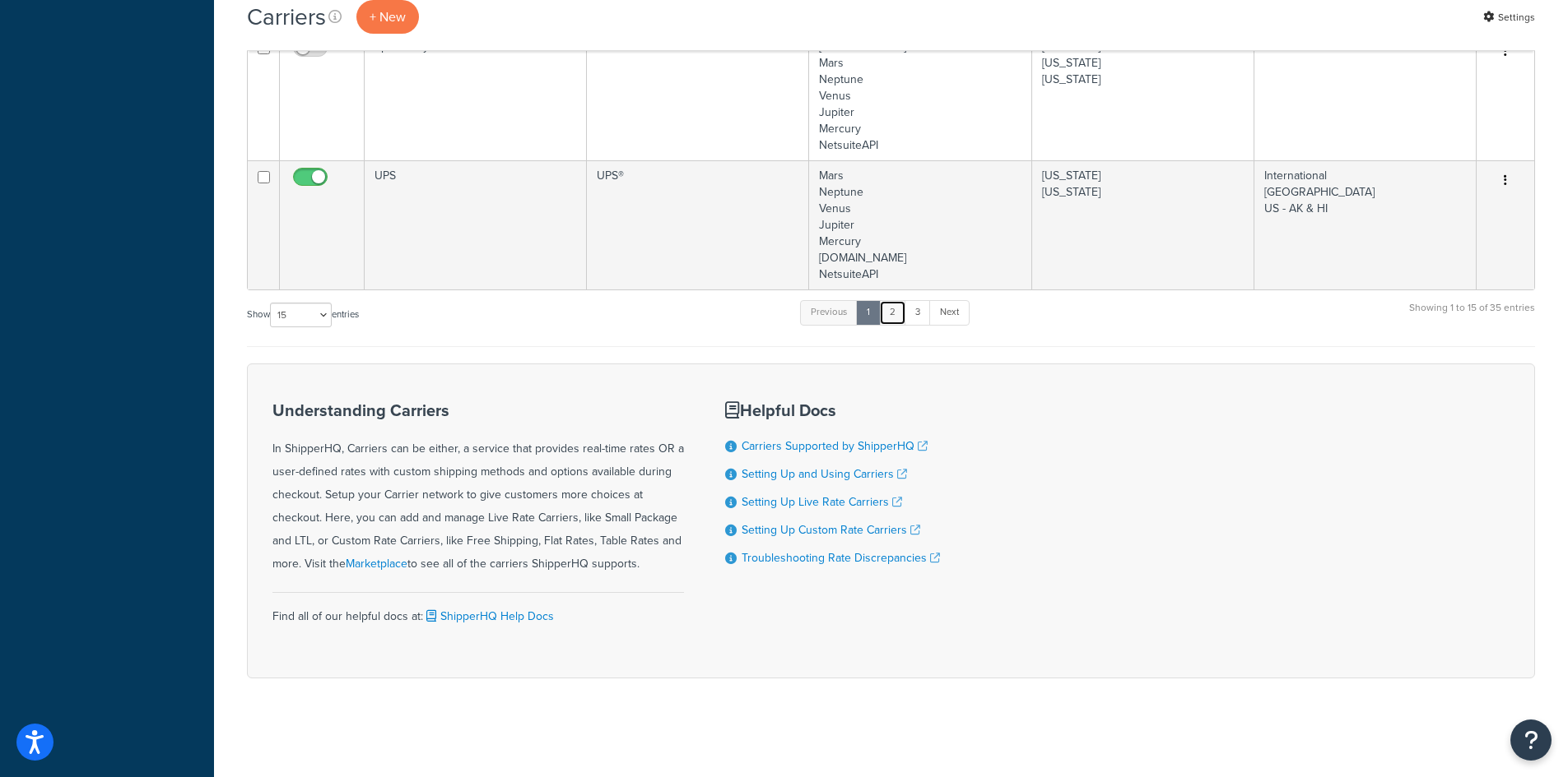
click at [894, 314] on link "2" at bounding box center [892, 312] width 27 height 25
